Goal: Task Accomplishment & Management: Use online tool/utility

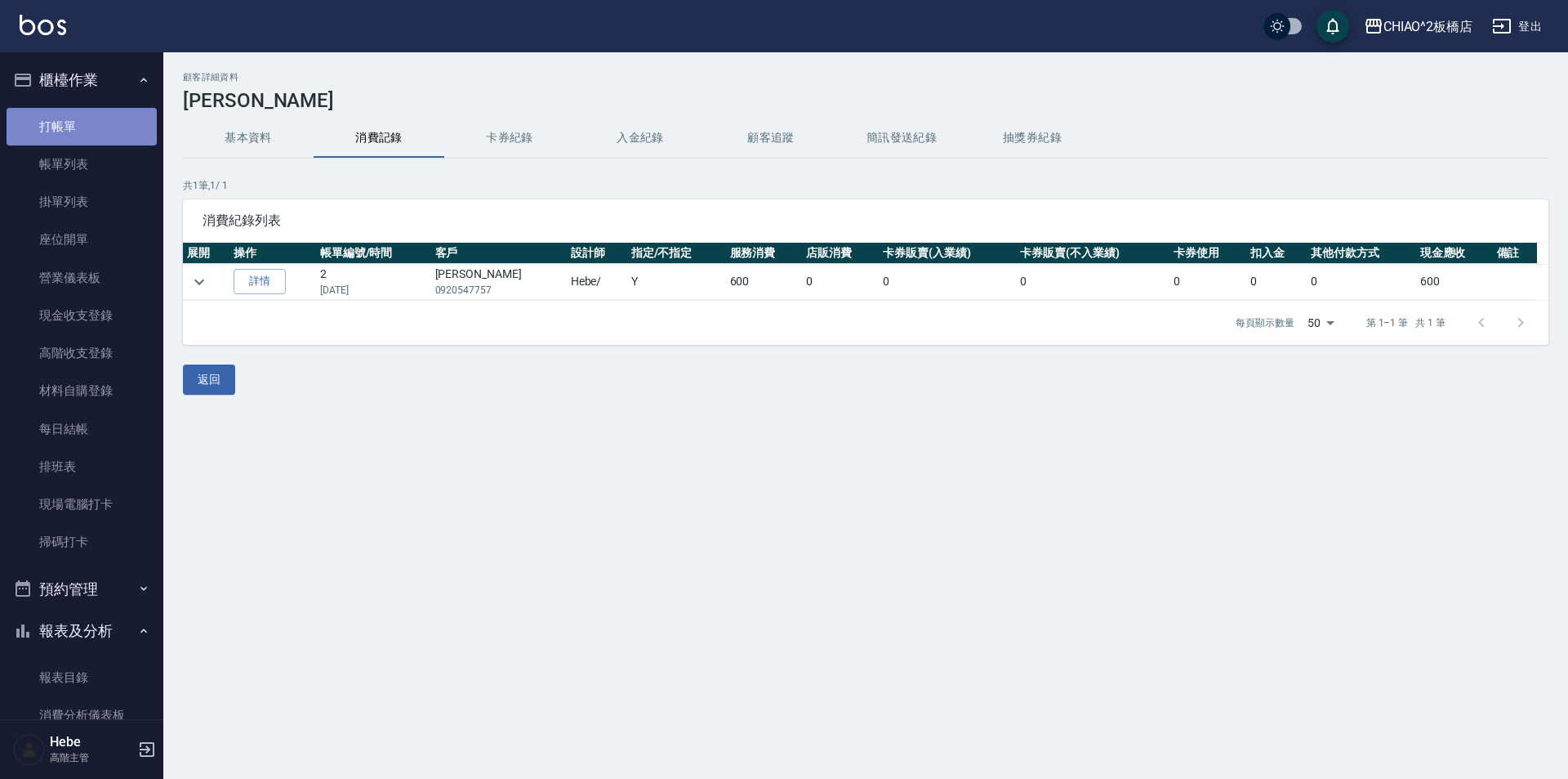
click at [84, 123] on link "打帳單" at bounding box center [82, 127] width 150 height 37
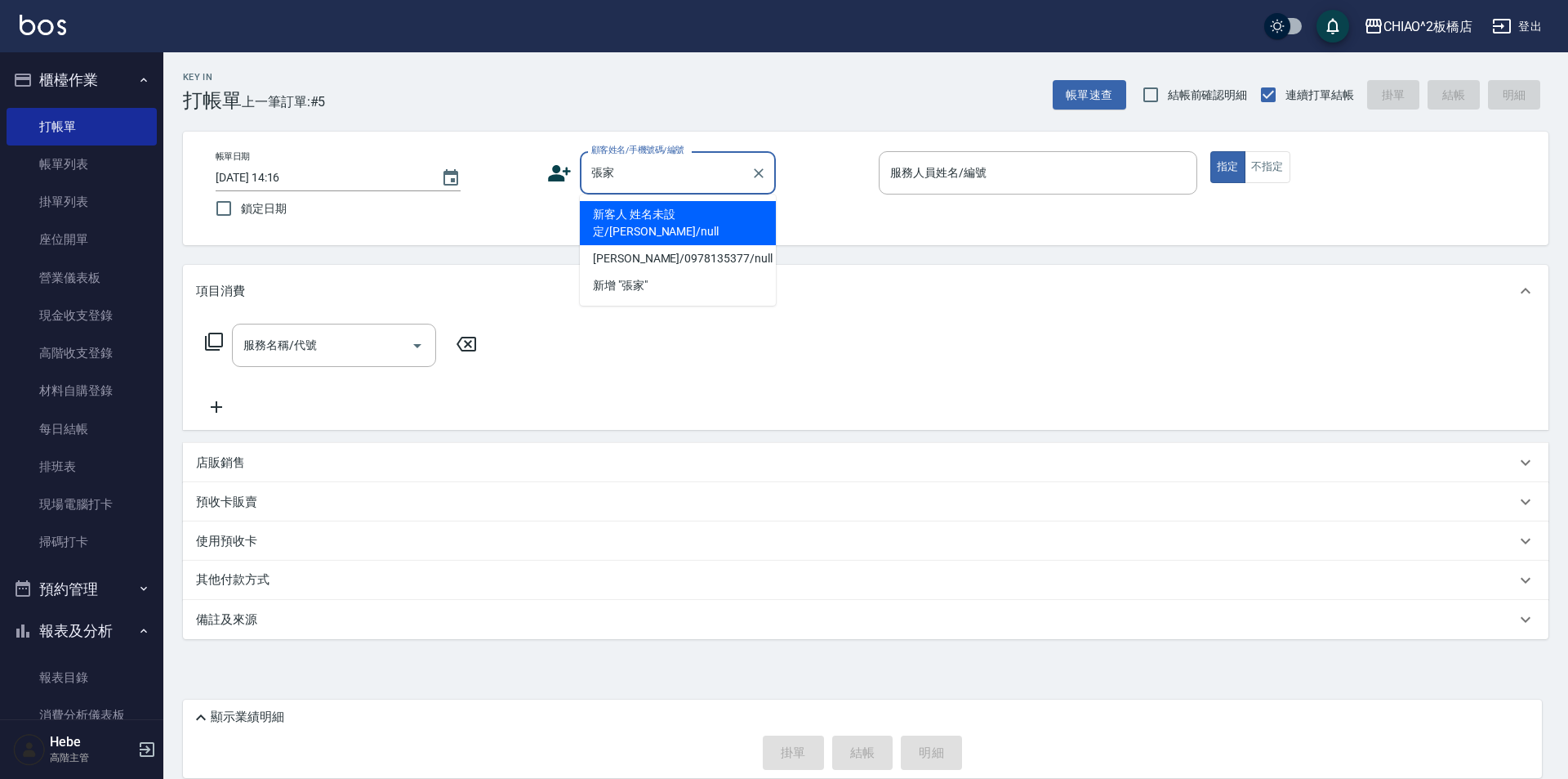
click at [616, 226] on li "新客人 姓名未設定/[PERSON_NAME]/null" at bounding box center [678, 222] width 196 height 44
type input "新客人 姓名未設定/[PERSON_NAME]/null"
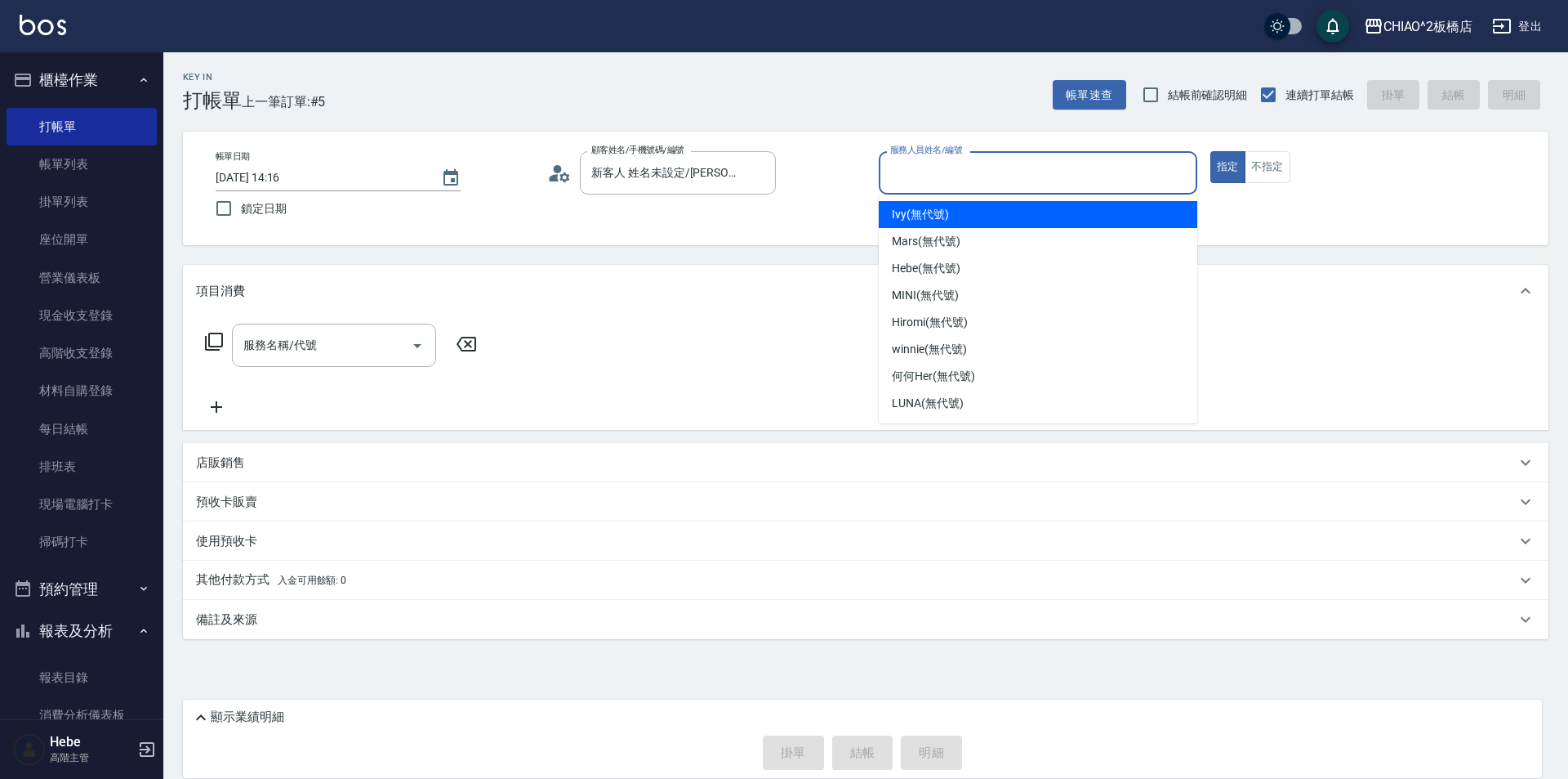
click at [917, 187] on input "服務人員姓名/編號" at bounding box center [1038, 172] width 304 height 29
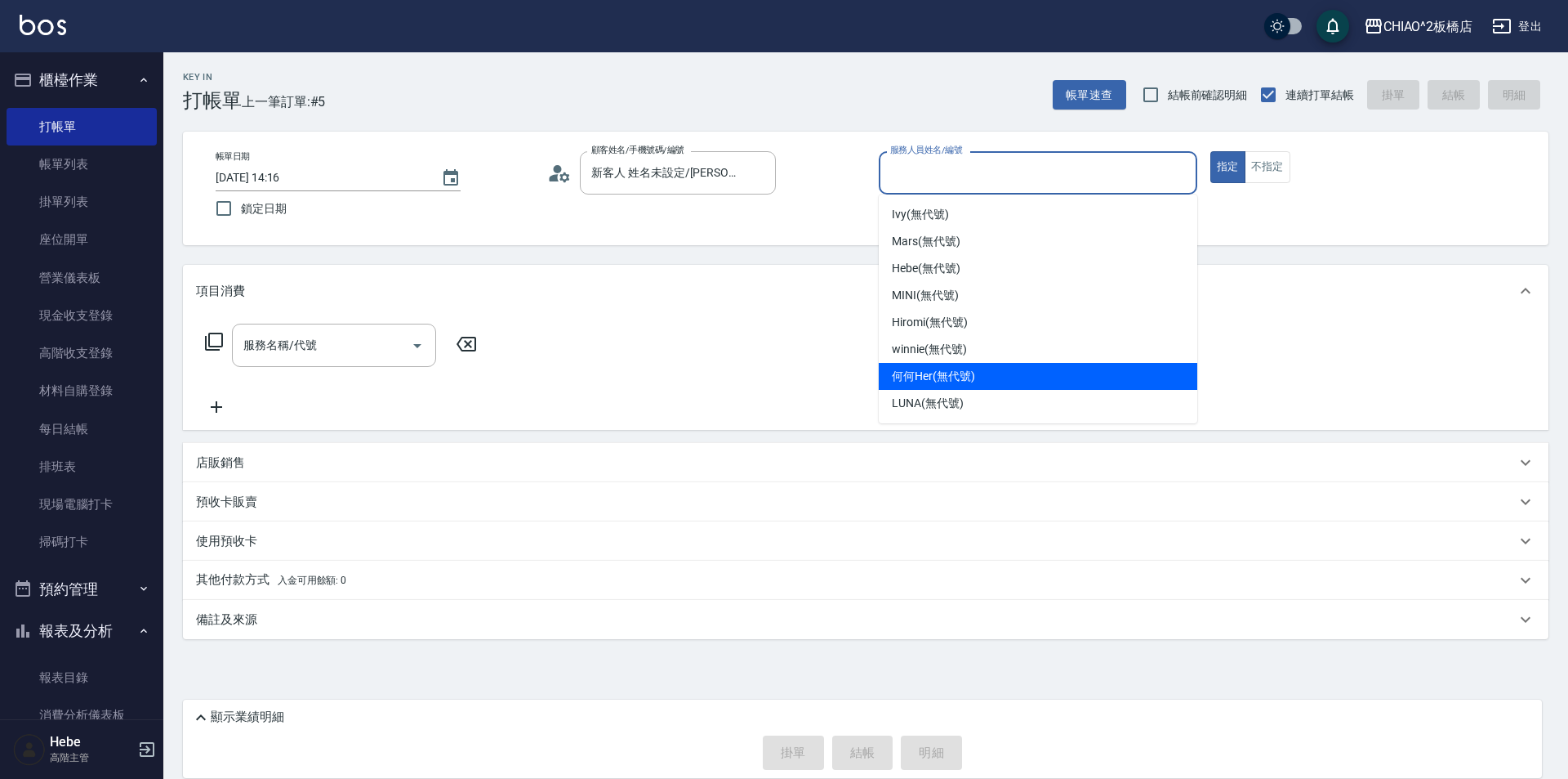
click at [931, 369] on span "何何Her (無代號)" at bounding box center [933, 376] width 83 height 17
type input "何何Her (無代號)"
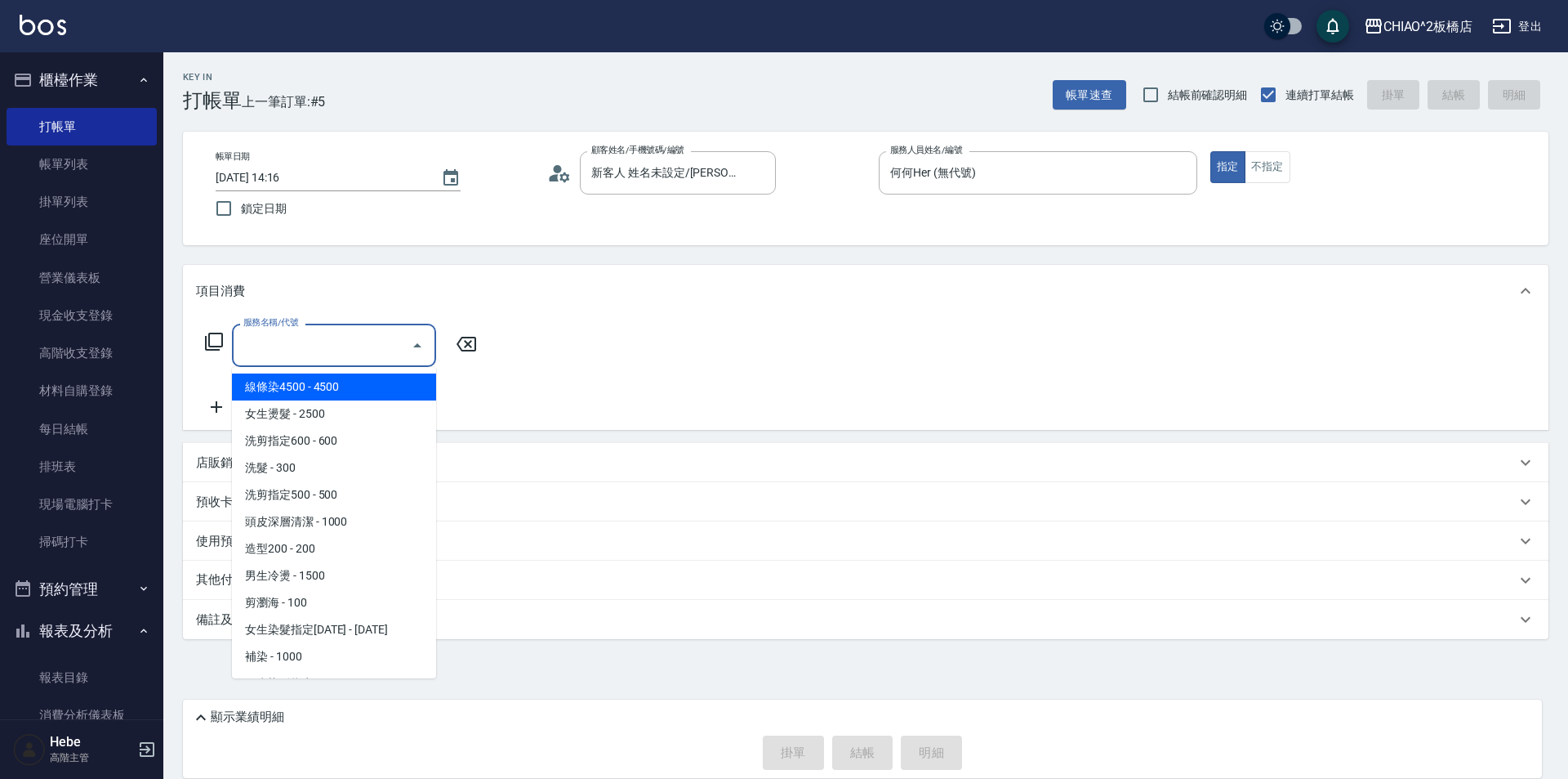
click at [355, 351] on input "服務名稱/代號" at bounding box center [321, 345] width 165 height 29
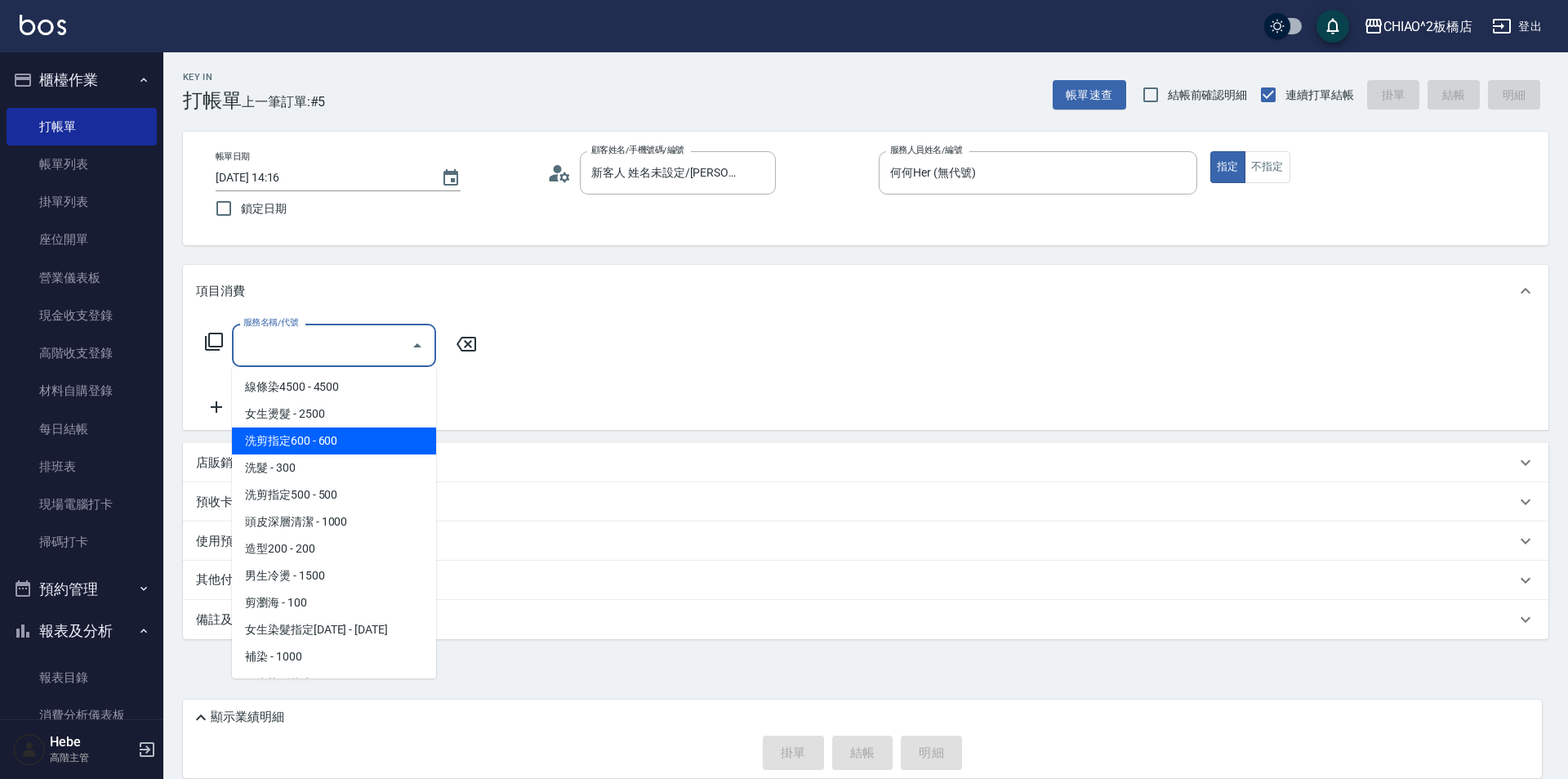
click at [334, 440] on span "洗剪指定600 - 600" at bounding box center [335, 441] width 204 height 27
type input "洗剪指定600(96678)"
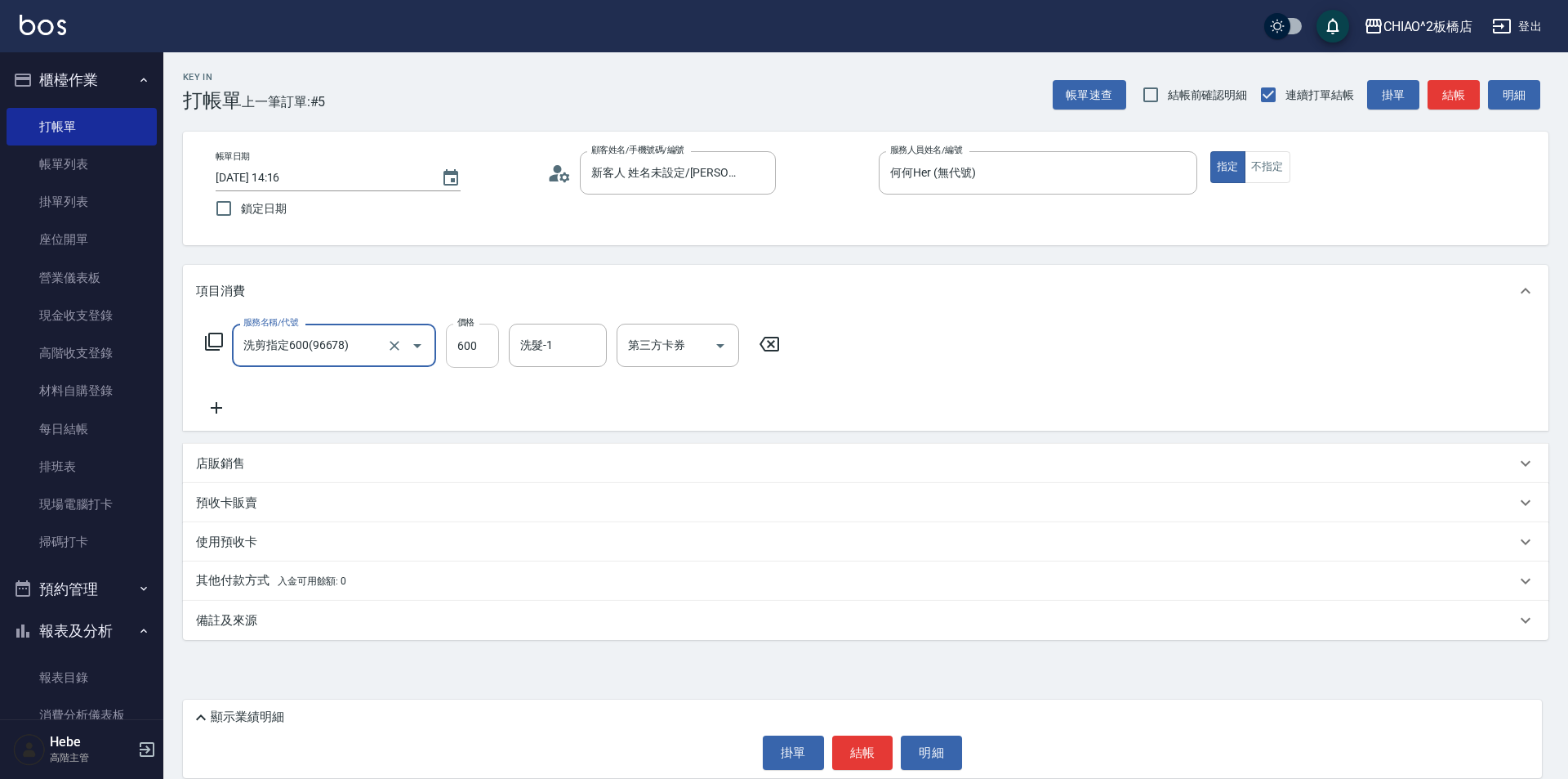
click at [483, 351] on input "600" at bounding box center [472, 345] width 53 height 44
type input "1200"
click at [370, 584] on div "其他付款方式 入金可用餘額: 0" at bounding box center [856, 580] width 1320 height 18
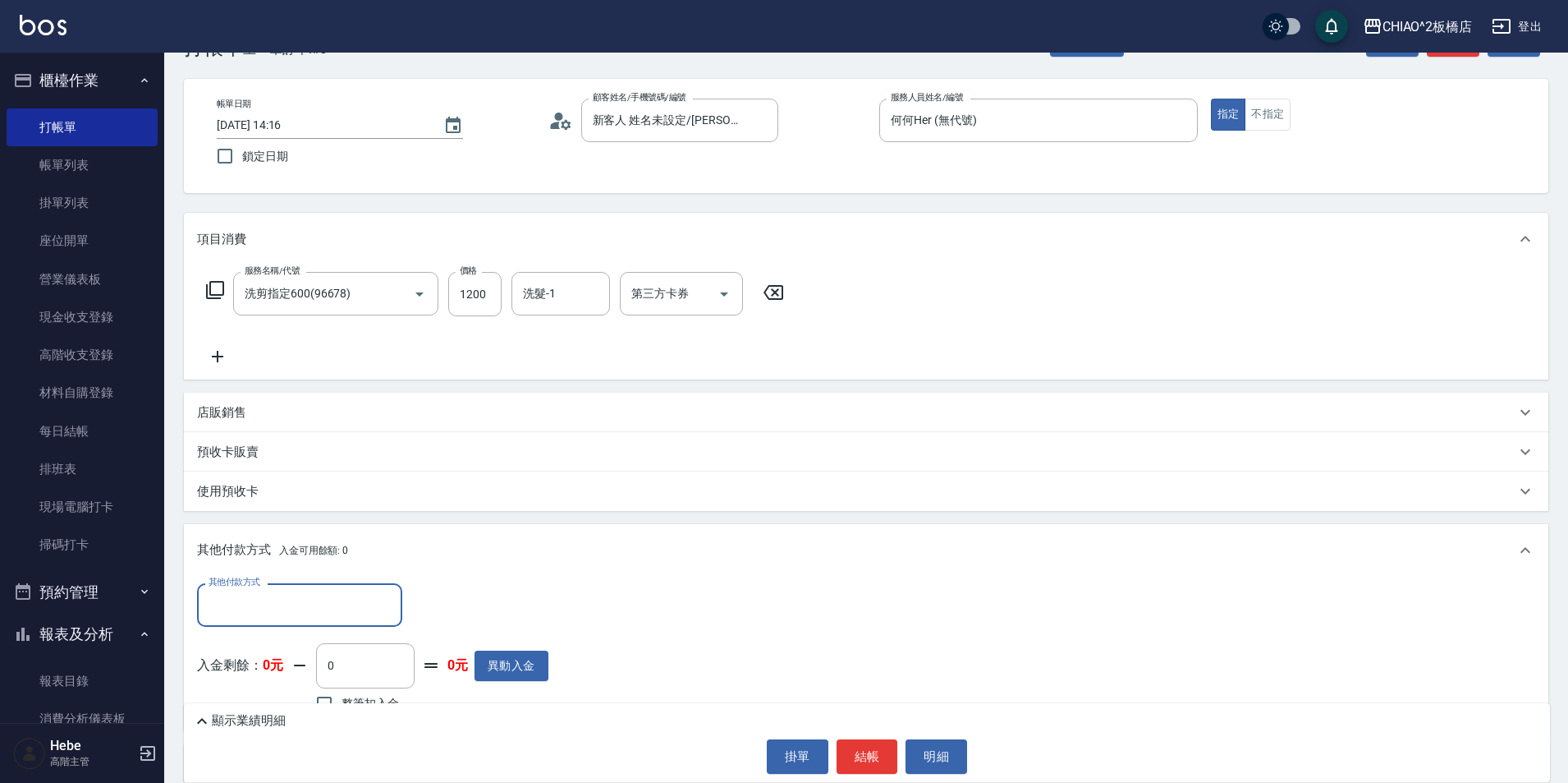
scroll to position [82, 0]
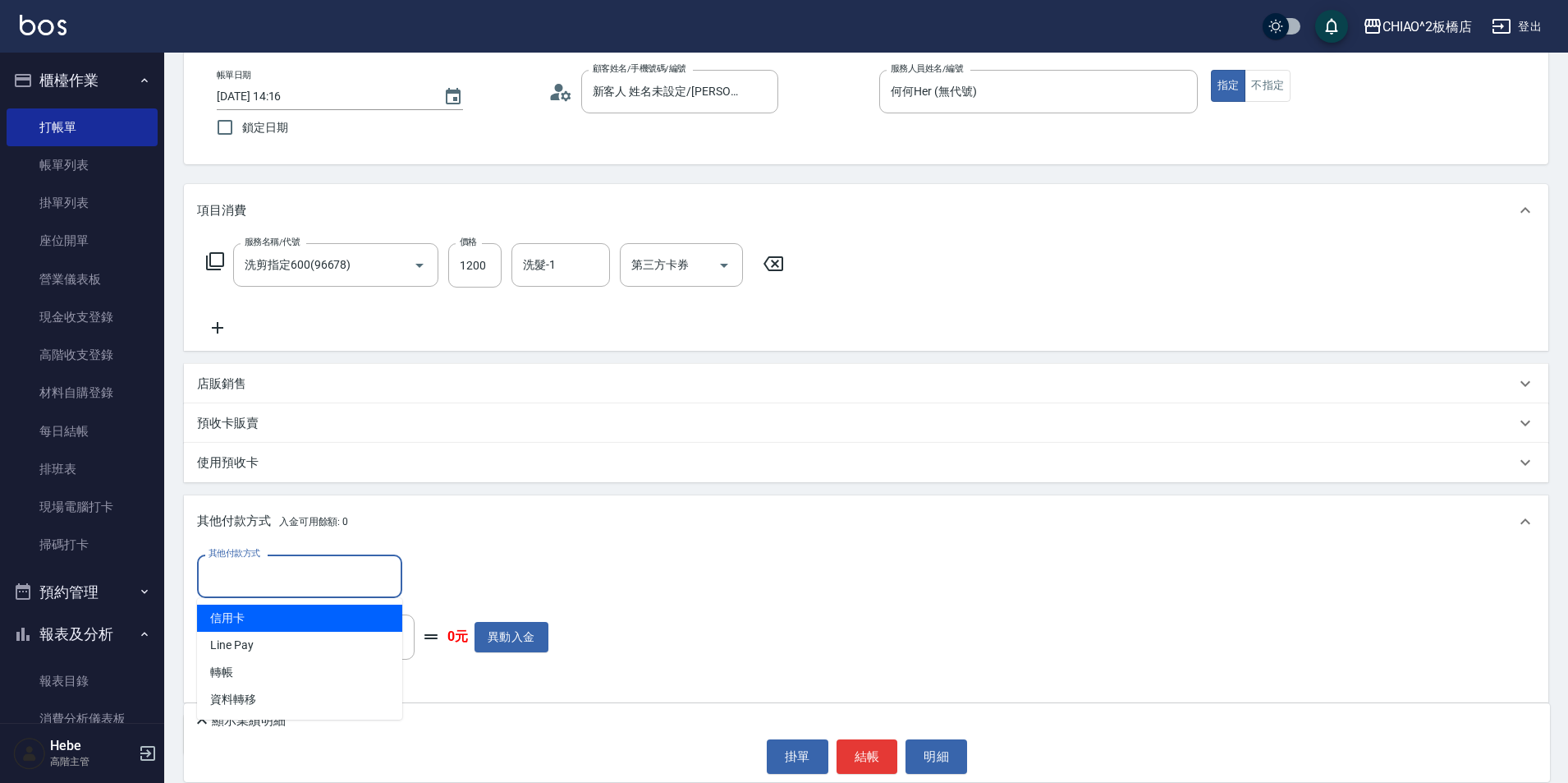
click at [344, 585] on input "其他付款方式" at bounding box center [299, 576] width 190 height 29
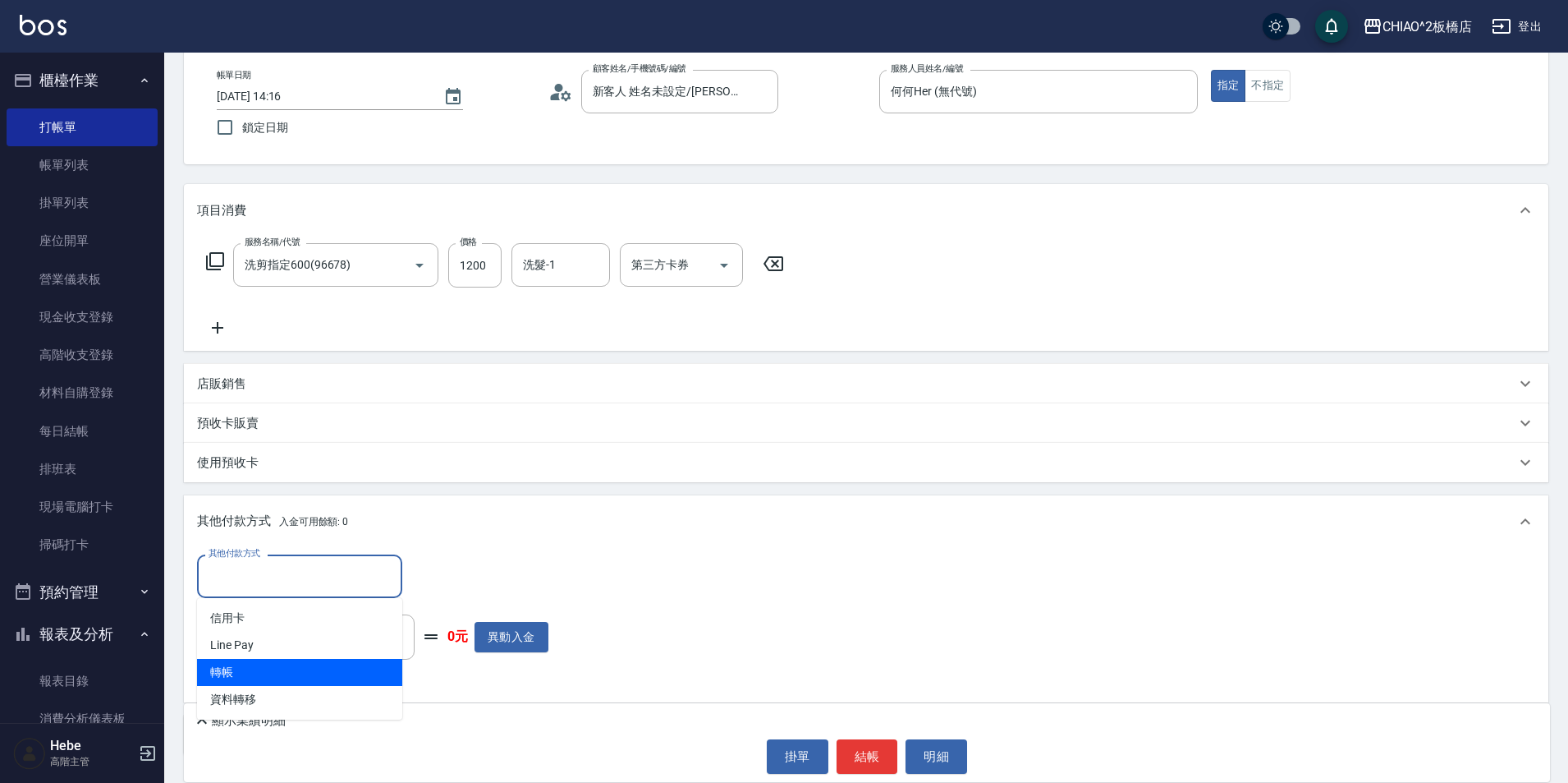
click at [323, 673] on span "轉帳" at bounding box center [299, 672] width 205 height 27
type input "轉帳"
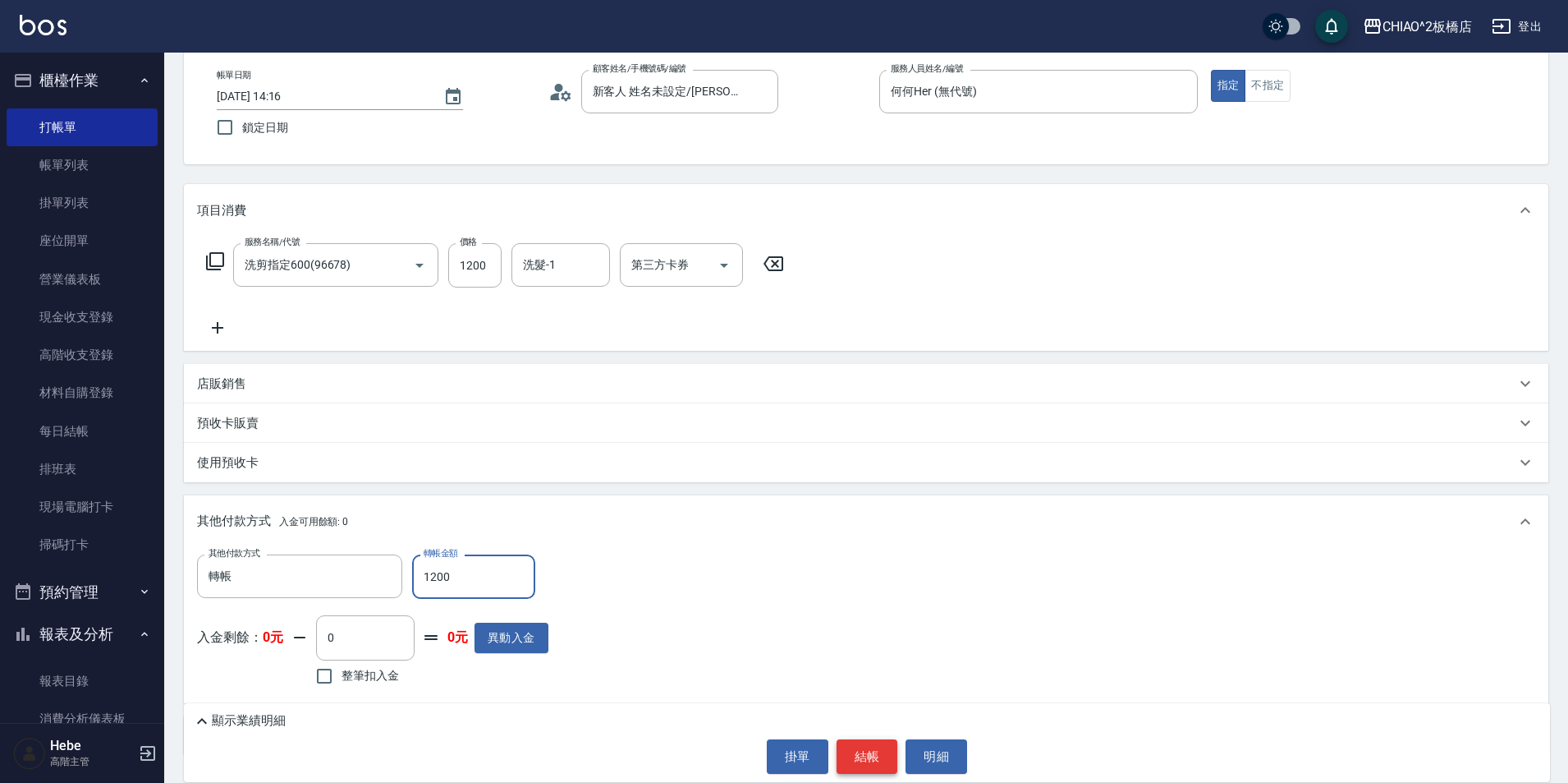
type input "1200"
click at [880, 748] on button "結帳" at bounding box center [866, 756] width 61 height 35
type input "[DATE] 14:17"
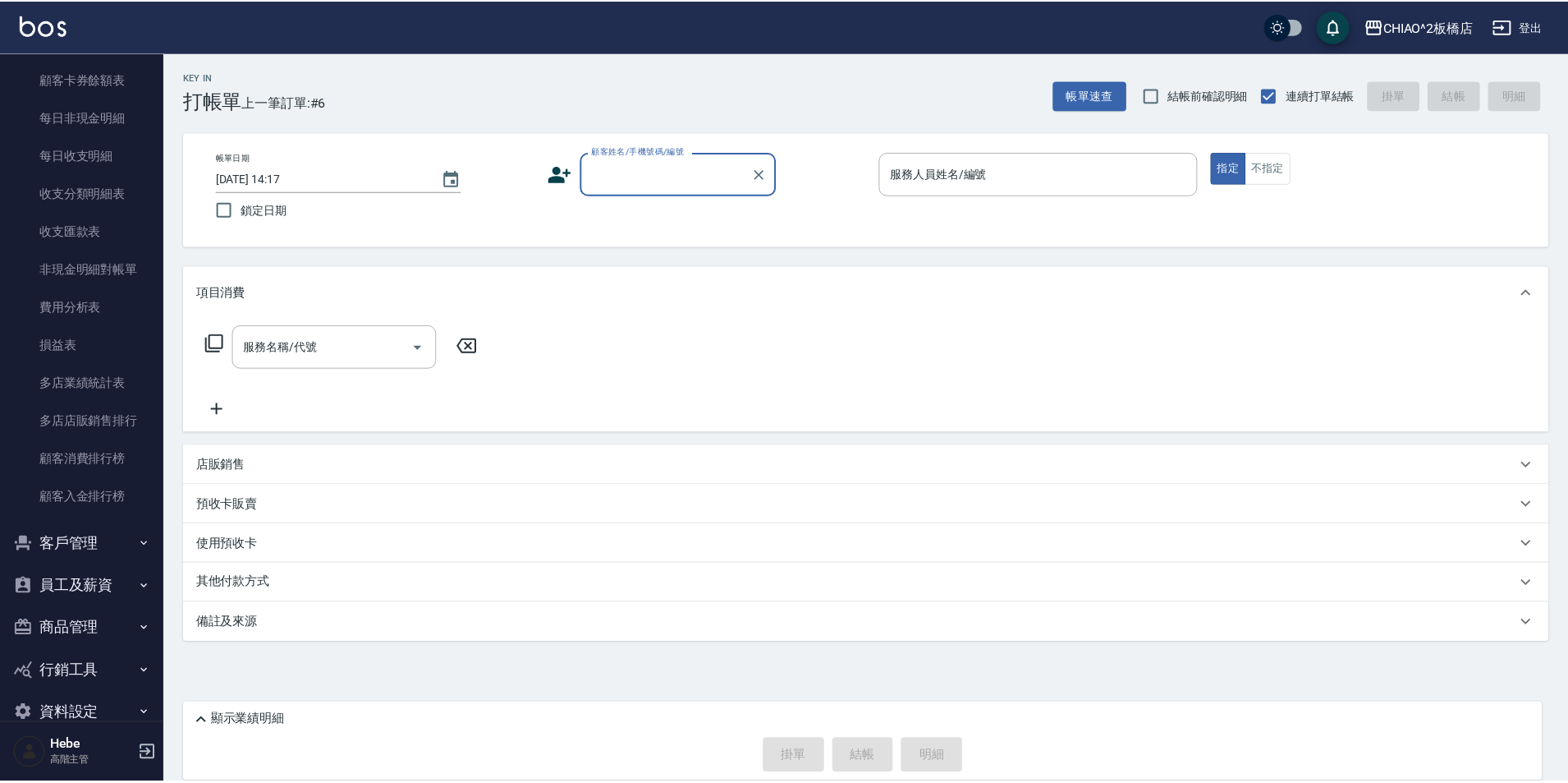
scroll to position [1806, 0]
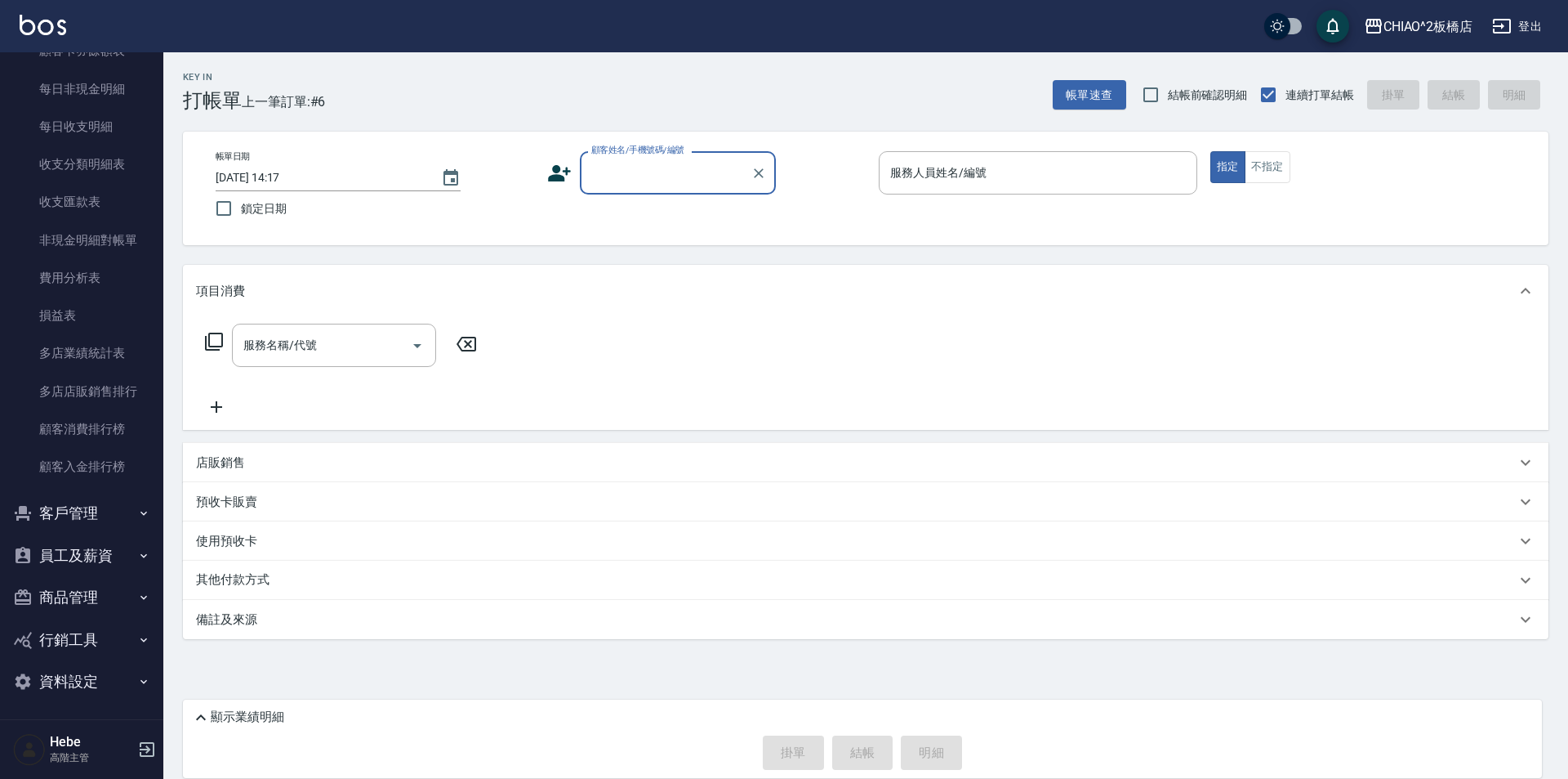
click at [87, 582] on button "商品管理" at bounding box center [82, 596] width 150 height 42
click at [91, 646] on link "商品分類設定" at bounding box center [82, 644] width 150 height 37
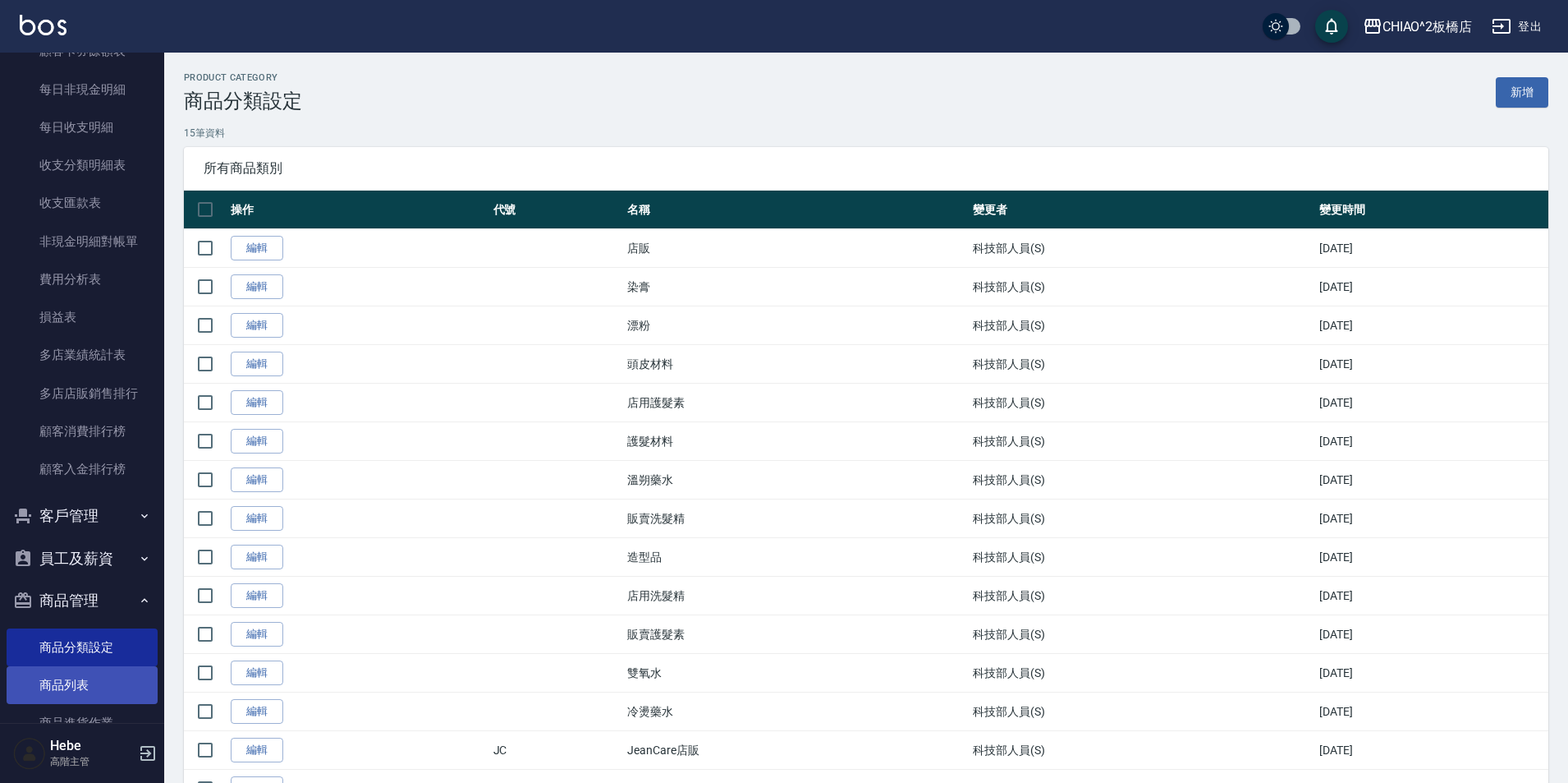
click at [89, 681] on link "商品列表" at bounding box center [82, 685] width 151 height 38
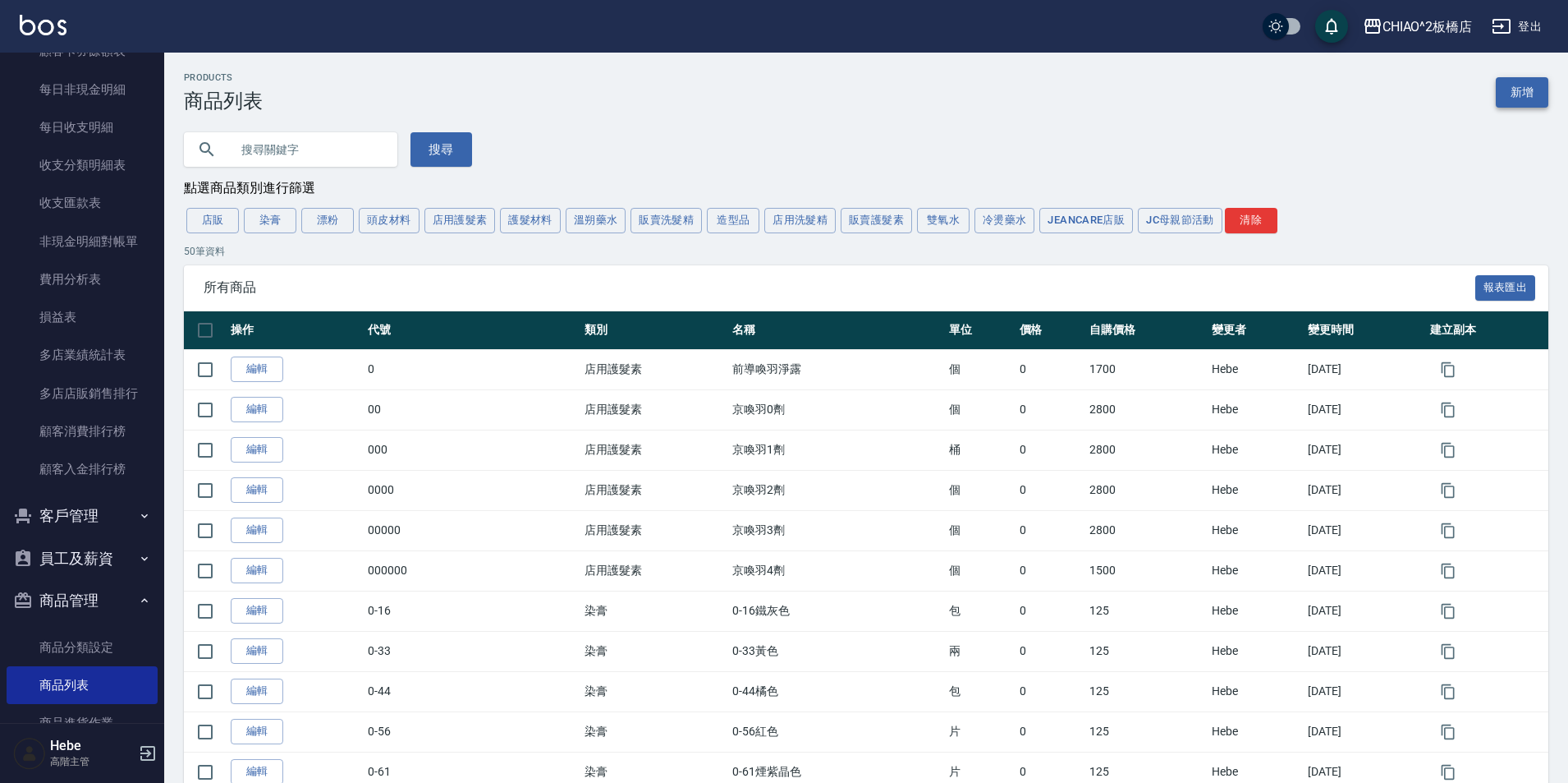
click at [1526, 101] on link "新增" at bounding box center [1522, 92] width 53 height 30
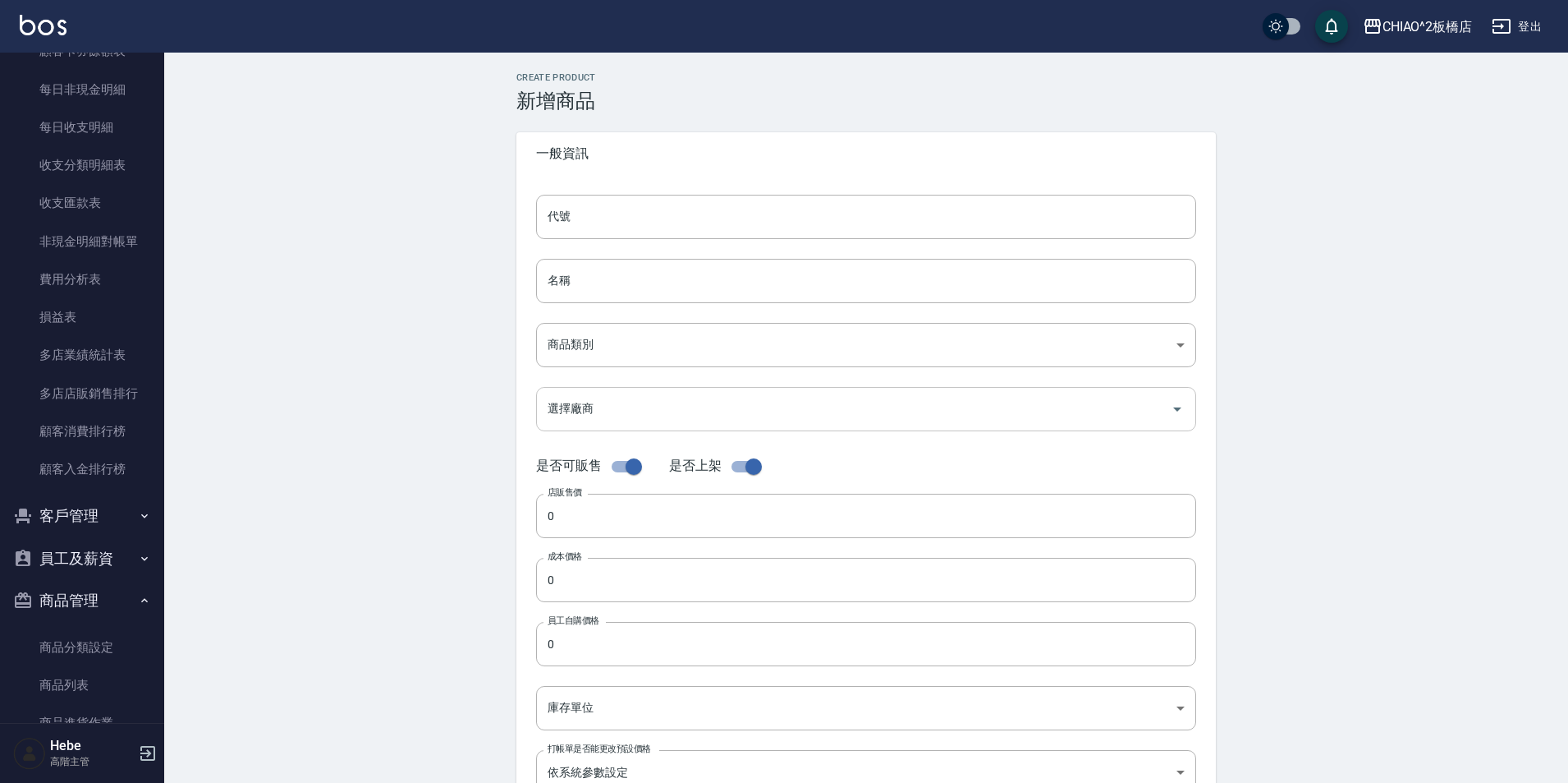
click at [698, 420] on input "選擇廠商" at bounding box center [853, 408] width 621 height 29
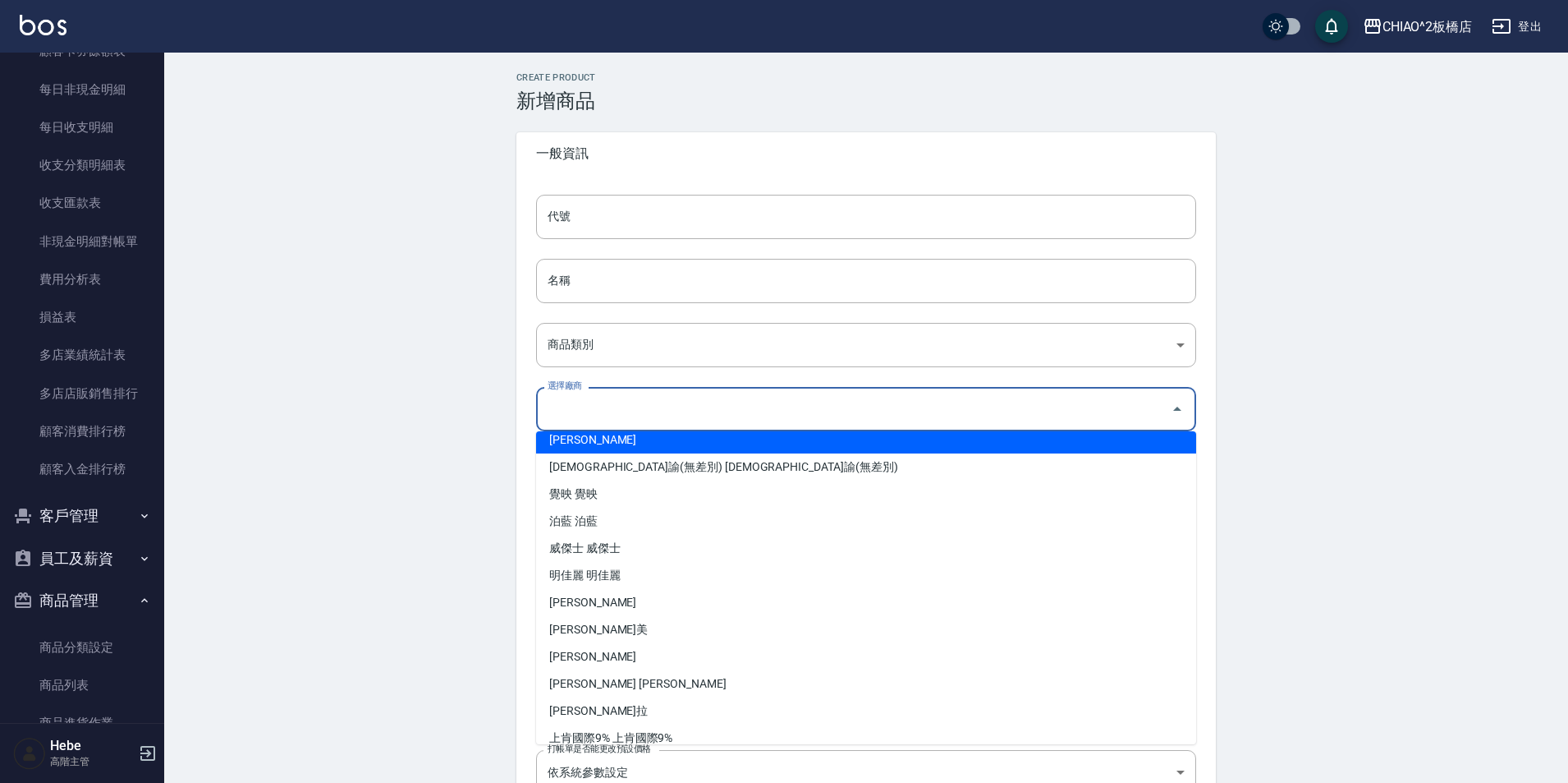
scroll to position [323, 0]
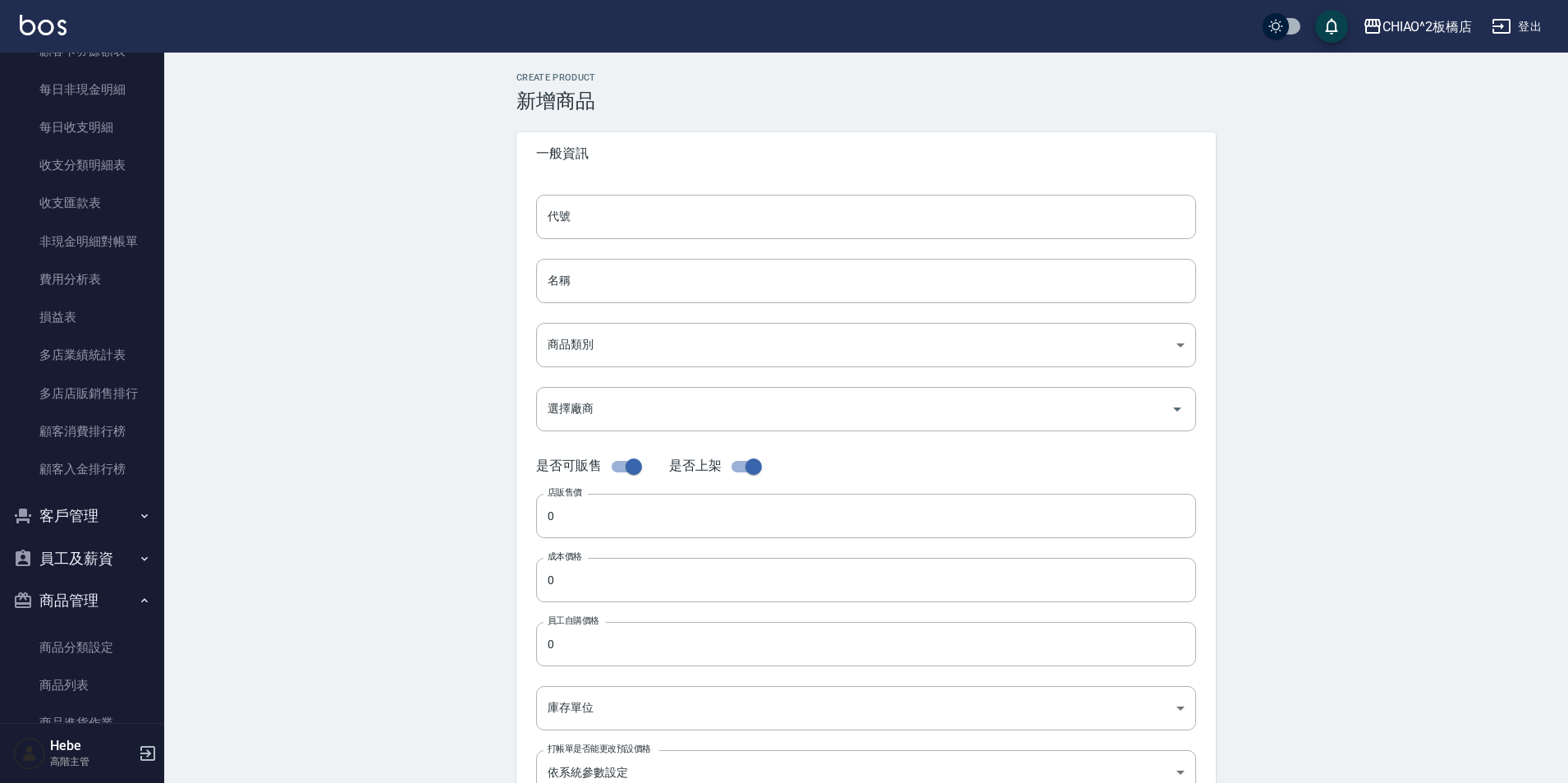
click at [256, 521] on div "Create Product 新增商品 一般資訊 代號 代號 名稱 名稱 商品類別 ​ 商品類別 選擇廠商 選擇廠商 是否可販售 是否上架 店販售價 0 …" at bounding box center [865, 593] width 1403 height 1081
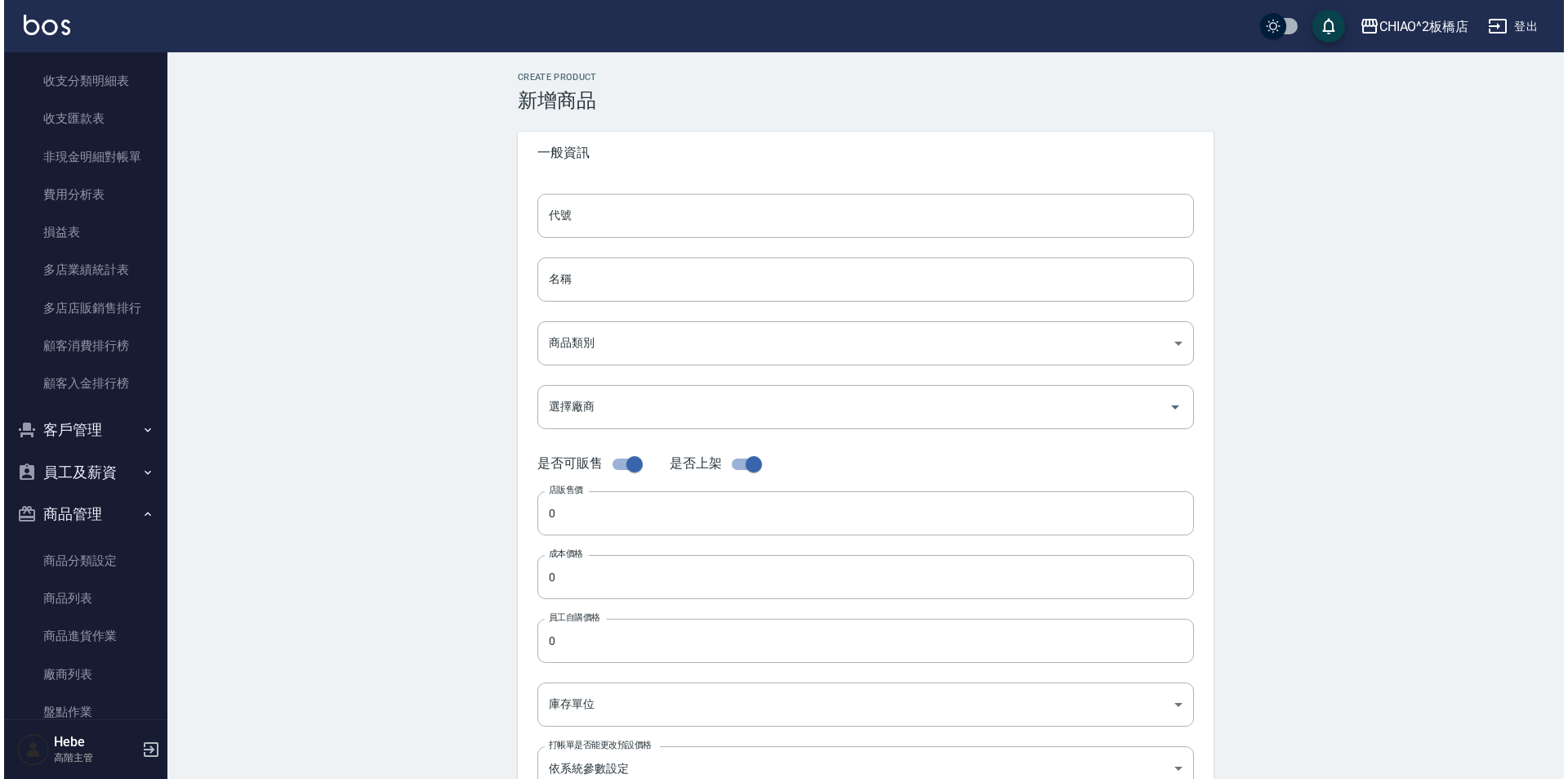
scroll to position [1961, 0]
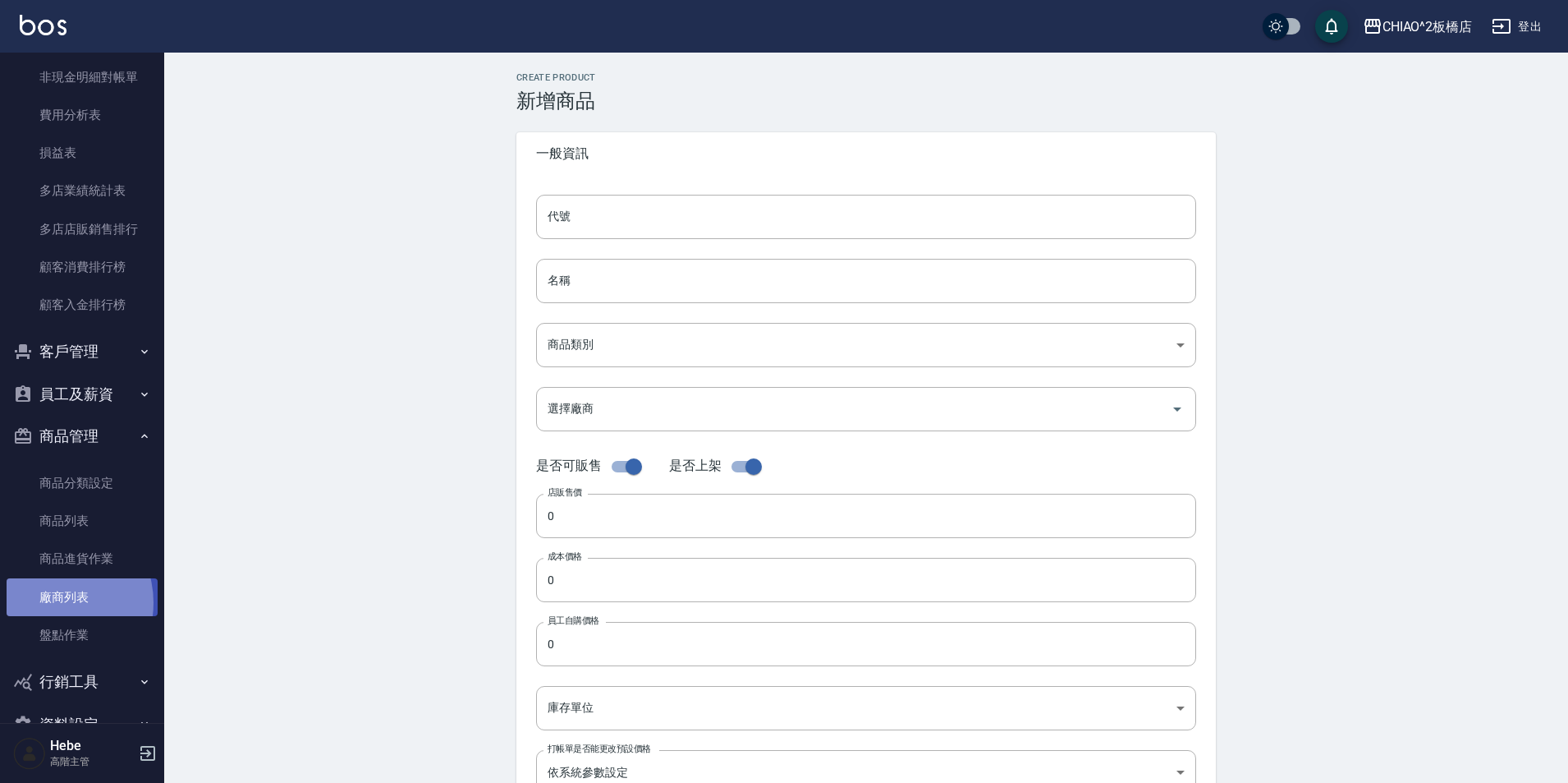
click at [55, 602] on link "廠商列表" at bounding box center [82, 597] width 151 height 38
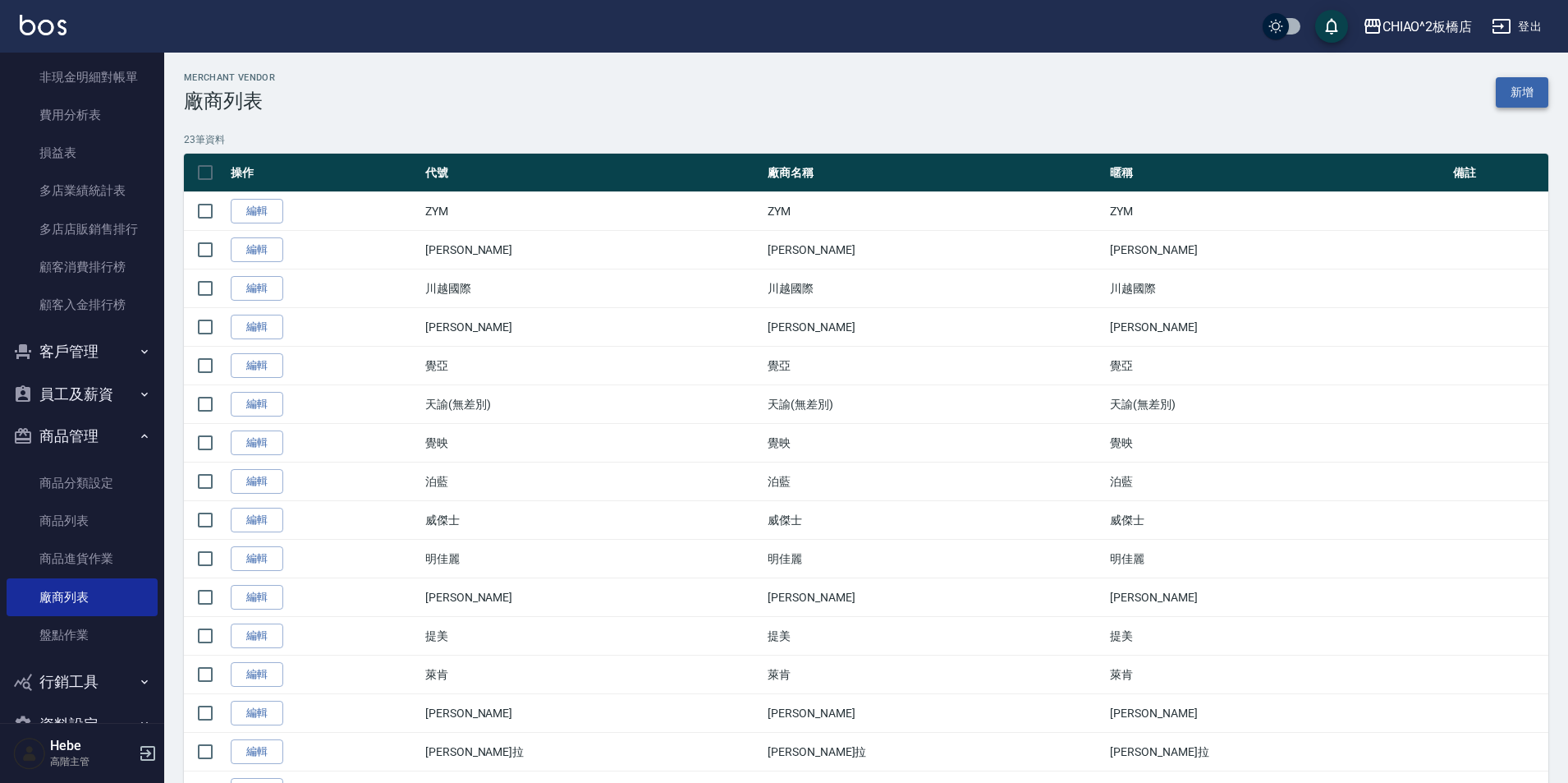
click at [1537, 87] on link "新增" at bounding box center [1522, 92] width 53 height 30
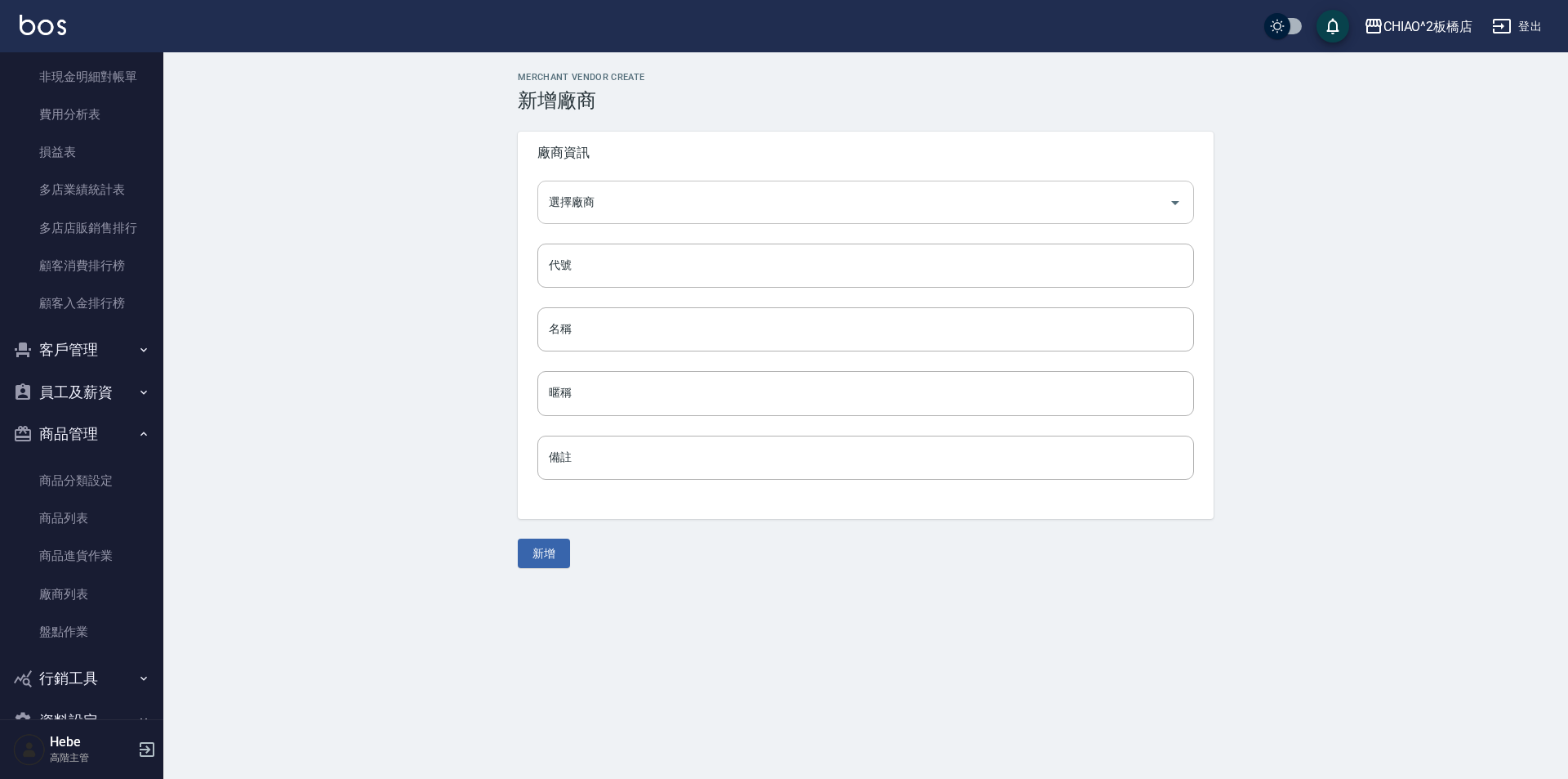
click at [556, 201] on div "選擇廠商 選擇廠商" at bounding box center [865, 202] width 657 height 43
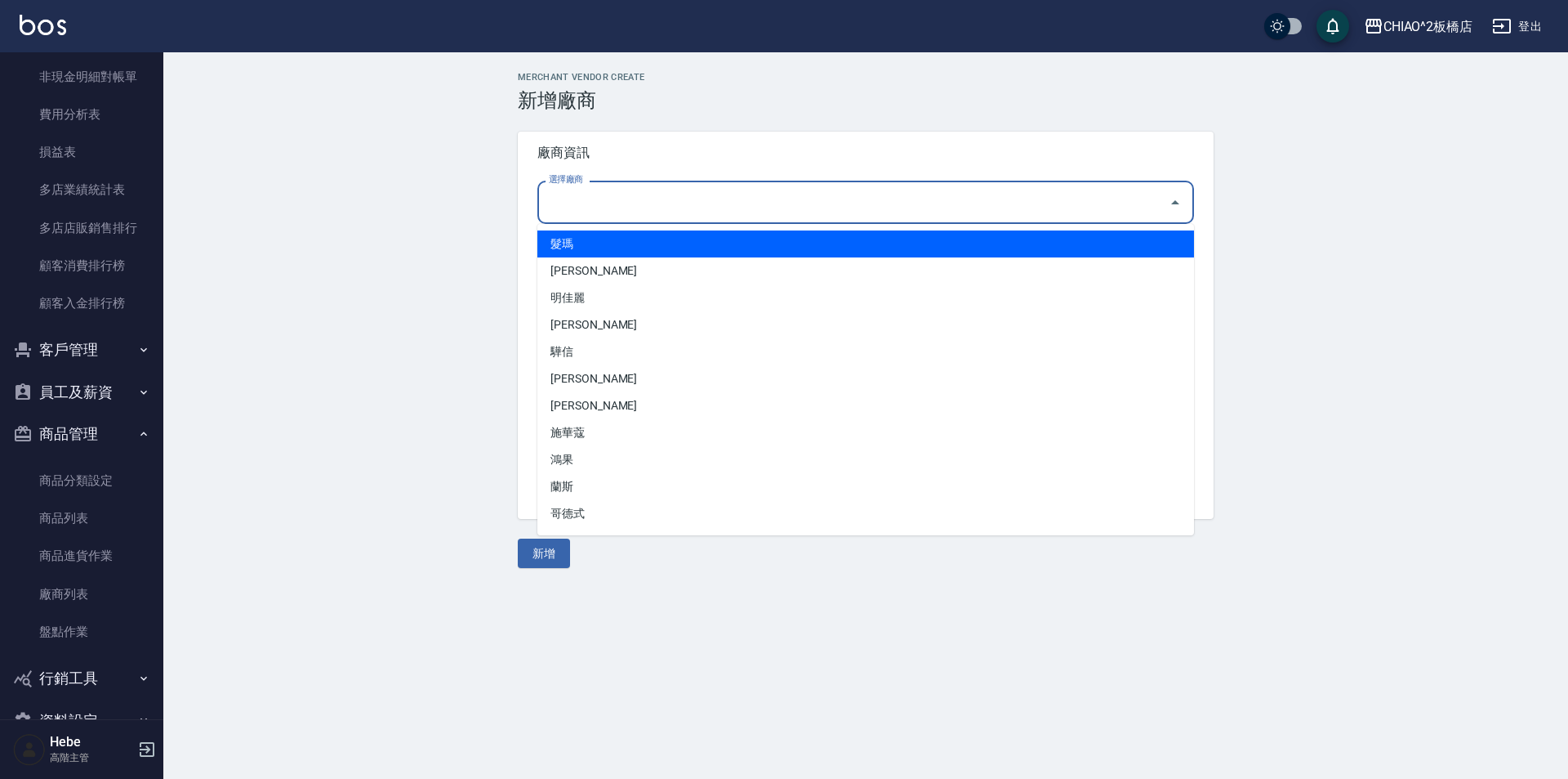
click at [599, 210] on input "選擇廠商" at bounding box center [853, 202] width 618 height 29
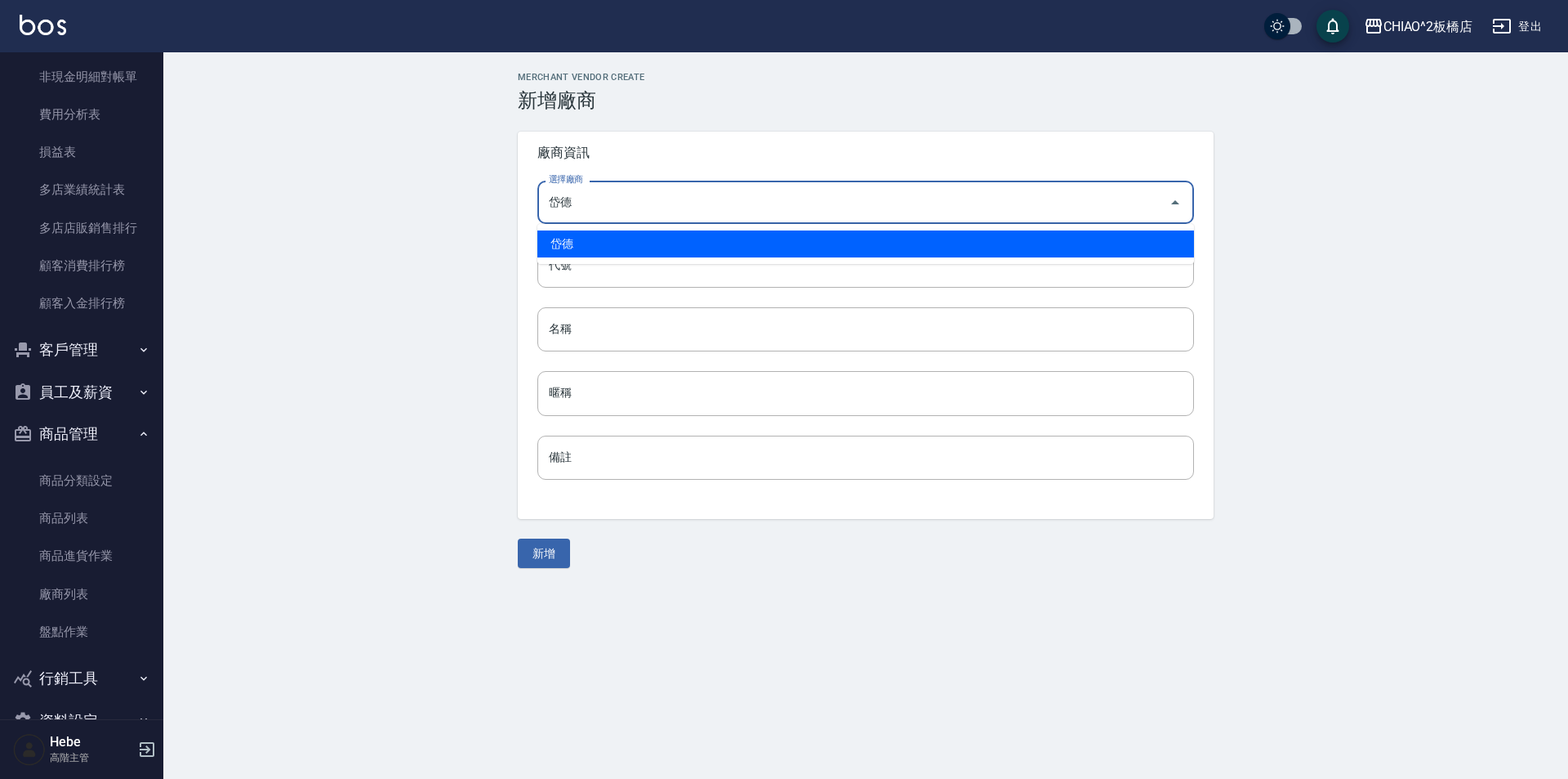
click at [587, 245] on li "岱德" at bounding box center [865, 244] width 657 height 27
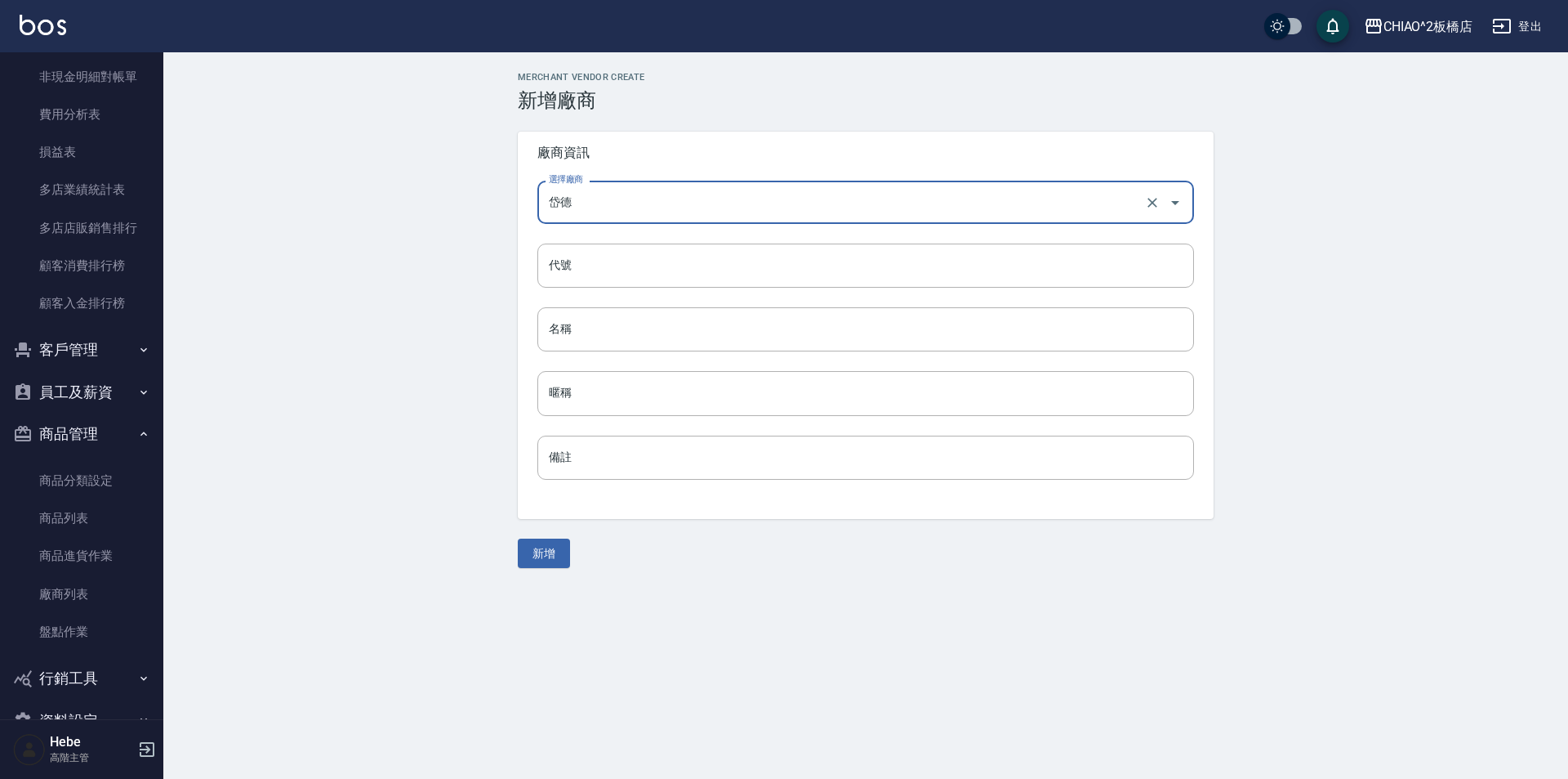
drag, startPoint x: 612, startPoint y: 218, endPoint x: 581, endPoint y: 202, distance: 34.9
click at [550, 202] on div "岱德 選擇廠商" at bounding box center [865, 202] width 657 height 43
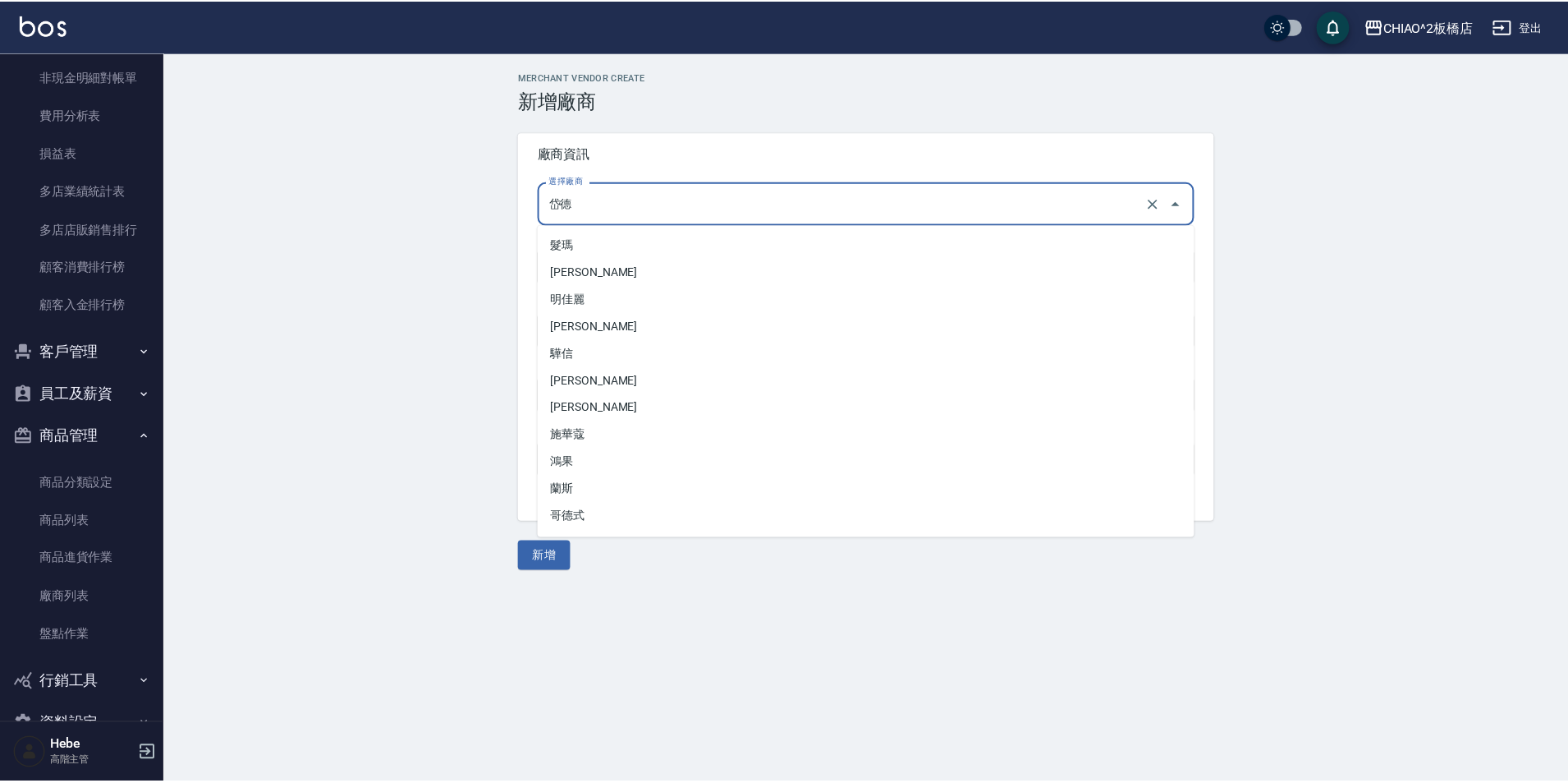
scroll to position [1238, 0]
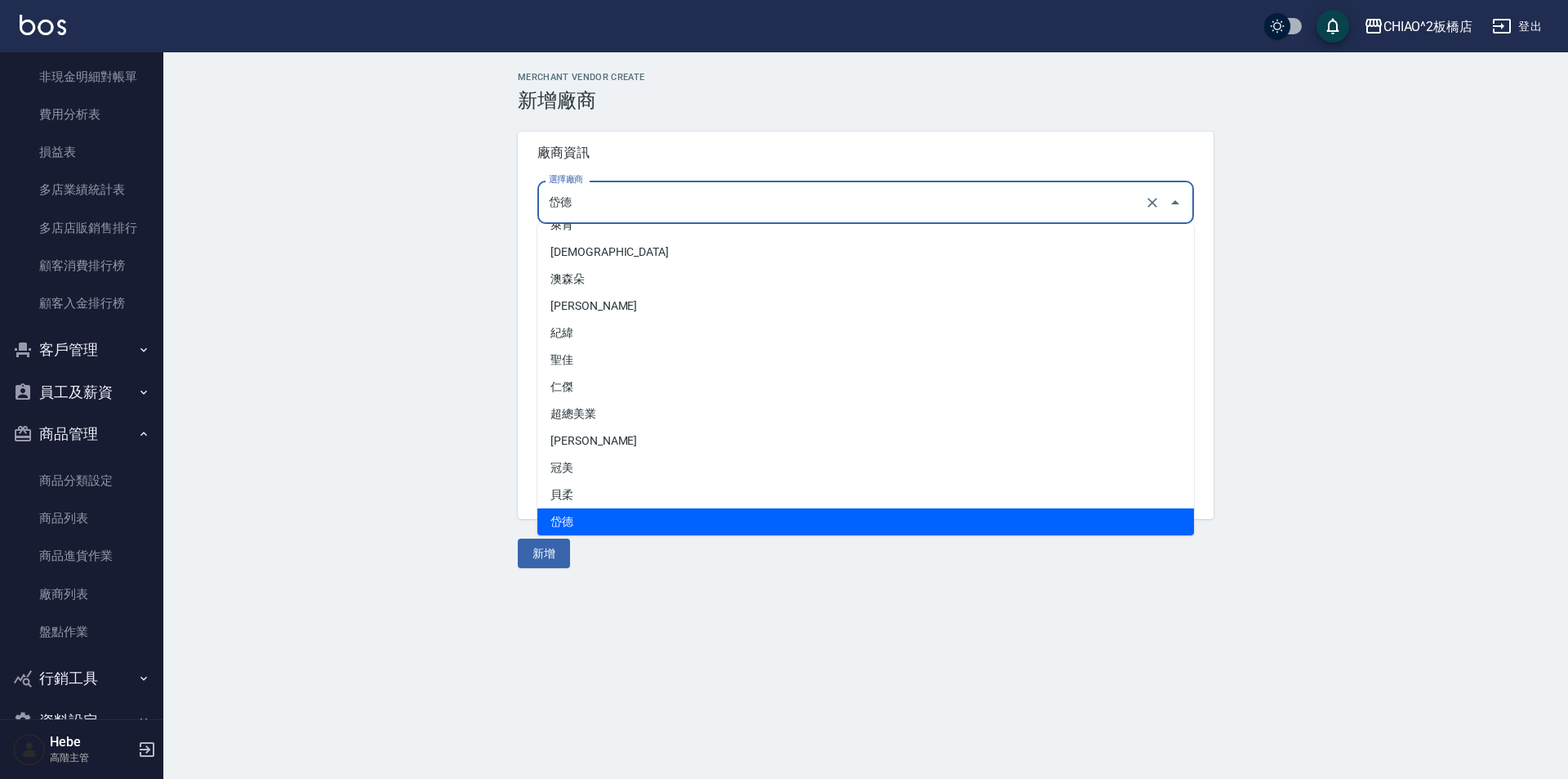
drag, startPoint x: 584, startPoint y: 201, endPoint x: 528, endPoint y: 202, distance: 56.0
click at [528, 202] on div "選擇廠商 岱德 選擇廠商 代號 代號 名稱 名稱 暱稱 暱稱 備註 備註" at bounding box center [866, 340] width 696 height 358
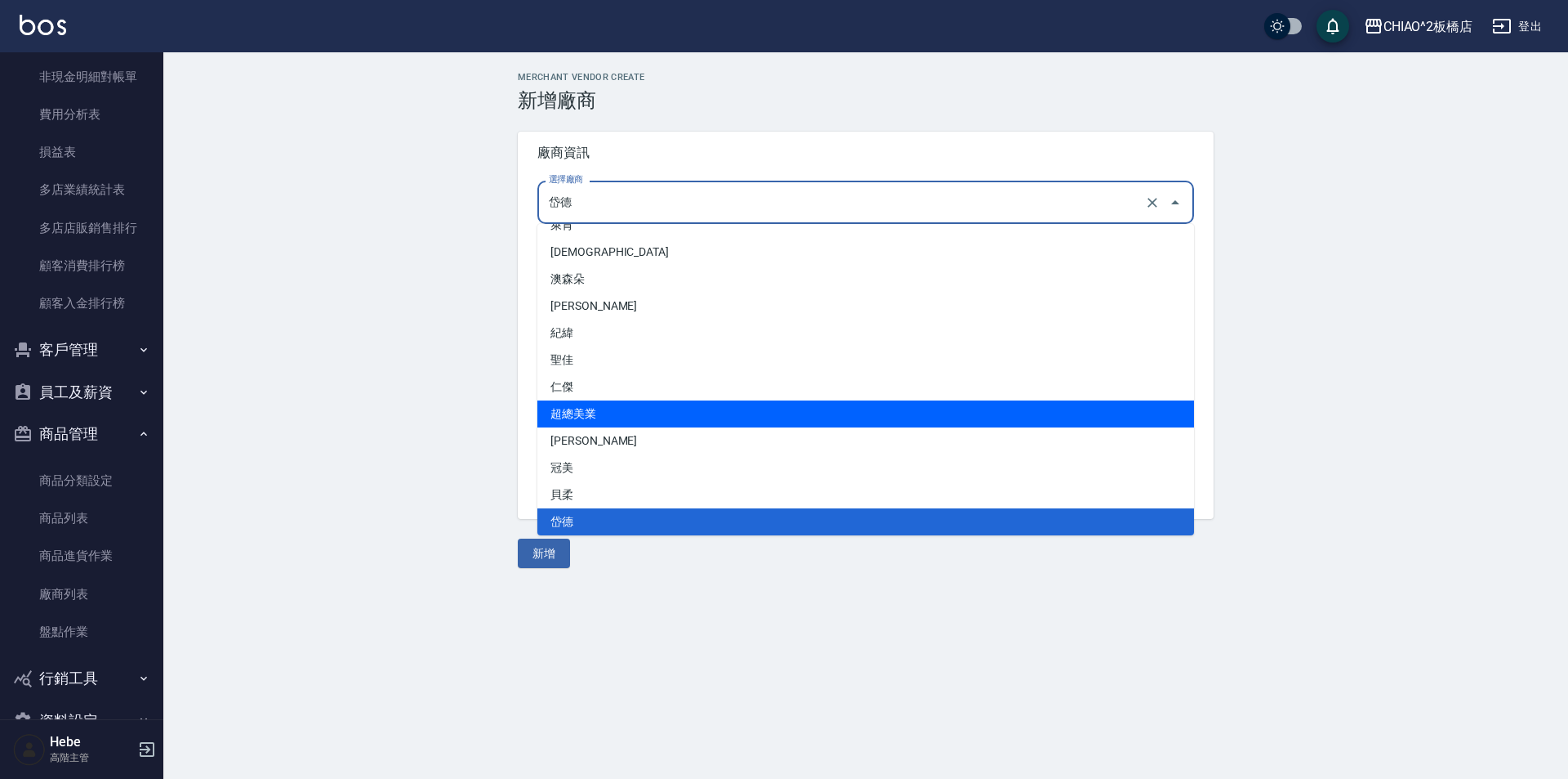
type input "岱德"
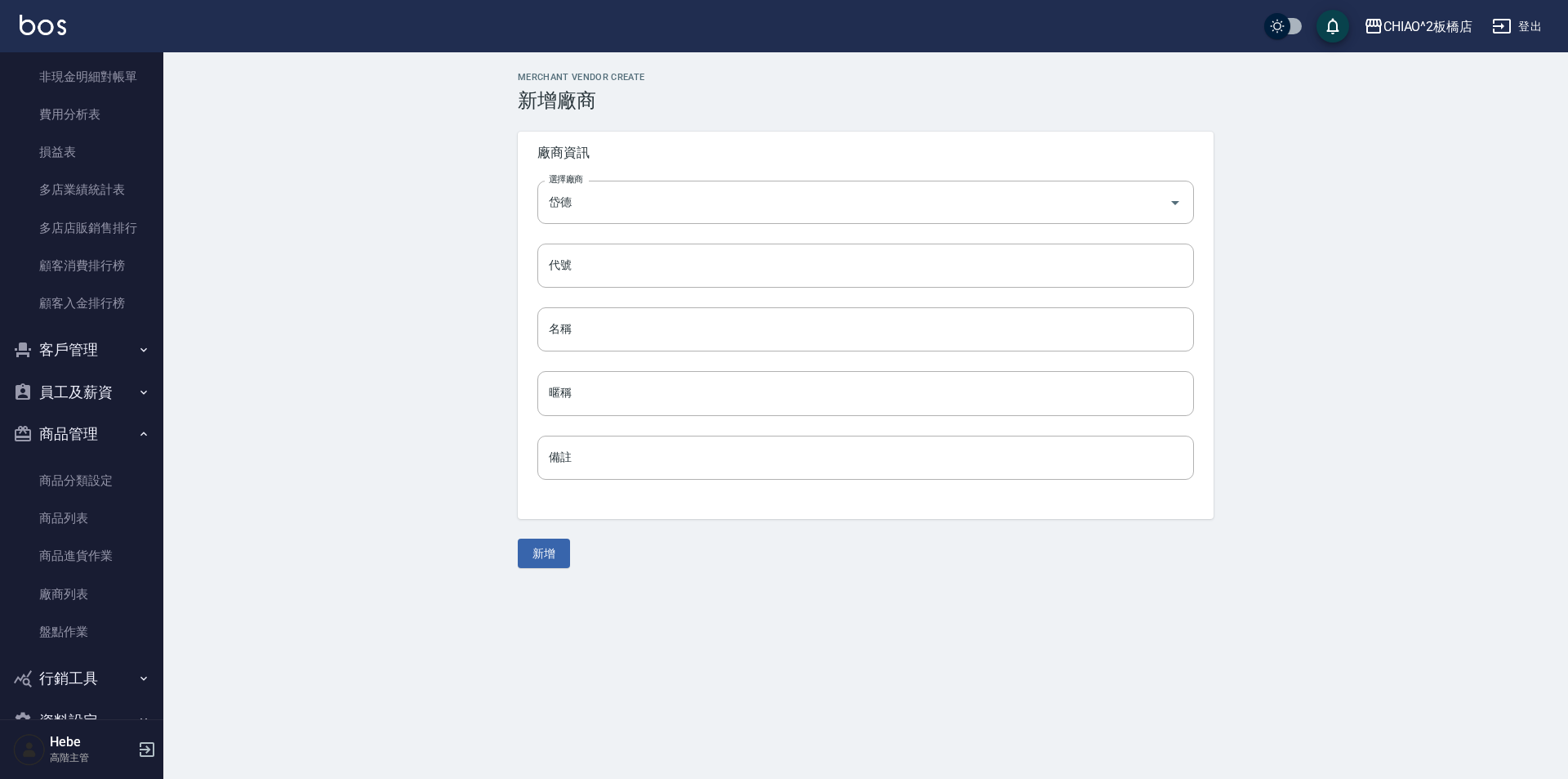
click at [438, 455] on div "MERCHANT VENDOR CREATE 新增廠商 廠商資訊 選擇廠商 岱德 選擇廠商 代號 代號 名稱 名稱 暱稱 暱稱 備註 備註 新增" at bounding box center [865, 320] width 1405 height 535
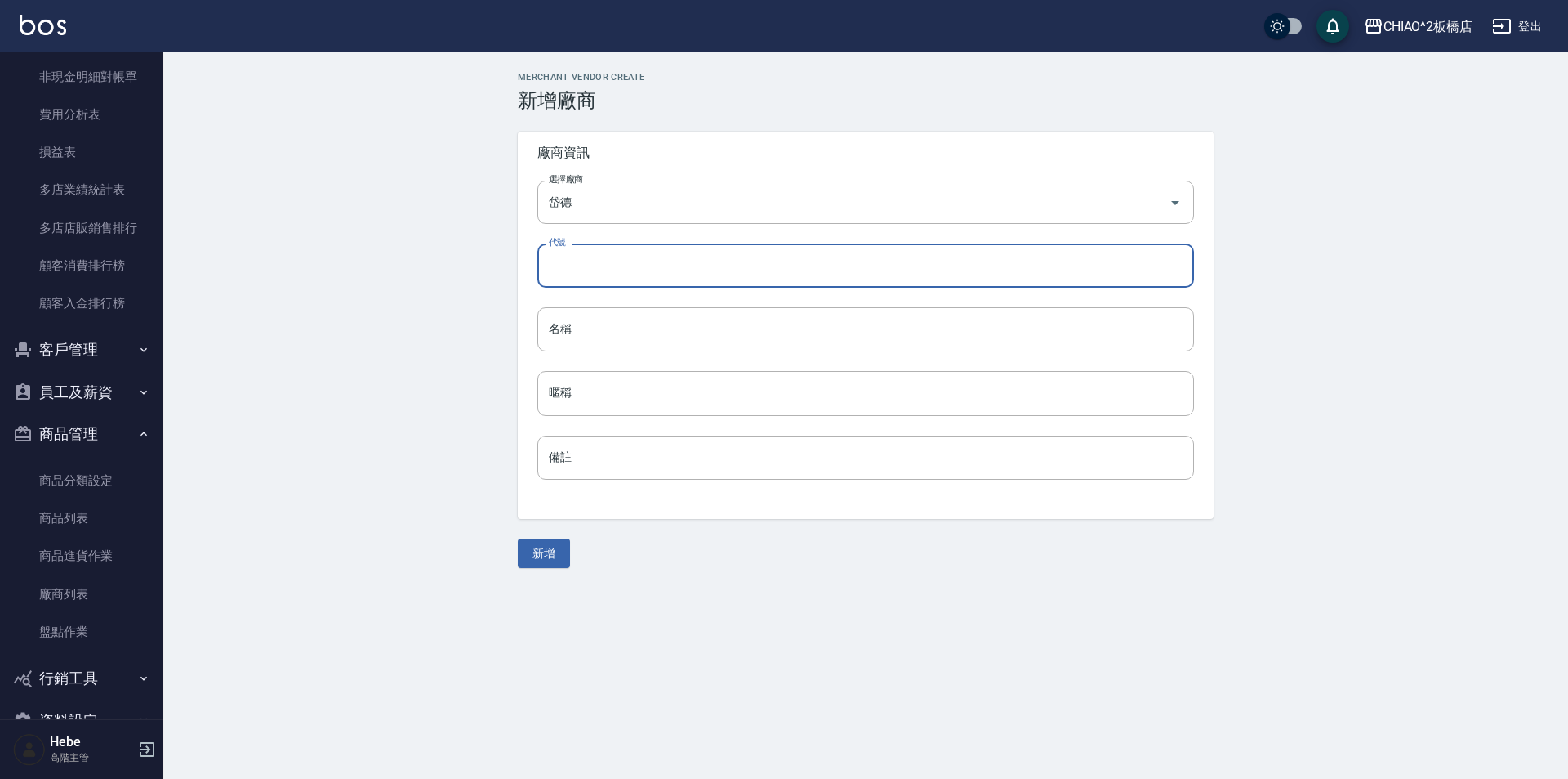
paste input "岱德"
type input "岱德"
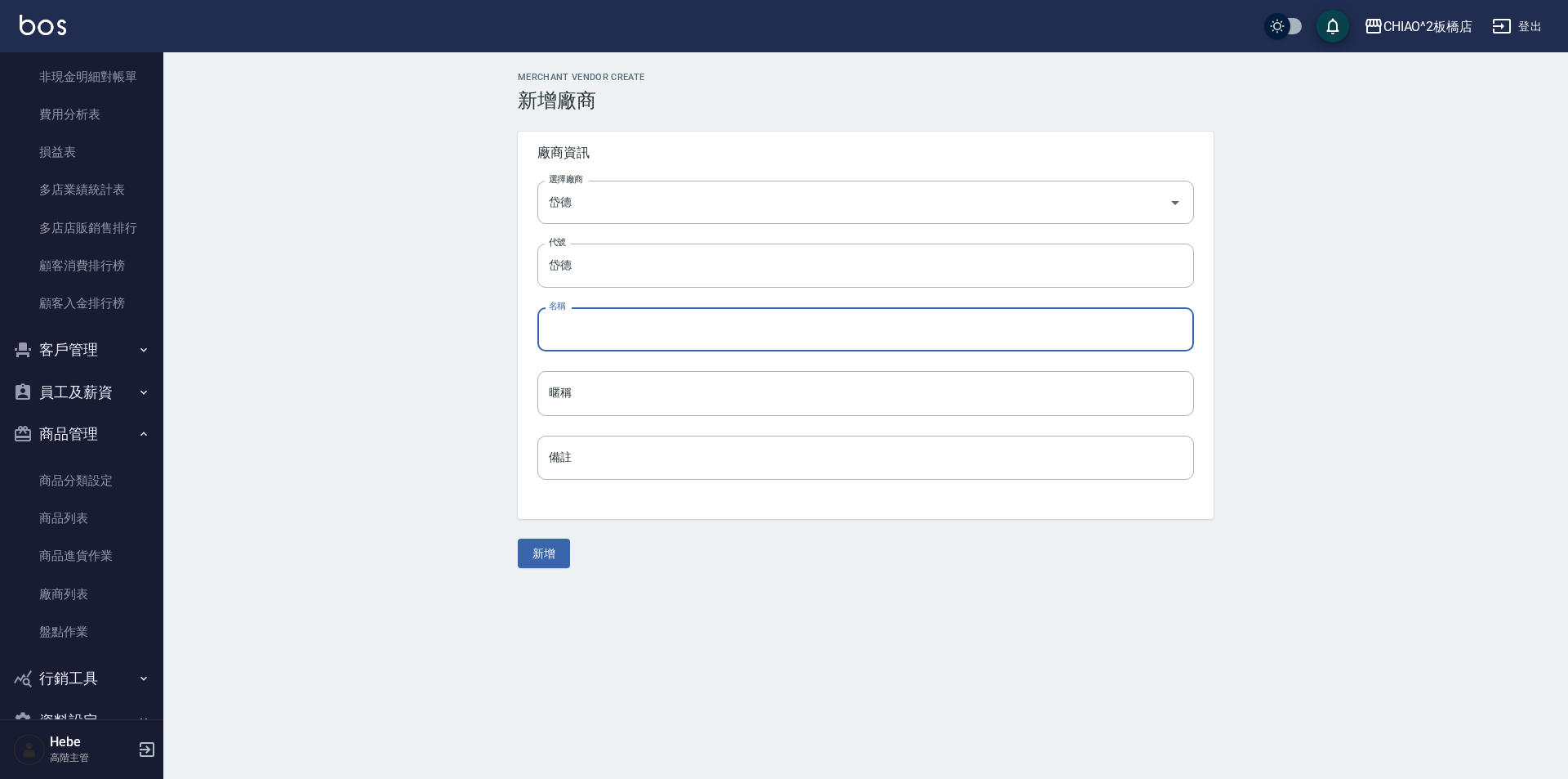
paste input "岱德"
type input "岱德"
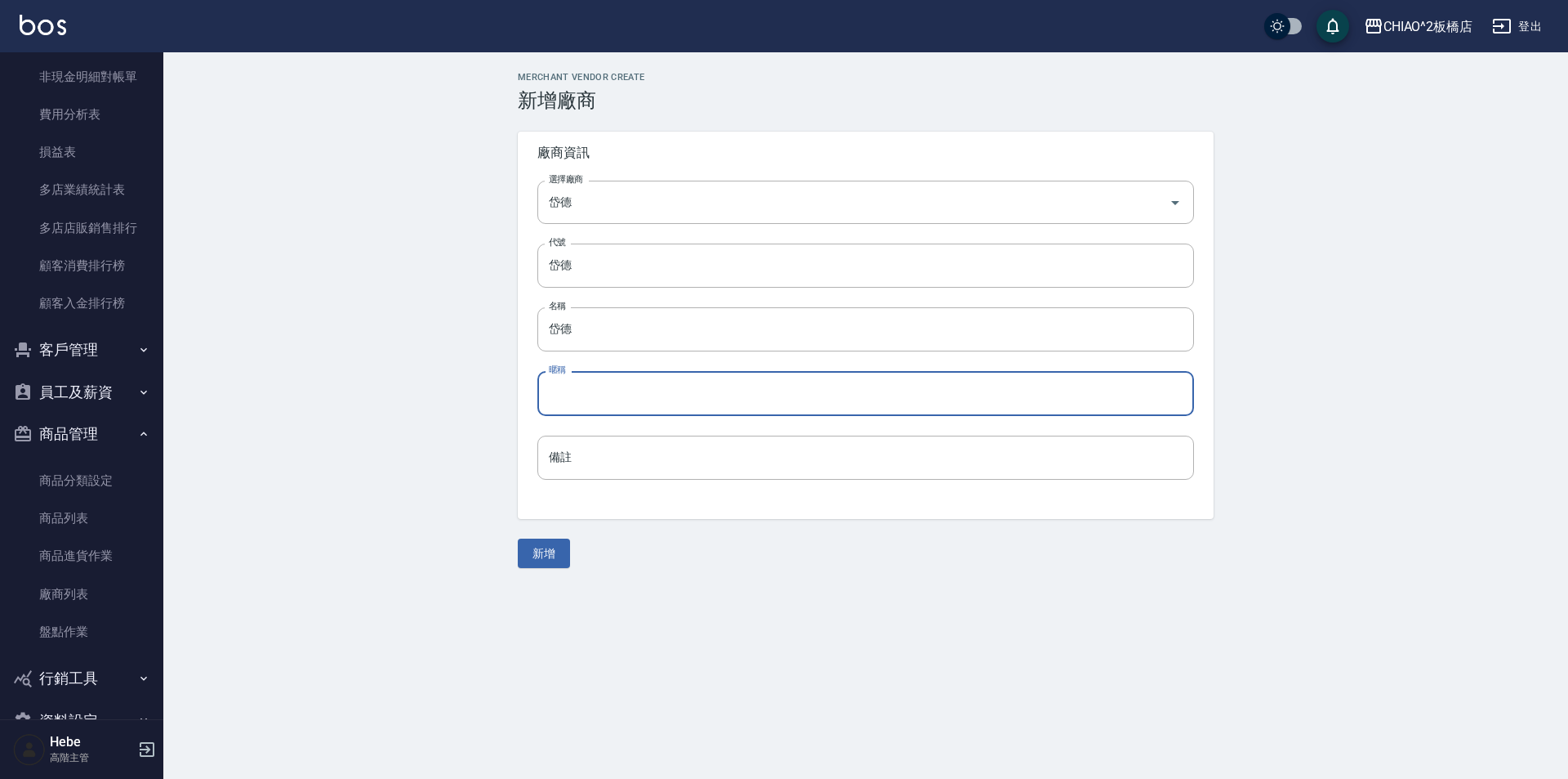
paste input "岱德"
type input "岱德"
click at [540, 549] on button "新增" at bounding box center [545, 553] width 52 height 30
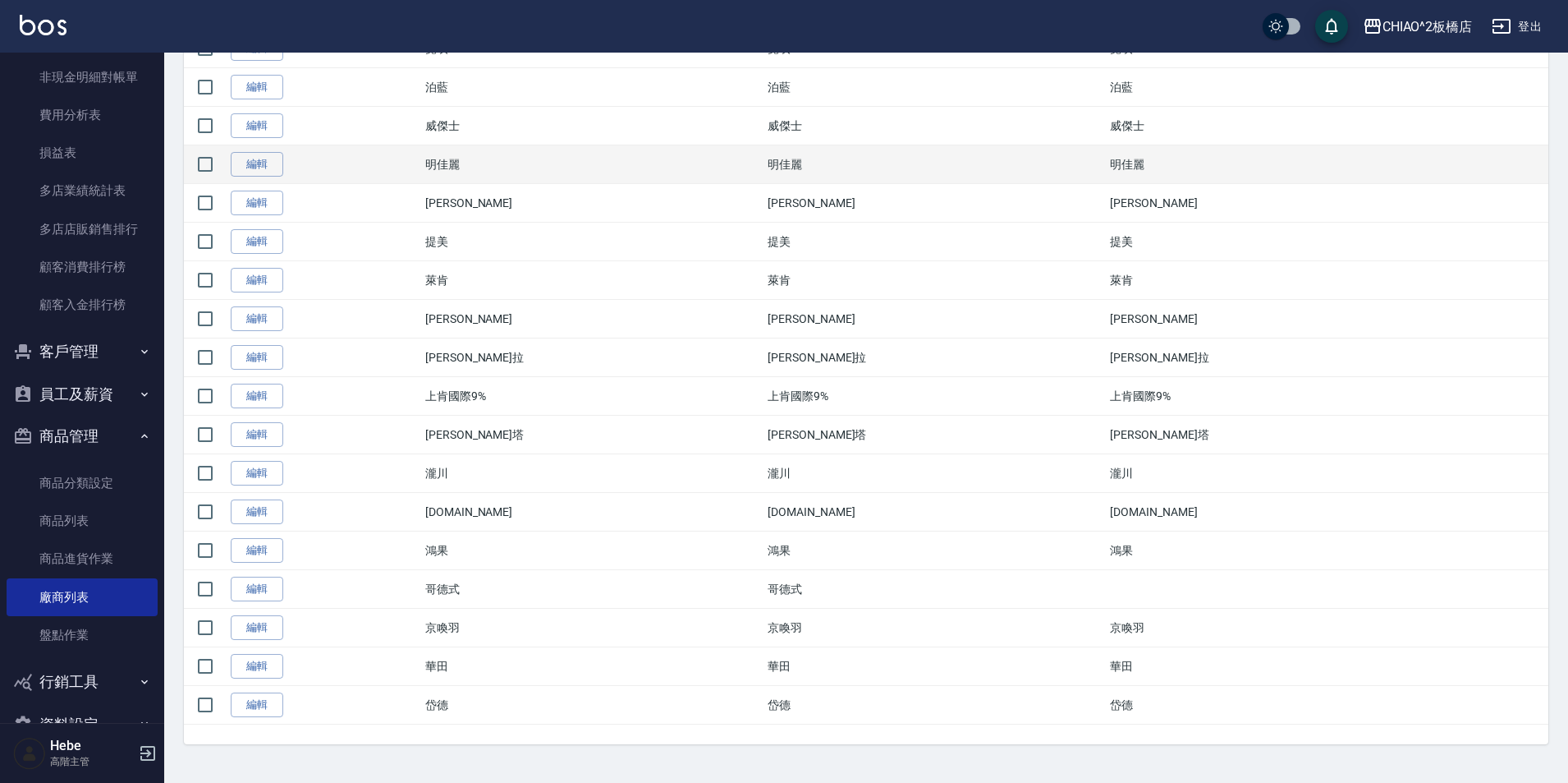
scroll to position [395, 0]
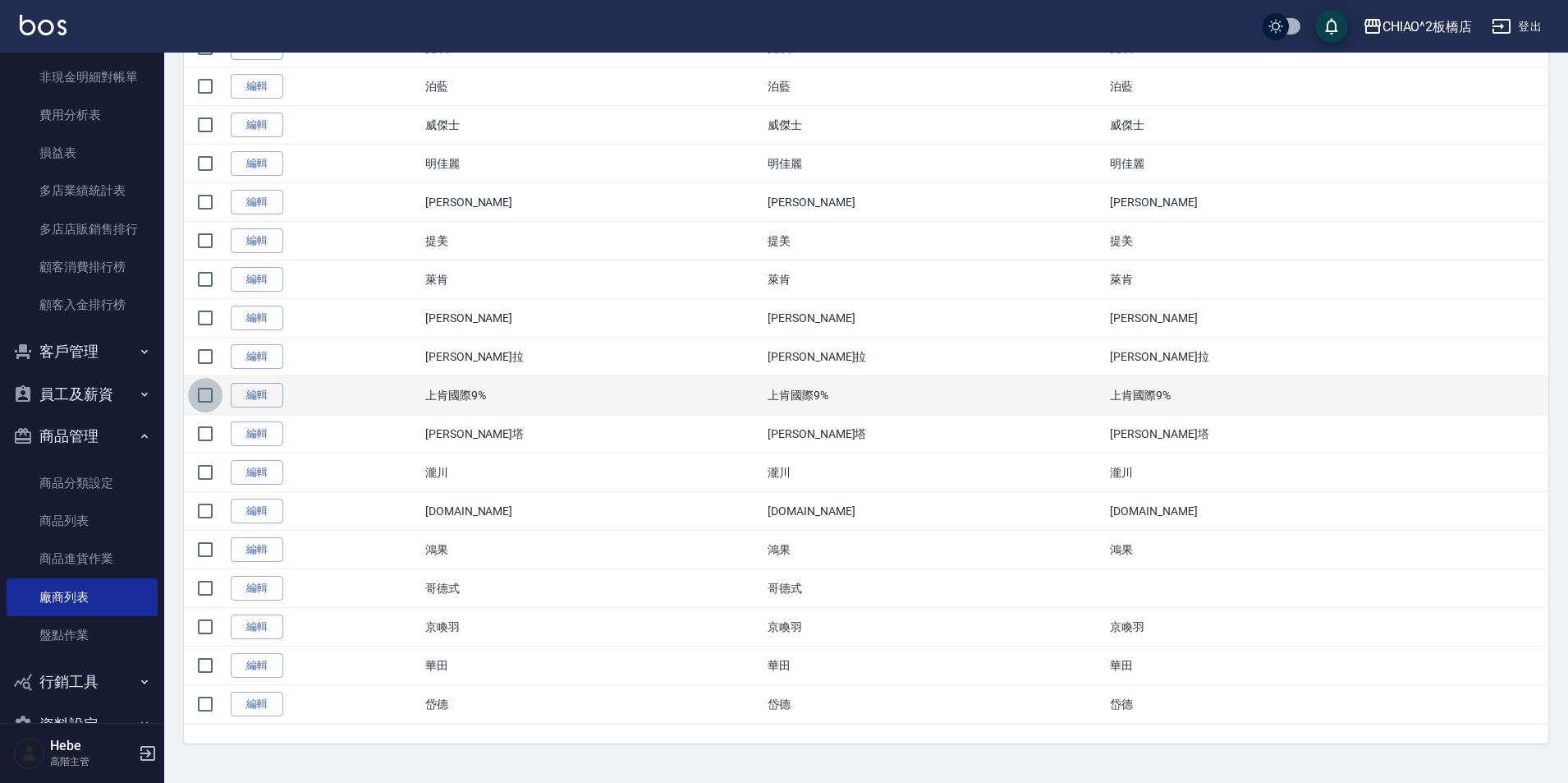
click at [202, 399] on input "checkbox" at bounding box center [205, 395] width 35 height 35
checkbox input "true"
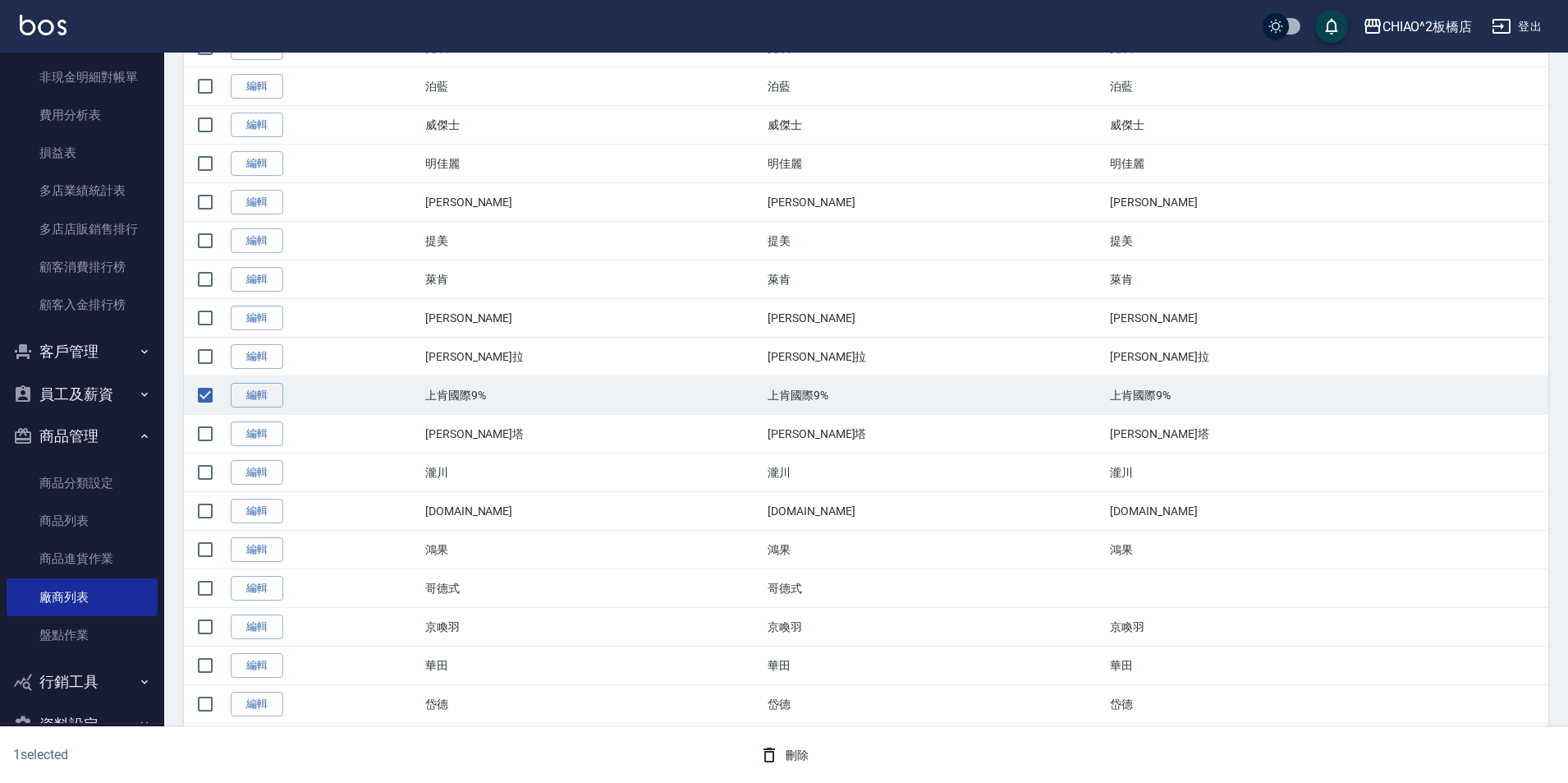
click at [789, 758] on button "刪除" at bounding box center [784, 755] width 63 height 30
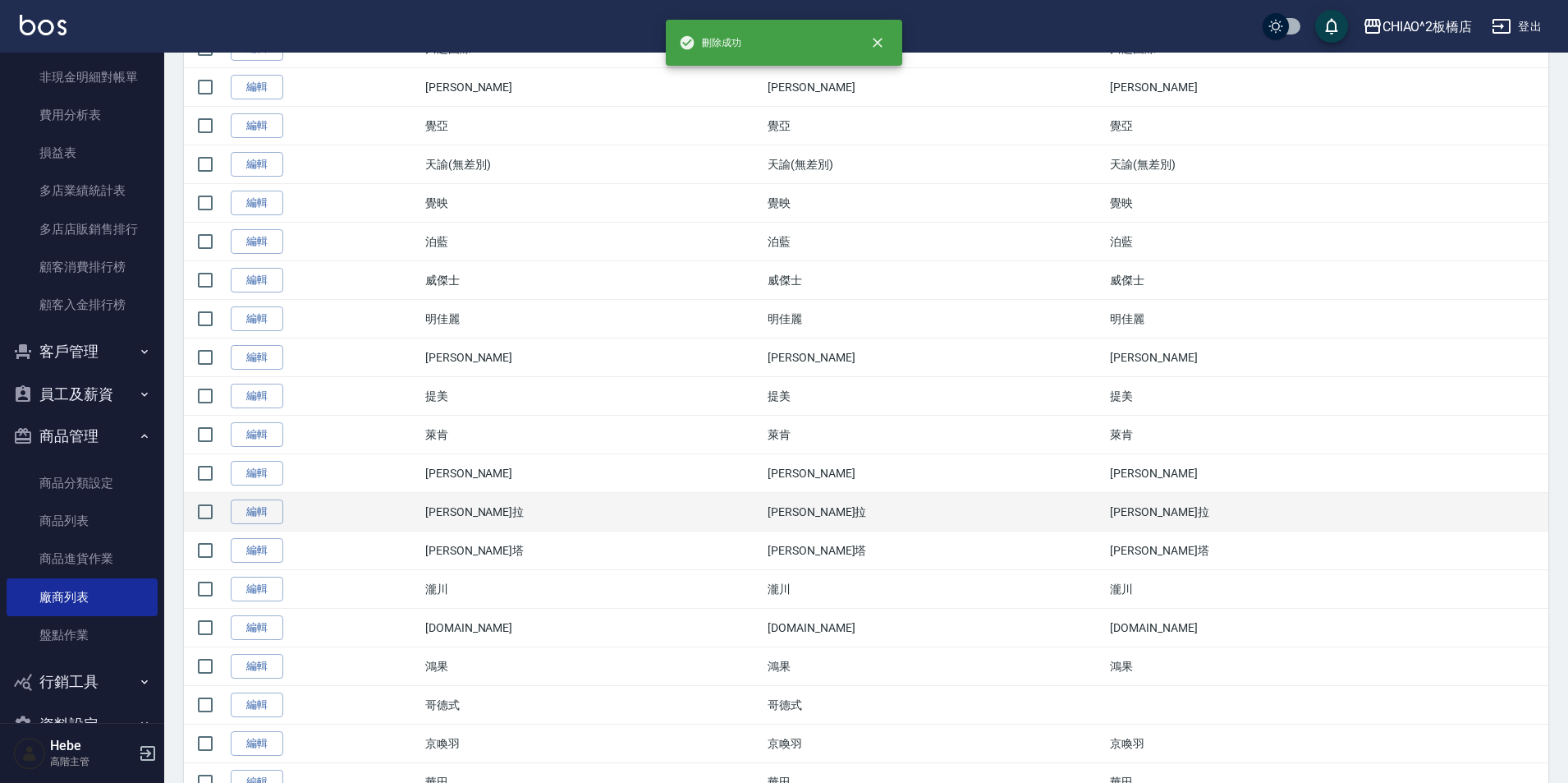
scroll to position [246, 0]
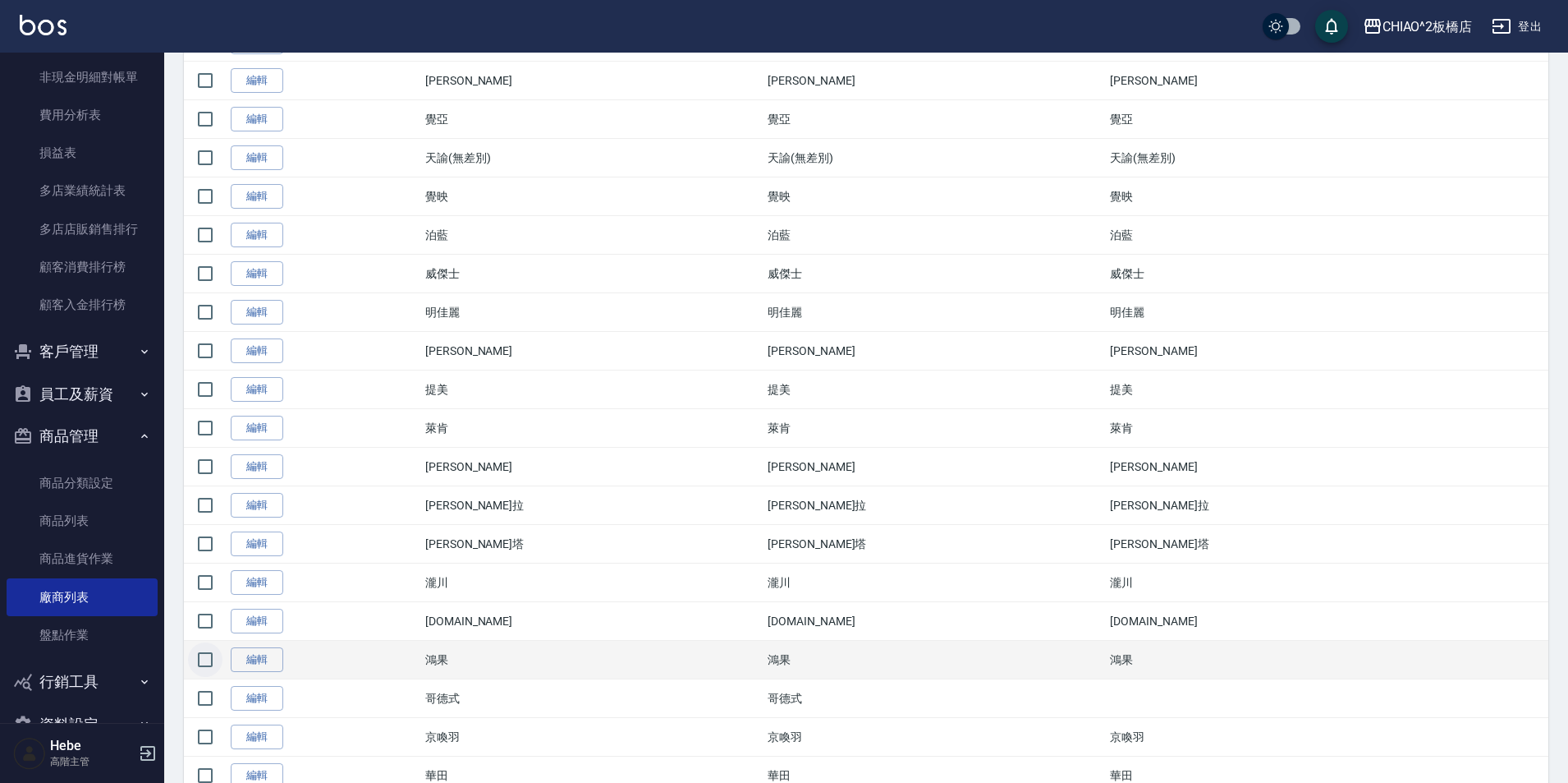
click at [205, 667] on input "checkbox" at bounding box center [205, 660] width 35 height 35
checkbox input "true"
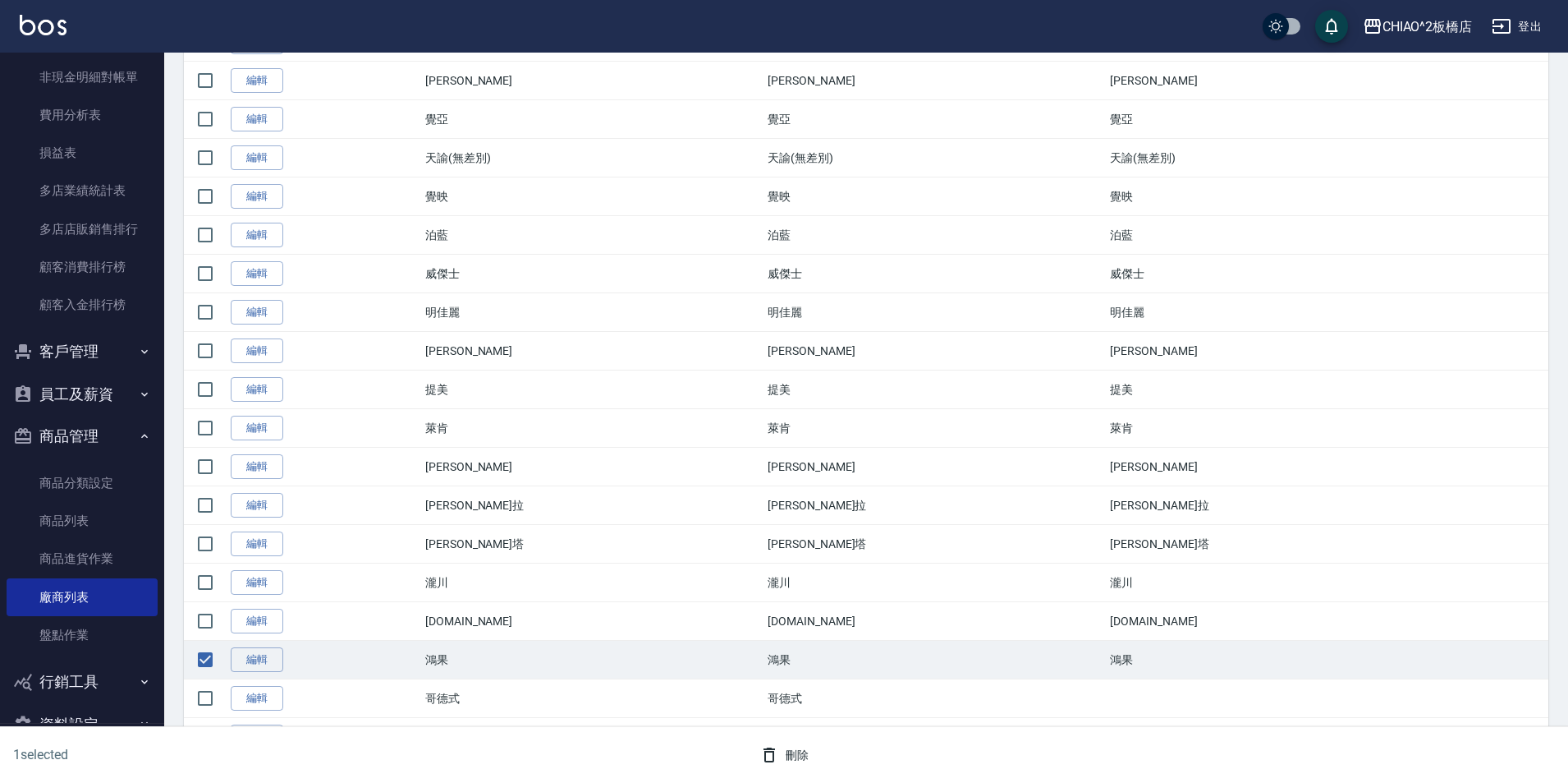
click at [804, 750] on button "刪除" at bounding box center [784, 755] width 63 height 30
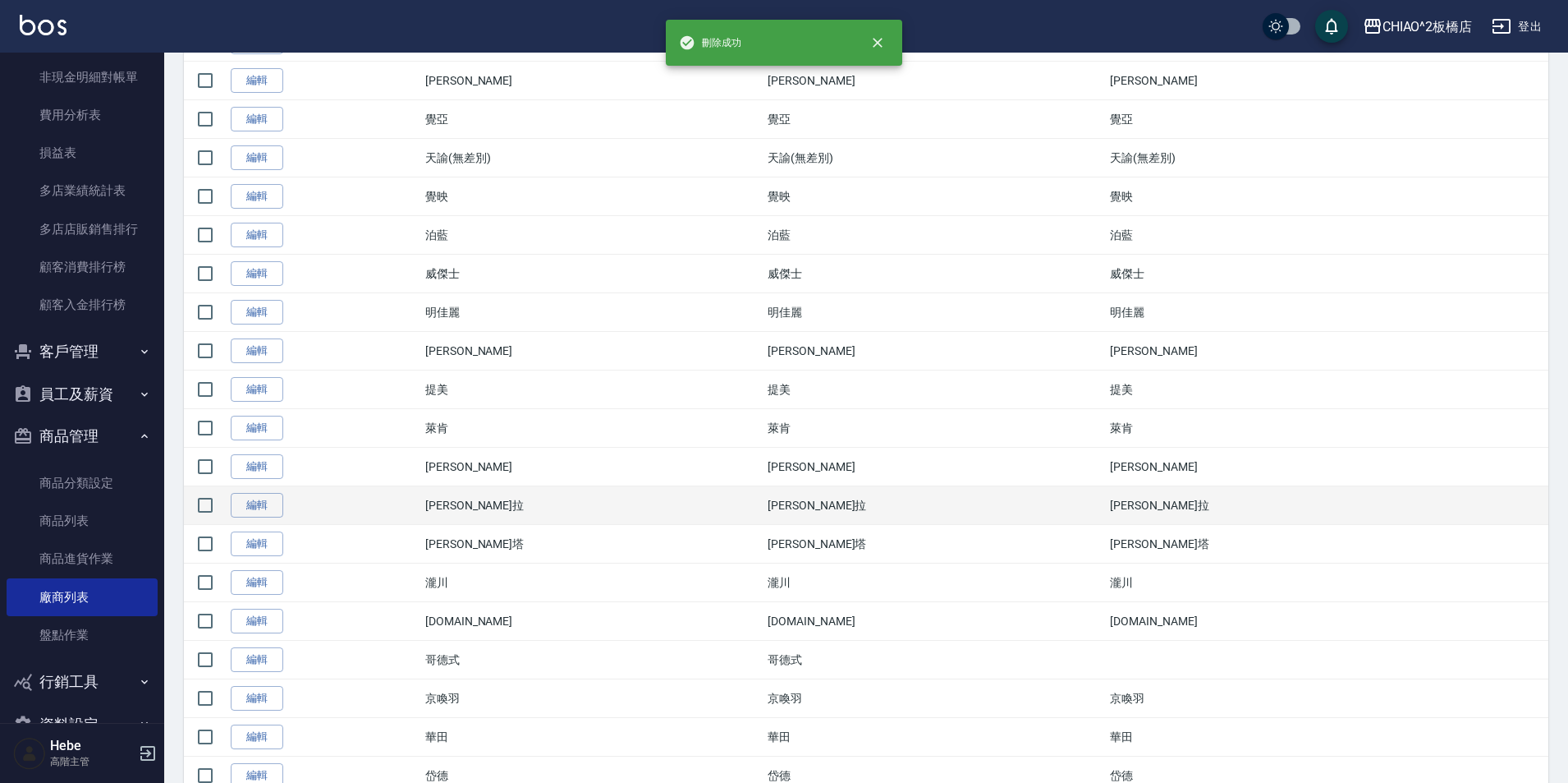
scroll to position [0, 0]
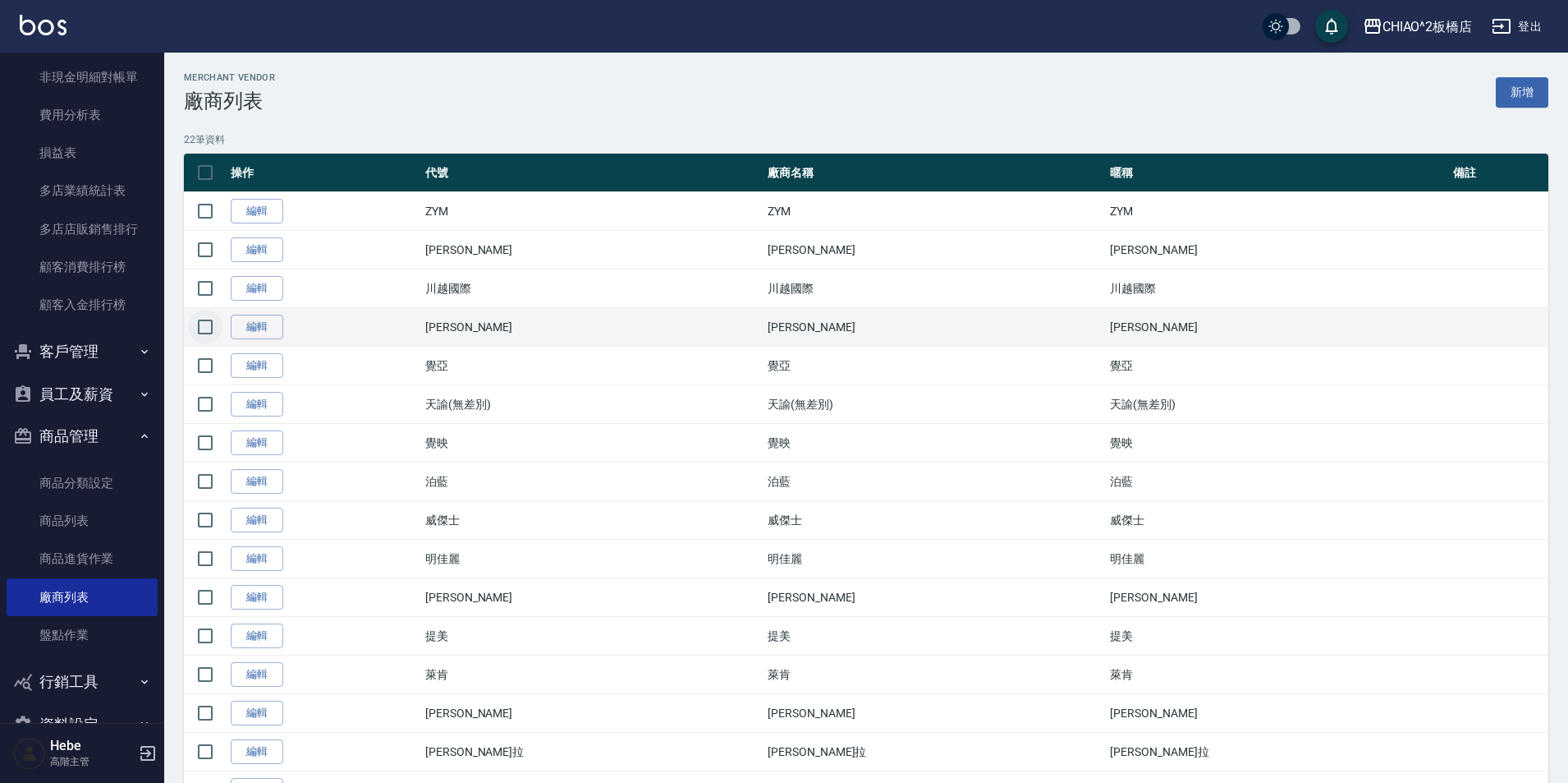
click at [207, 326] on input "checkbox" at bounding box center [205, 327] width 35 height 35
checkbox input "true"
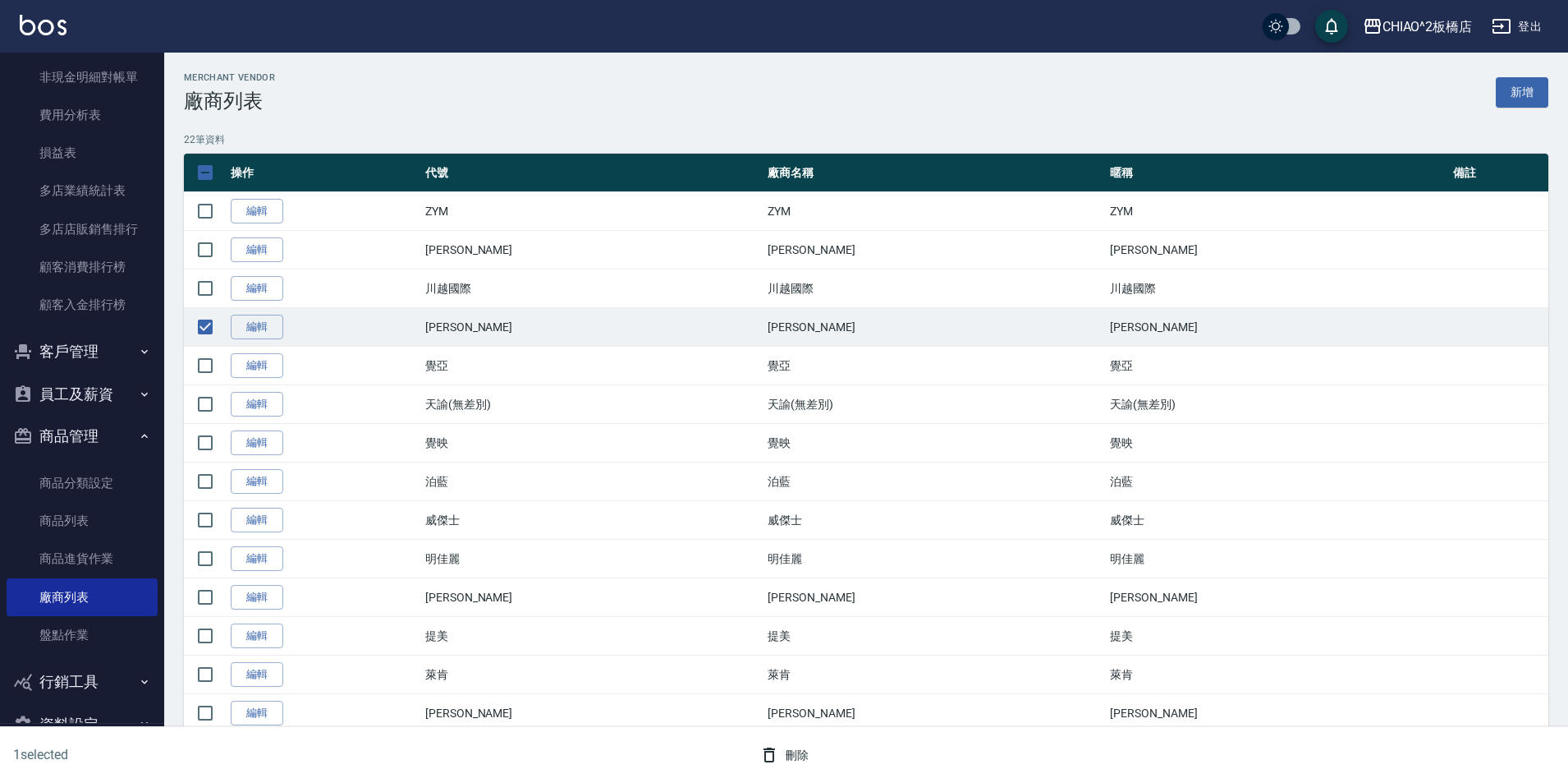
click at [795, 758] on button "刪除" at bounding box center [784, 755] width 63 height 30
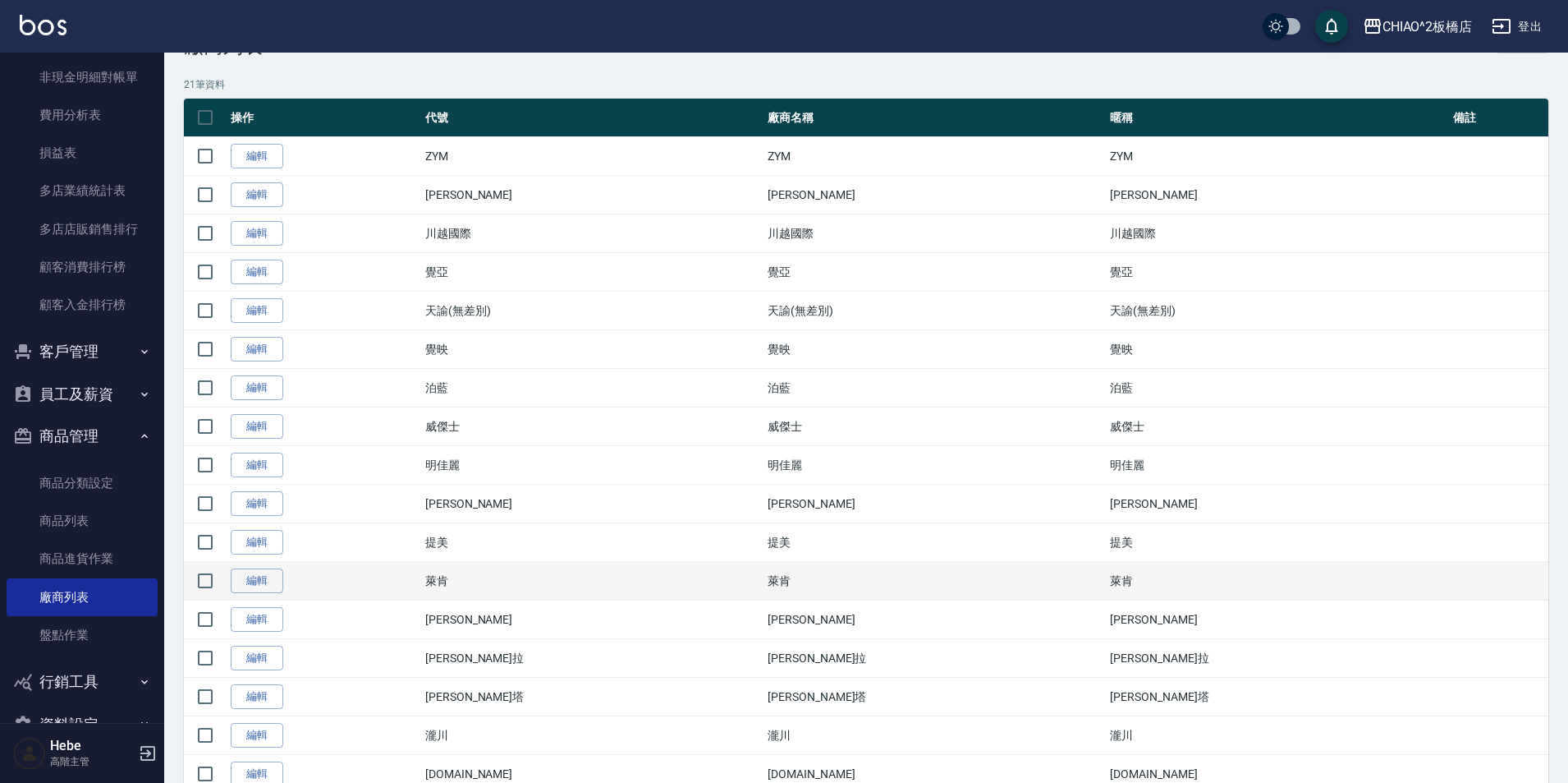
scroll to position [82, 0]
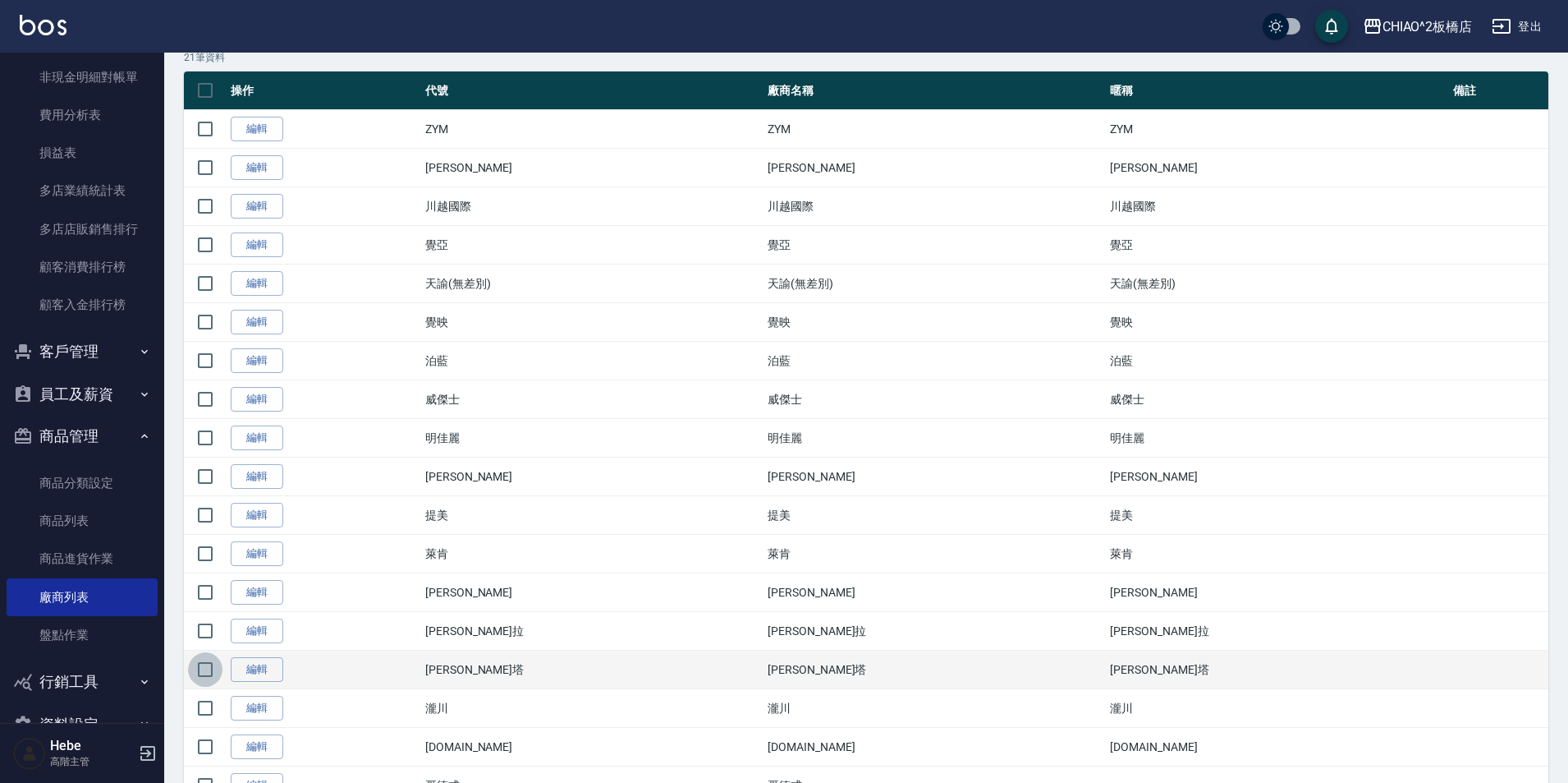
click at [202, 676] on input "checkbox" at bounding box center [205, 669] width 35 height 35
checkbox input "true"
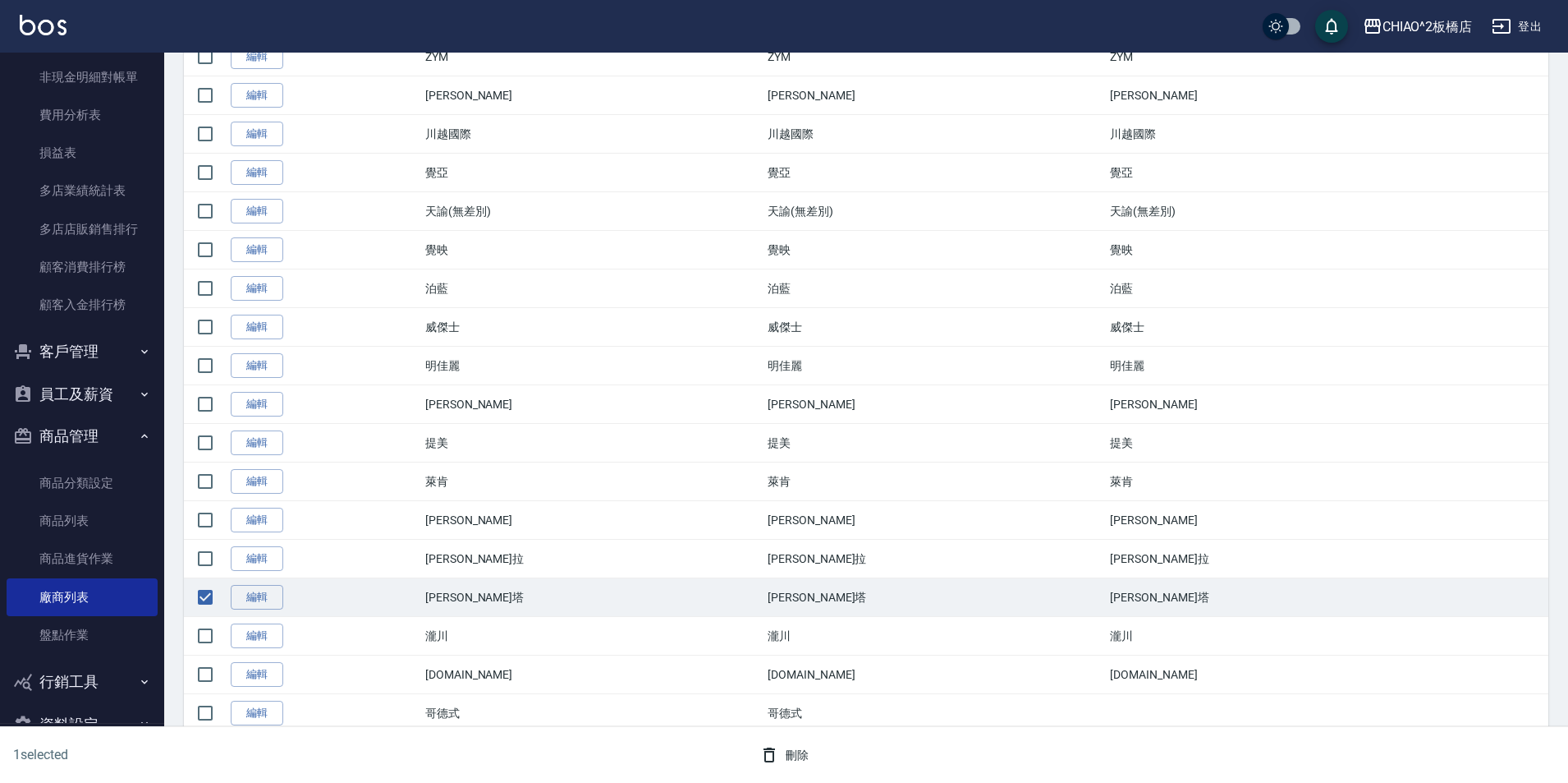
scroll to position [246, 0]
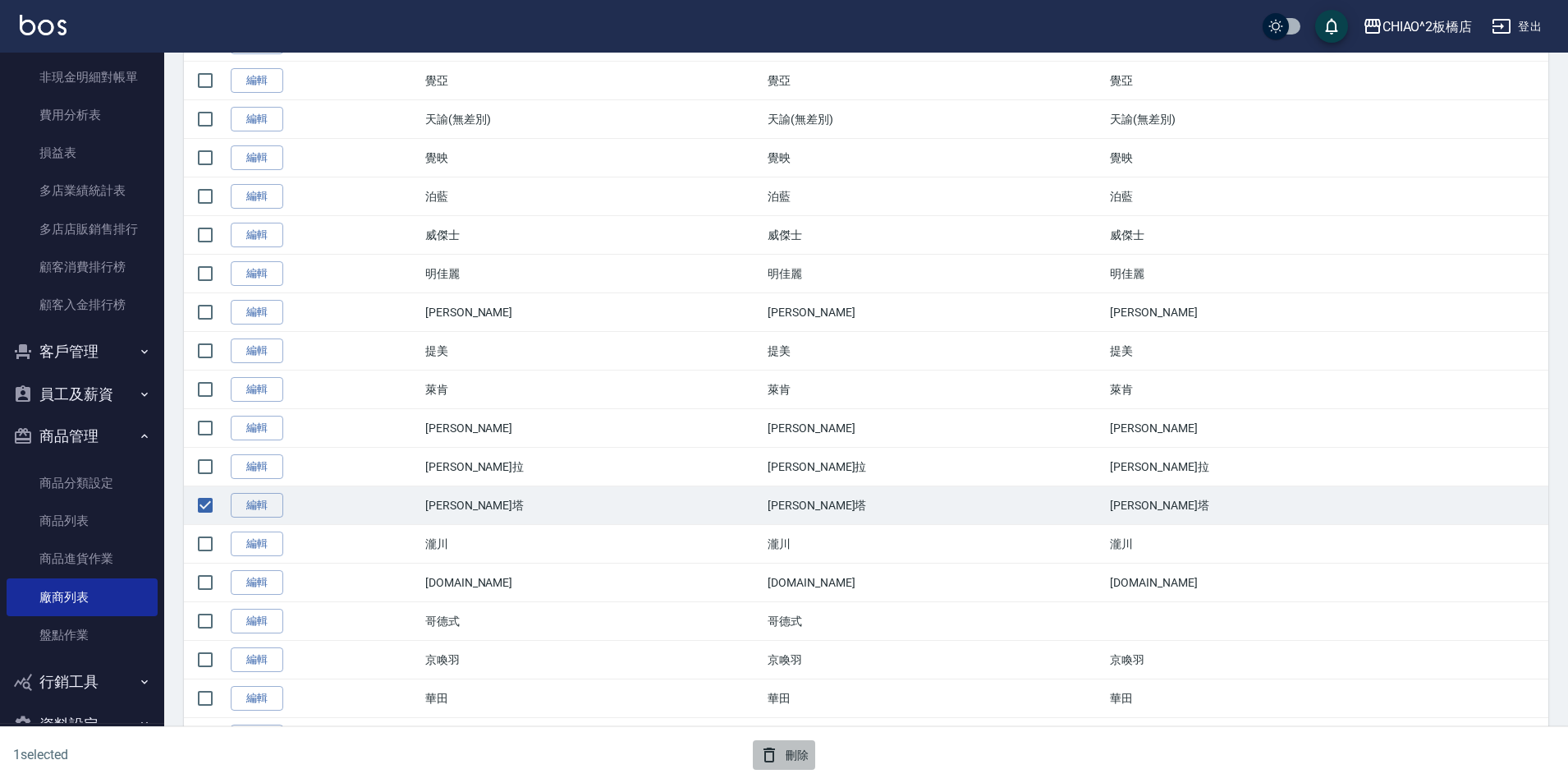
click at [793, 767] on button "刪除" at bounding box center [784, 755] width 63 height 30
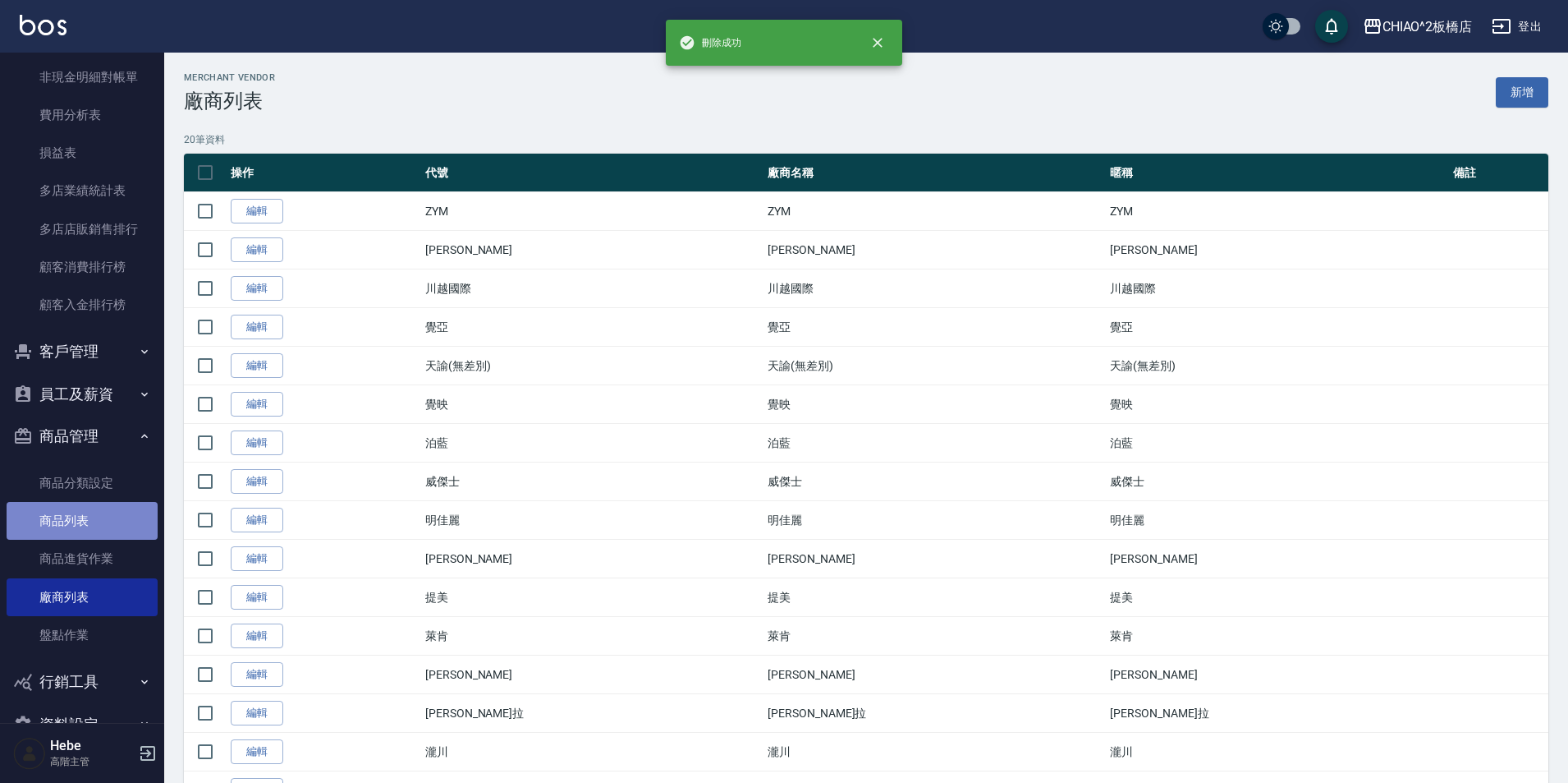
click at [98, 514] on link "商品列表" at bounding box center [82, 520] width 151 height 38
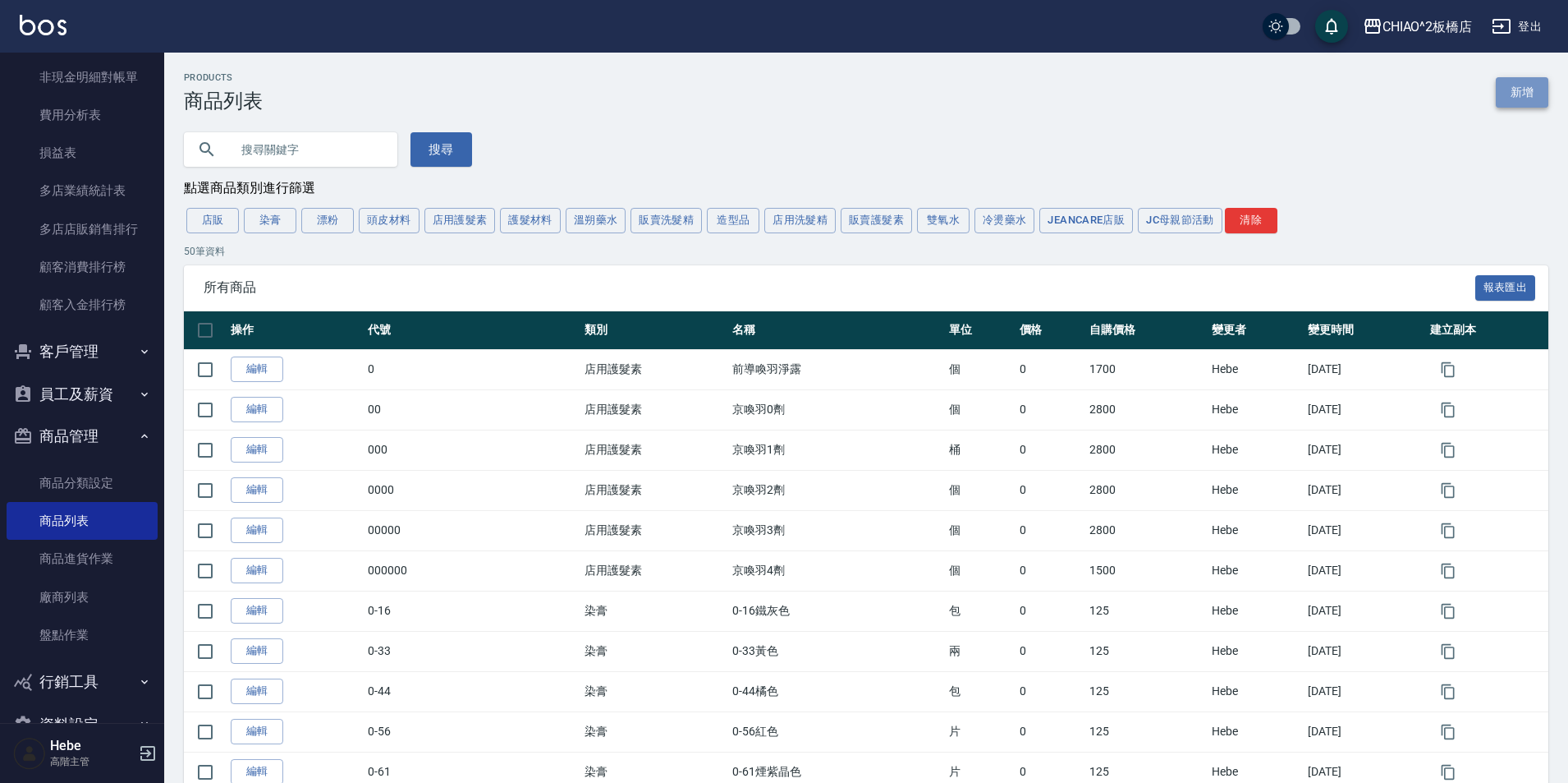
click at [1526, 92] on link "新增" at bounding box center [1522, 92] width 53 height 30
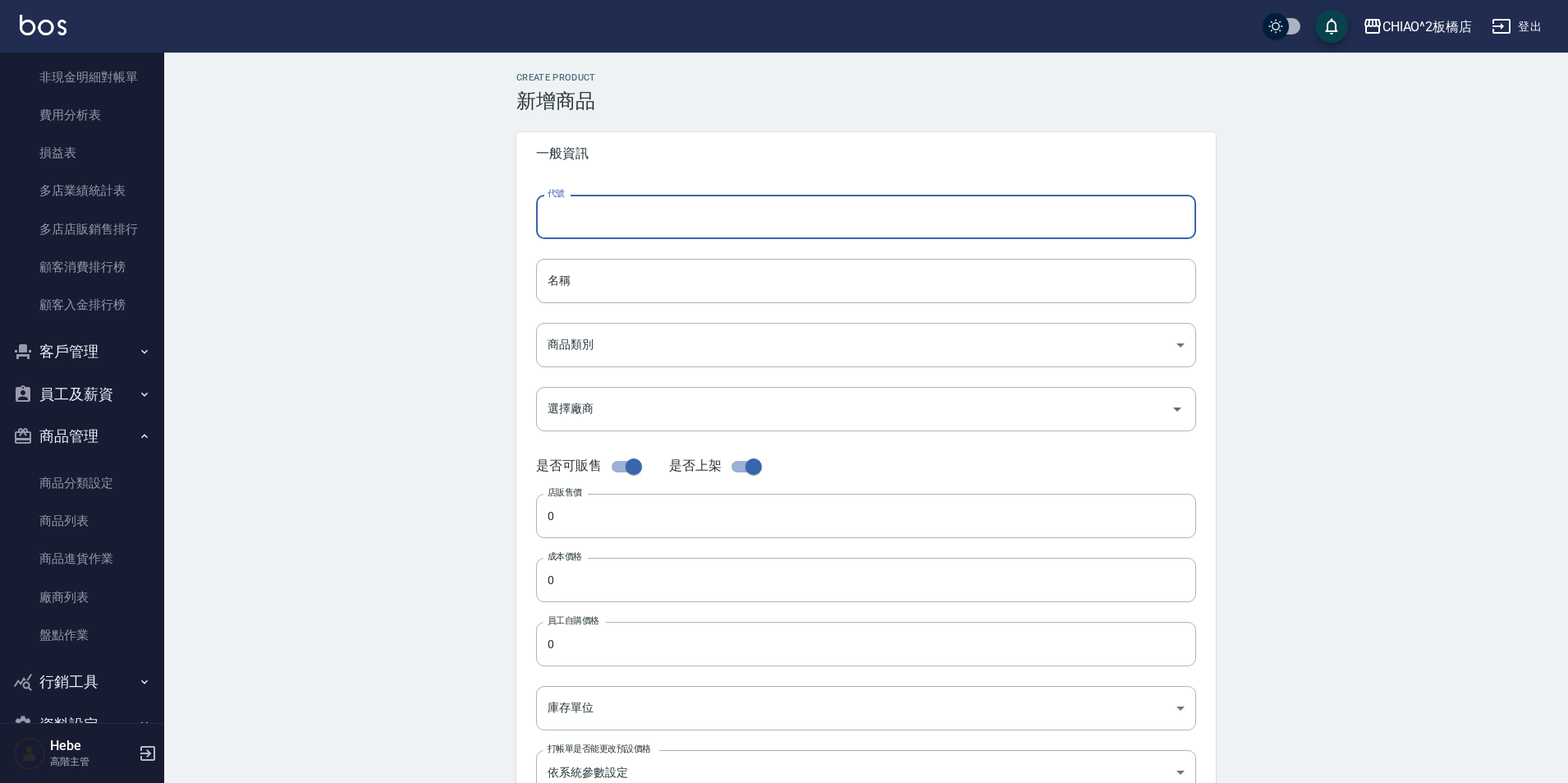
click at [847, 202] on input "代號" at bounding box center [865, 217] width 660 height 44
drag, startPoint x: 761, startPoint y: 224, endPoint x: 538, endPoint y: 223, distance: 223.0
click at [538, 223] on input "白色漂膏" at bounding box center [865, 217] width 660 height 44
click at [543, 220] on input "白色漂膏" at bounding box center [865, 217] width 660 height 44
drag, startPoint x: 665, startPoint y: 220, endPoint x: 533, endPoint y: 225, distance: 132.1
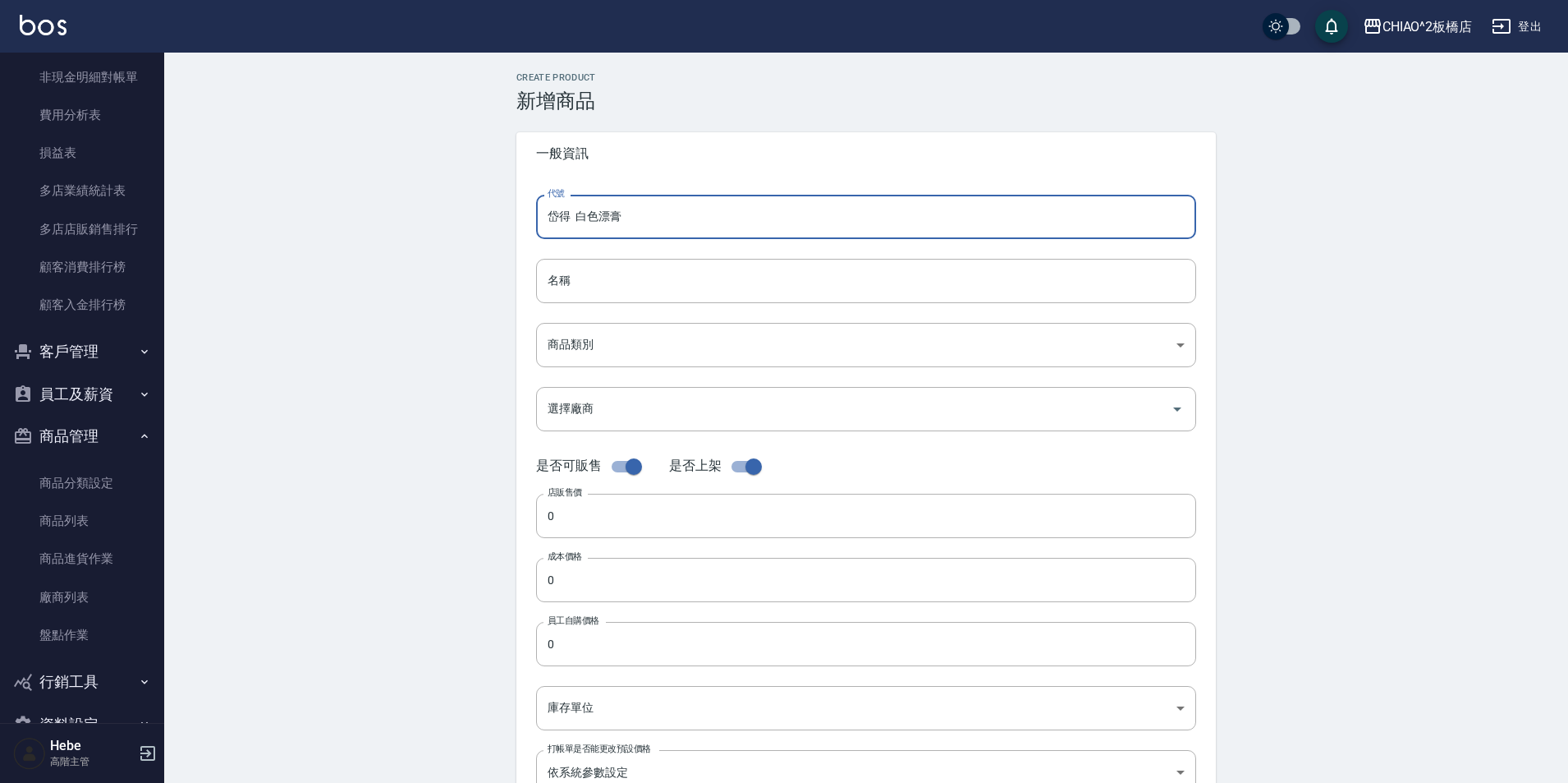
click at [533, 225] on div "代號 岱得 白色漂膏 代號 名稱 名稱 商品類別 ​ 商品類別 選擇廠商 選擇廠商 是否可販售 是否上架 店販售價 0 店販售價 成本價格 0 成本價格 …" at bounding box center [865, 504] width 700 height 659
click at [569, 220] on input "岱得 白色漂膏" at bounding box center [865, 217] width 660 height 44
drag, startPoint x: 707, startPoint y: 204, endPoint x: 548, endPoint y: 220, distance: 159.8
click at [526, 228] on div "代號 岱德 白色漂膏 代號 名稱 名稱 商品類別 ​ 商品類別 選擇廠商 選擇廠商 是否可販售 是否上架 店販售價 0 店販售價 成本價格 0 成本價格 …" at bounding box center [865, 504] width 700 height 659
type input "岱德 白色漂膏"
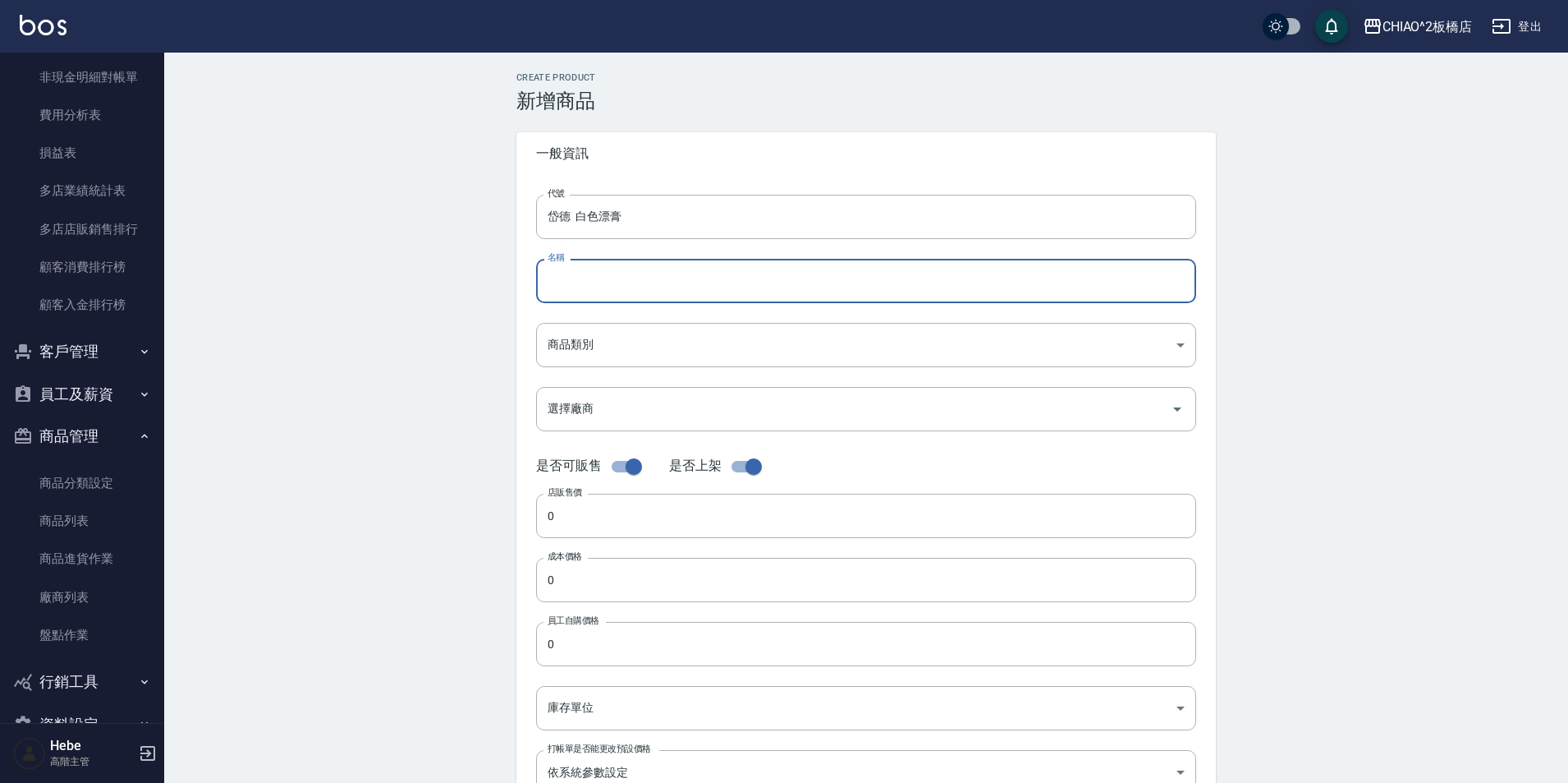
paste input "岱德 白色漂膏"
type input "岱德 白色漂膏"
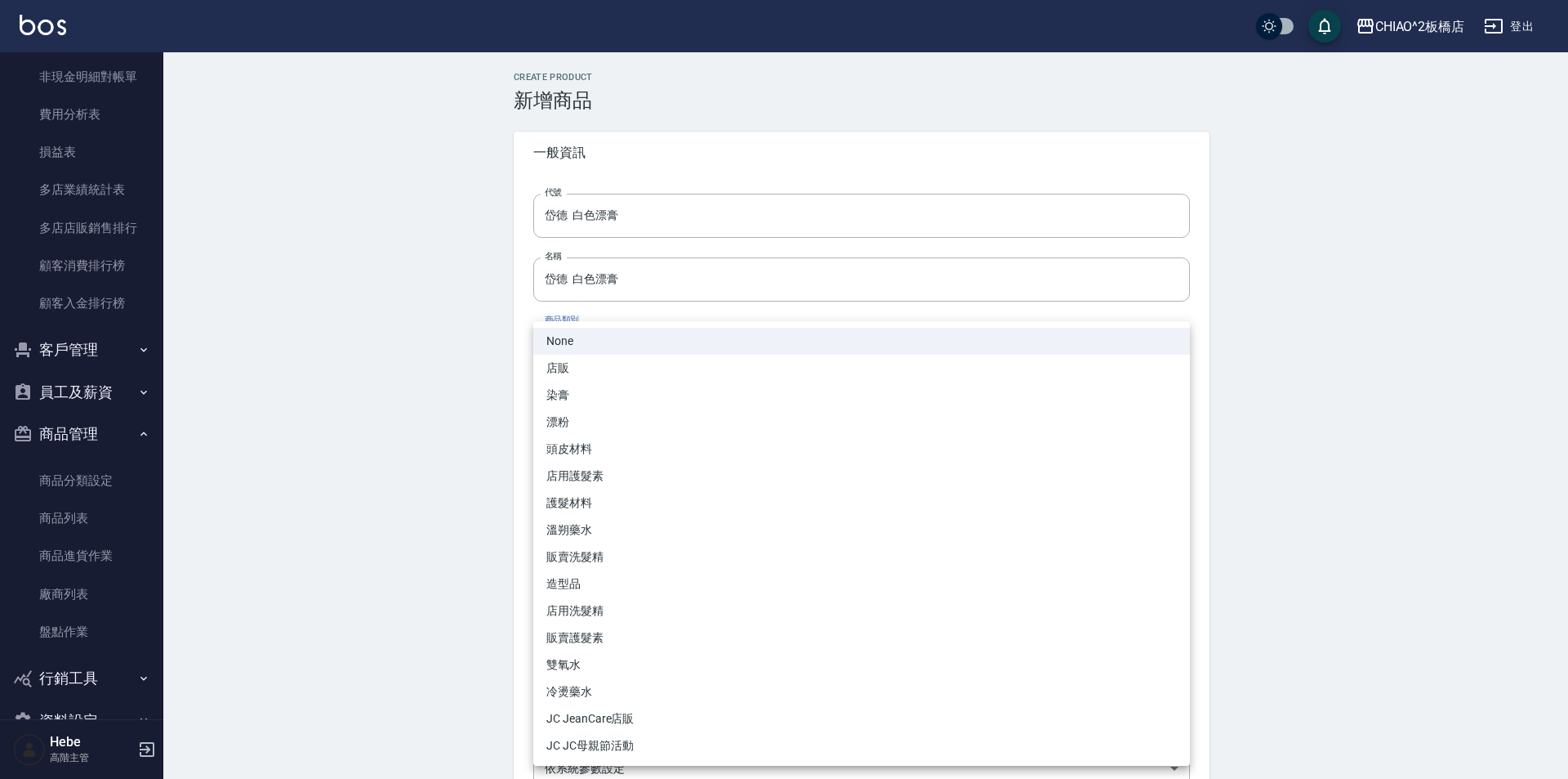
click at [632, 349] on body "CHIAO^2板橋店 登出 櫃檯作業 打帳單 帳單列表 掛單列表 座位開單 營業儀表板 現金收支登錄 高階收支登錄 材料自購登錄 每日結帳 排班表 現場電腦打…" at bounding box center [784, 563] width 1568 height 1128
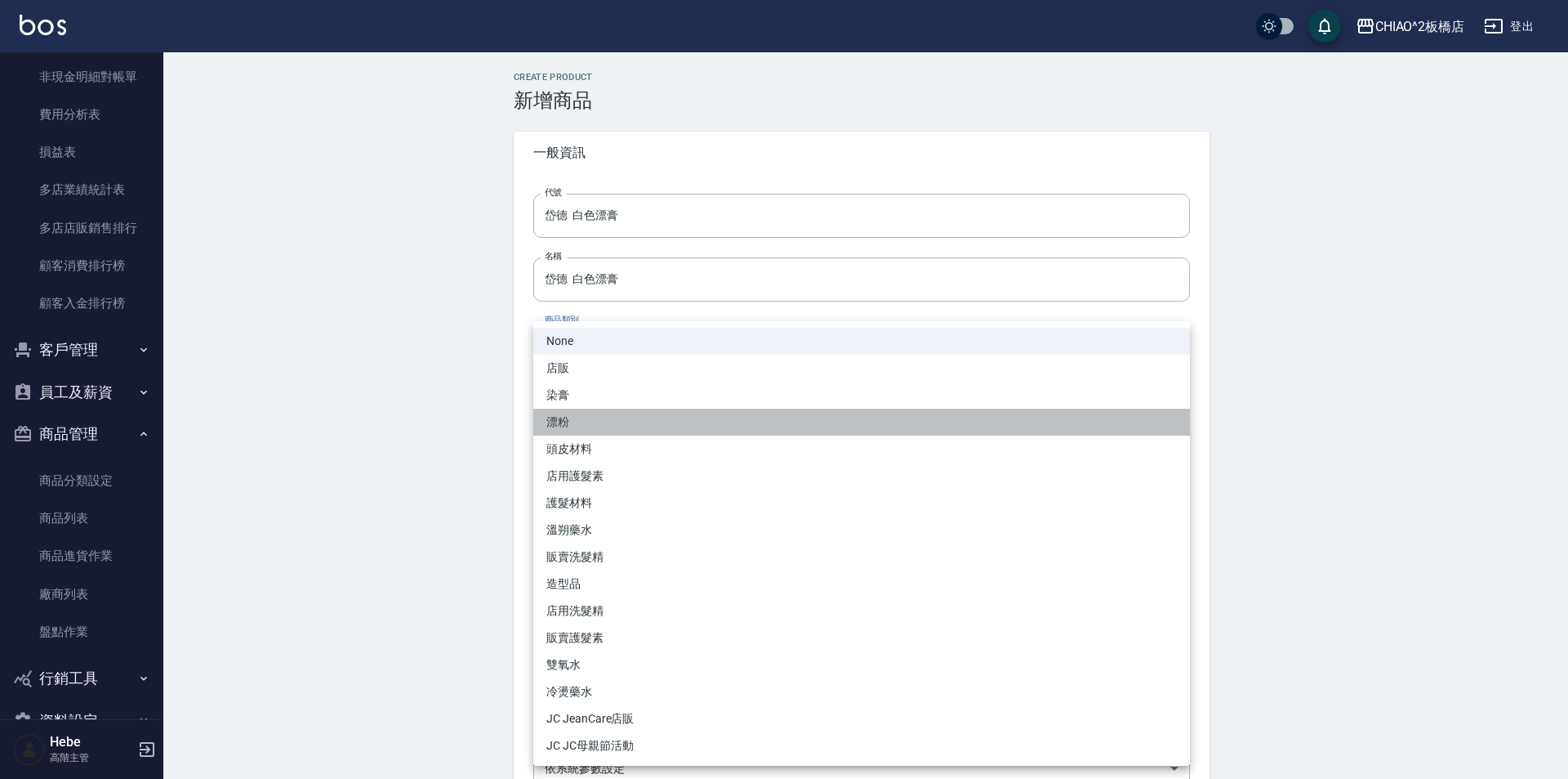
click at [625, 428] on li "漂粉" at bounding box center [861, 422] width 657 height 27
type input "2b006f3f-ff7c-4ed4-bc7c-655390c58e94"
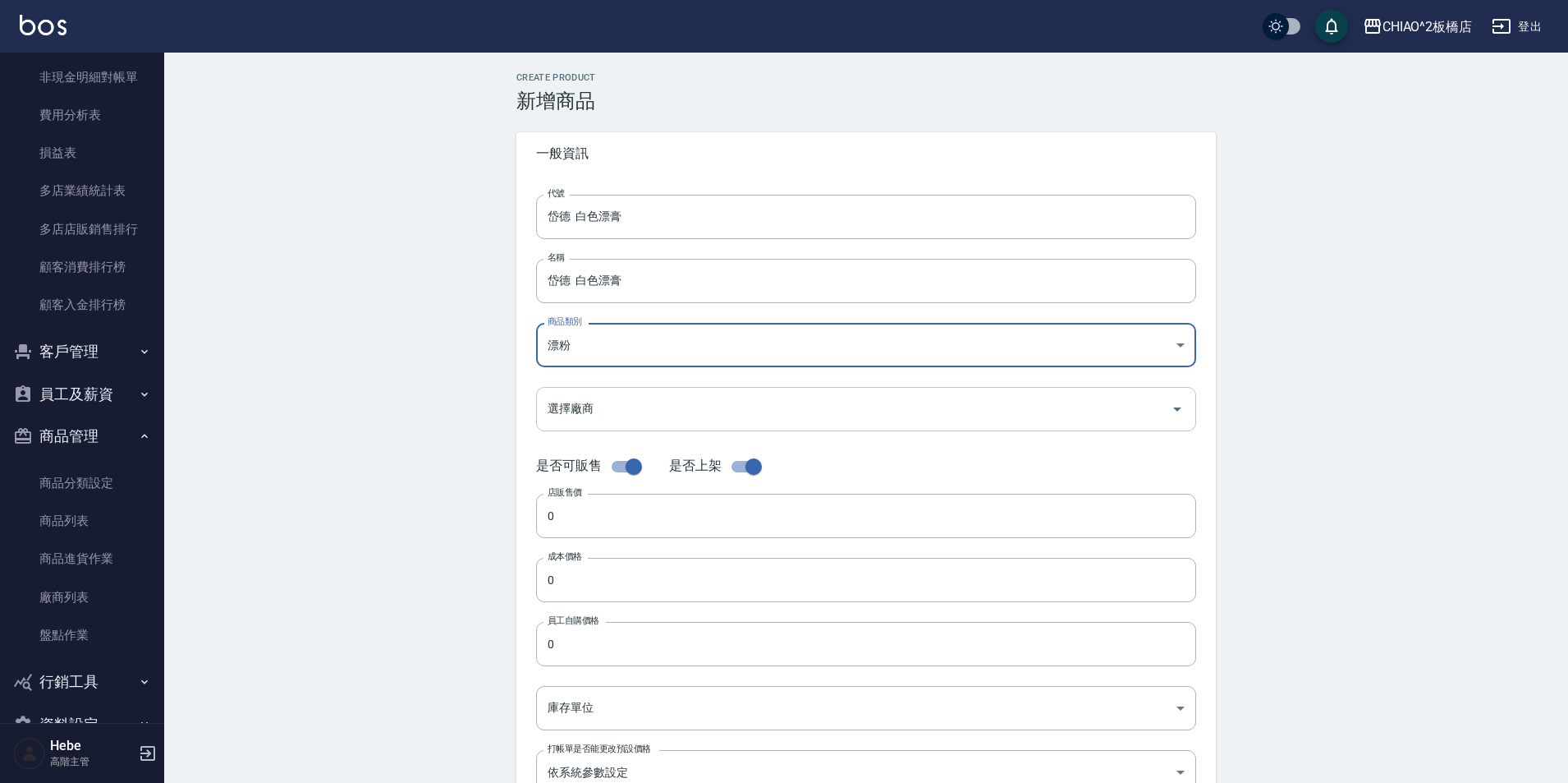
click at [630, 420] on input "選擇廠商" at bounding box center [853, 408] width 621 height 29
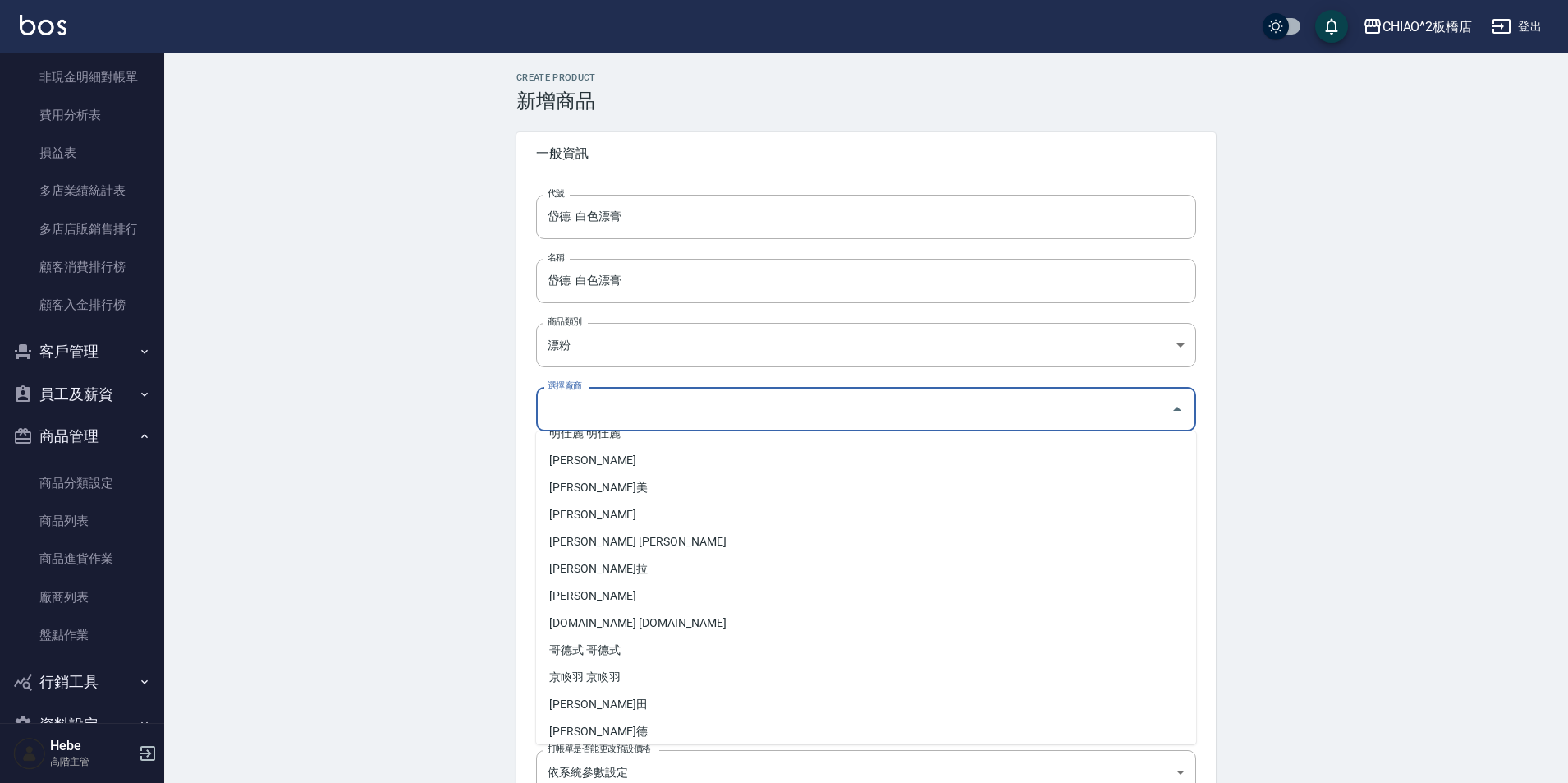
scroll to position [242, 0]
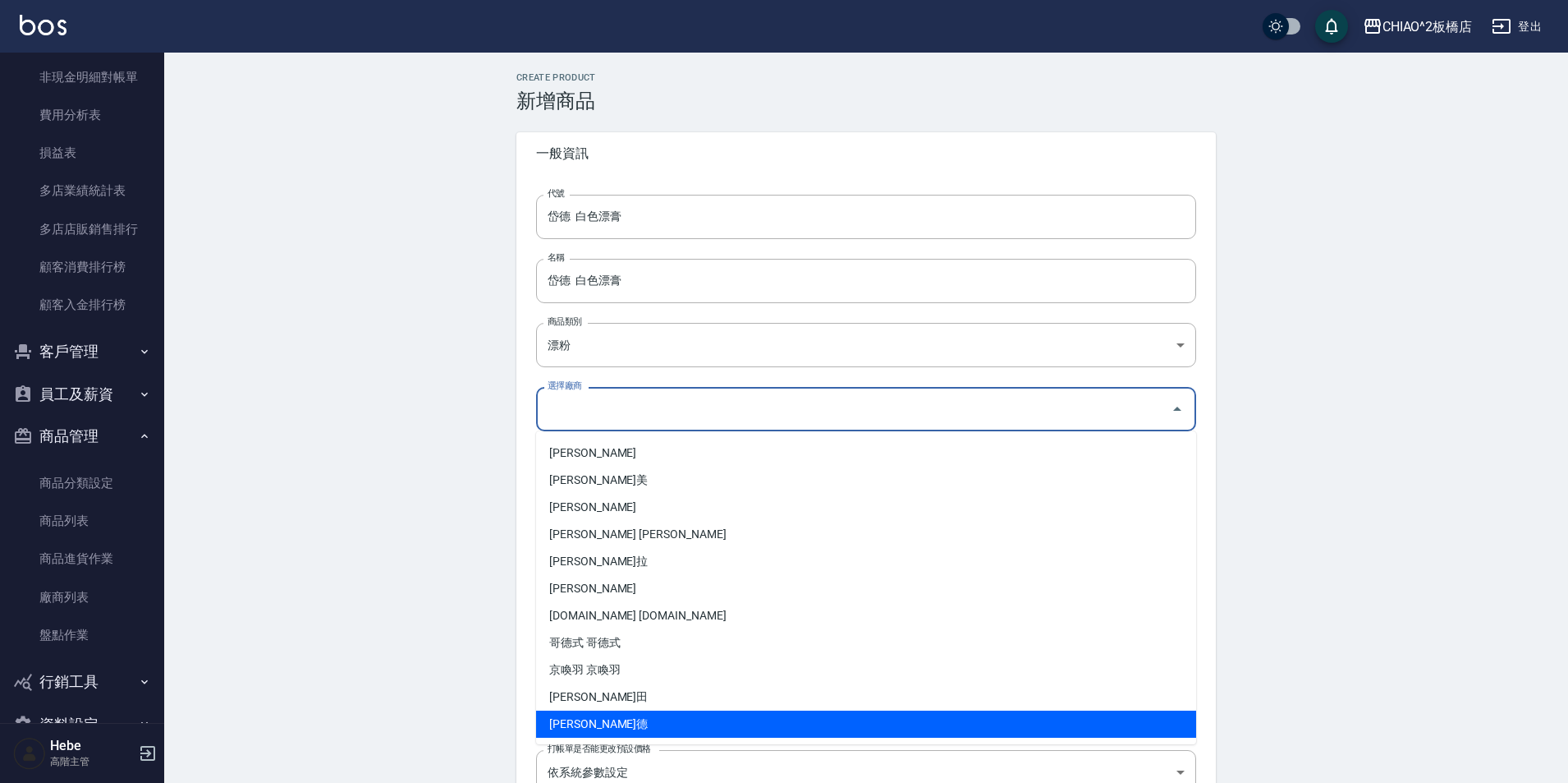
click at [663, 720] on li "[PERSON_NAME]德" at bounding box center [865, 724] width 660 height 27
type input "[PERSON_NAME]德"
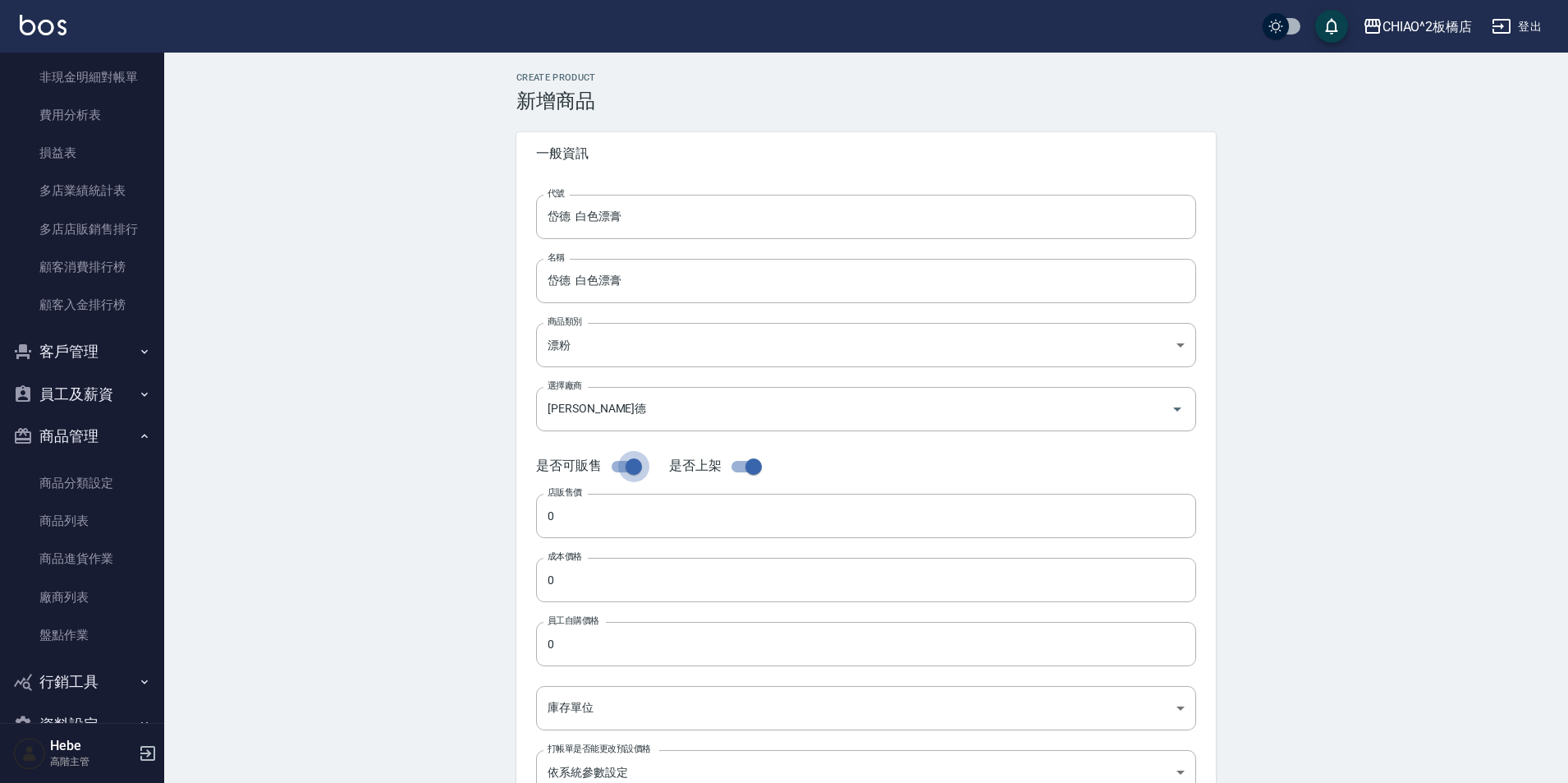
click at [619, 465] on input "checkbox" at bounding box center [633, 465] width 93 height 31
checkbox input "false"
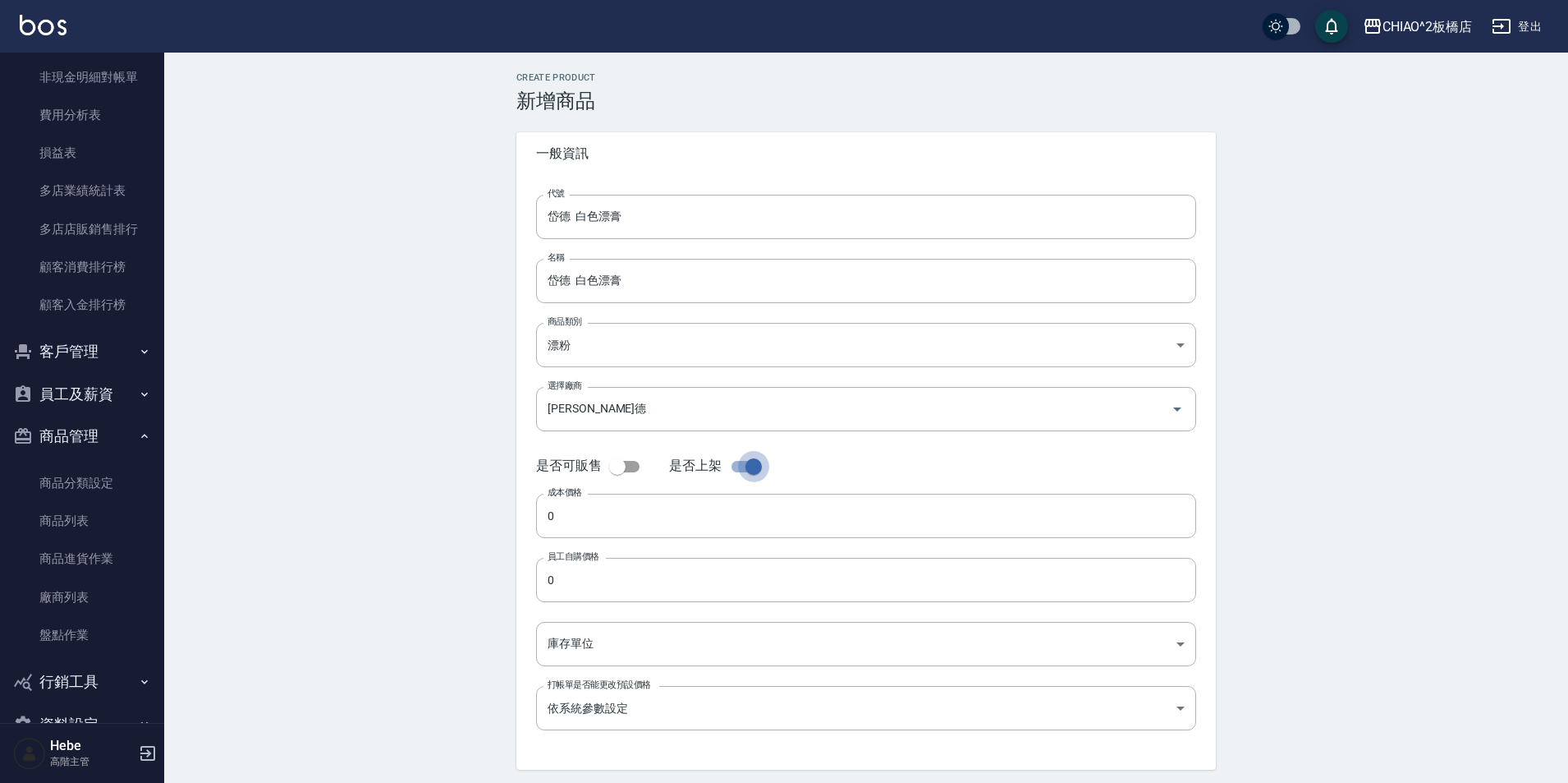
click at [740, 471] on input "checkbox" at bounding box center [752, 465] width 93 height 31
checkbox input "false"
click at [694, 505] on input "0" at bounding box center [865, 515] width 660 height 44
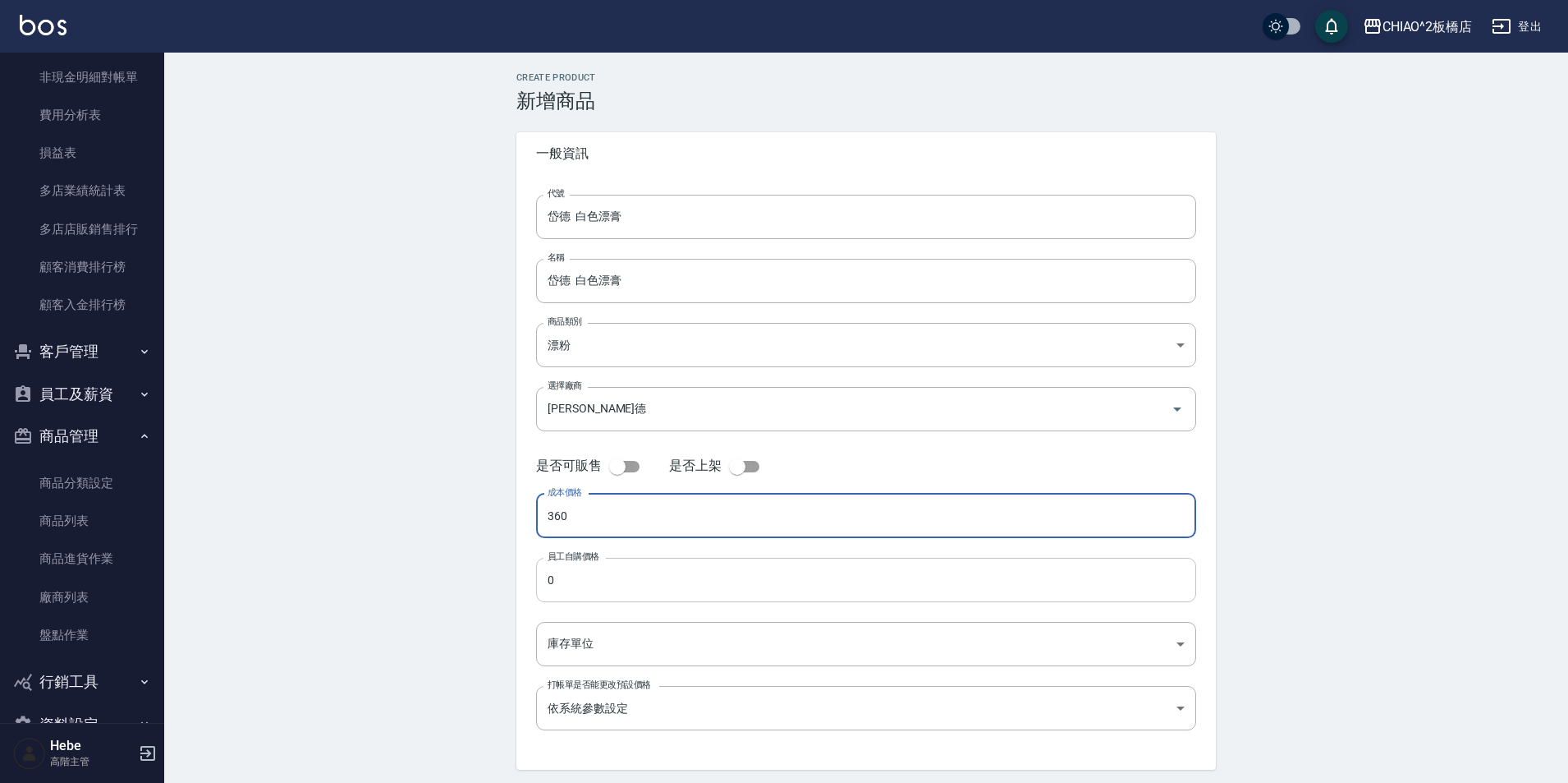
type input "360"
click at [628, 580] on input "0" at bounding box center [865, 579] width 660 height 44
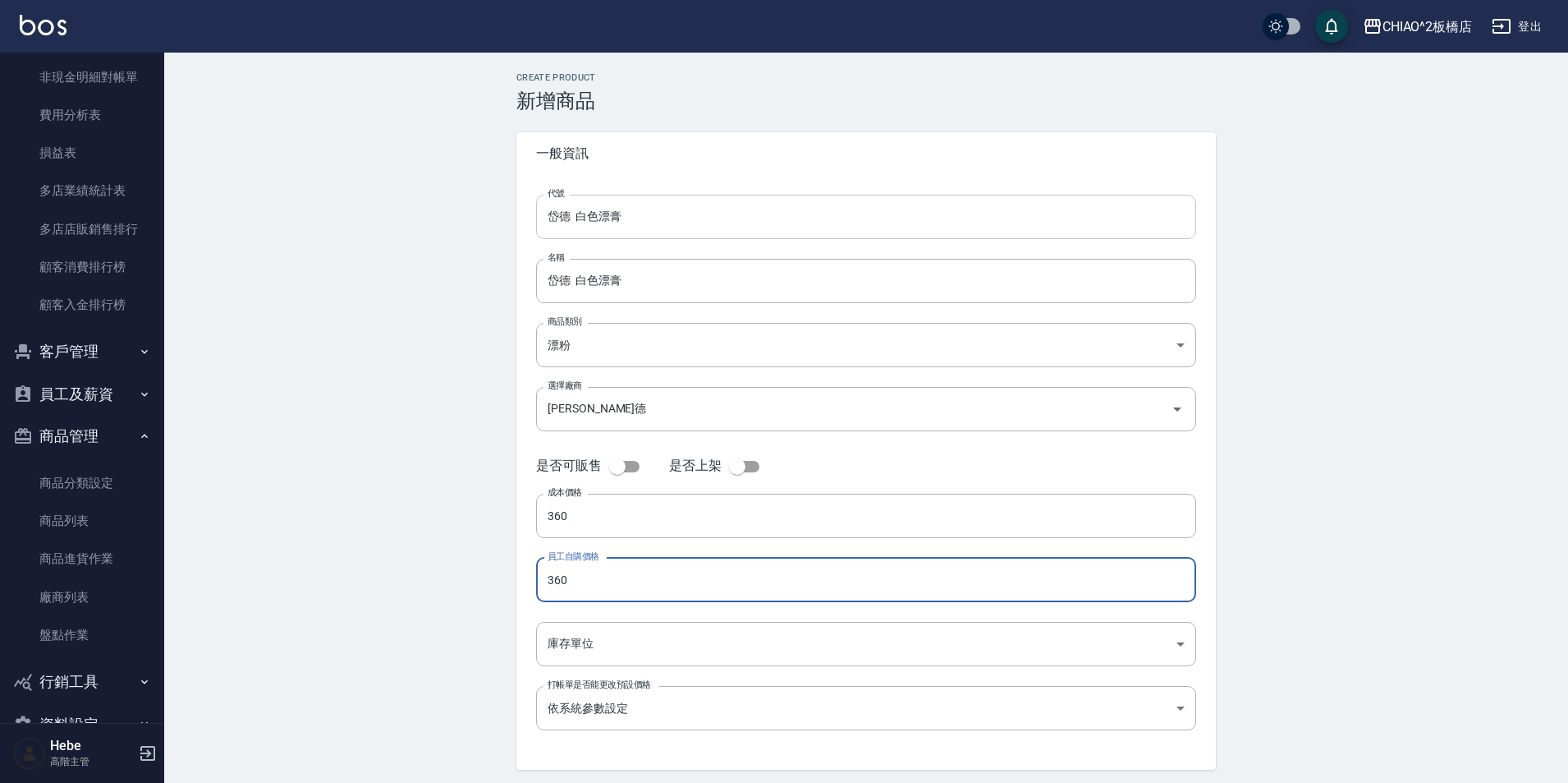
type input "360"
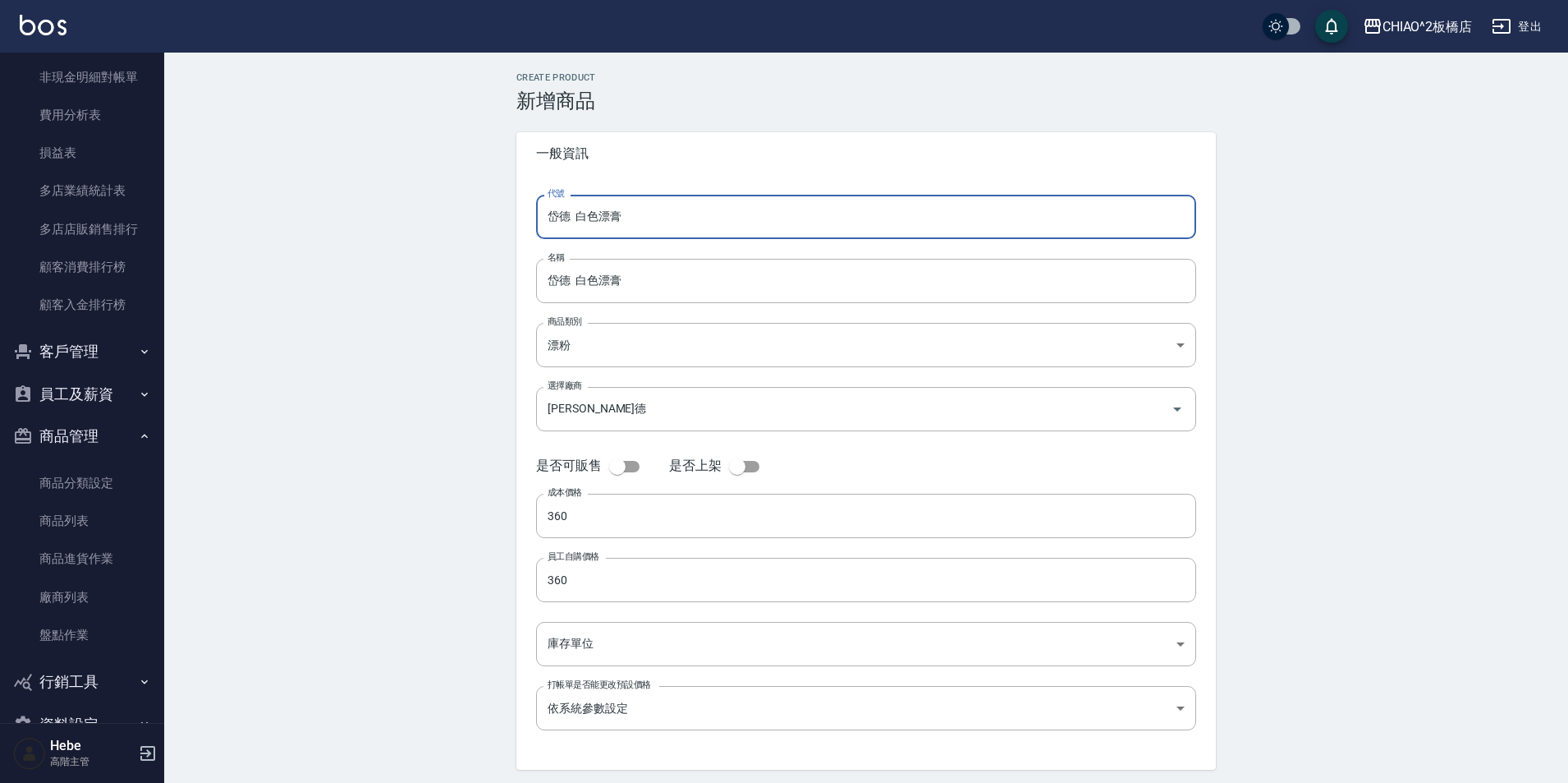
click at [655, 220] on input "岱德 白色漂膏" at bounding box center [865, 217] width 660 height 44
type input "岱德 白色漂膏250g"
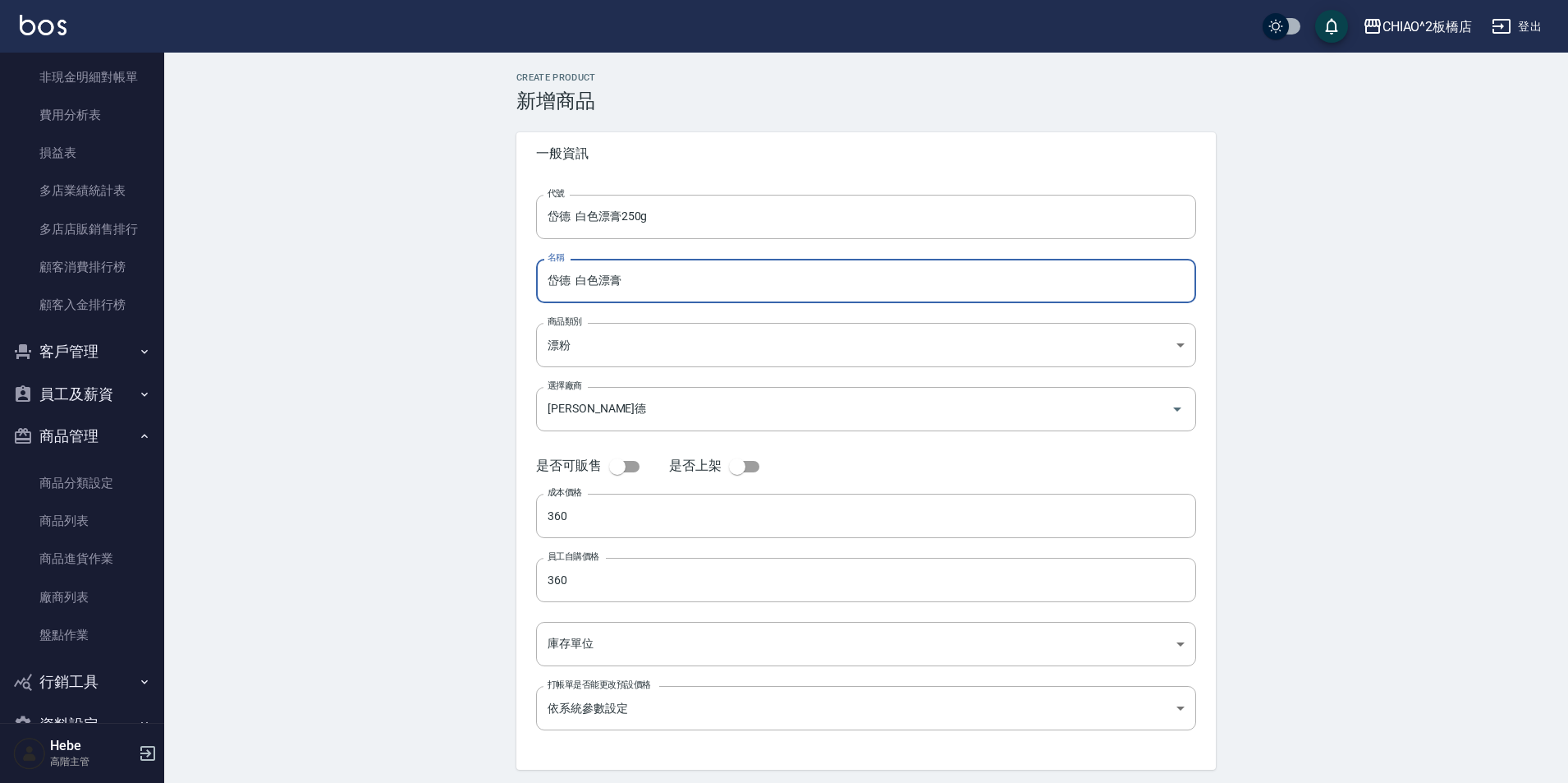
click at [636, 280] on input "岱德 白色漂膏" at bounding box center [865, 281] width 660 height 44
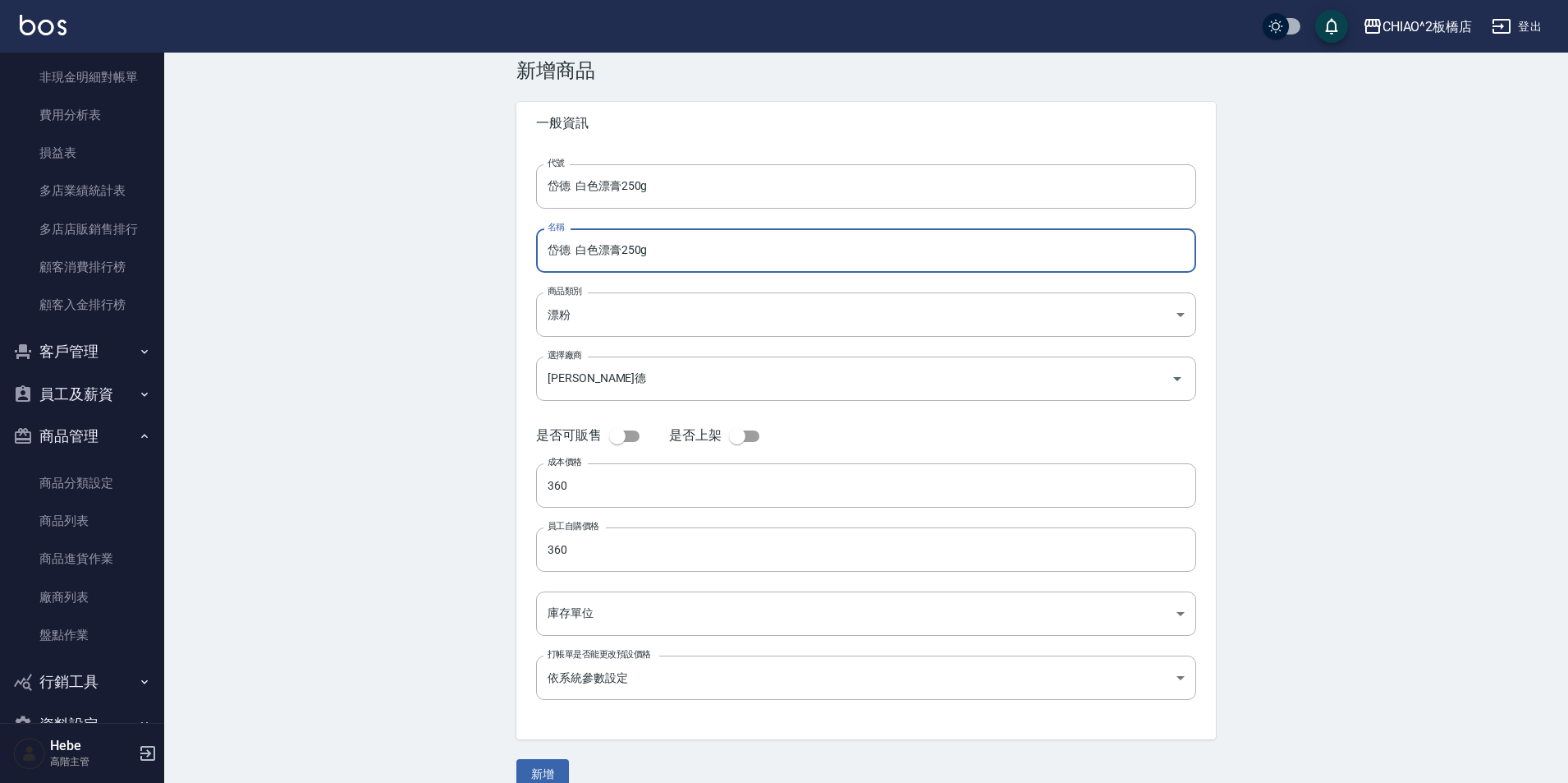
scroll to position [57, 0]
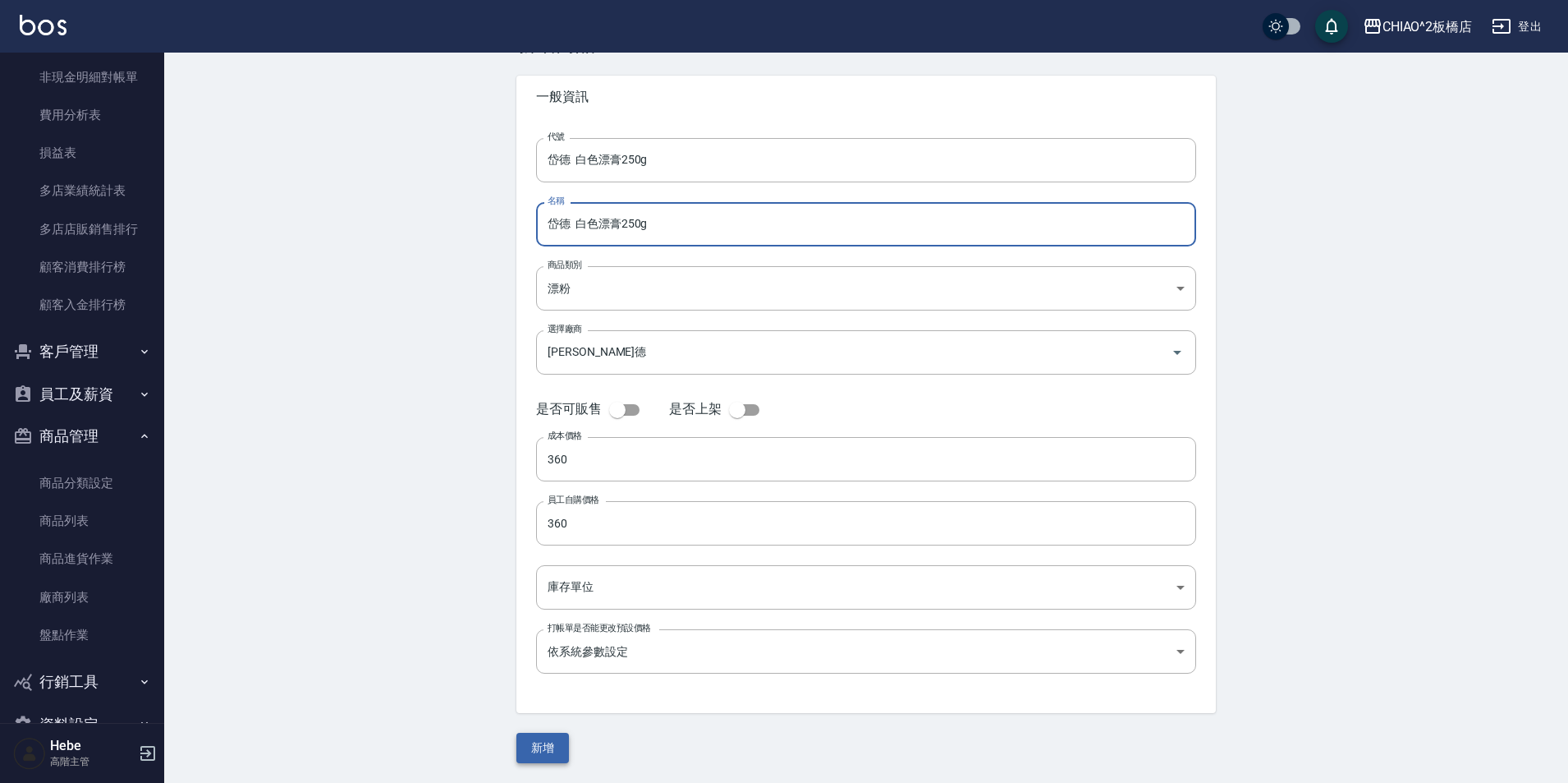
type input "岱德 白色漂膏250g"
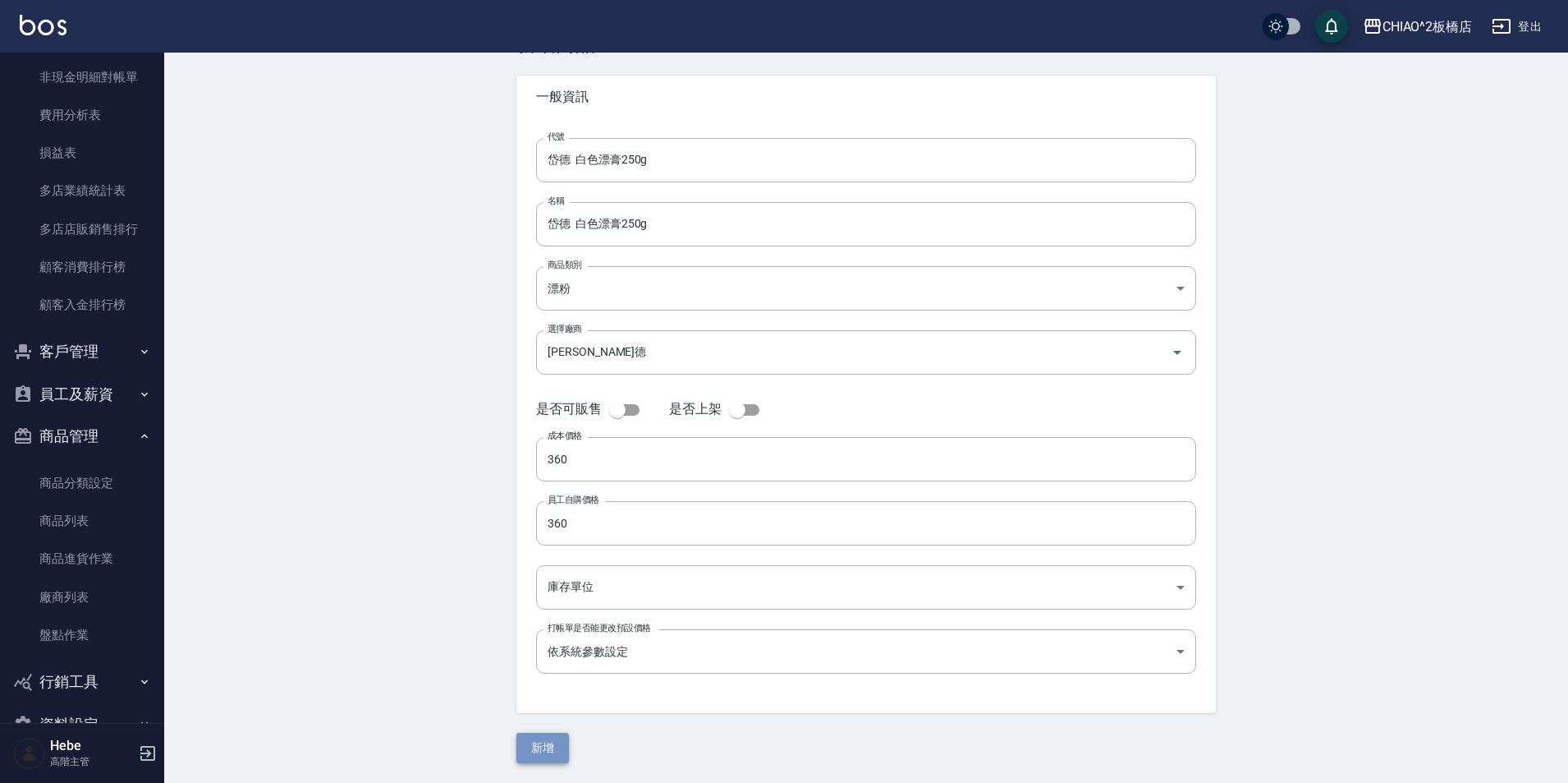
click at [544, 743] on button "新增" at bounding box center [542, 747] width 53 height 30
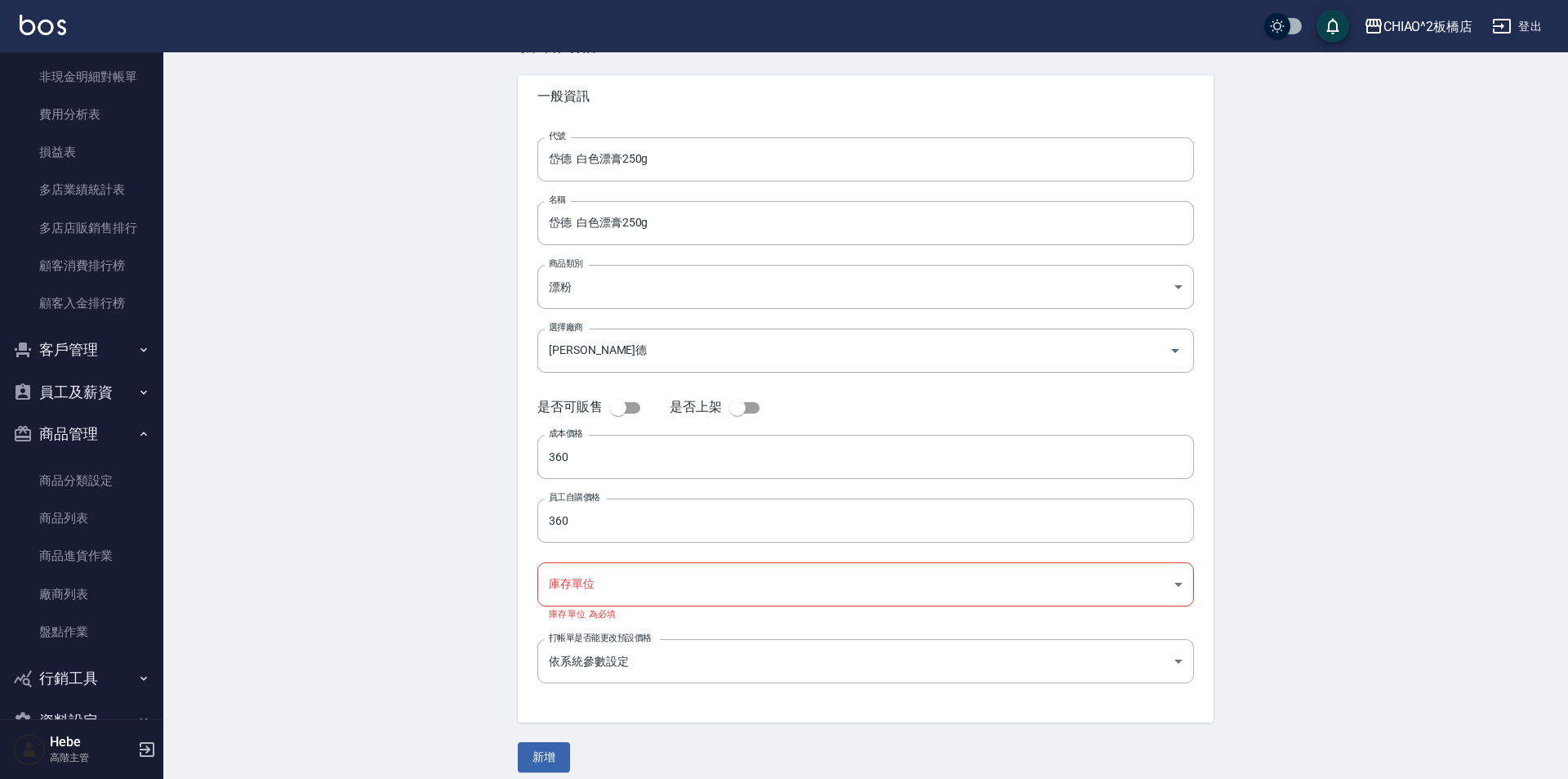
click at [631, 588] on body "CHIAO^2板橋店 登出 櫃檯作業 打帳單 帳單列表 掛單列表 座位開單 營業儀表板 現金收支登錄 高階收支登錄 材料自購登錄 每日結帳 排班表 現場電腦打…" at bounding box center [784, 367] width 1568 height 848
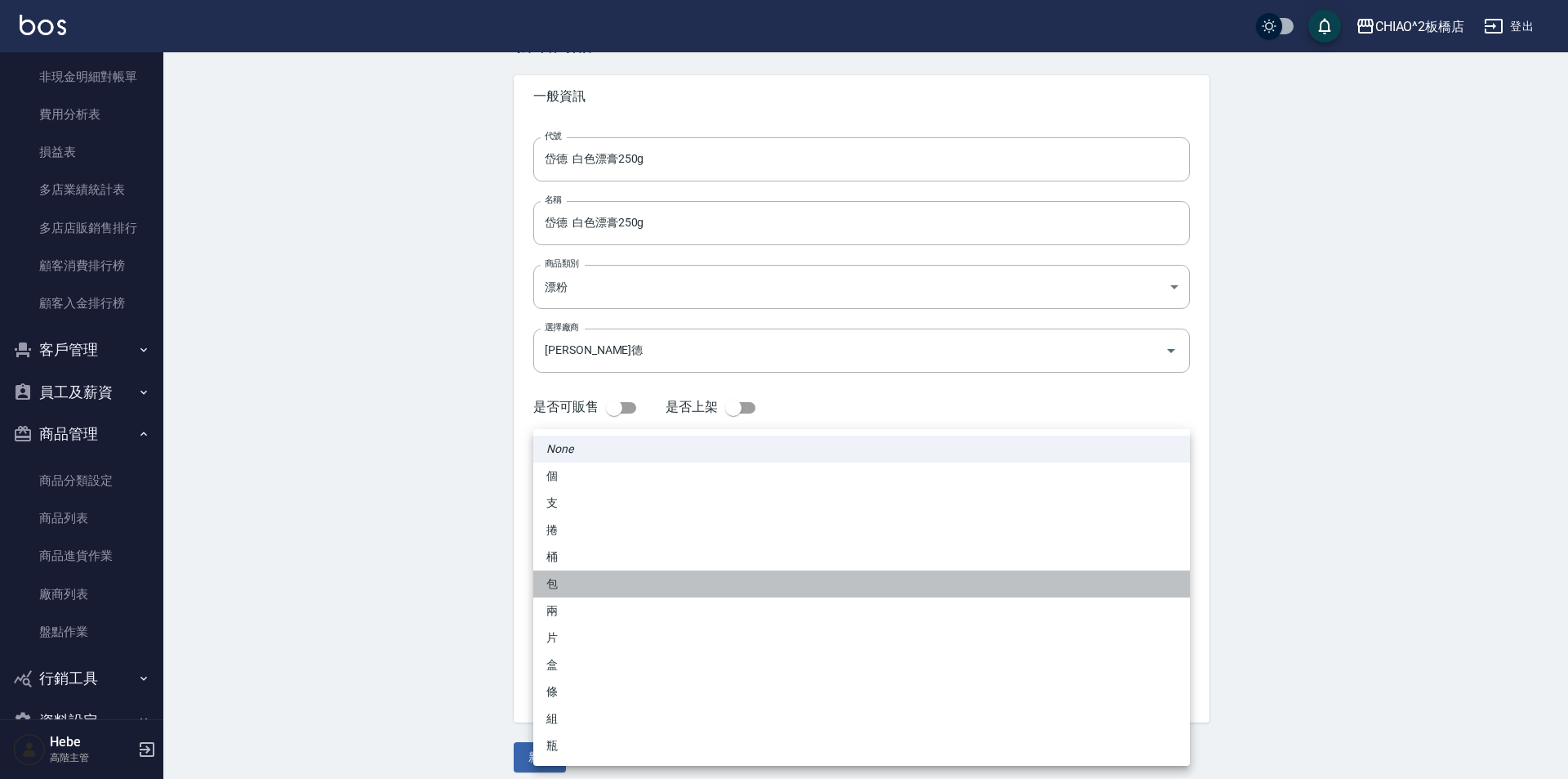
click at [631, 588] on li "包" at bounding box center [861, 583] width 657 height 27
type input "包"
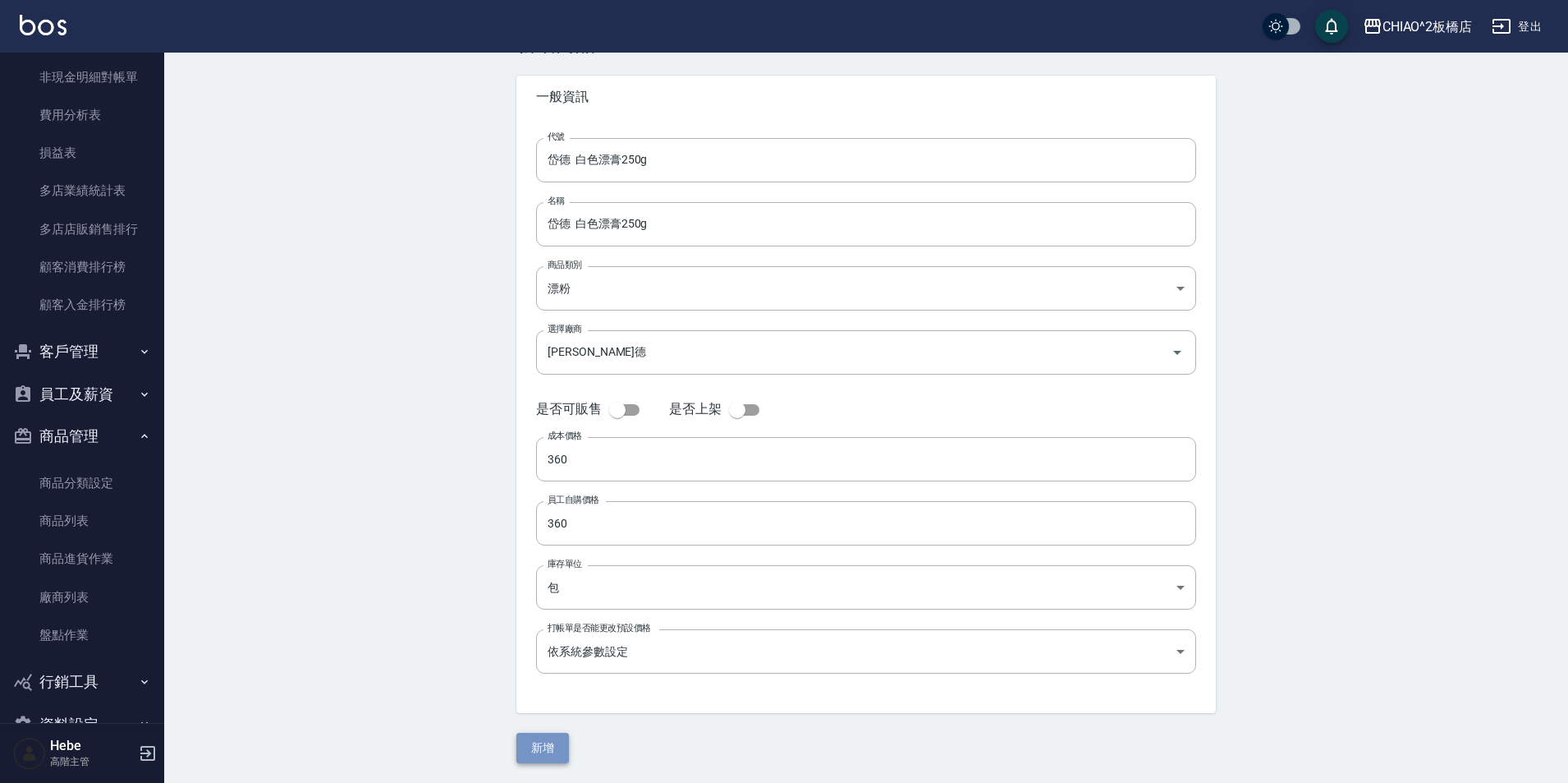
click at [550, 748] on button "新增" at bounding box center [542, 747] width 53 height 30
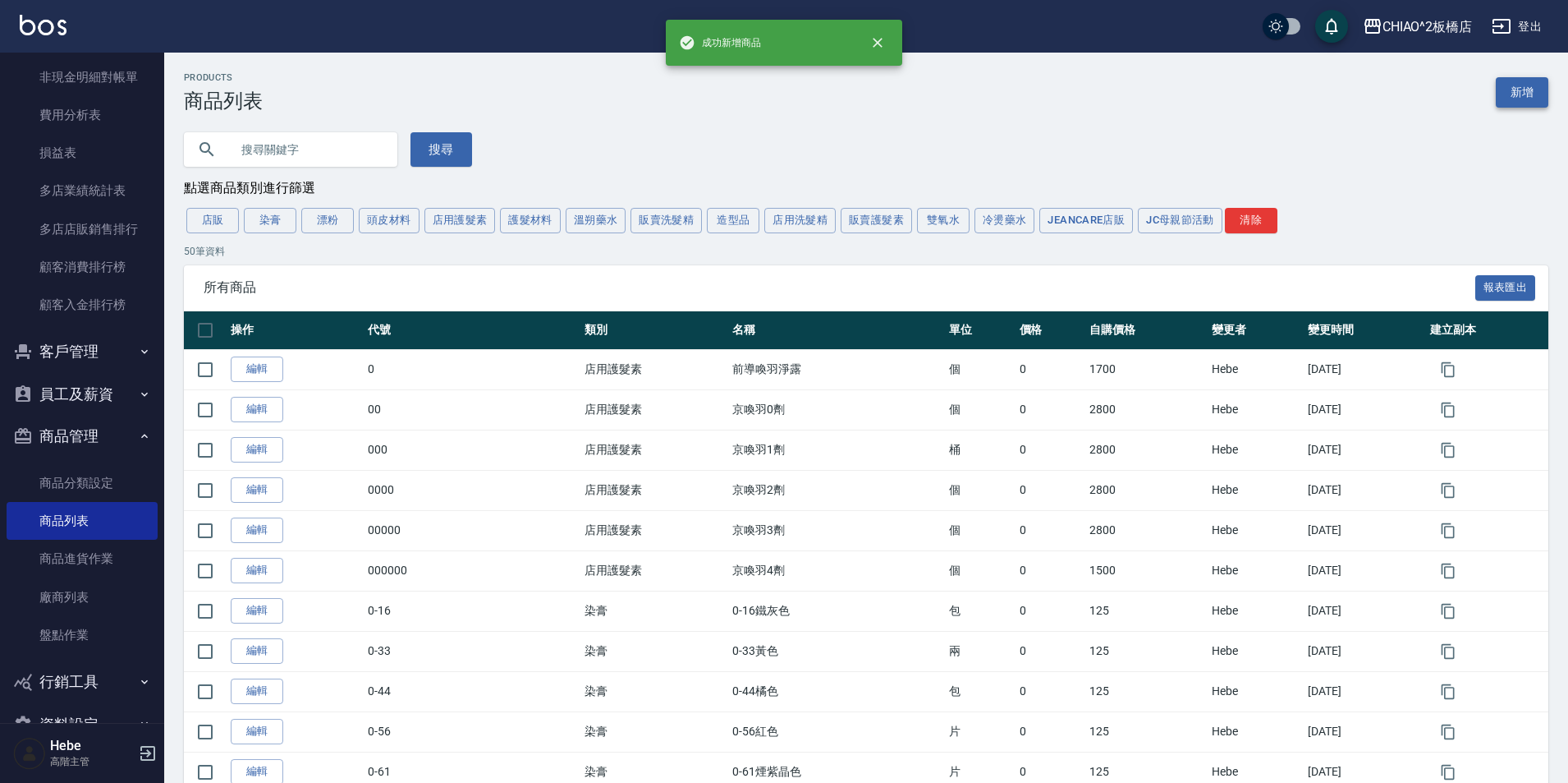
click at [1523, 96] on link "新增" at bounding box center [1522, 92] width 53 height 30
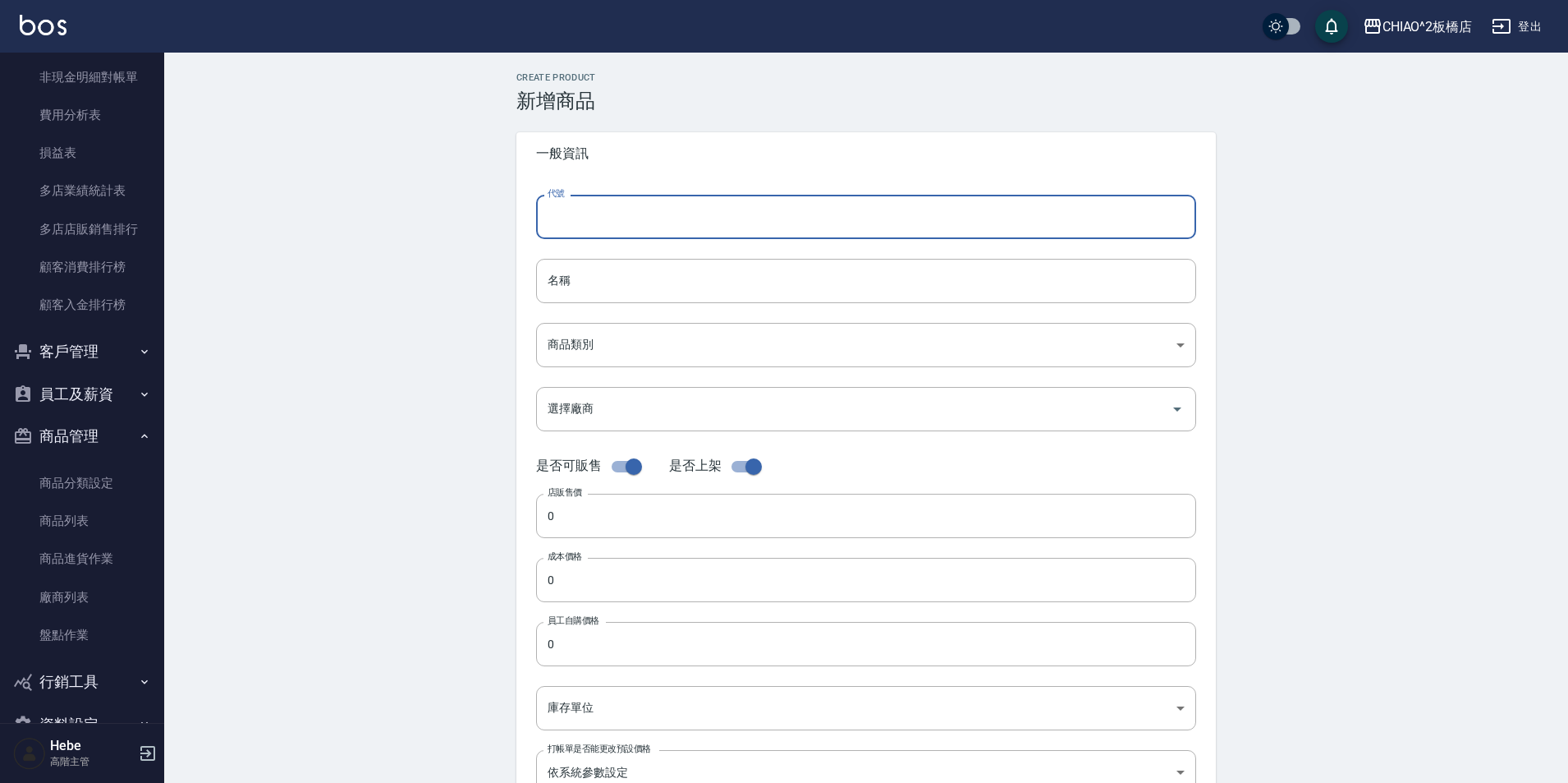
click at [622, 217] on input "代號" at bounding box center [865, 217] width 660 height 44
drag, startPoint x: 680, startPoint y: 227, endPoint x: 519, endPoint y: 237, distance: 161.3
click at [519, 237] on div "代號 岱德 灰色漂膏250g 代號 名稱 名稱 商品類別 ​ 商品類別 選擇廠商 選擇廠商 是否可販售 是否上架 店販售價 0 店販售價 成本價格 0 成…" at bounding box center [865, 504] width 700 height 659
type input "岱德 灰色漂膏250g"
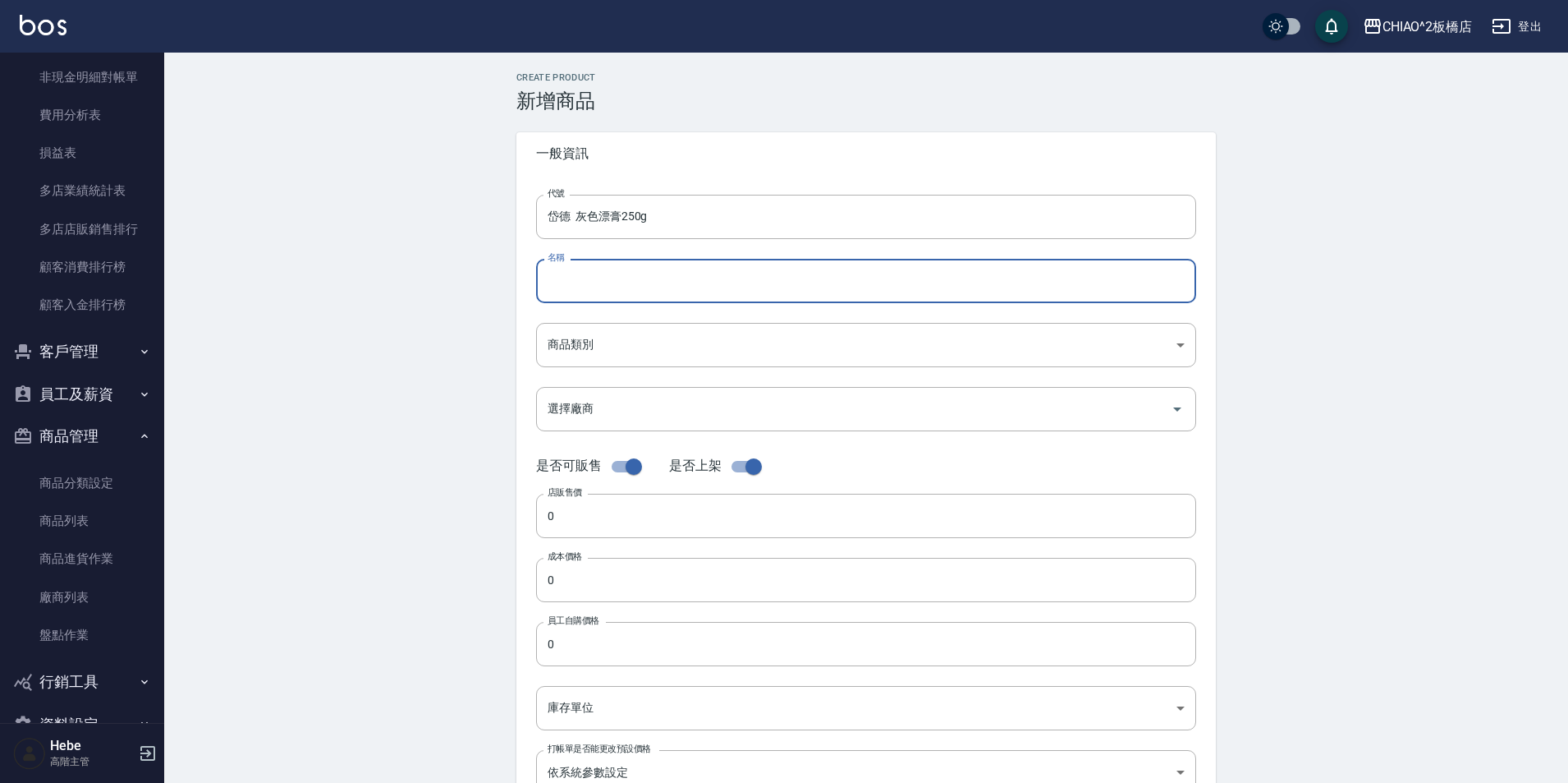
paste input "岱德 灰色漂膏250g"
type input "岱德 灰色漂膏250g"
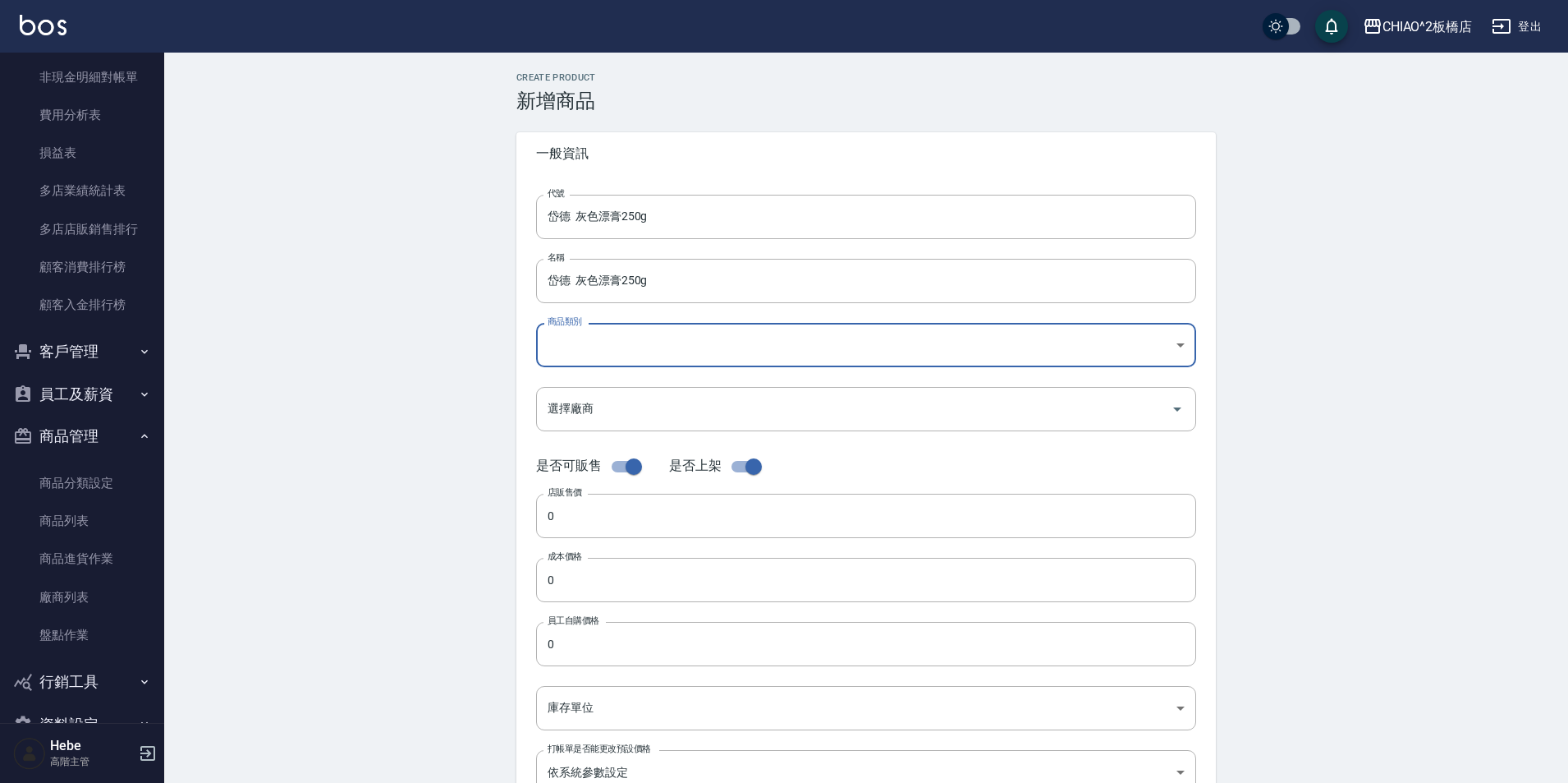
drag, startPoint x: 639, startPoint y: 347, endPoint x: 596, endPoint y: 341, distance: 43.4
click at [563, 345] on body "CHIAO^2板橋店 登出 櫃檯作業 打帳單 帳單列表 掛單列表 座位開單 營業儀表板 現金收支登錄 高階收支登錄 材料自購登錄 每日結帳 排班表 現場電腦打…" at bounding box center [784, 566] width 1568 height 1134
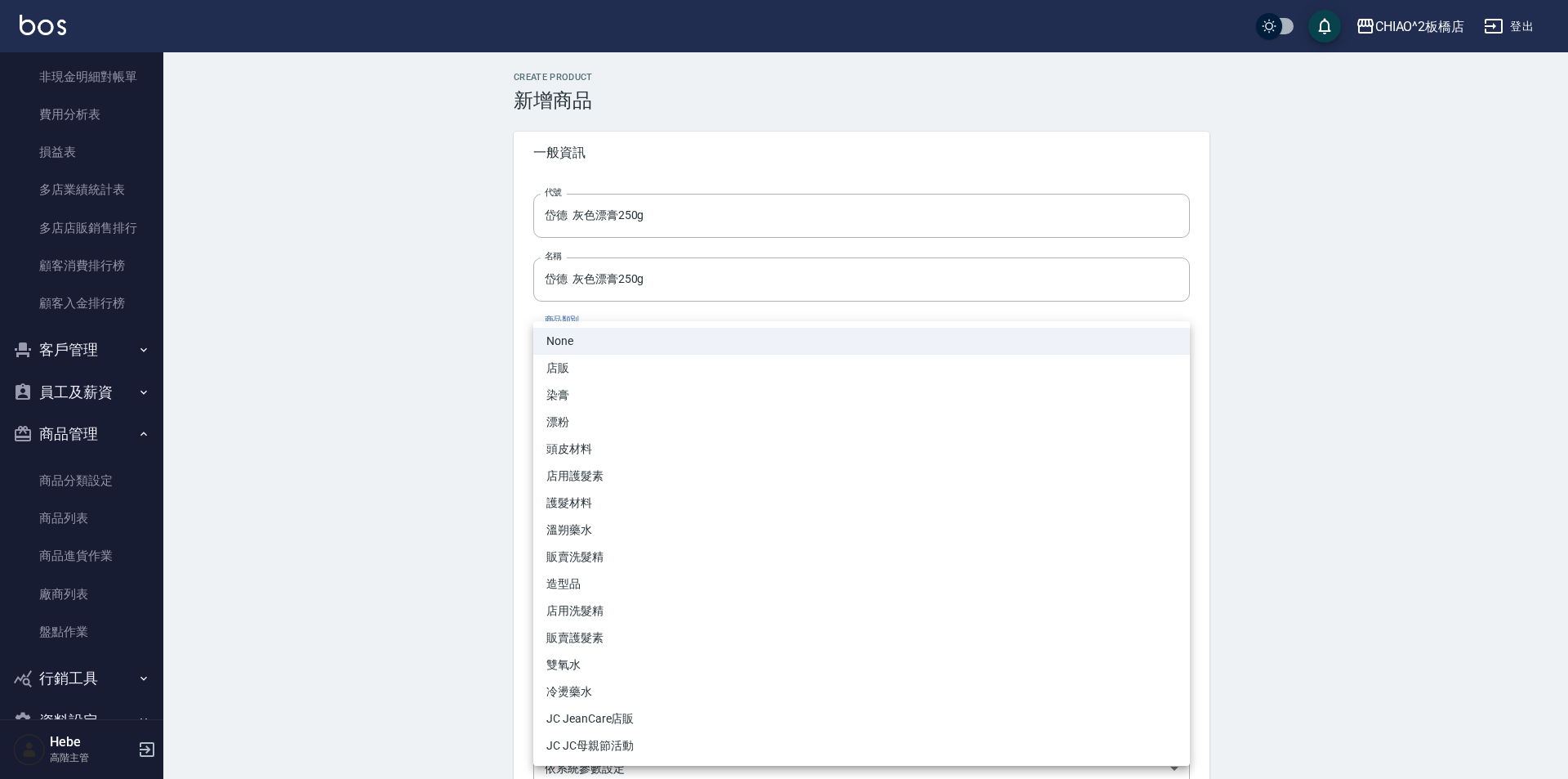
click at [590, 416] on li "漂粉" at bounding box center [861, 422] width 657 height 27
type input "2b006f3f-ff7c-4ed4-bc7c-655390c58e94"
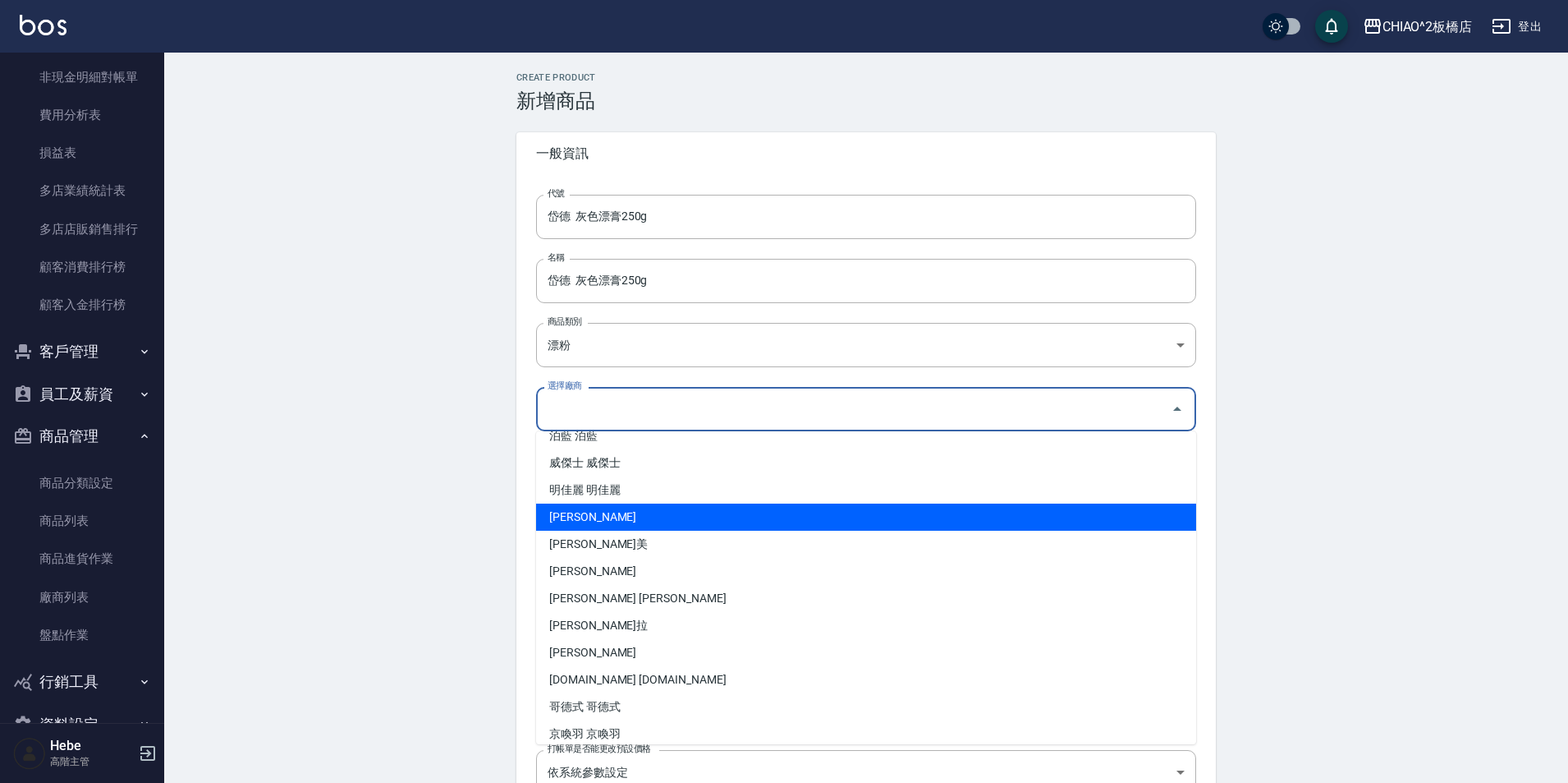
scroll to position [242, 0]
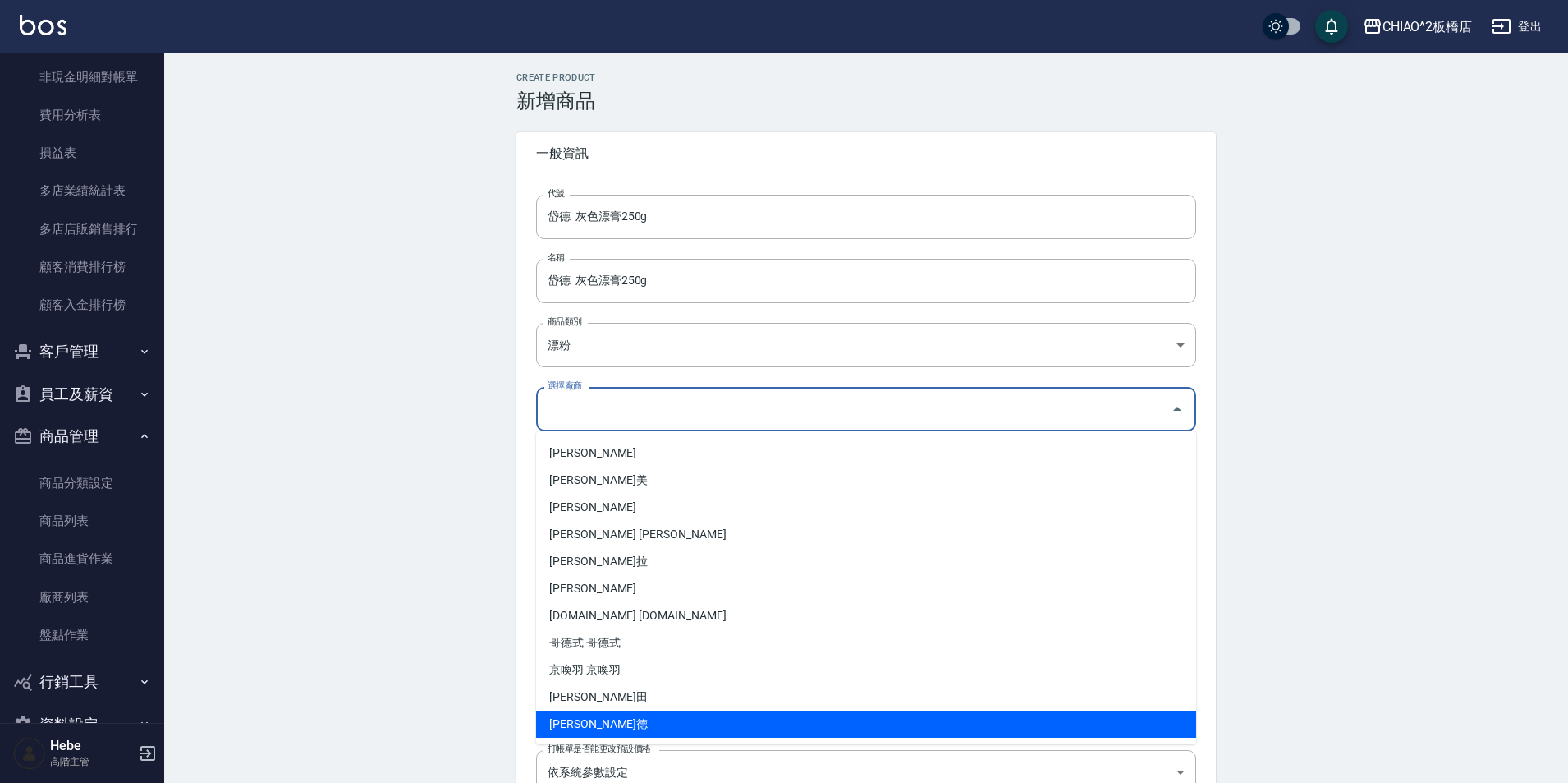
click at [586, 712] on li "[PERSON_NAME]德" at bounding box center [865, 724] width 660 height 27
type input "[PERSON_NAME]德"
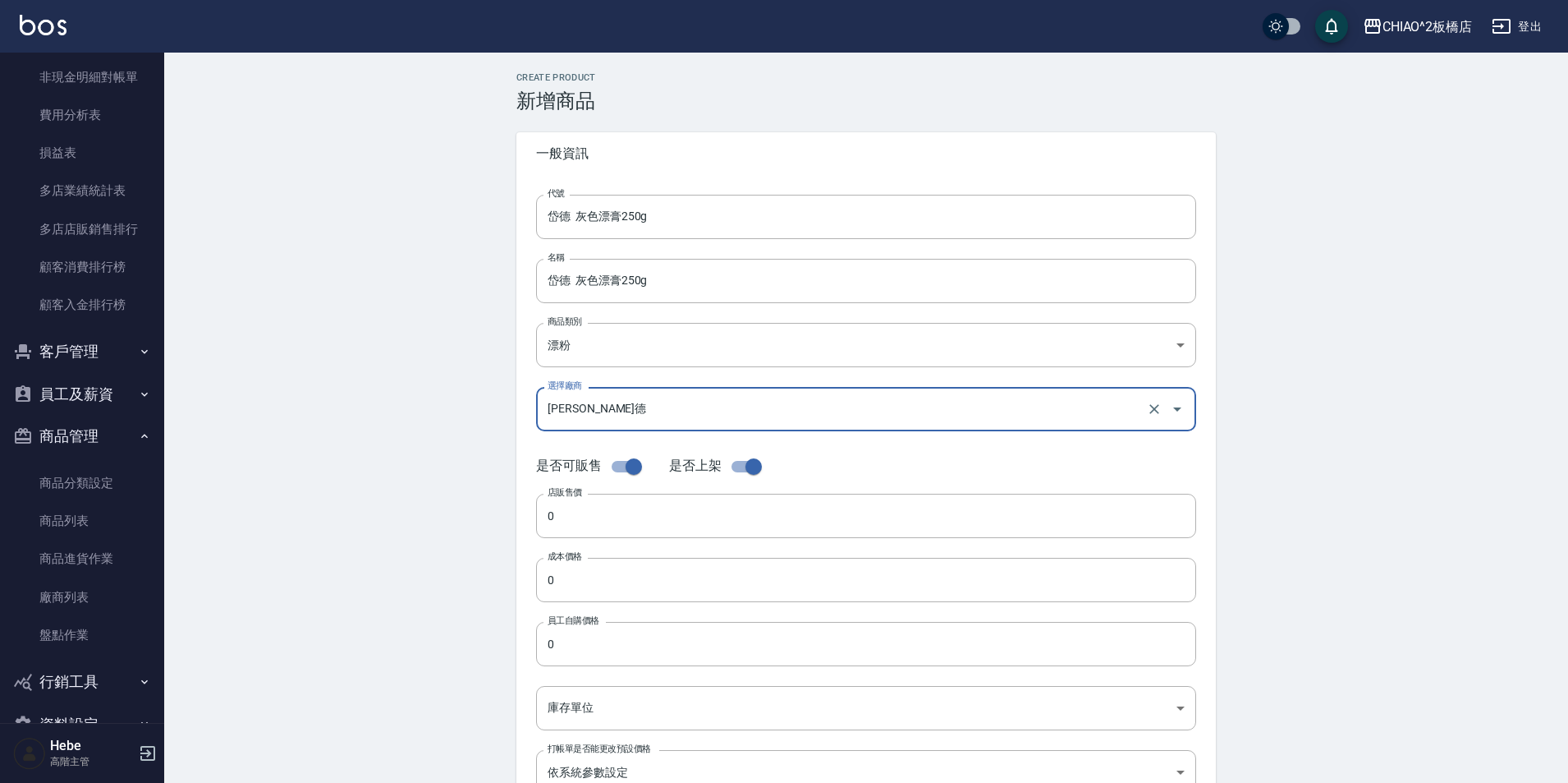
click at [623, 463] on input "checkbox" at bounding box center [633, 465] width 93 height 31
checkbox input "false"
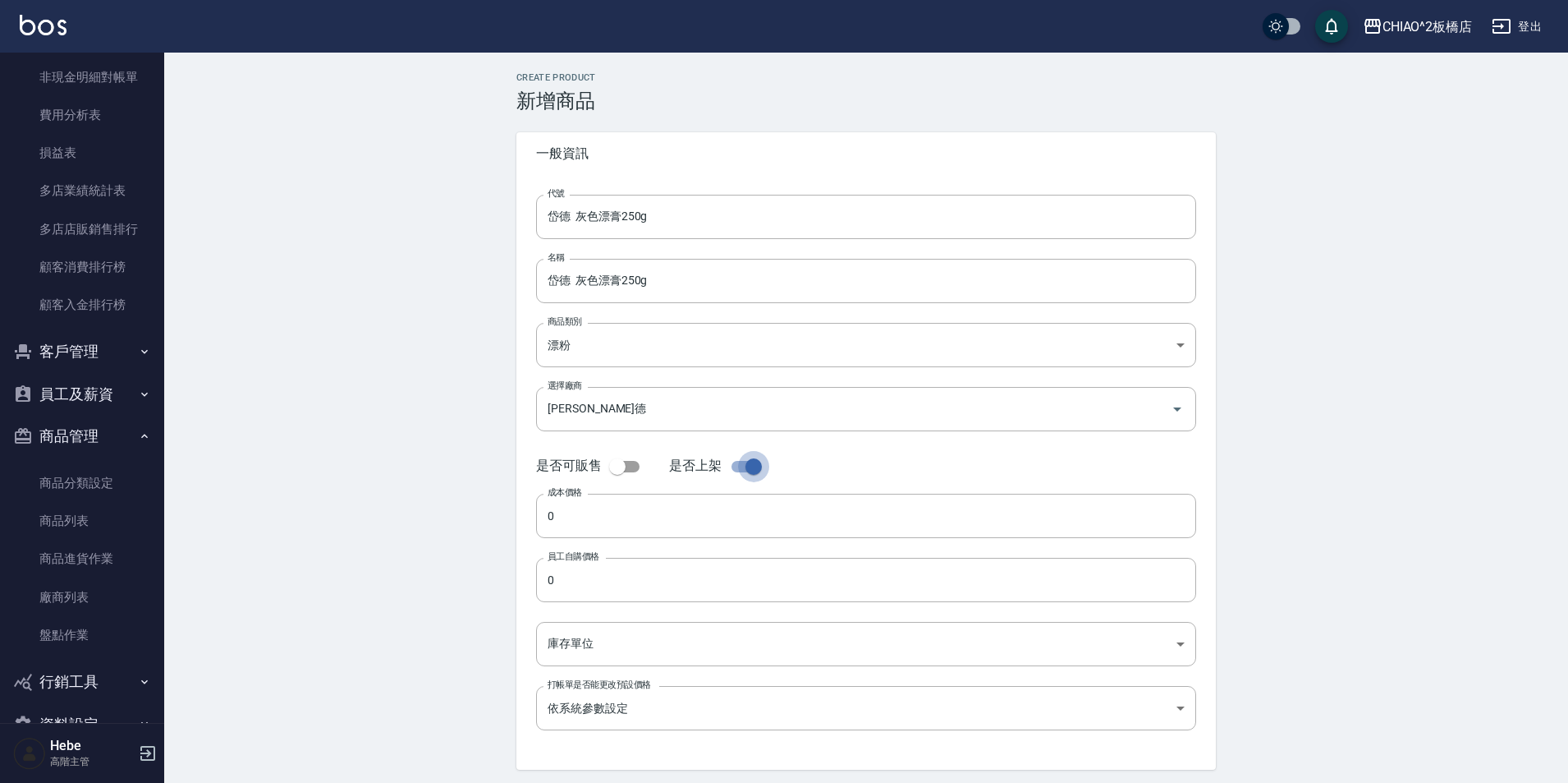
click at [741, 469] on input "checkbox" at bounding box center [752, 465] width 93 height 31
checkbox input "false"
click at [637, 524] on input "0" at bounding box center [865, 515] width 660 height 44
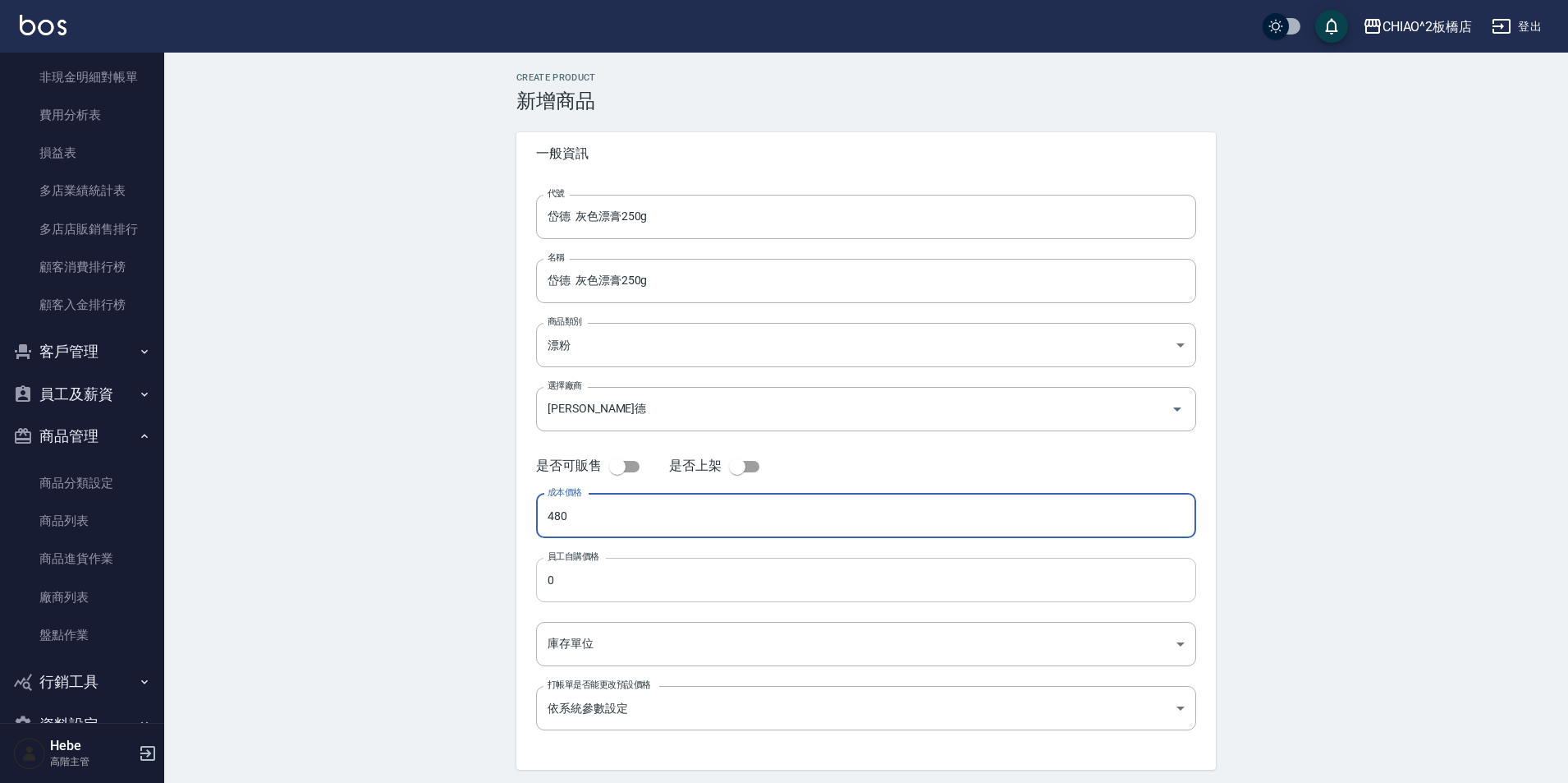
type input "480"
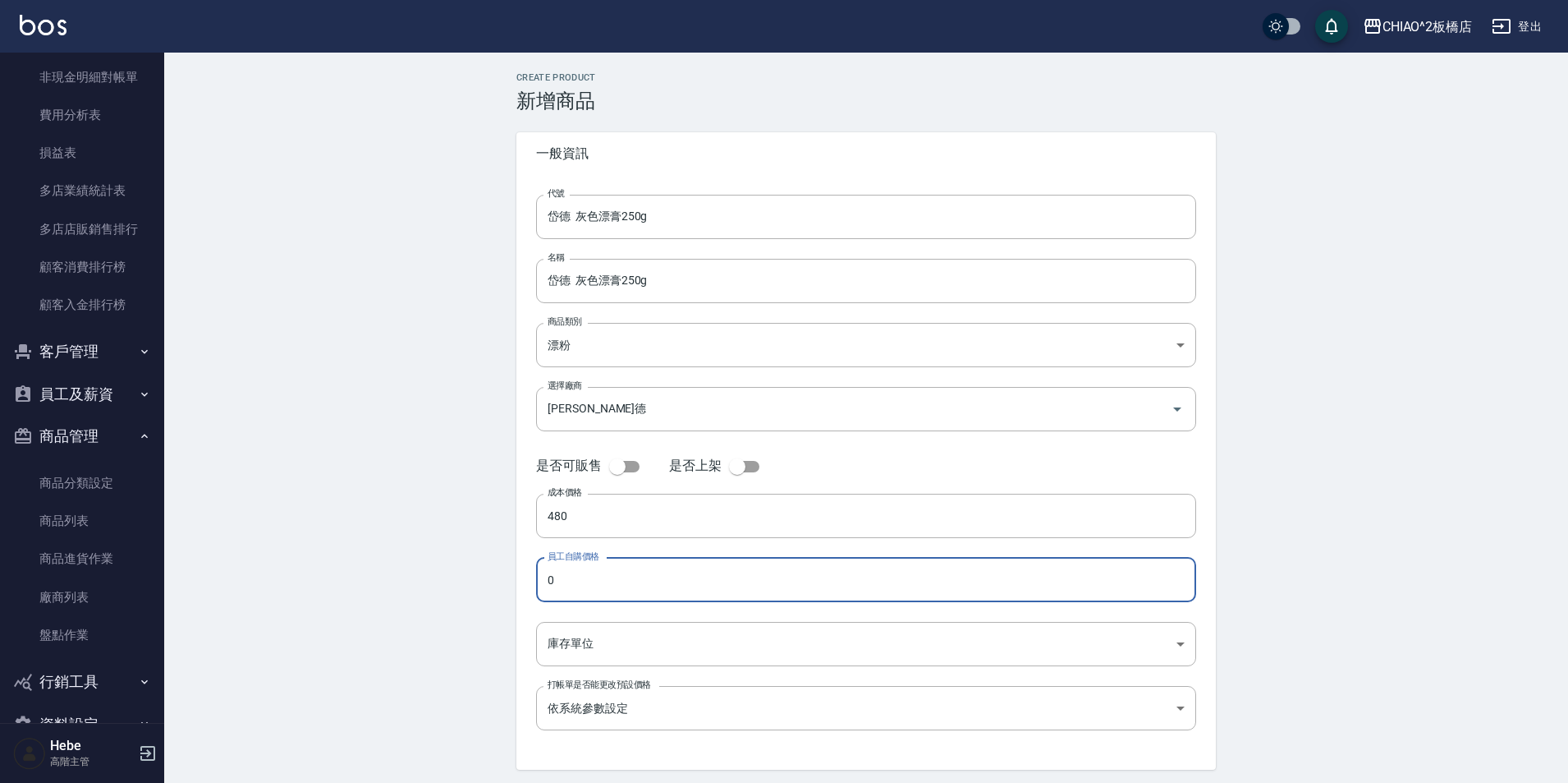
click at [785, 572] on input "0" at bounding box center [865, 579] width 660 height 44
type input "480"
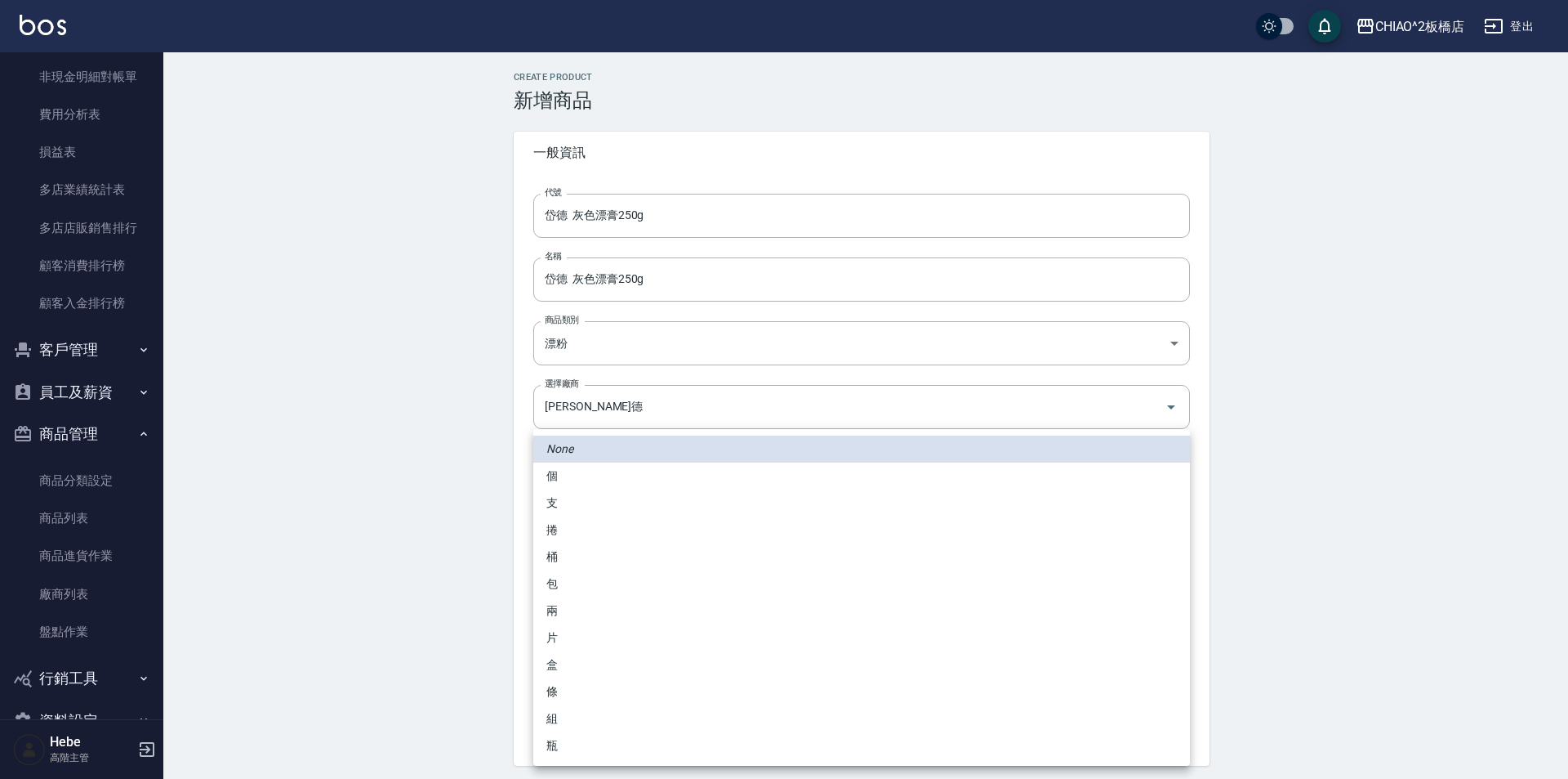
click at [633, 643] on body "CHIAO^2板橋店 登出 櫃檯作業 打帳單 帳單列表 掛單列表 座位開單 營業儀表板 現金收支登錄 高階收支登錄 材料自購登錄 每日結帳 排班表 現場電腦打…" at bounding box center [784, 417] width 1568 height 835
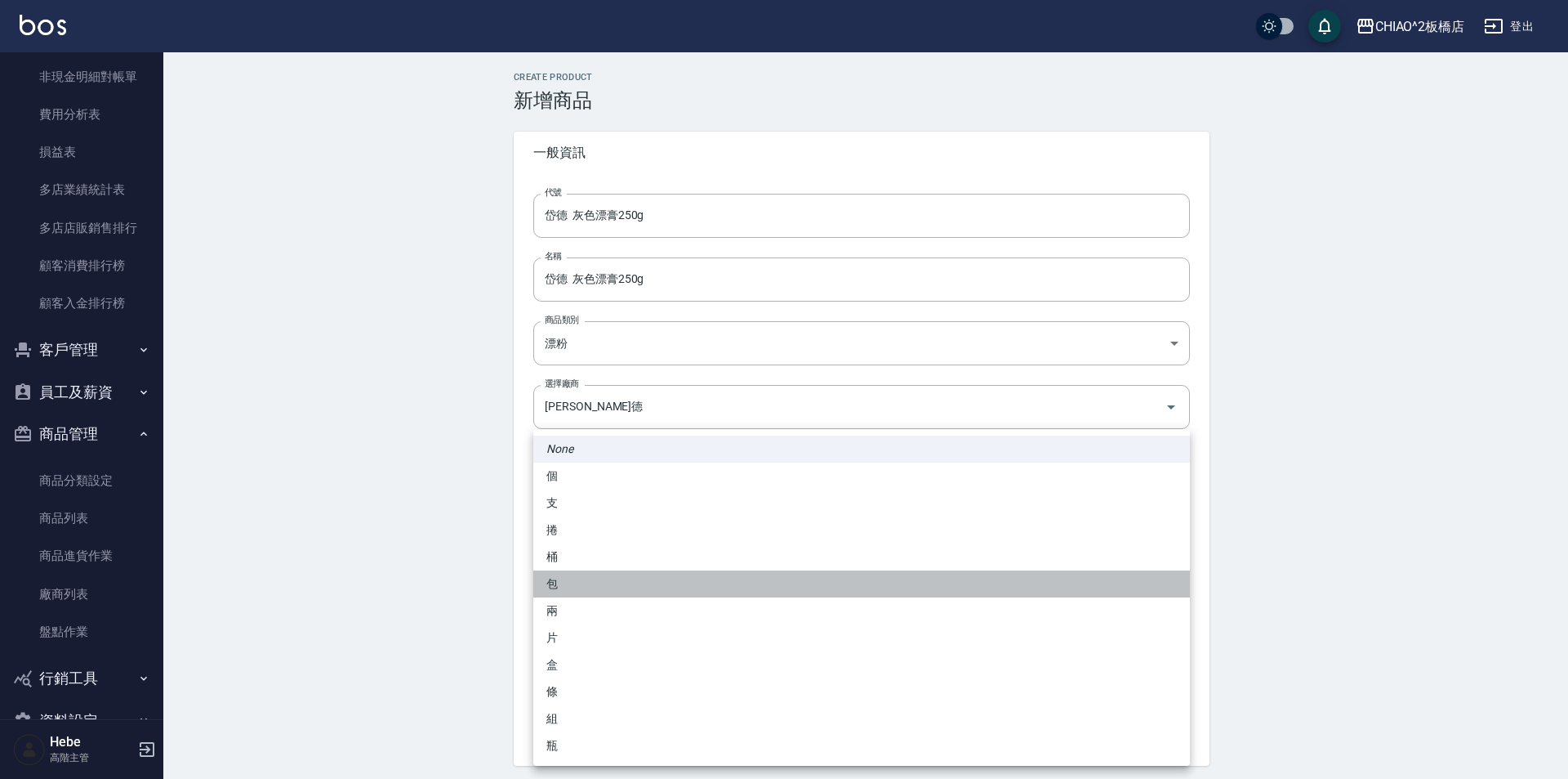
click at [609, 590] on li "包" at bounding box center [861, 583] width 657 height 27
type input "包"
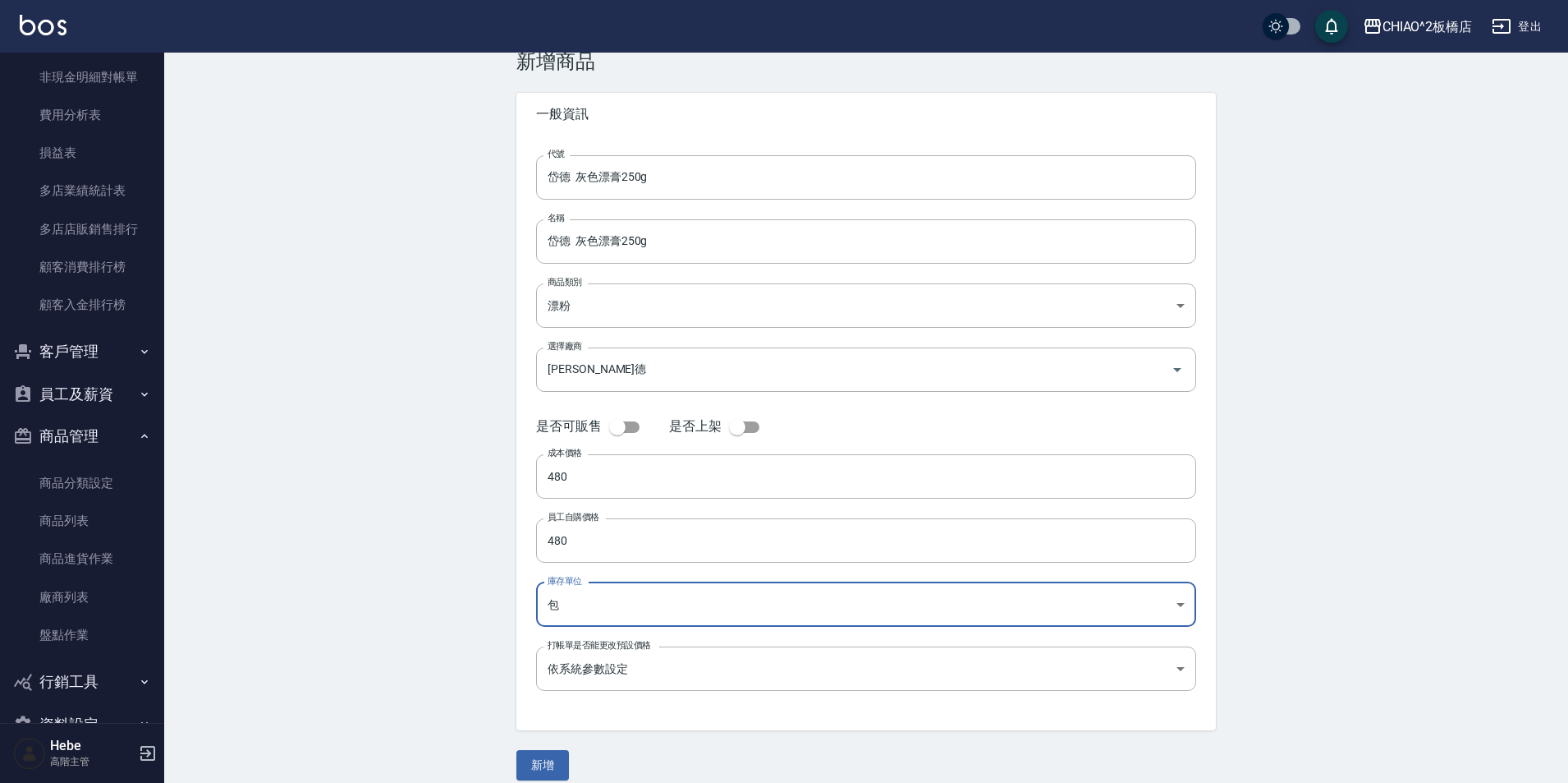
scroll to position [57, 0]
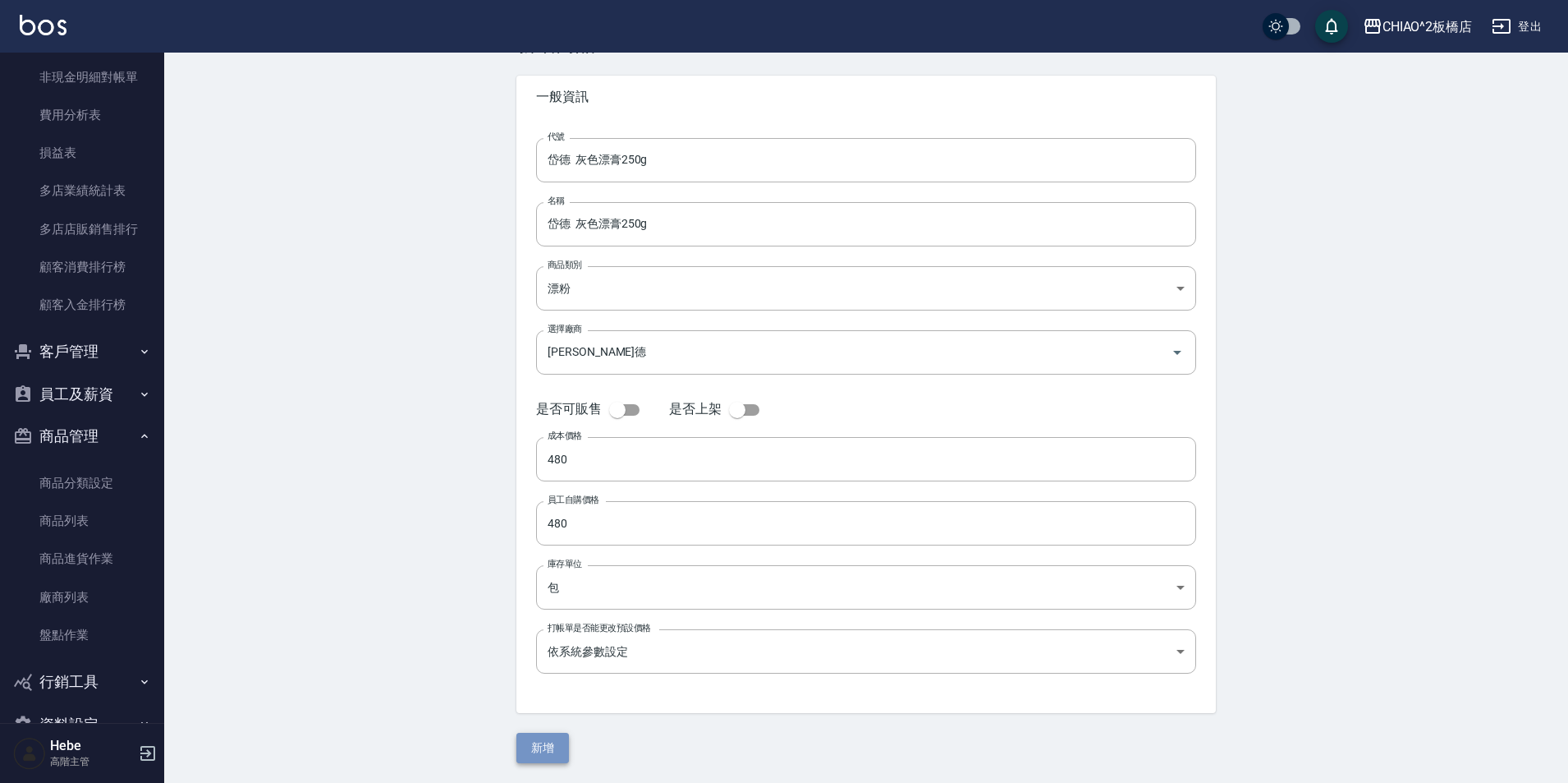
click at [556, 749] on button "新增" at bounding box center [542, 747] width 53 height 30
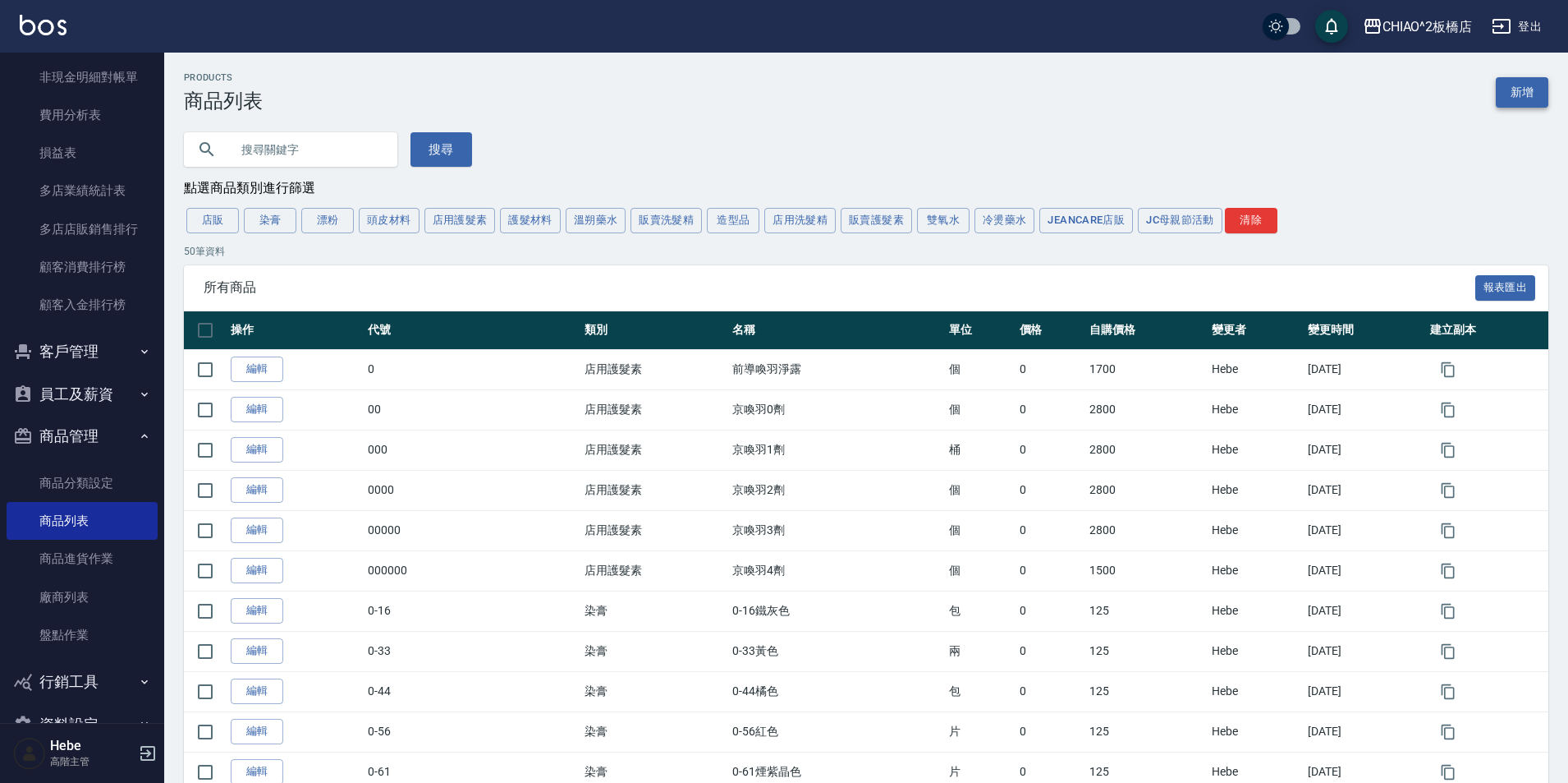
click at [1535, 99] on link "新增" at bounding box center [1522, 92] width 53 height 30
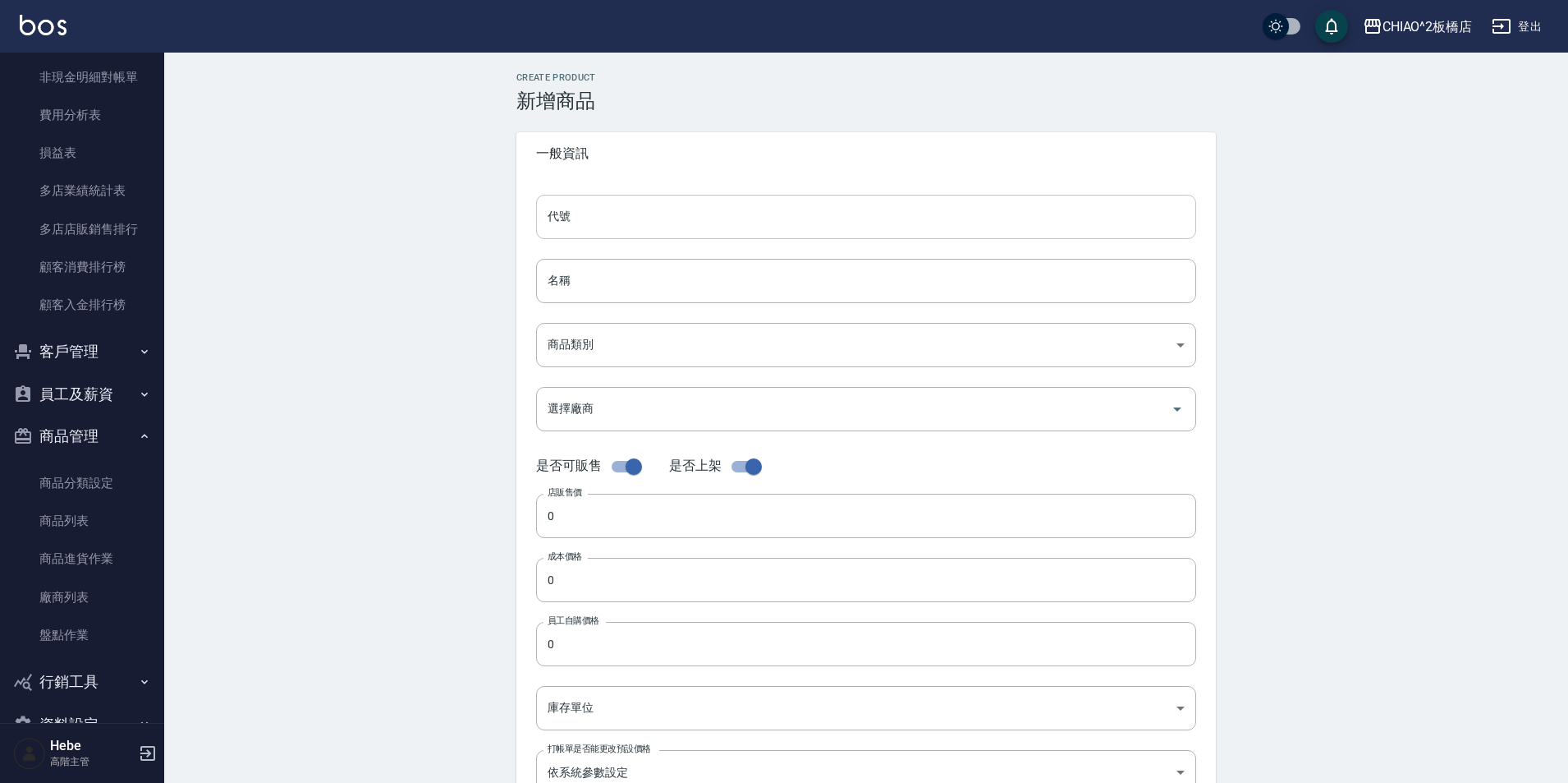
click at [751, 219] on input "代號" at bounding box center [865, 217] width 660 height 44
drag, startPoint x: 751, startPoint y: 219, endPoint x: 623, endPoint y: 227, distance: 128.2
click at [503, 228] on div "Create Product 新增商品 一般資訊 代號 岱德 1%雙氧水 代號 名稱 名稱 商品類別 ​ 商品類別 選擇廠商 選擇廠商 是否可販售 是否上…" at bounding box center [865, 593] width 738 height 1041
type input "岱德 1%雙氧水"
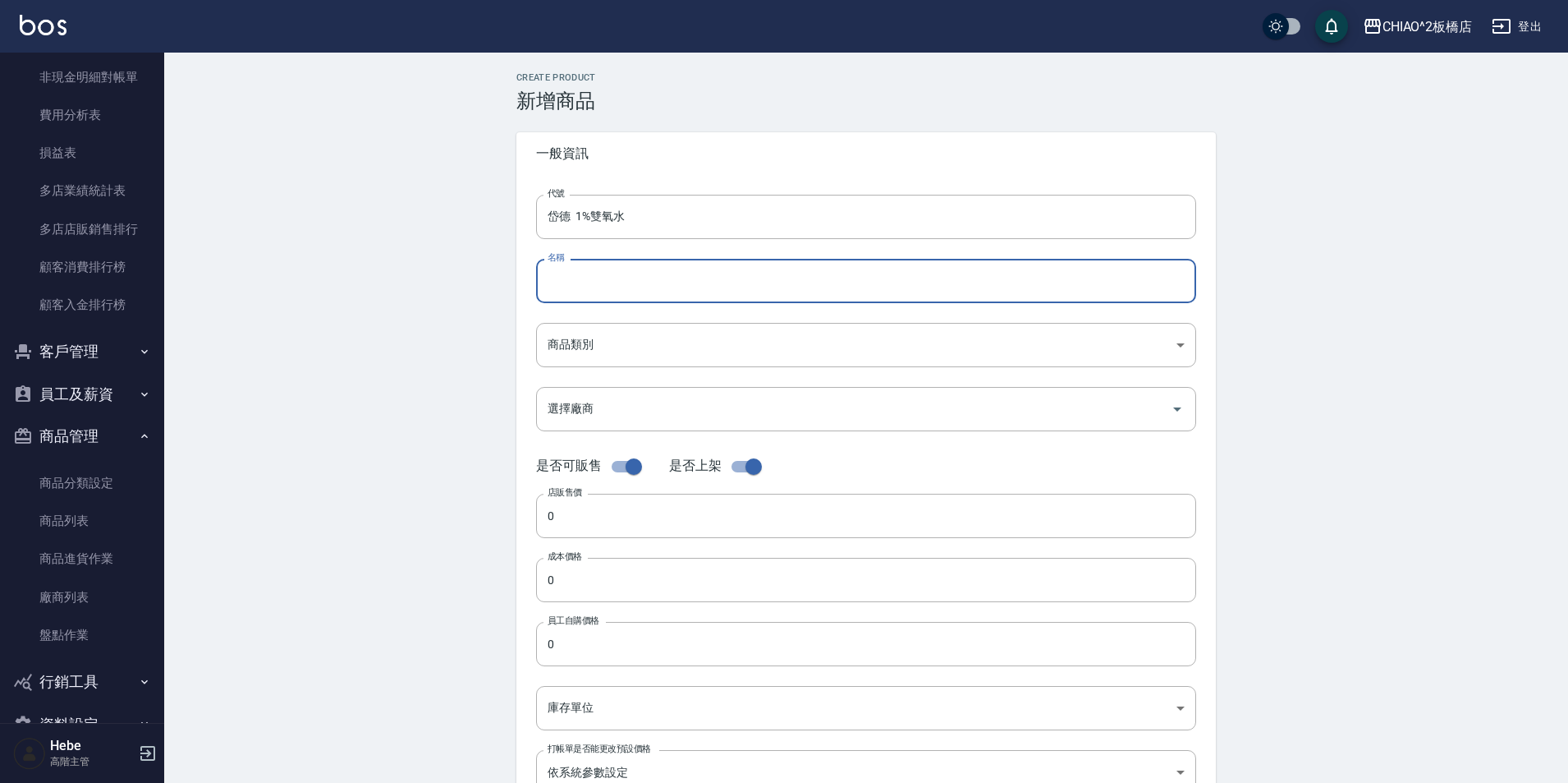
paste input "岱德 1%雙氧水"
type input "岱德 1%雙氧水"
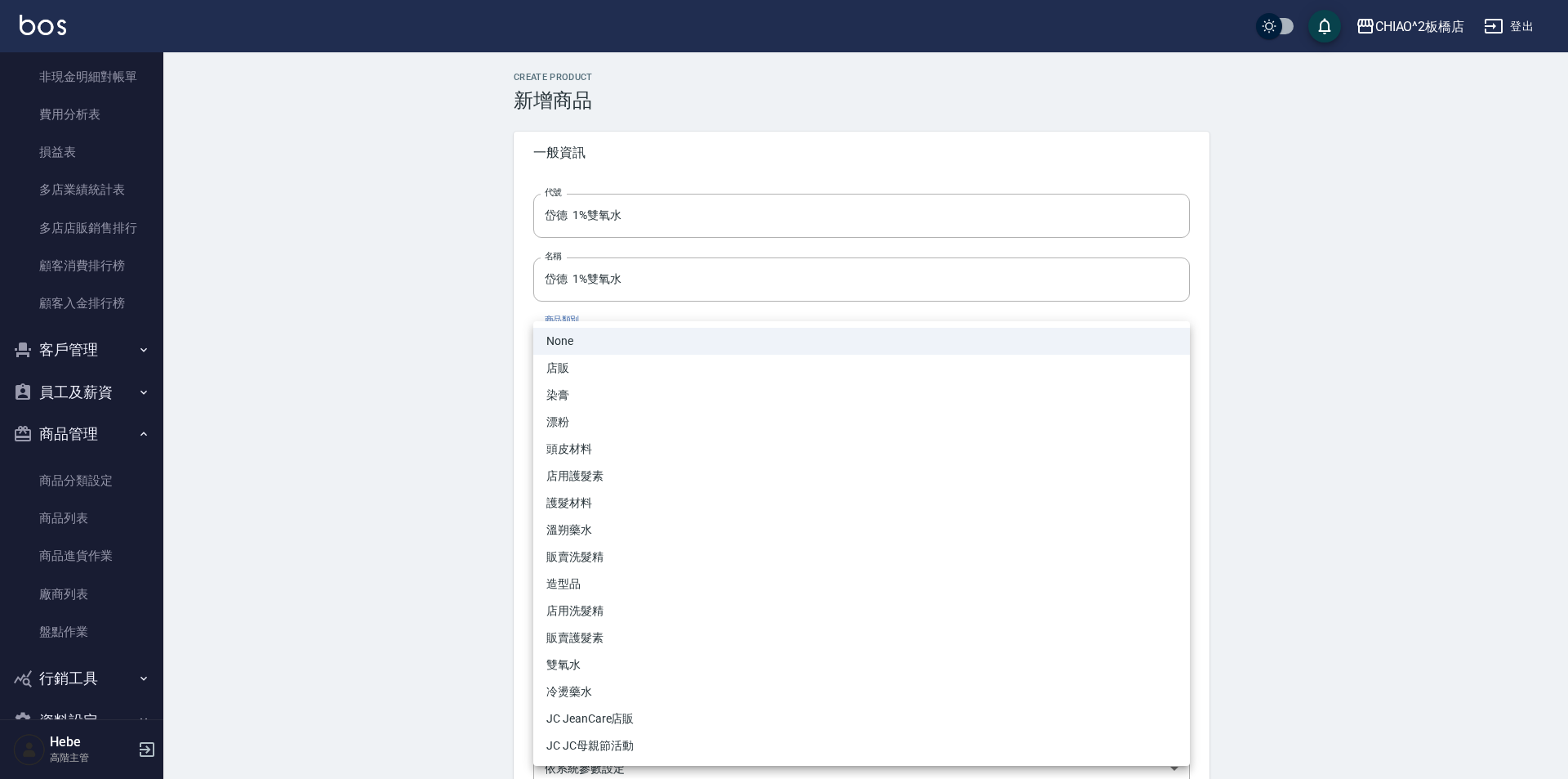
click at [617, 329] on body "CHIAO^2板橋店 登出 櫃檯作業 打帳單 帳單列表 掛單列表 座位開單 營業儀表板 現金收支登錄 高階收支登錄 材料自購登錄 每日結帳 排班表 現場電腦打…" at bounding box center [784, 563] width 1568 height 1128
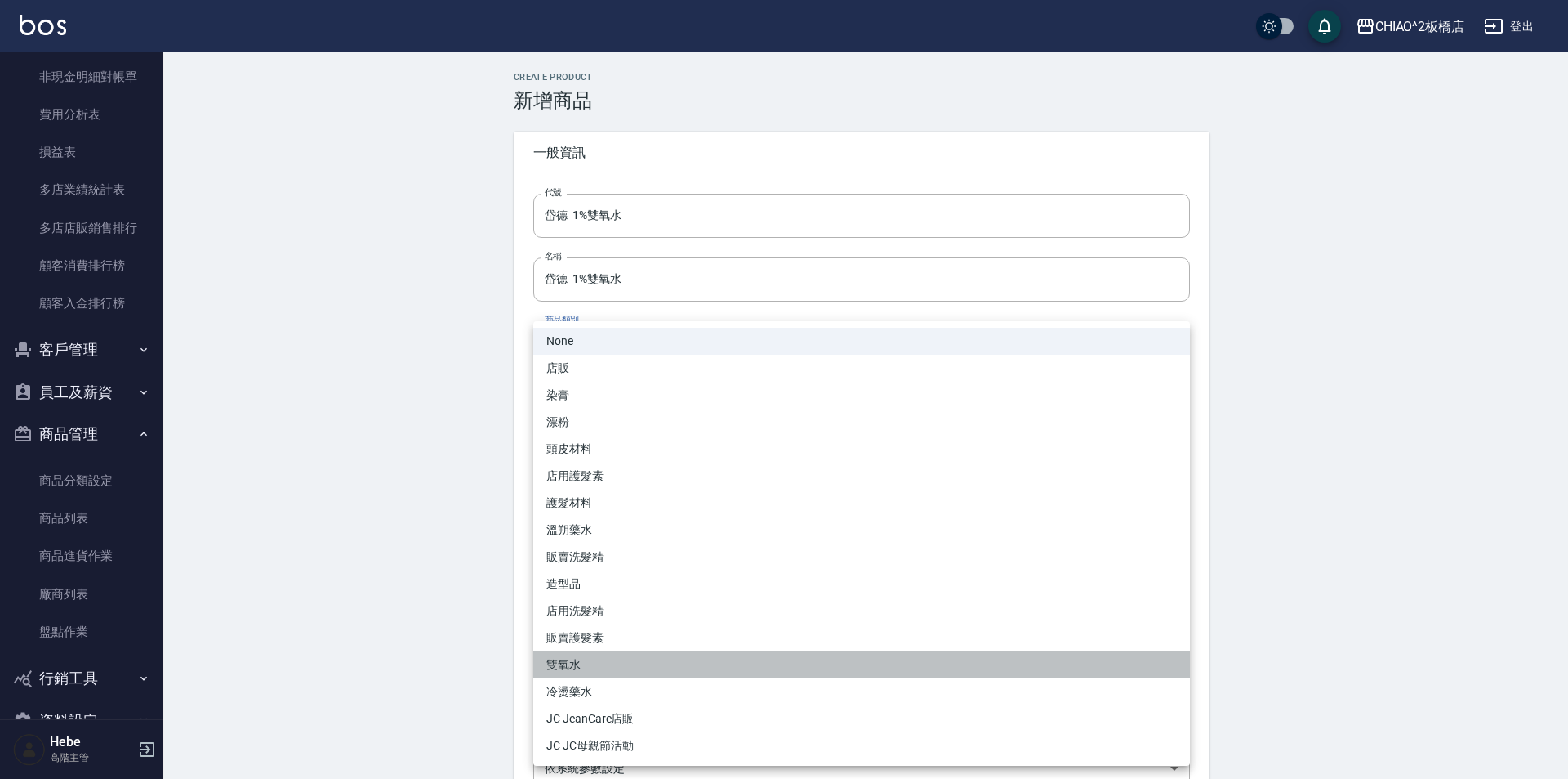
click at [586, 666] on li "雙氧水" at bounding box center [861, 665] width 657 height 27
type input "b4ee6d9c-a41f-4bb4-b2d6-d768f17ef00c"
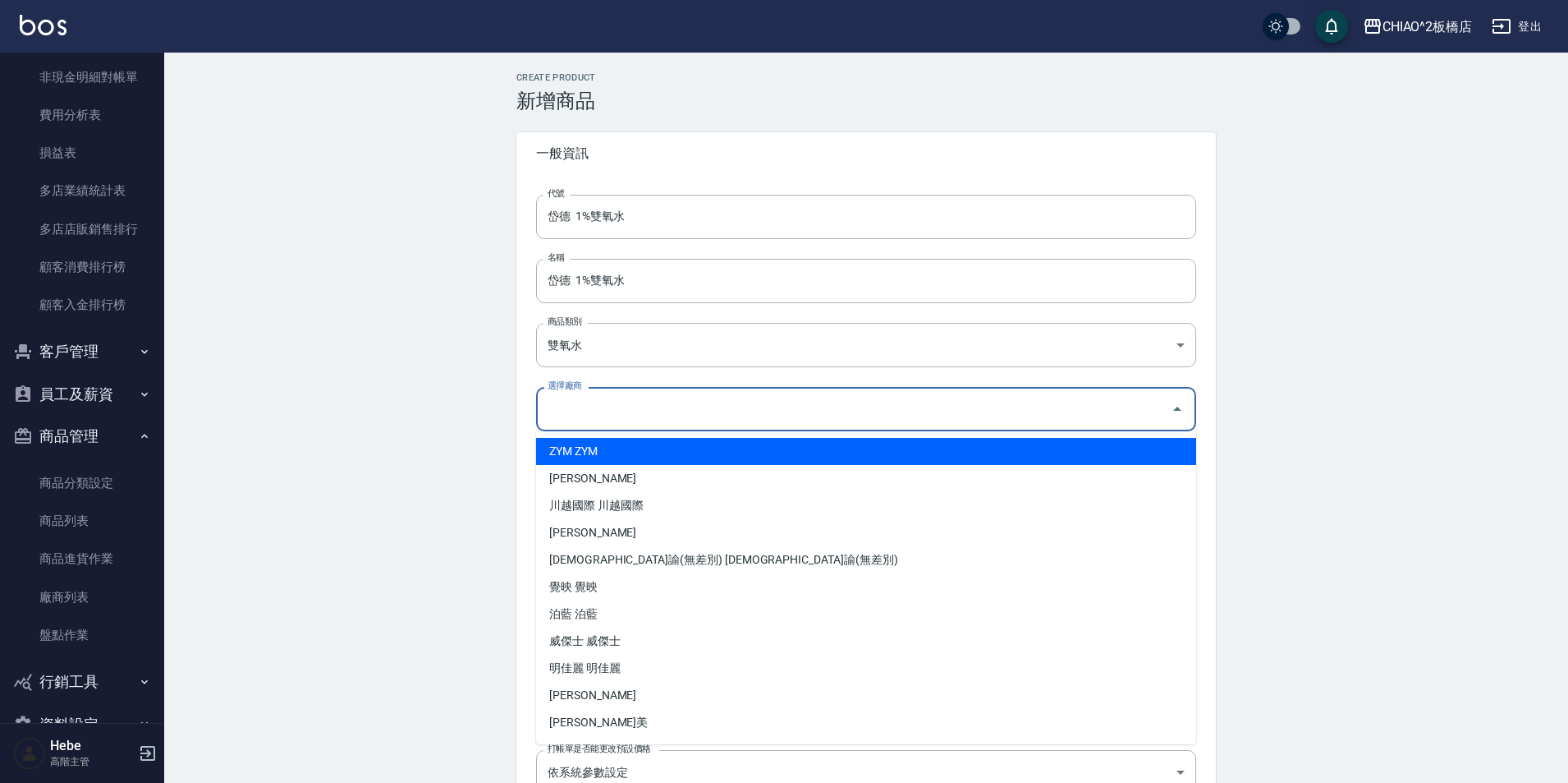
click at [632, 412] on input "選擇廠商" at bounding box center [853, 408] width 621 height 29
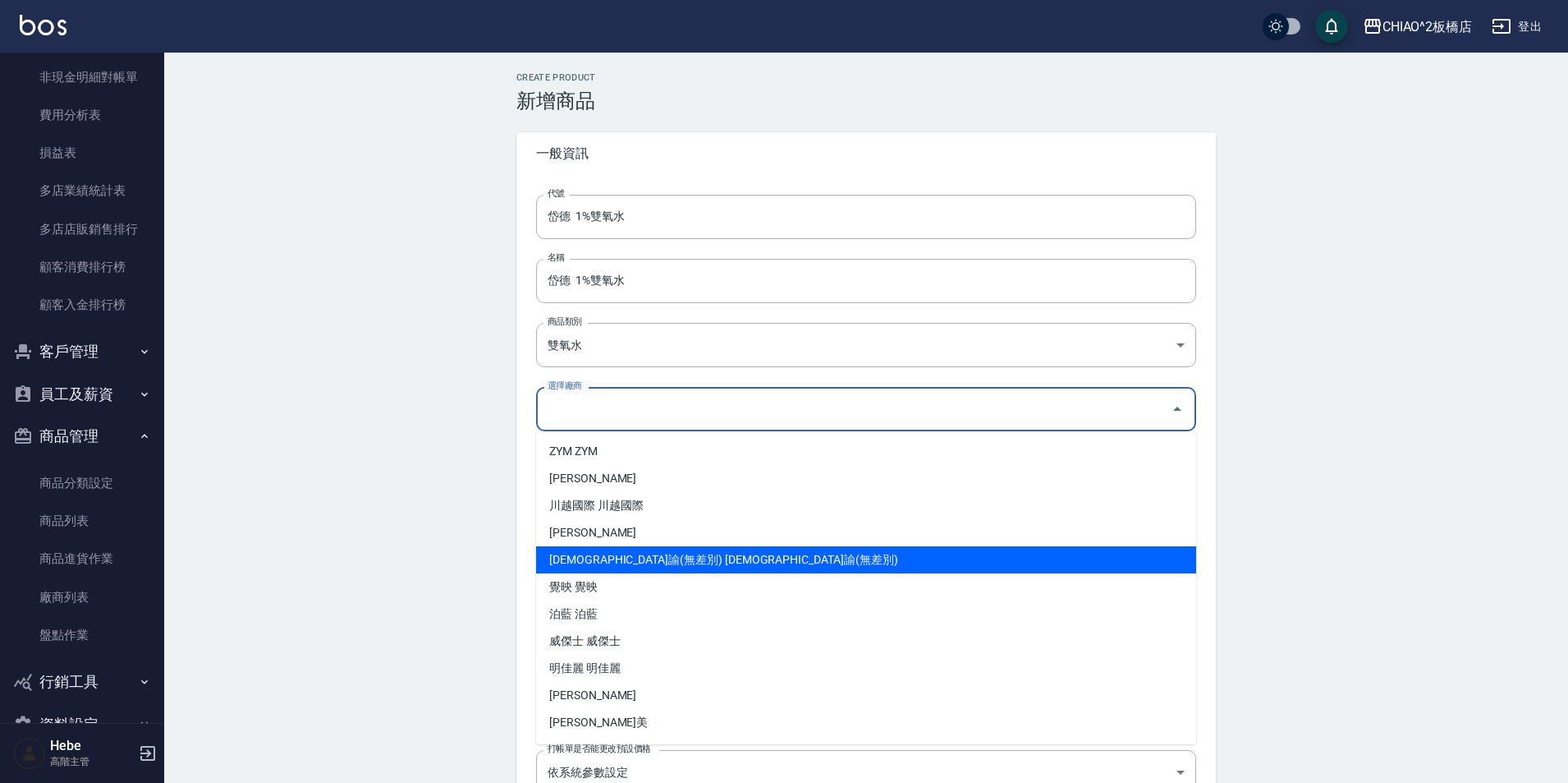
scroll to position [242, 0]
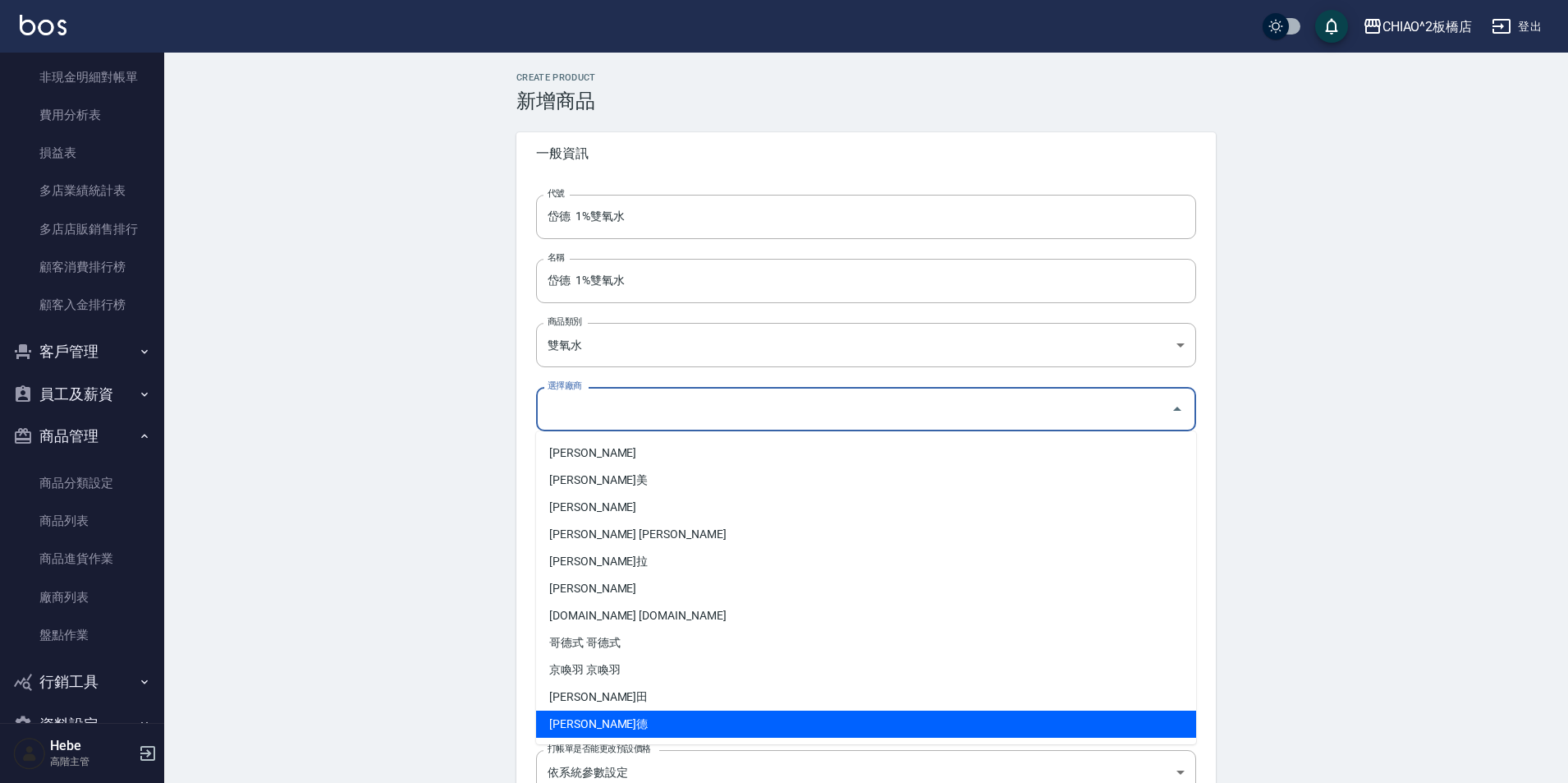
click at [625, 729] on li "[PERSON_NAME]德" at bounding box center [865, 724] width 660 height 27
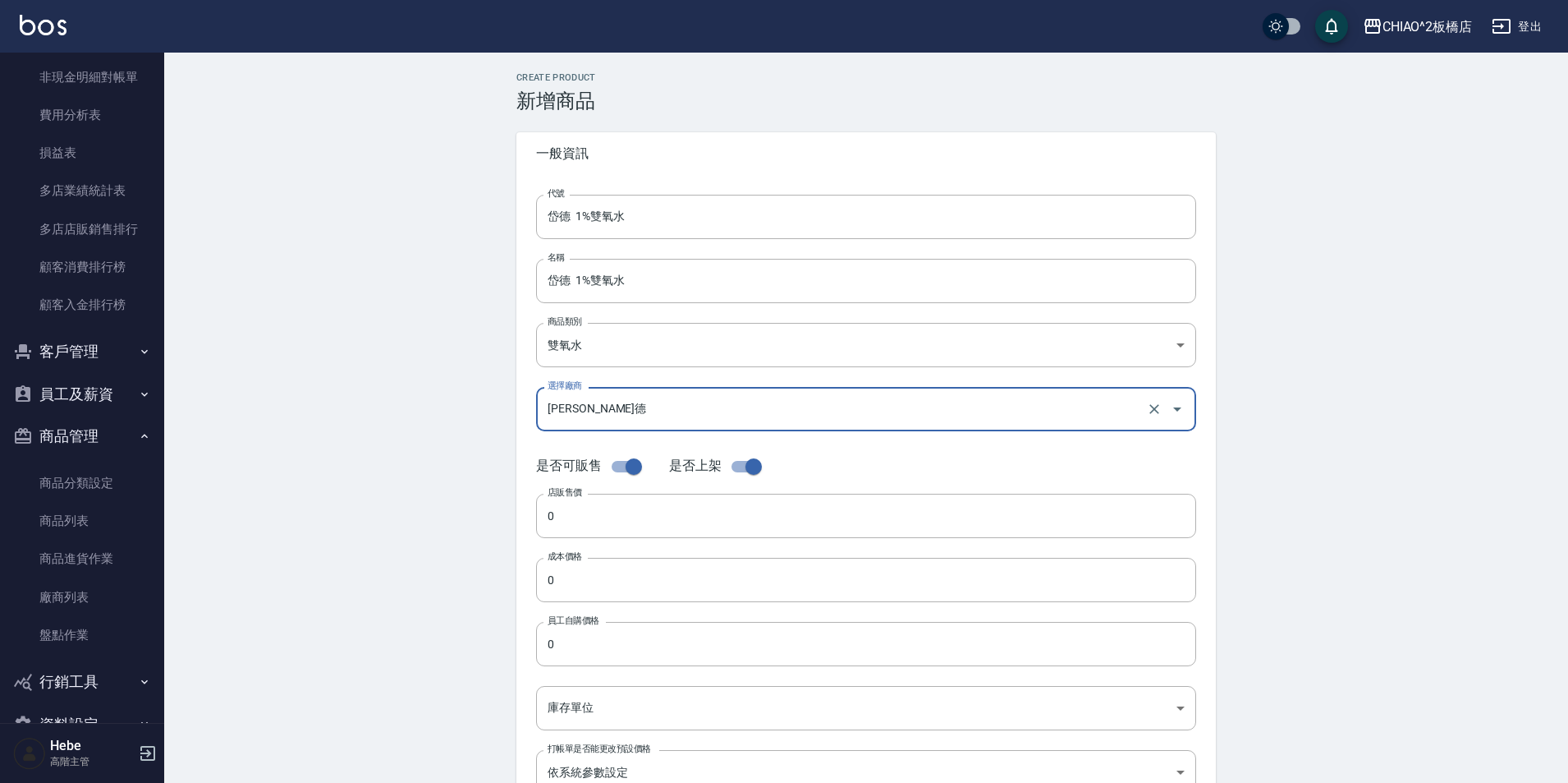
type input "[PERSON_NAME]德"
click at [622, 469] on input "checkbox" at bounding box center [633, 465] width 93 height 31
checkbox input "false"
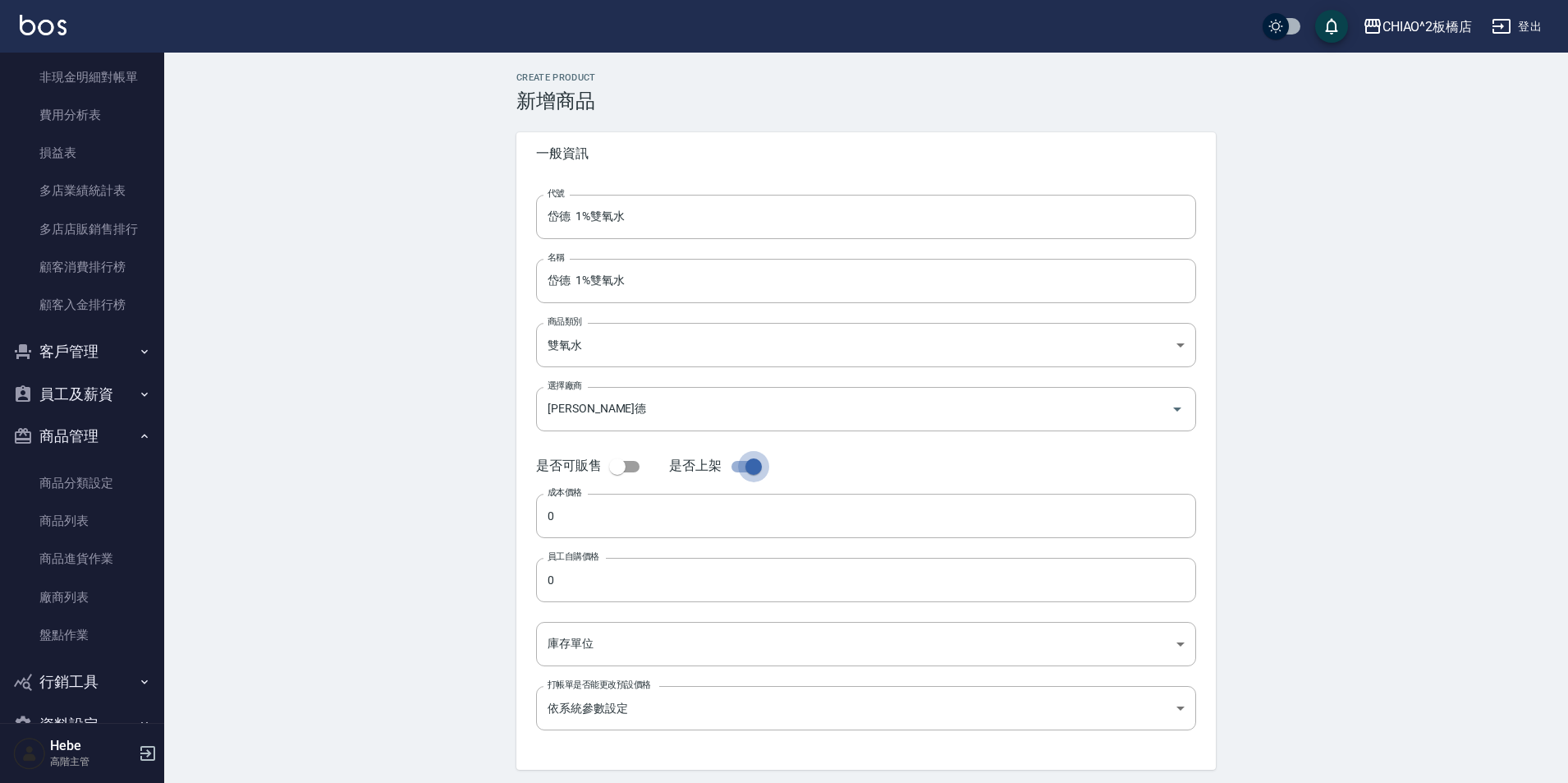
click at [738, 471] on input "checkbox" at bounding box center [752, 465] width 93 height 31
checkbox input "false"
click at [1465, 776] on div "Create Product 新增商品 一般資訊 代號 岱德 1%雙氧水 代號 名稱 岱德 1%雙氧水 名稱 商品類別 雙氧水 b4ee6d9c-a41f…" at bounding box center [865, 446] width 1403 height 787
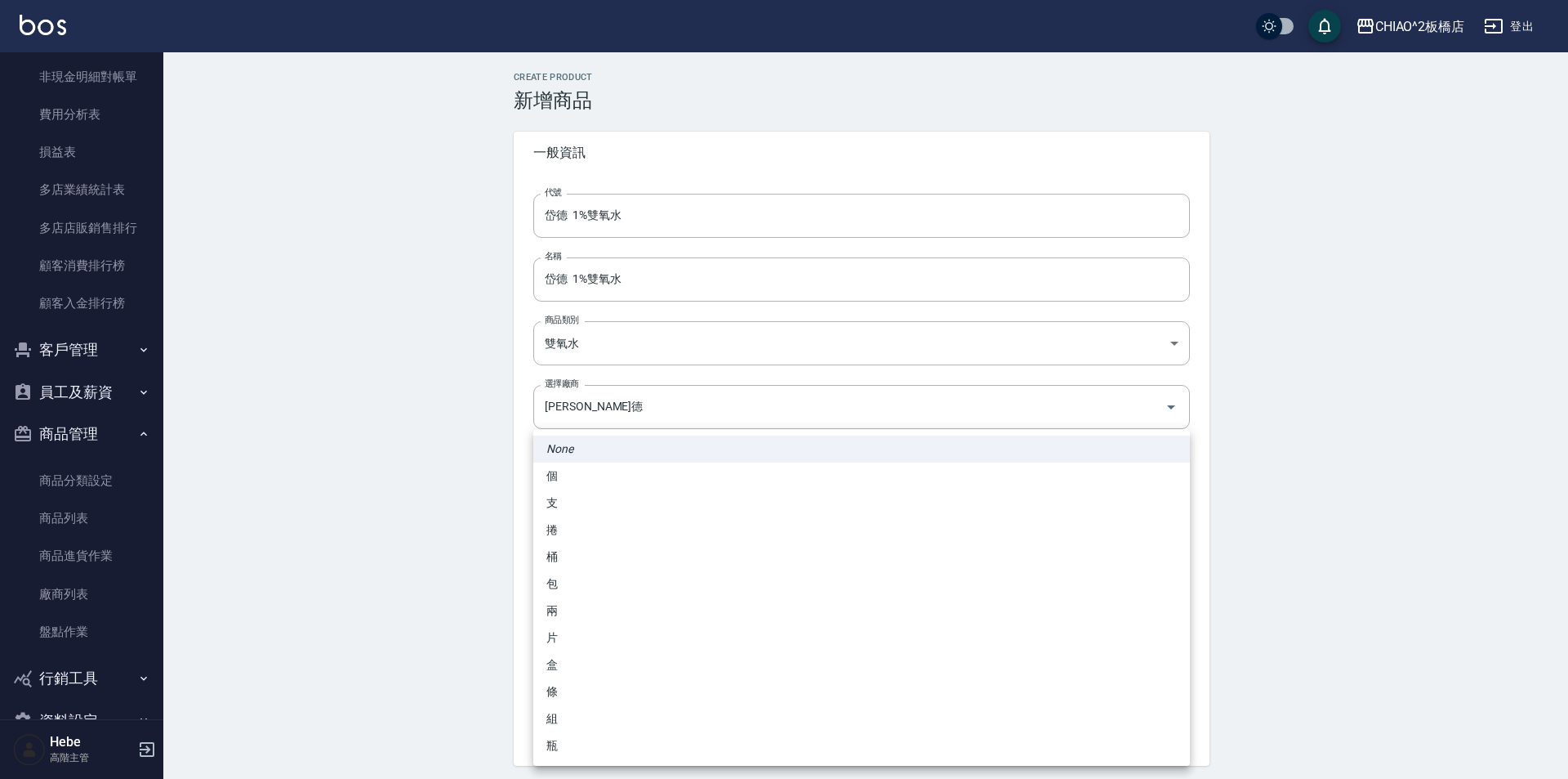
click at [674, 635] on body "CHIAO^2板橋店 登出 櫃檯作業 打帳單 帳單列表 掛單列表 座位開單 營業儀表板 現金收支登錄 高階收支登錄 材料自購登錄 每日結帳 排班表 現場電腦打…" at bounding box center [784, 417] width 1568 height 835
click at [575, 746] on li "瓶" at bounding box center [861, 745] width 657 height 27
type input "瓶"
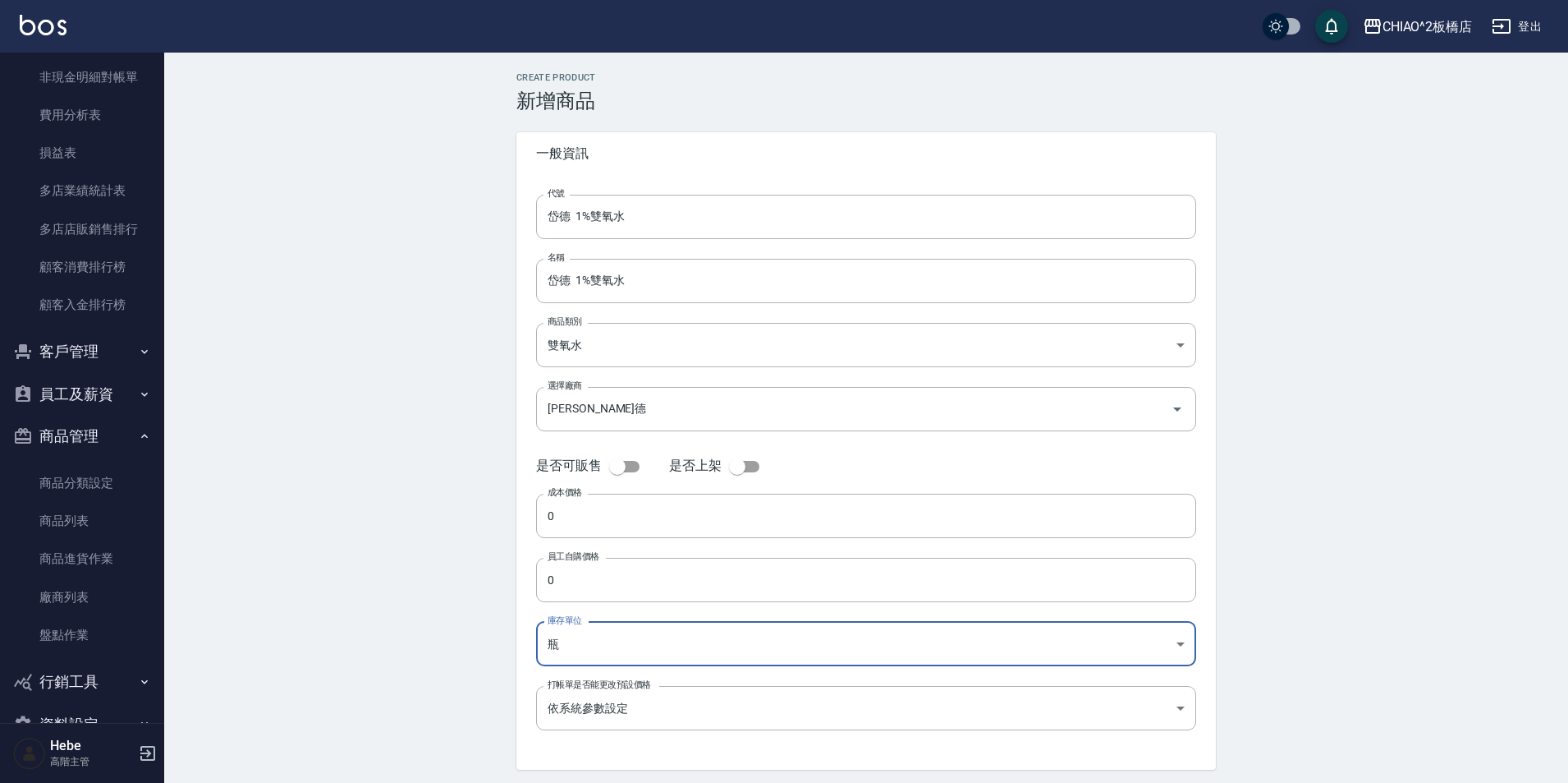
click at [625, 476] on input "checkbox" at bounding box center [617, 465] width 93 height 31
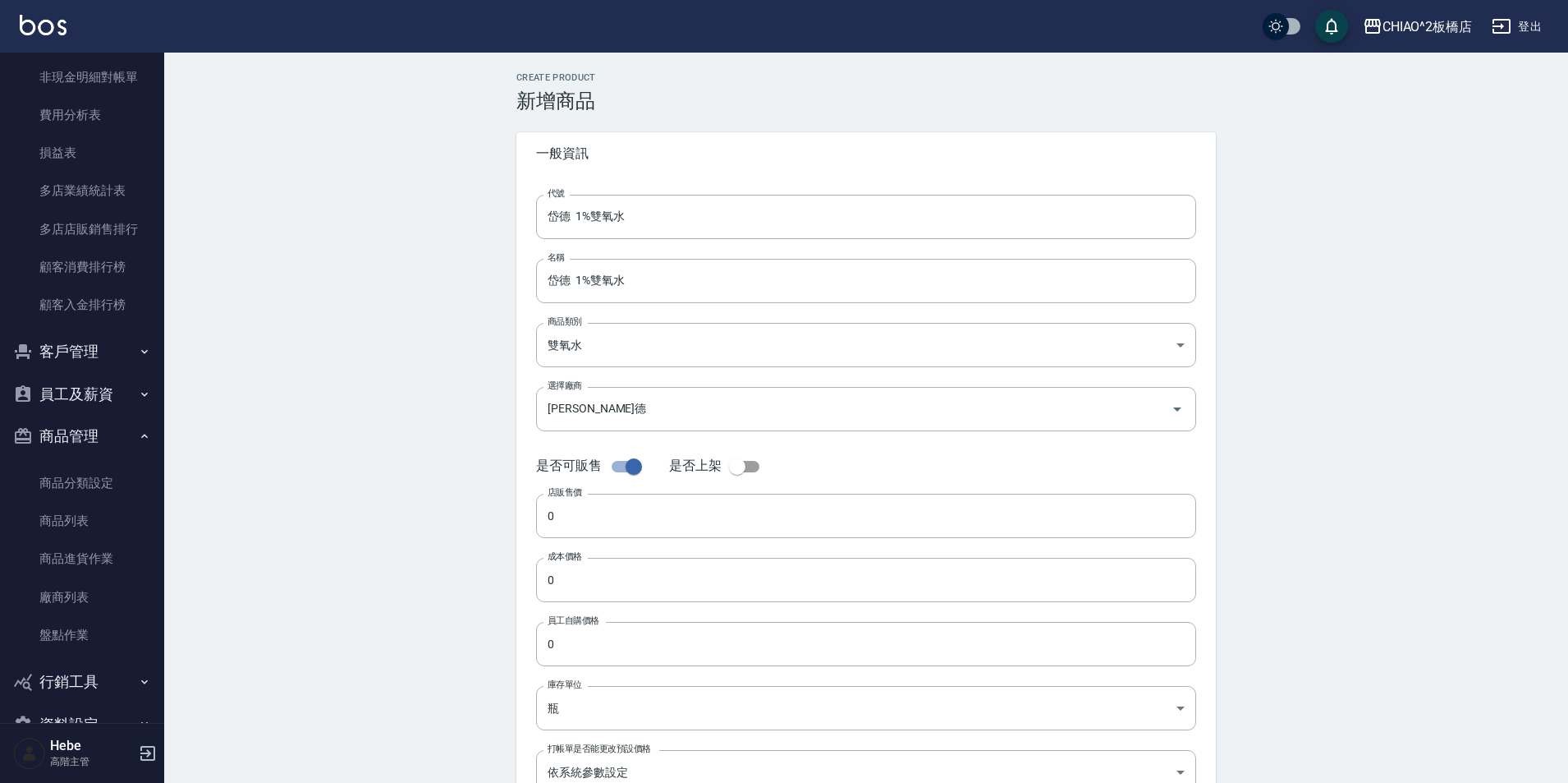
click at [625, 476] on input "checkbox" at bounding box center [633, 465] width 93 height 31
checkbox input "false"
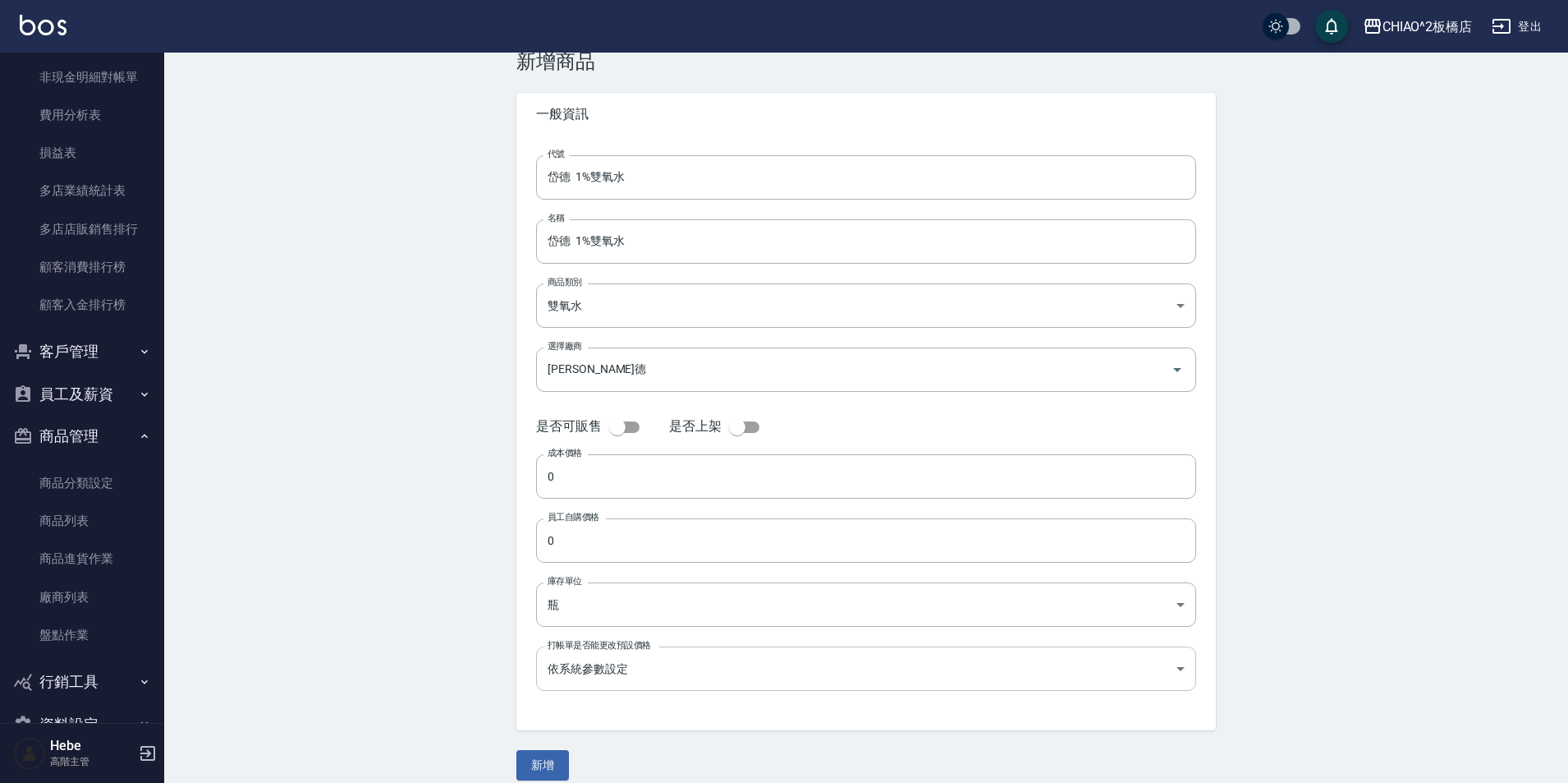
scroll to position [57, 0]
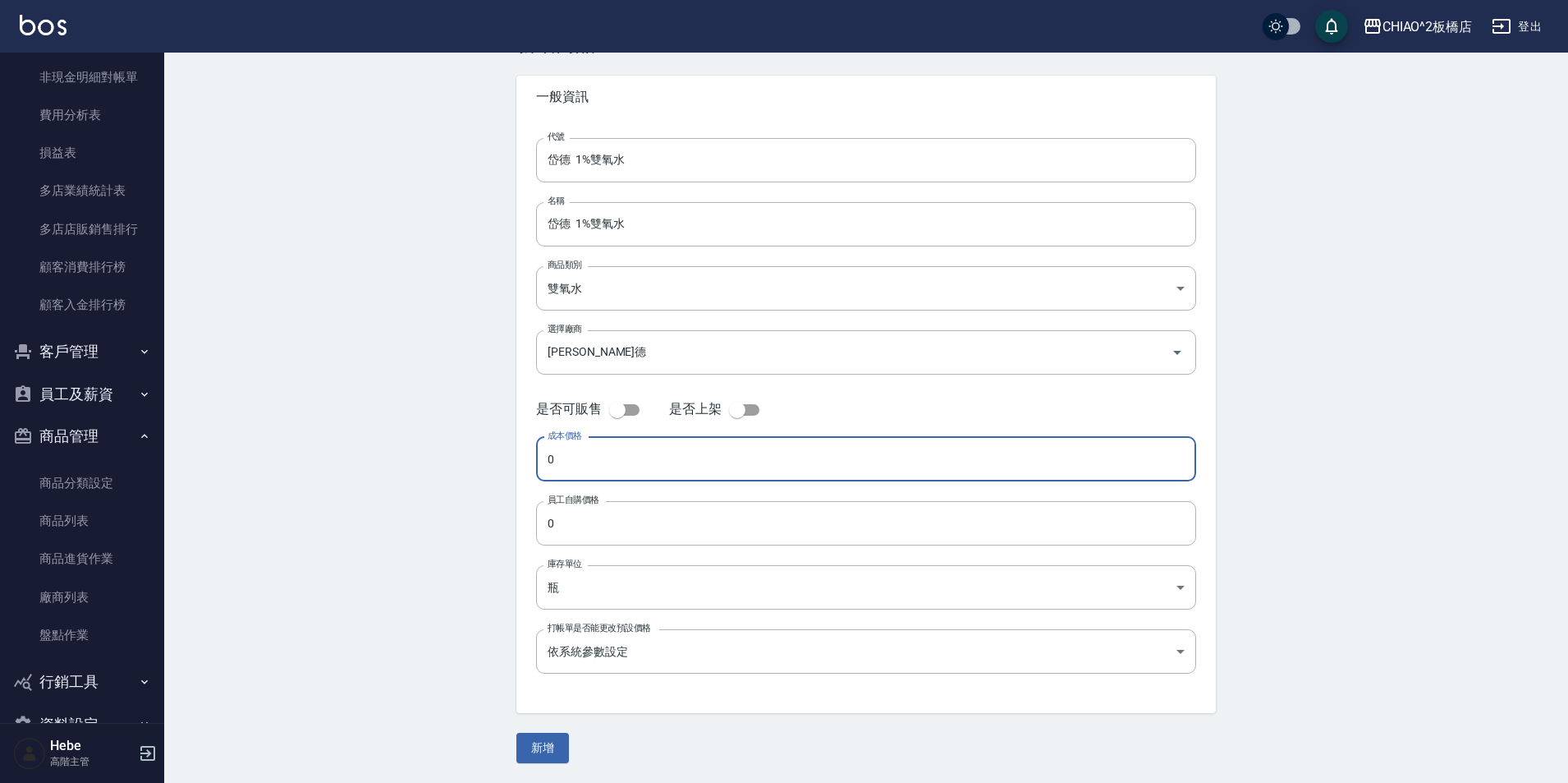
click at [594, 481] on input "0" at bounding box center [865, 459] width 660 height 44
type input "162"
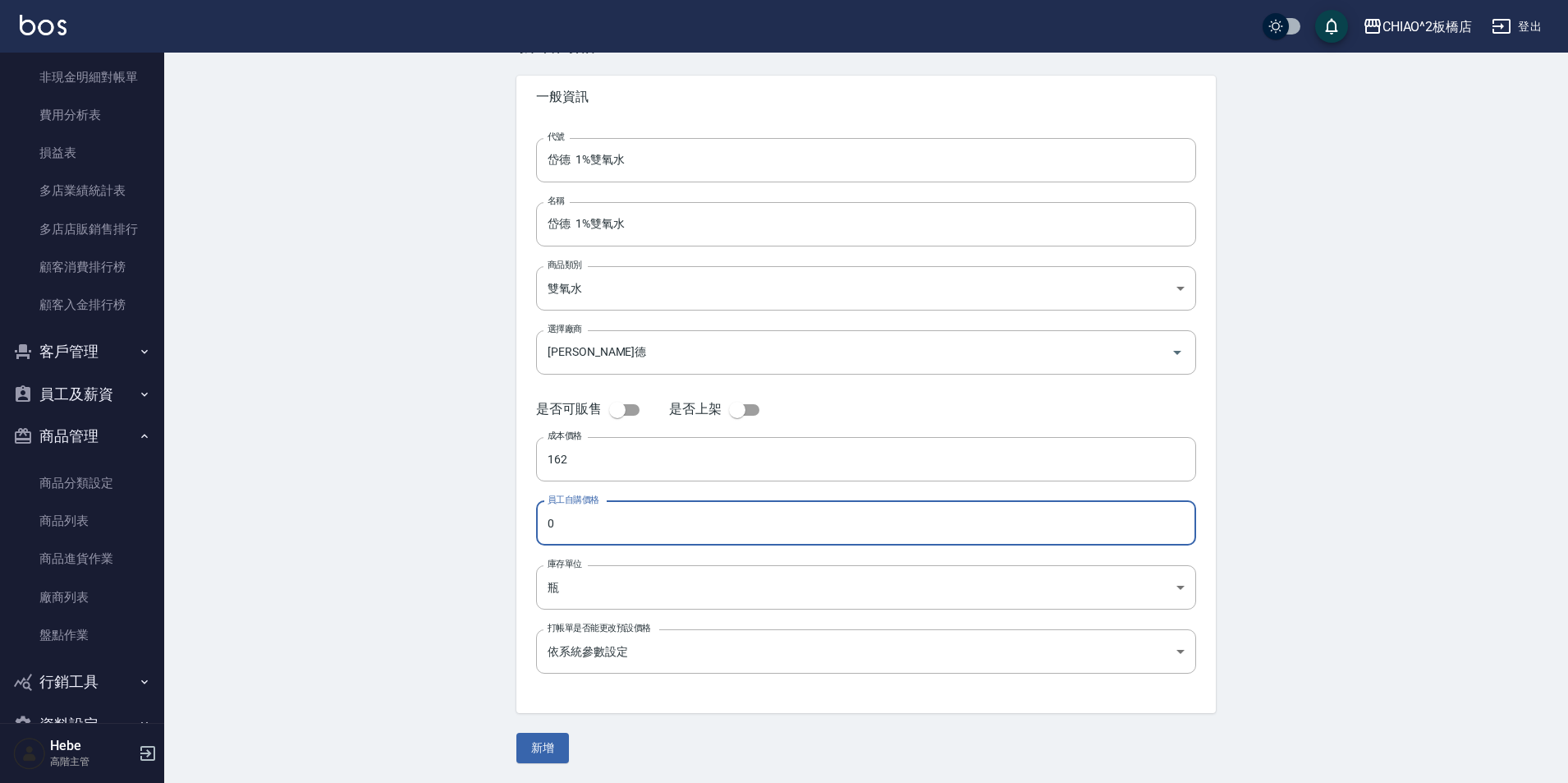
click at [589, 535] on input "0" at bounding box center [865, 523] width 660 height 44
type input "162"
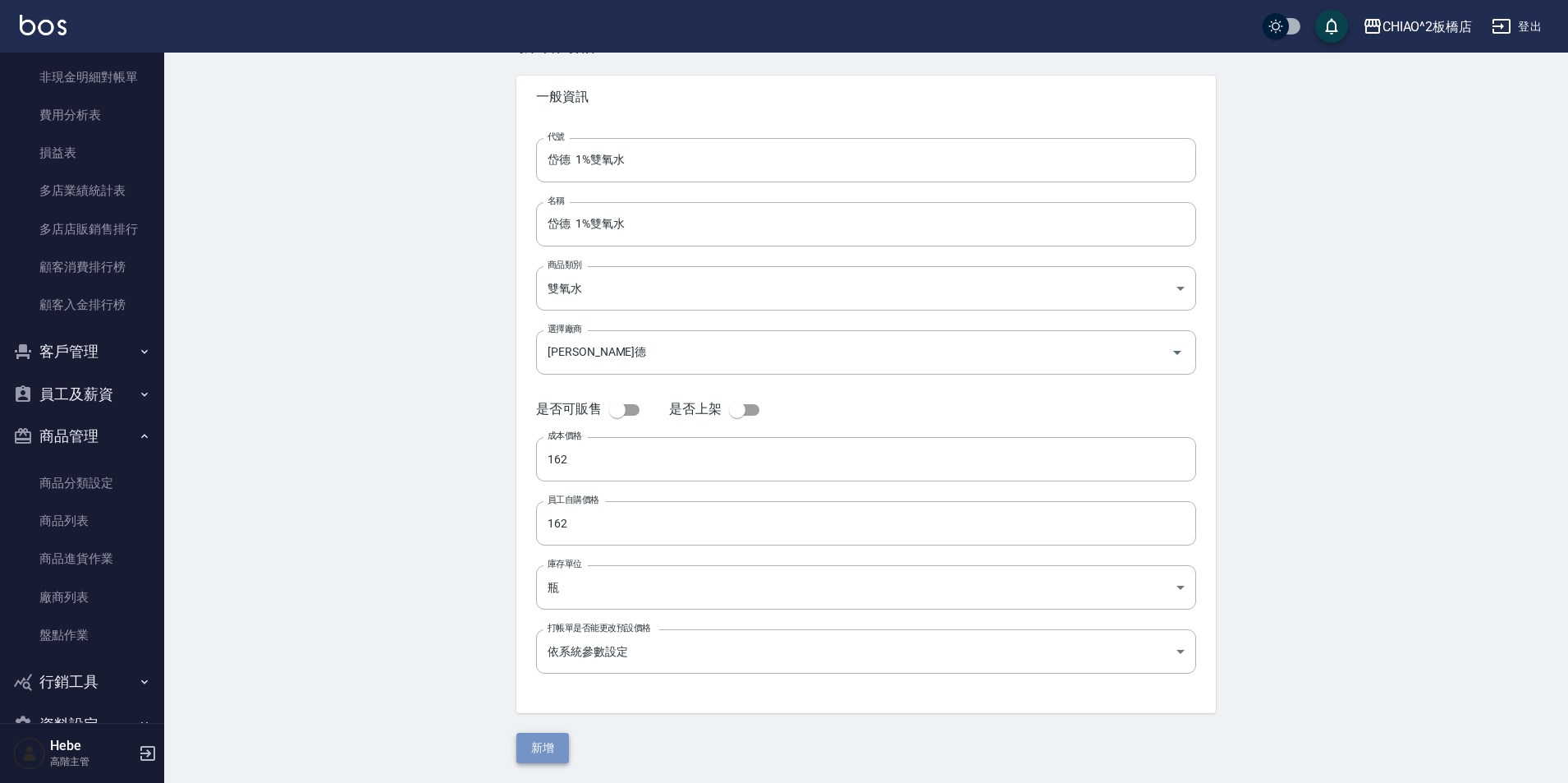
click at [558, 752] on button "新增" at bounding box center [542, 747] width 53 height 30
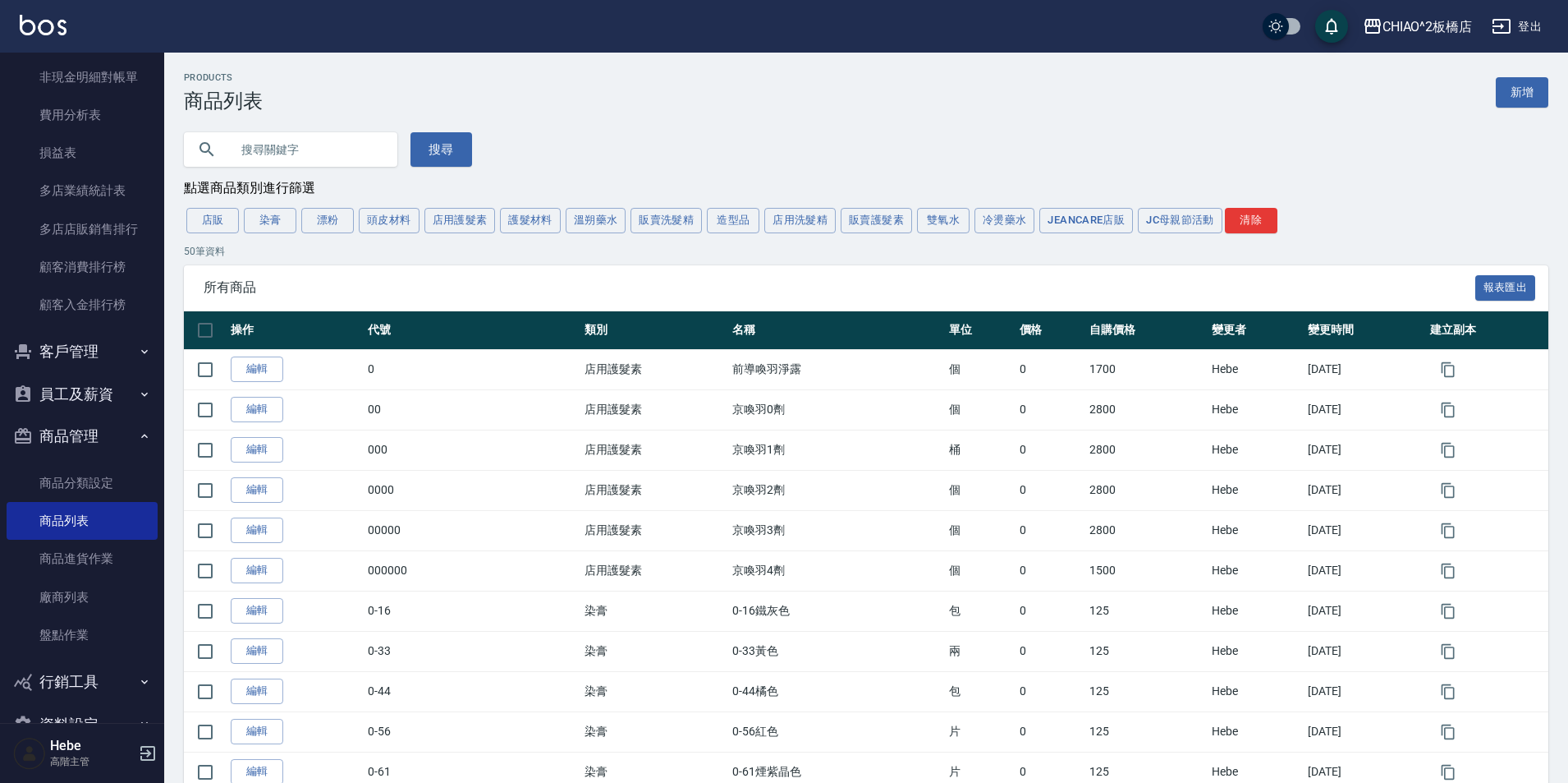
click at [130, 443] on button "商品管理" at bounding box center [82, 435] width 151 height 42
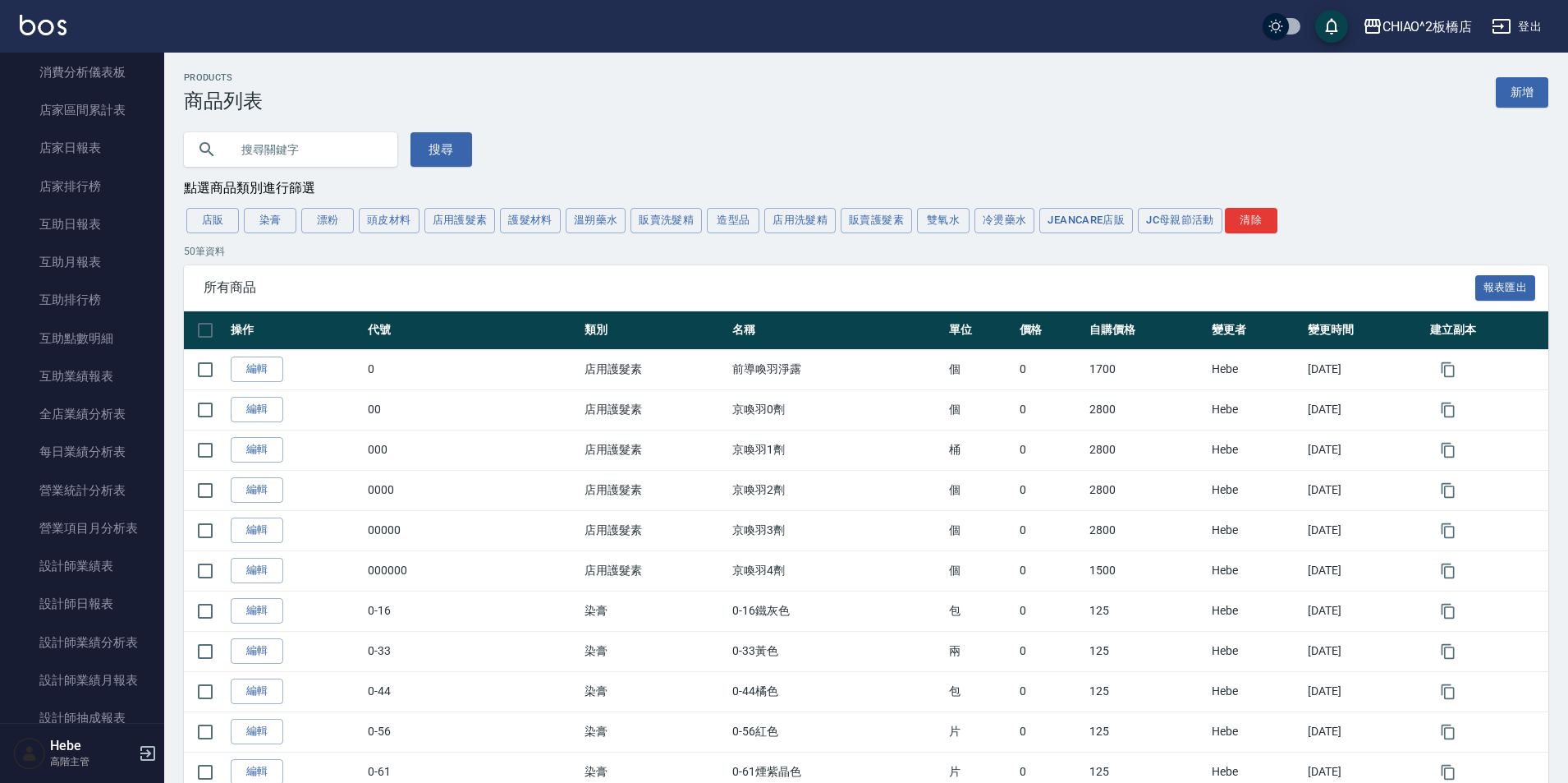
scroll to position [496, 0]
click at [137, 137] on icon "button" at bounding box center [144, 138] width 13 height 13
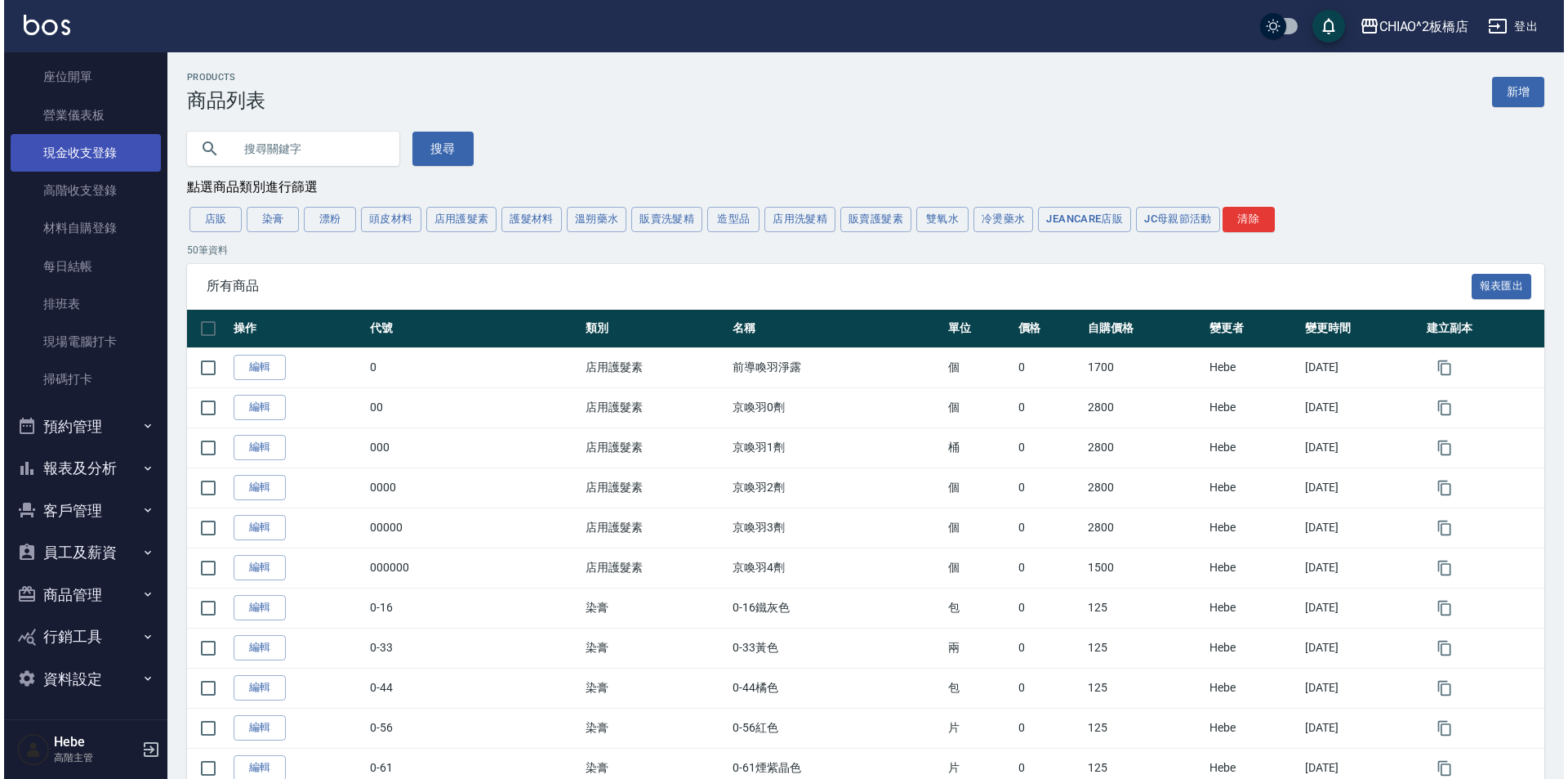
scroll to position [0, 0]
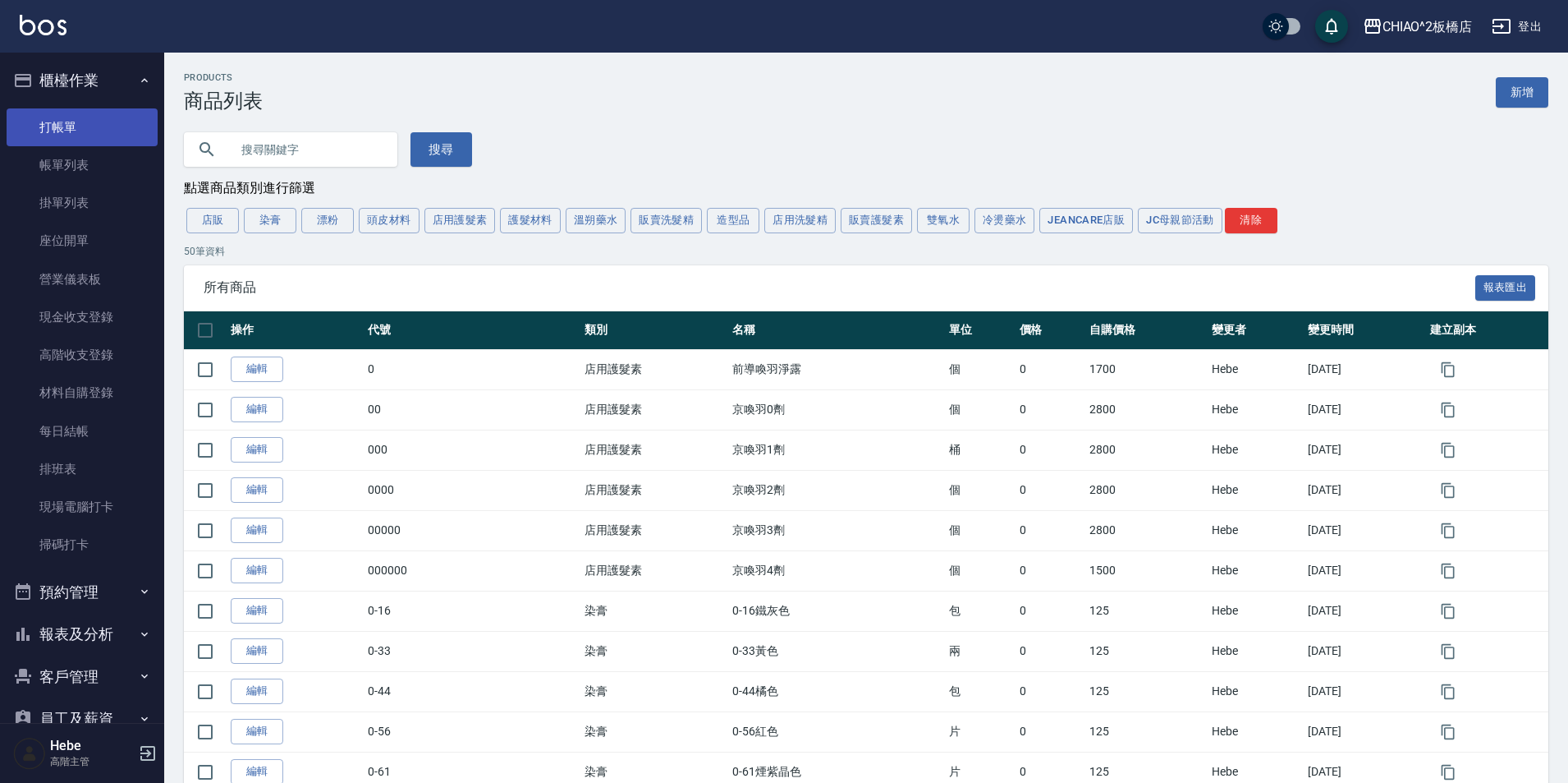
click at [44, 128] on link "打帳單" at bounding box center [82, 127] width 151 height 38
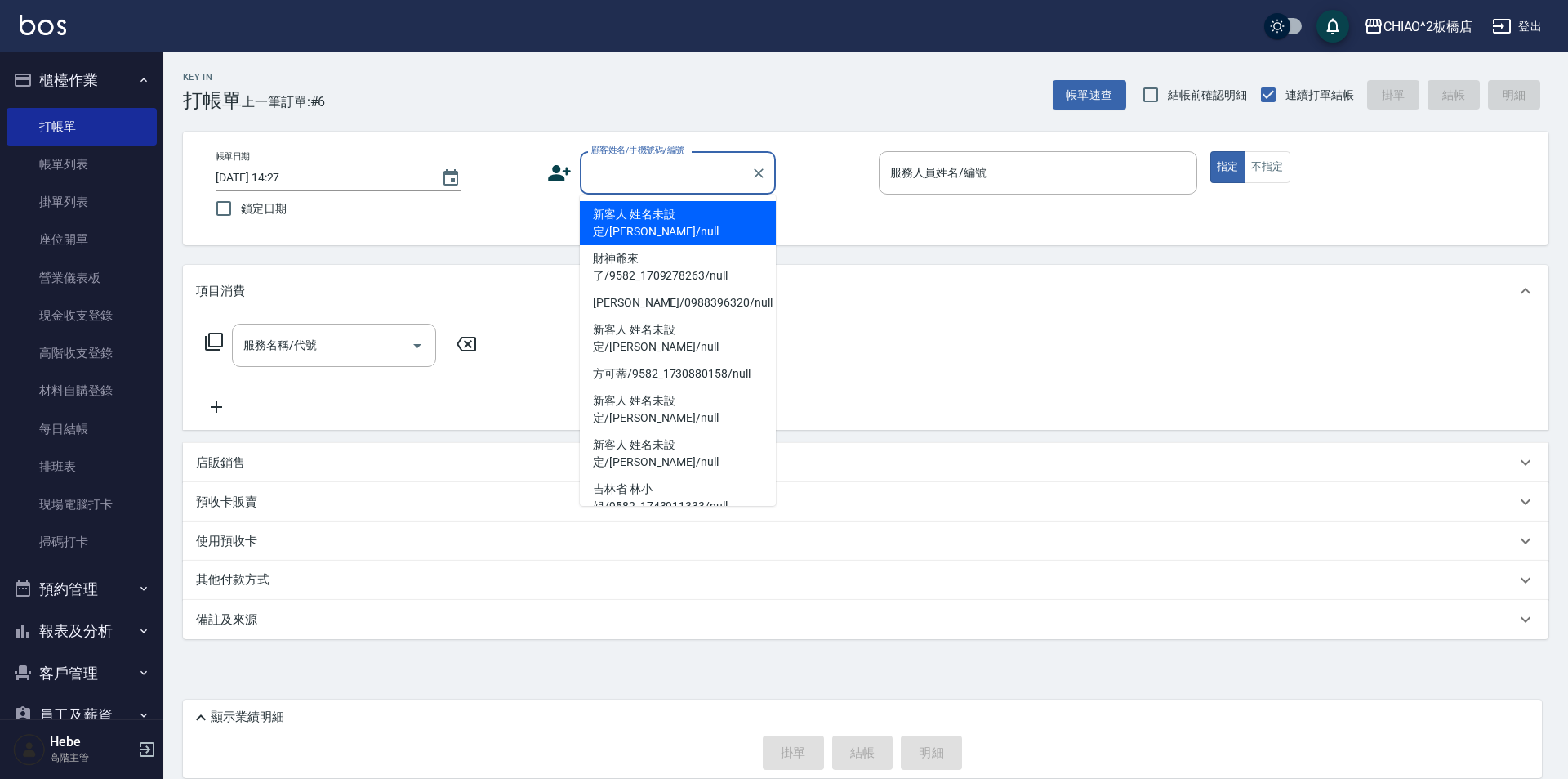
click at [629, 174] on input "顧客姓名/手機號碼/編號" at bounding box center [665, 172] width 157 height 29
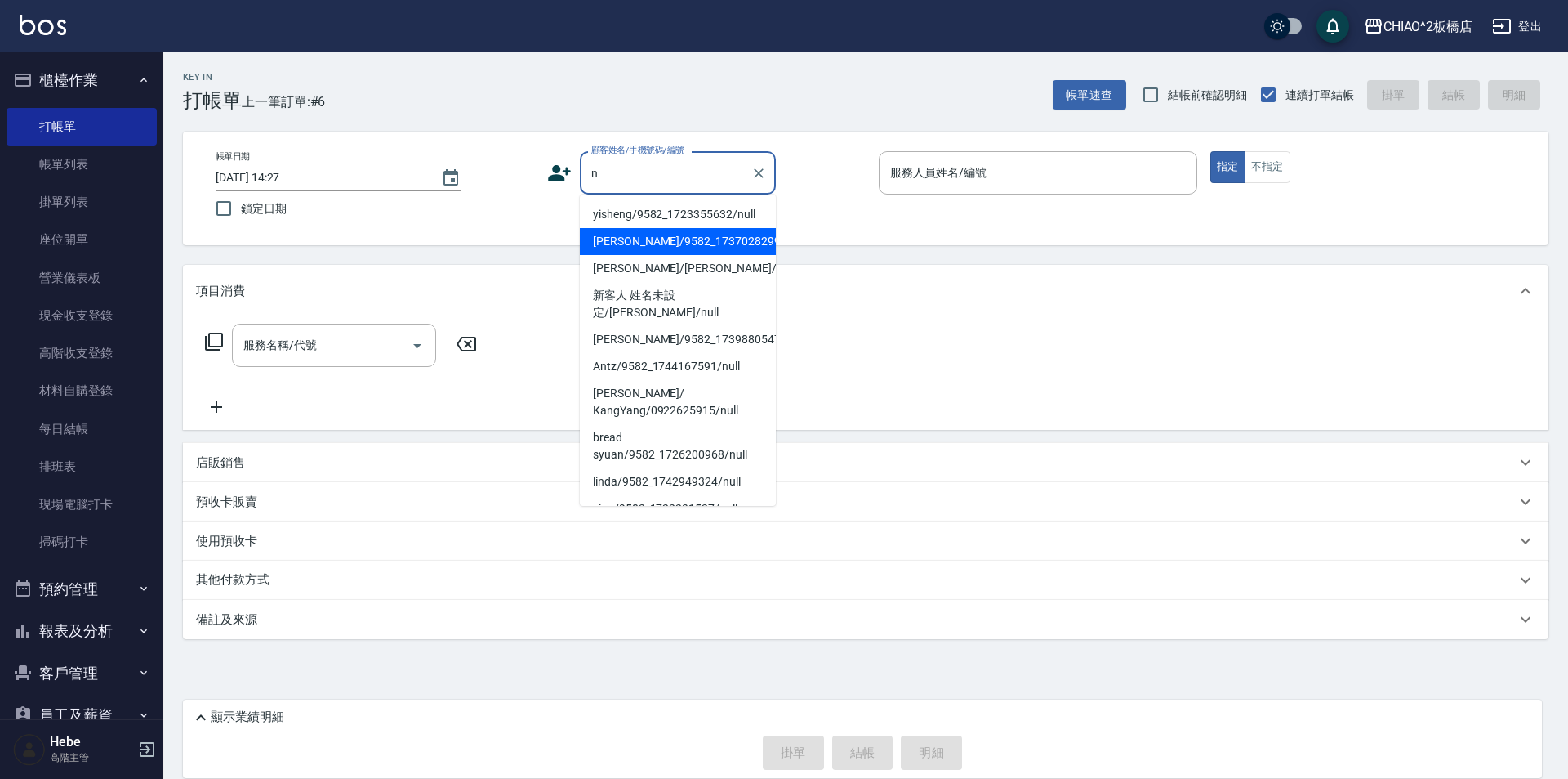
click at [633, 245] on li "[PERSON_NAME]/9582_1737028299/null" at bounding box center [678, 241] width 196 height 27
type input "[PERSON_NAME]/9582_1737028299/null"
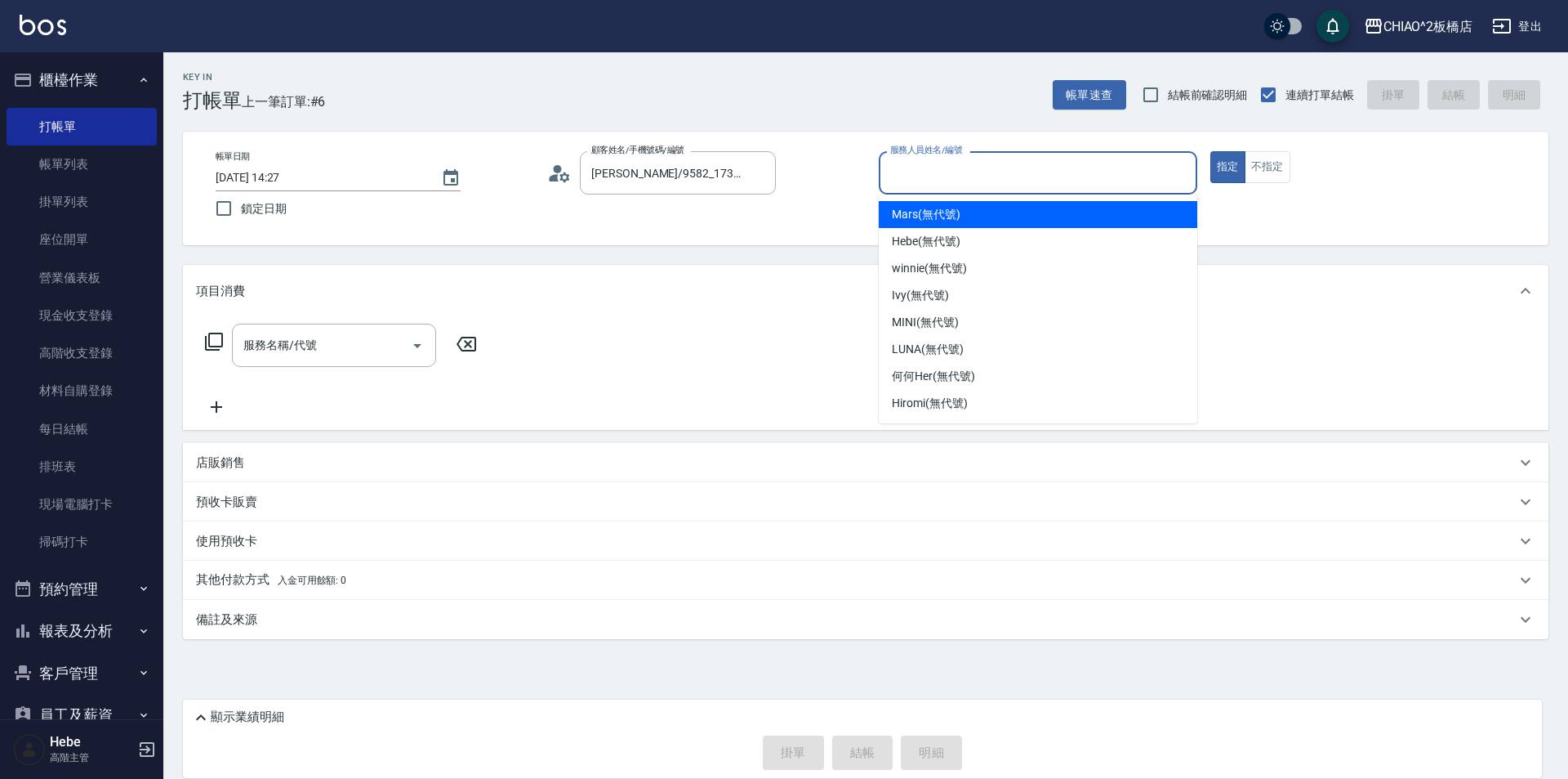
click at [965, 160] on input "服務人員姓名/編號" at bounding box center [1038, 172] width 304 height 29
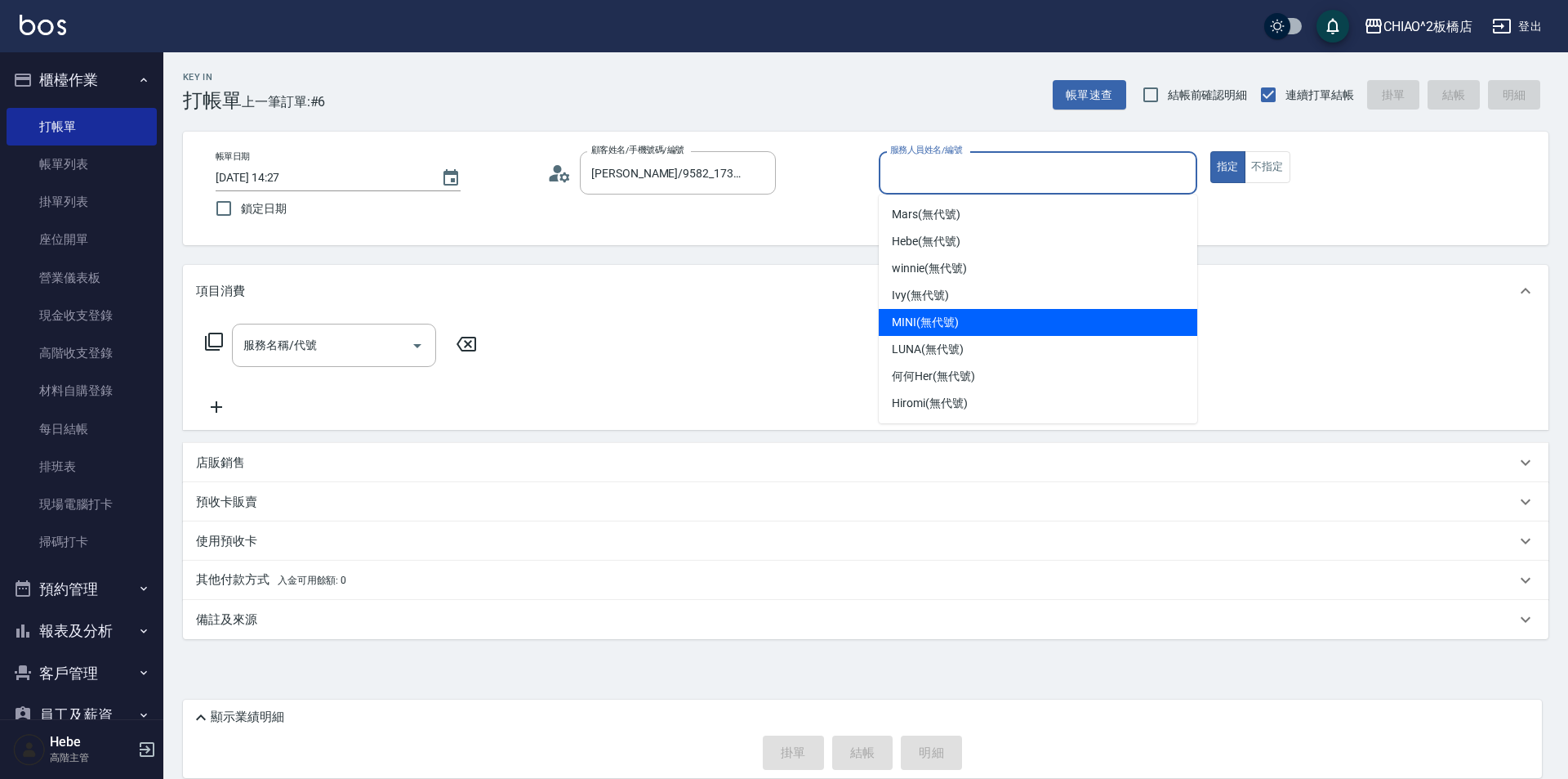
click at [986, 318] on div "MINI (無代號)" at bounding box center [1038, 322] width 319 height 27
type input "MINI(無代號)"
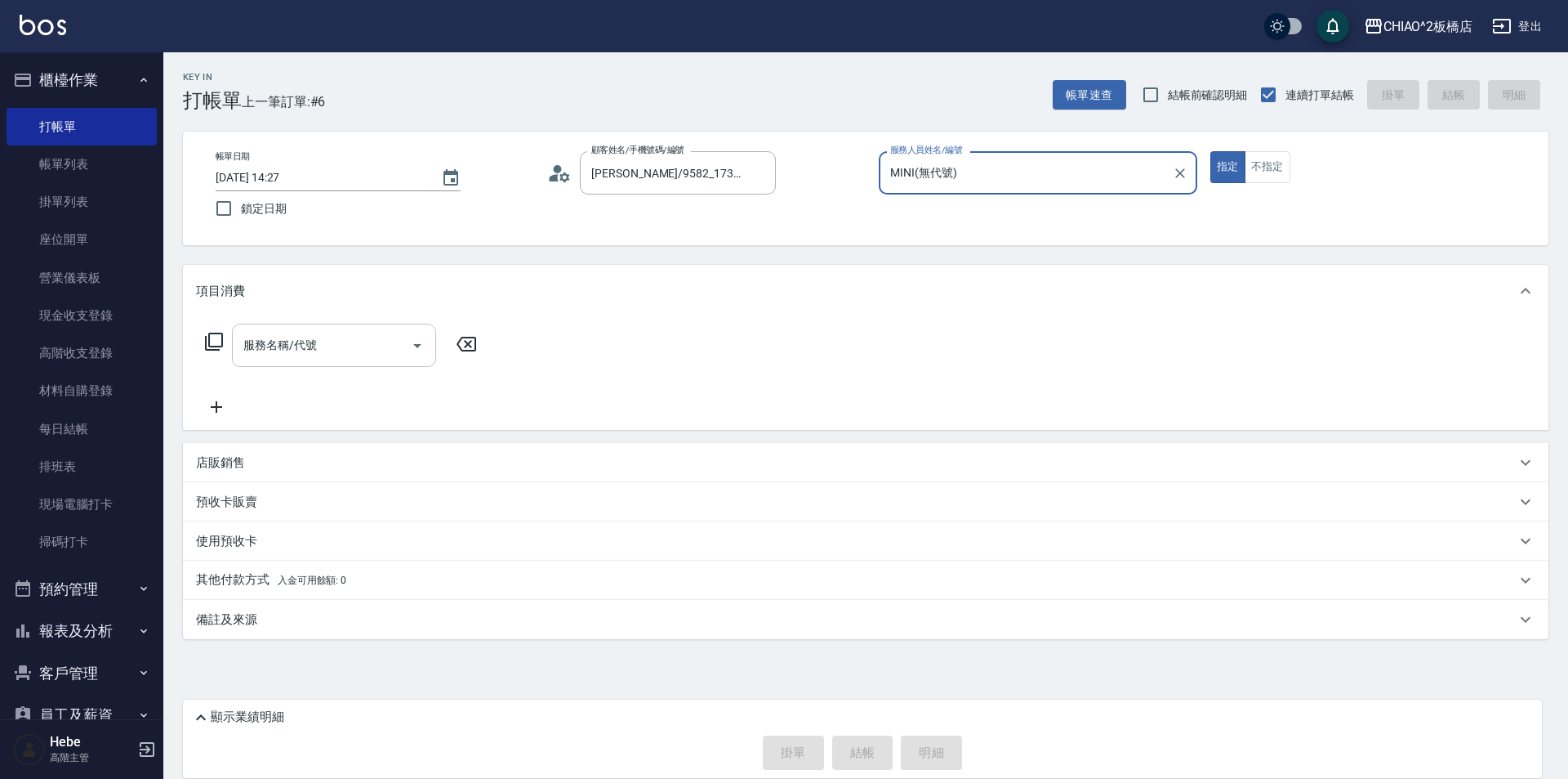
click at [347, 345] on input "服務名稱/代號" at bounding box center [321, 345] width 165 height 29
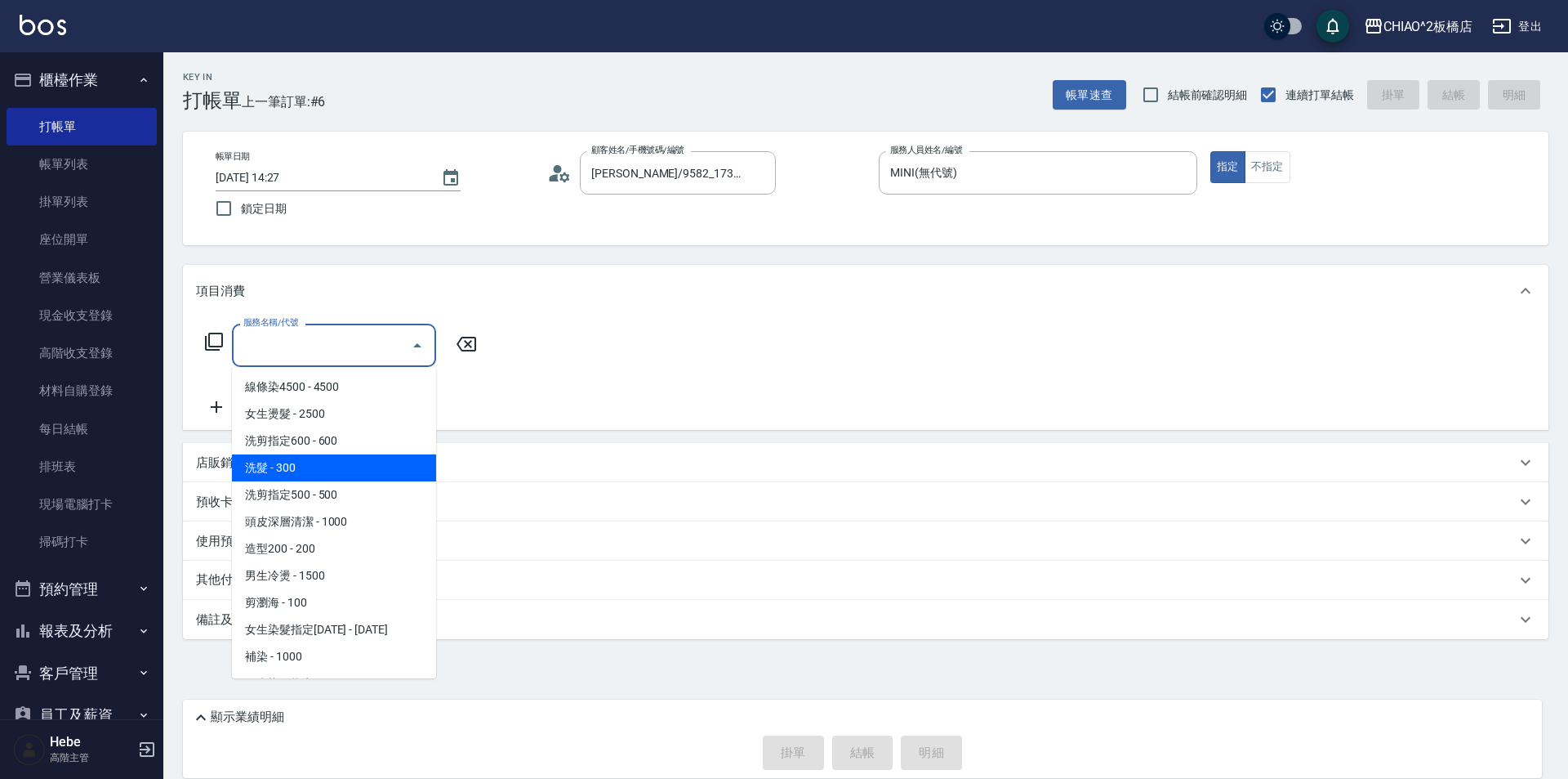
click at [352, 467] on span "洗髮 - 300" at bounding box center [335, 468] width 204 height 27
type input "洗髮(96679)"
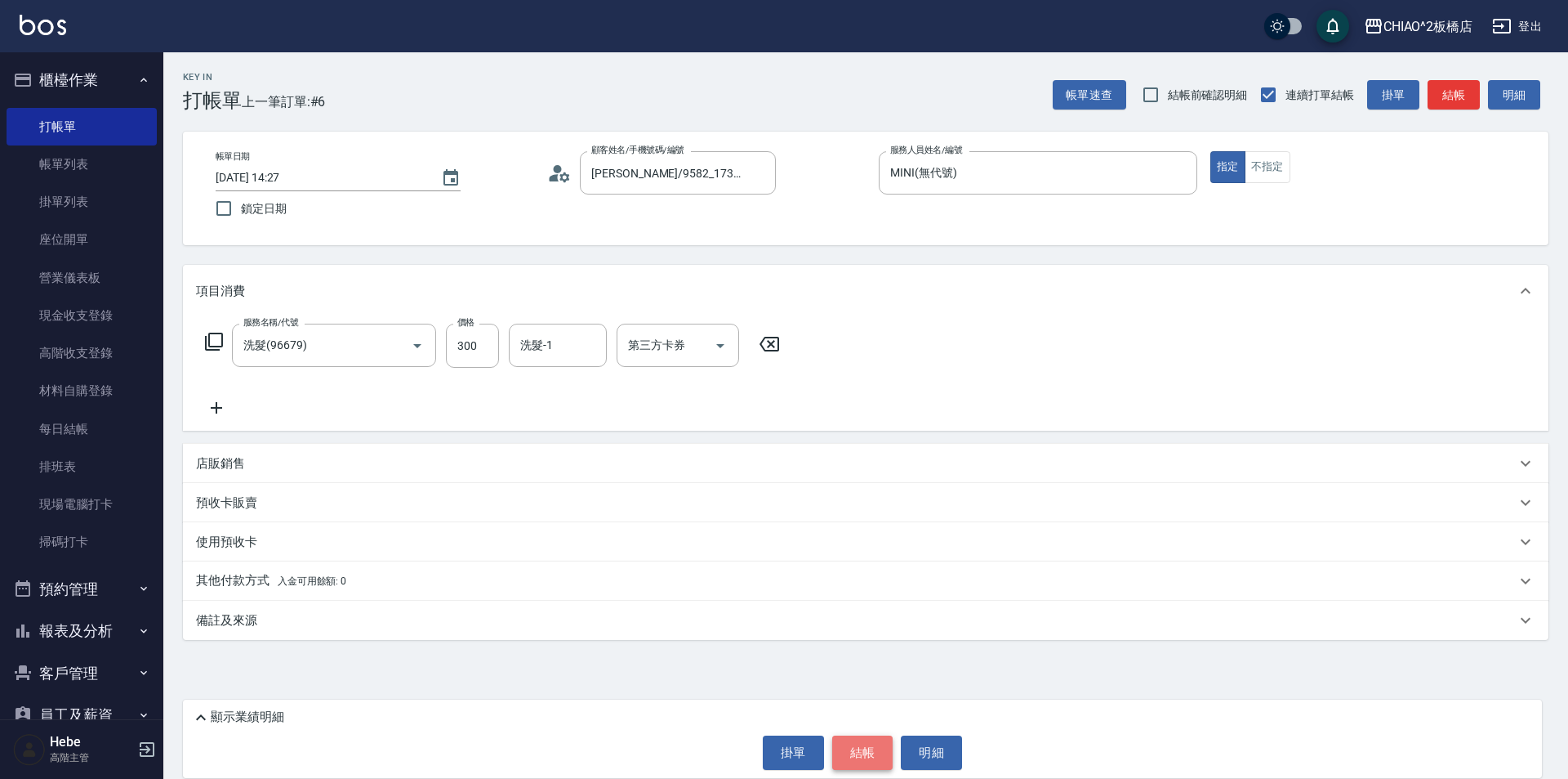
click at [869, 753] on button "結帳" at bounding box center [862, 752] width 61 height 35
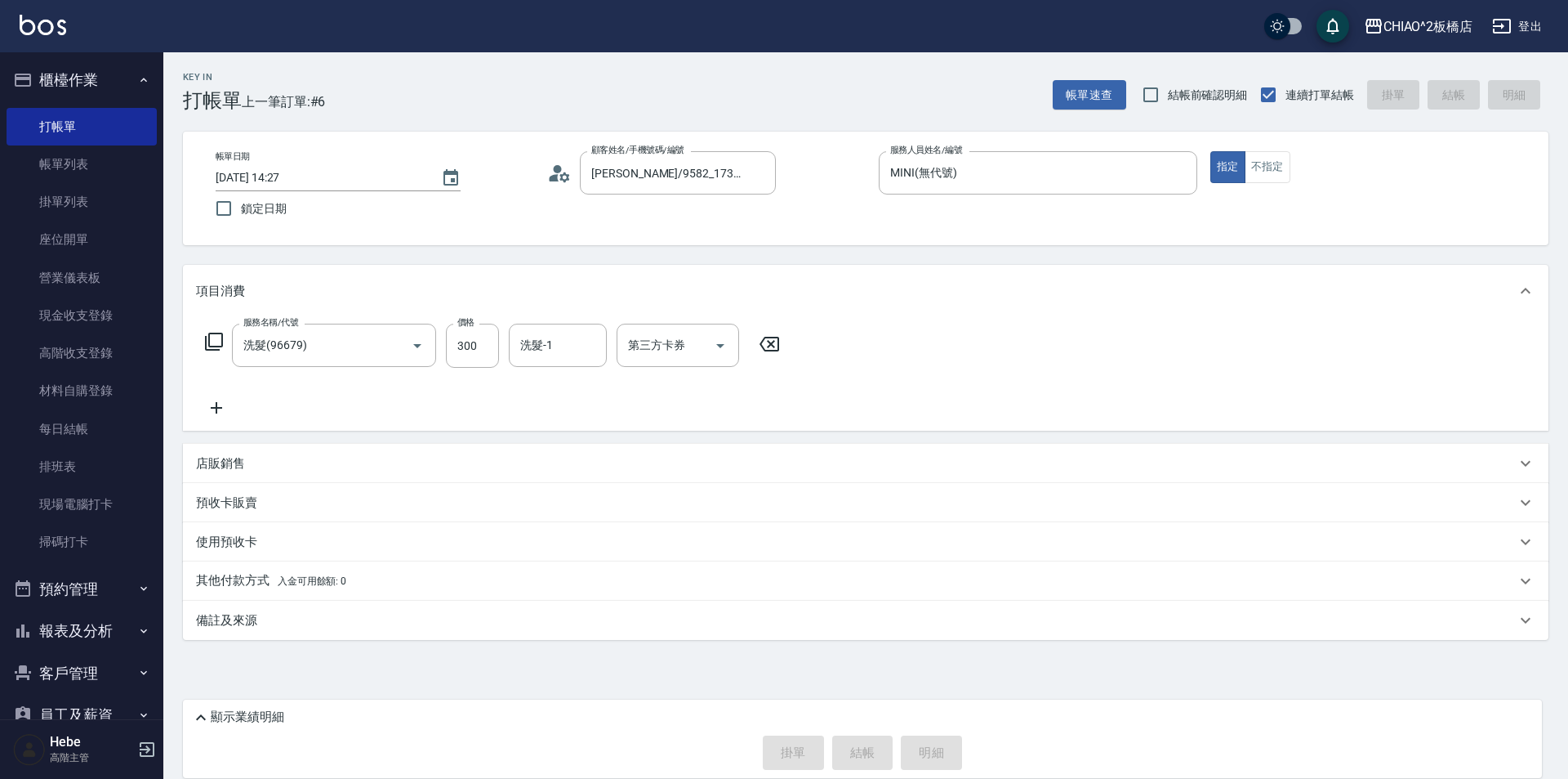
type input "[DATE] 14:28"
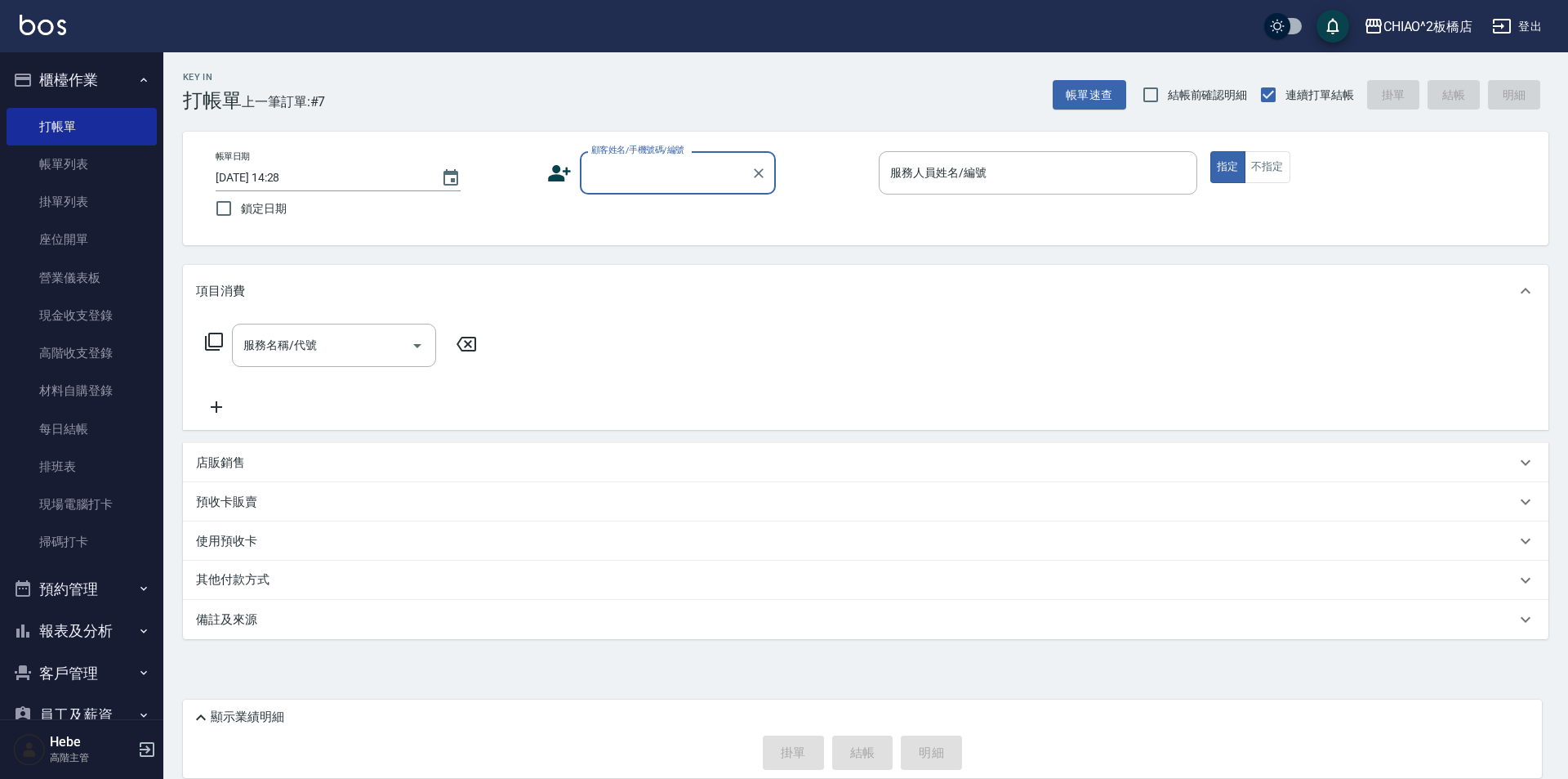
click at [1560, 640] on div "Key In 打帳單 上一筆訂單:#7 帳單速查 結帳前確認明細 連續打單結帳 掛單 結帳 明細 帳單日期 [DATE] 14:28 鎖定日期 顧客姓名/手機…" at bounding box center [865, 391] width 1405 height 677
click at [678, 170] on input "顧客姓名/手機號碼/編號" at bounding box center [665, 172] width 157 height 29
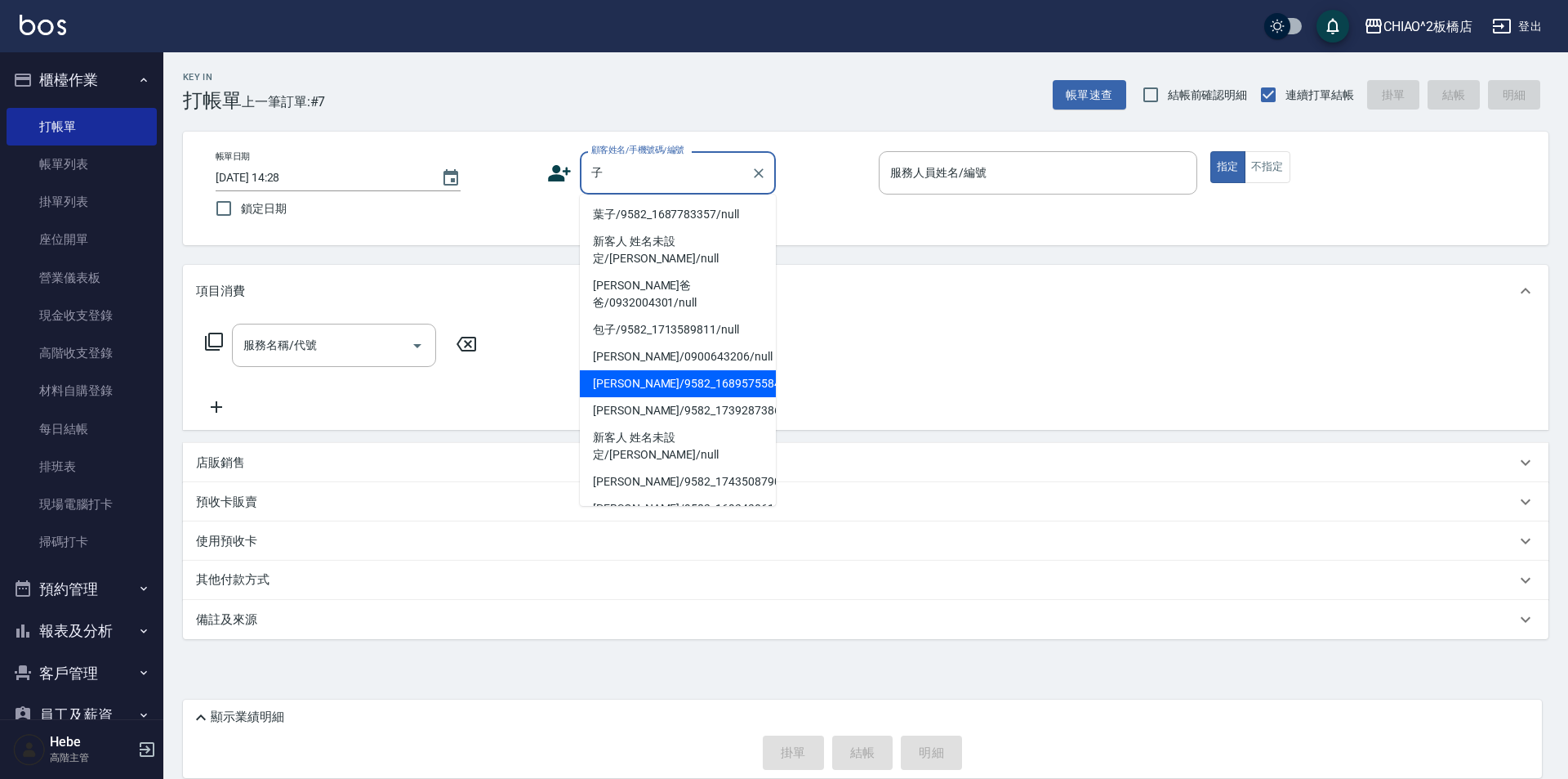
click at [677, 370] on li "[PERSON_NAME]/9582_1689575584/null" at bounding box center [678, 383] width 196 height 27
type input "[PERSON_NAME]/9582_1689575584/null"
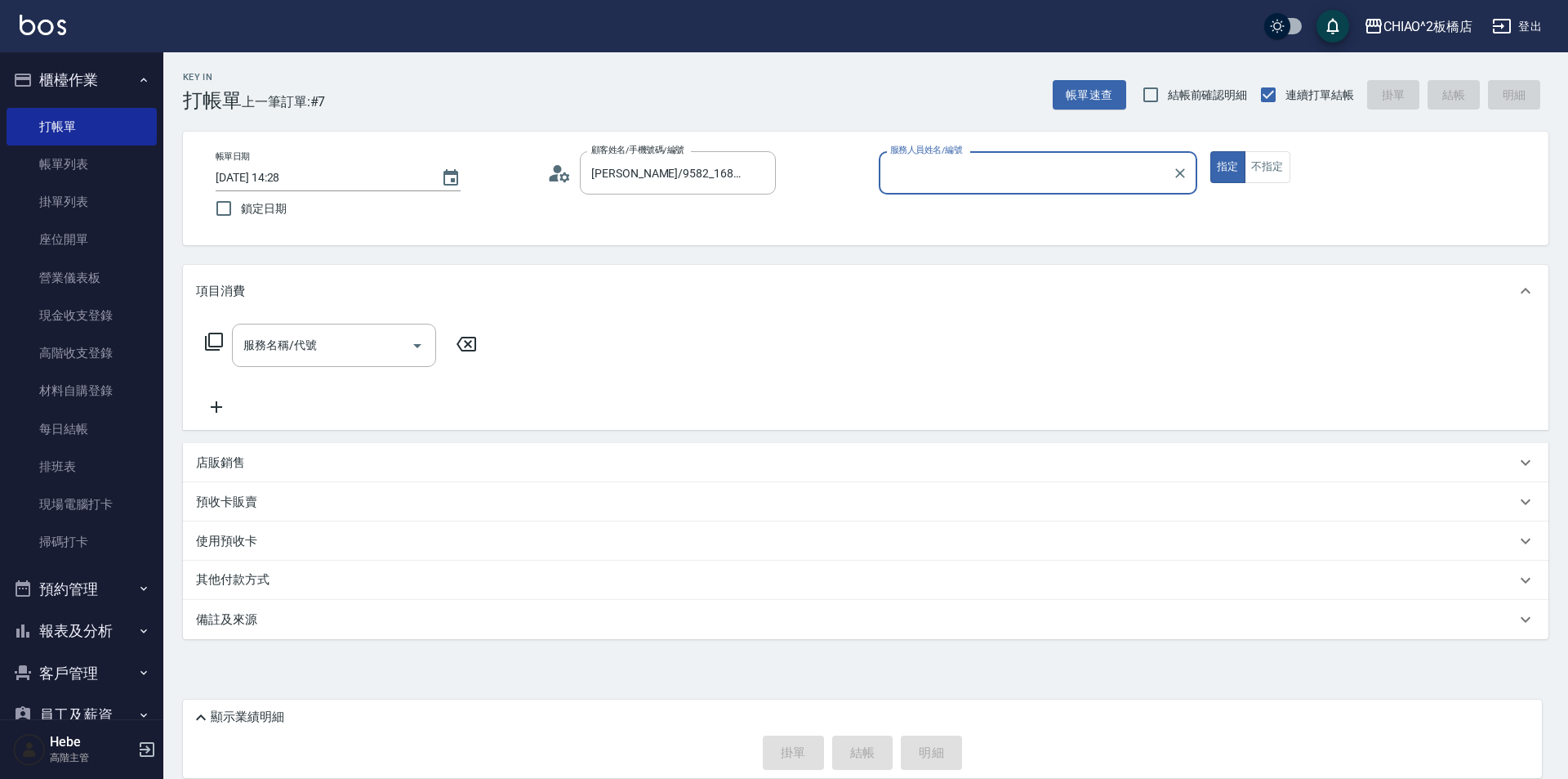
type input "MINI(無代號)"
click at [373, 348] on input "服務名稱/代號" at bounding box center [321, 345] width 165 height 29
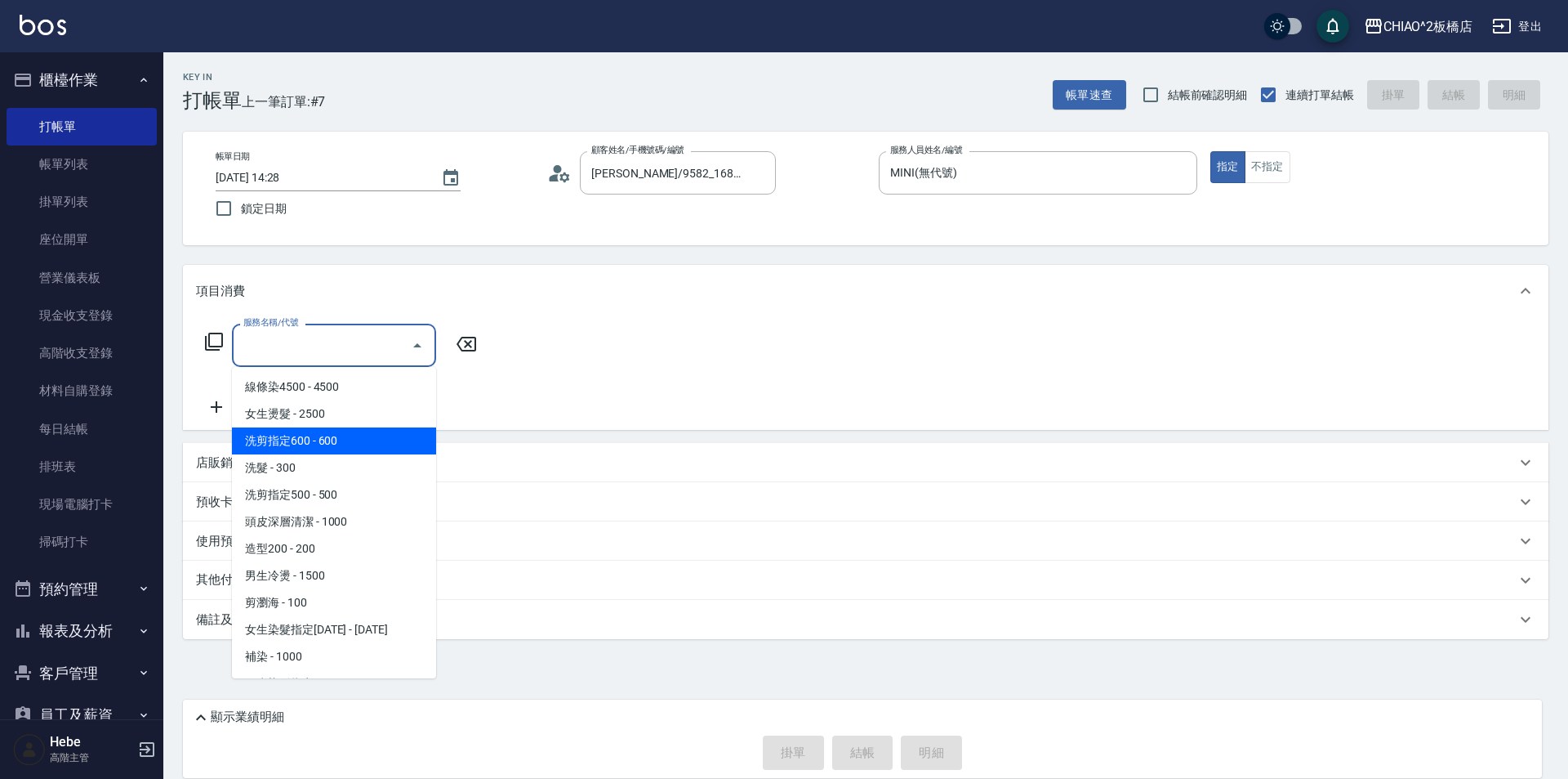
click at [367, 431] on span "洗剪指定600 - 600" at bounding box center [335, 441] width 204 height 27
type input "洗剪指定600(96678)"
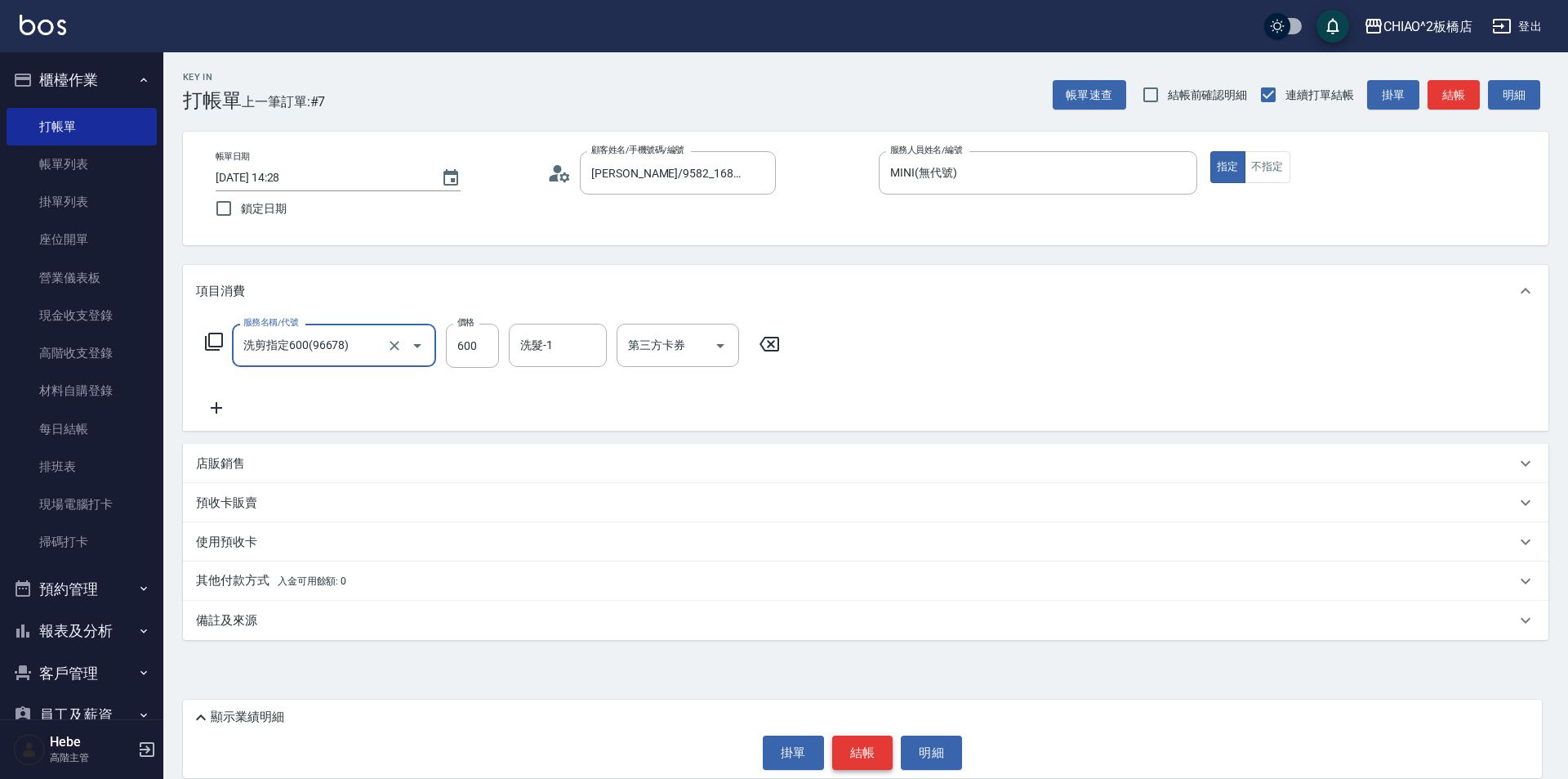
click at [865, 754] on button "結帳" at bounding box center [862, 752] width 61 height 35
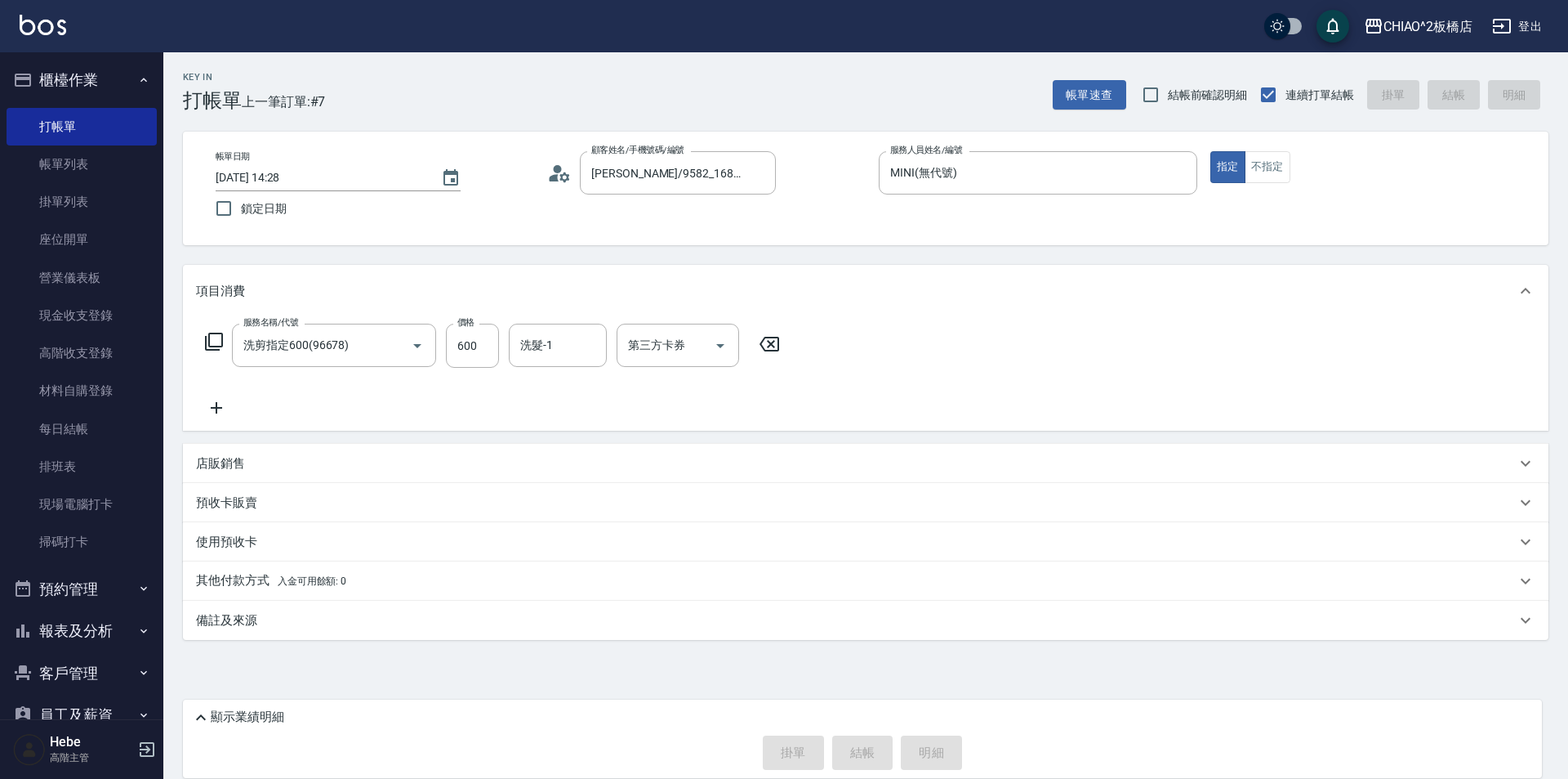
type input "[DATE] 14:31"
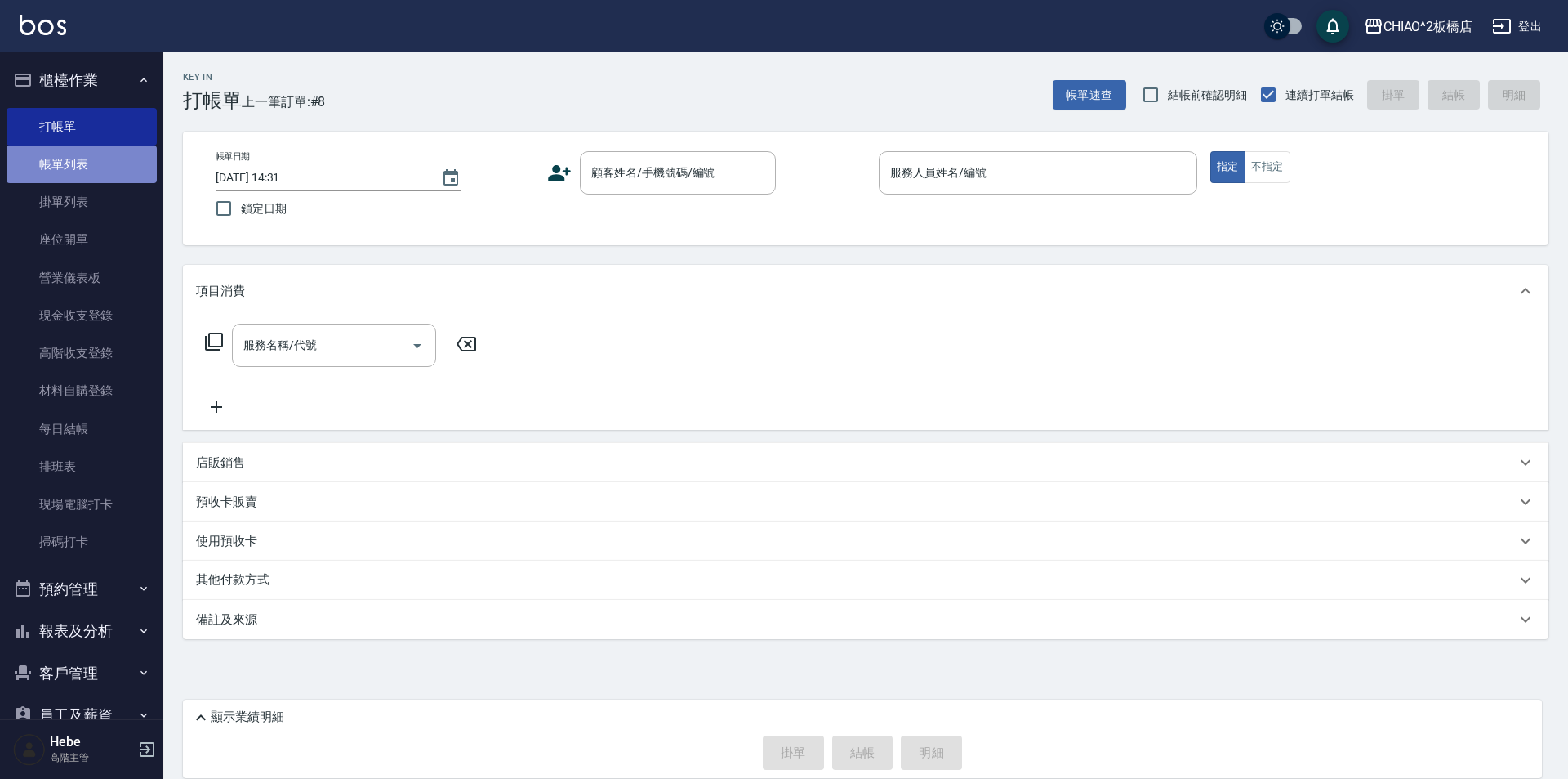
click at [82, 167] on link "帳單列表" at bounding box center [82, 164] width 150 height 37
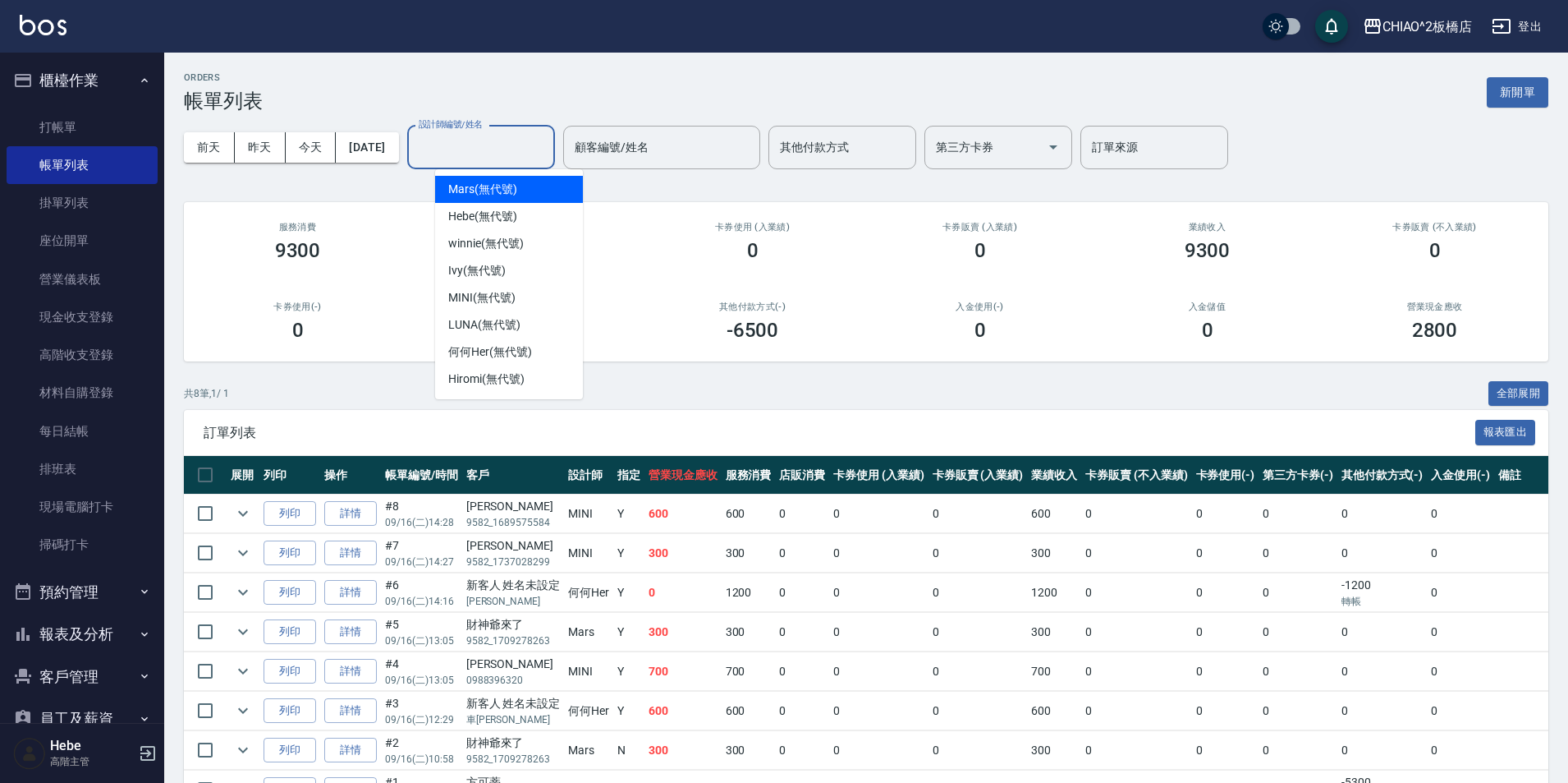
click at [499, 147] on input "設計師編號/姓名" at bounding box center [480, 147] width 133 height 29
click at [501, 292] on span "MINI (無代號)" at bounding box center [481, 298] width 67 height 17
type input "MINI(無代號)"
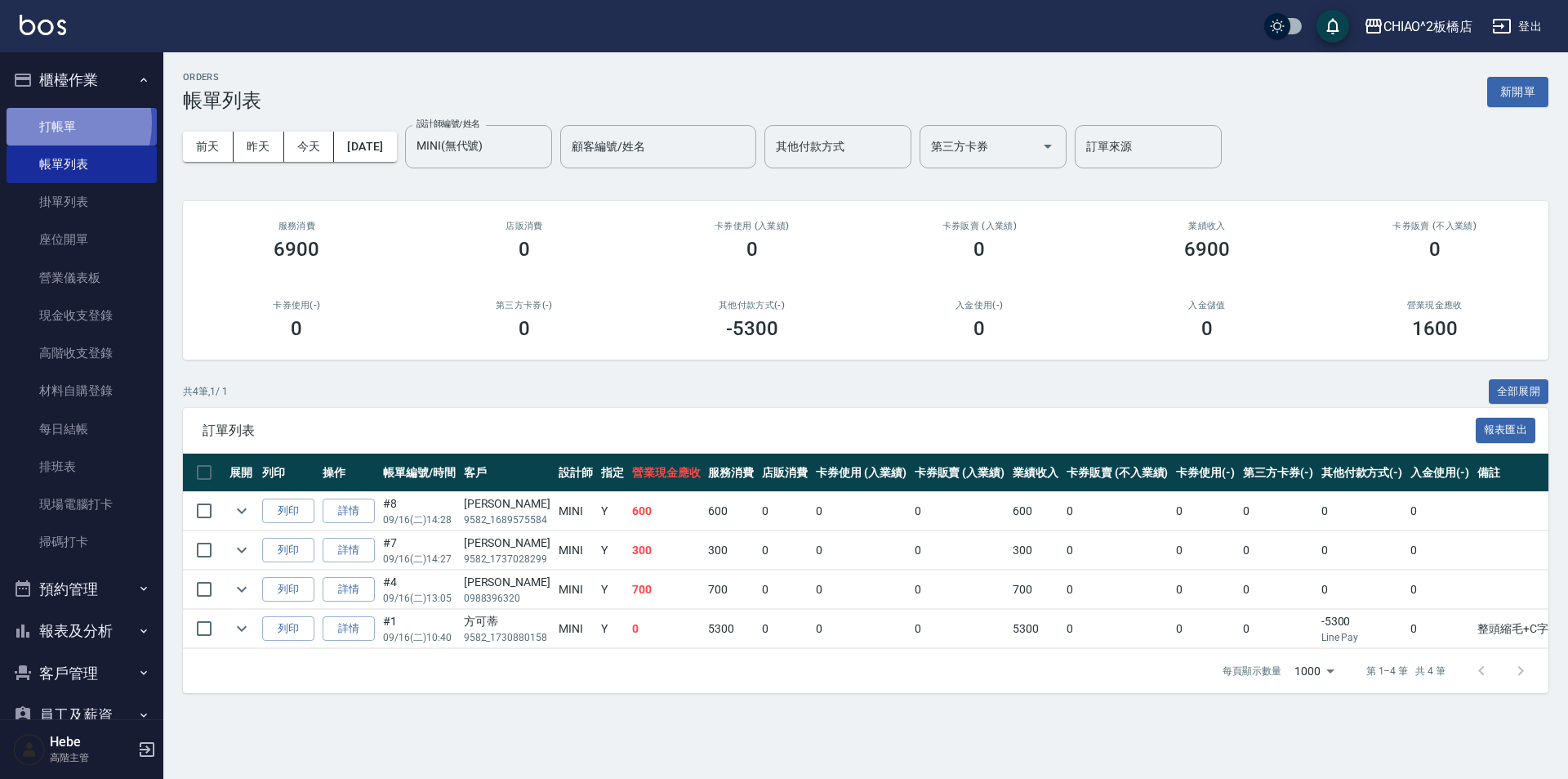
click at [54, 123] on link "打帳單" at bounding box center [82, 127] width 150 height 37
